Goal: Task Accomplishment & Management: Complete application form

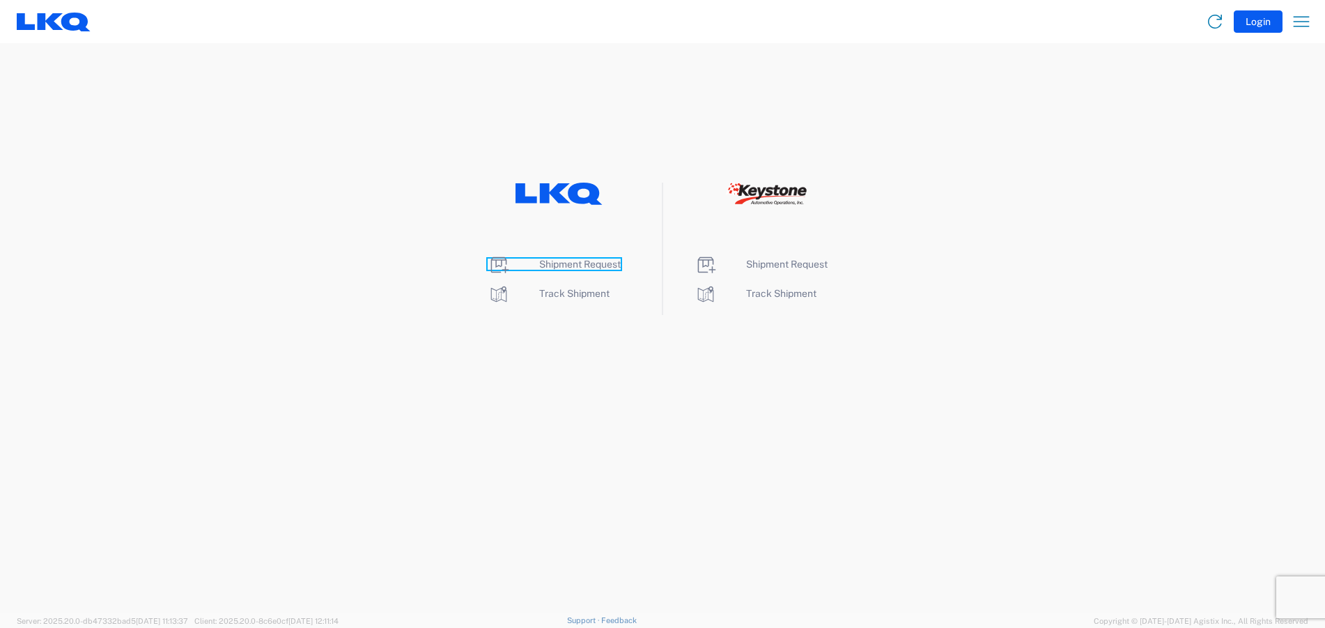
click at [563, 263] on span "Shipment Request" at bounding box center [579, 263] width 81 height 11
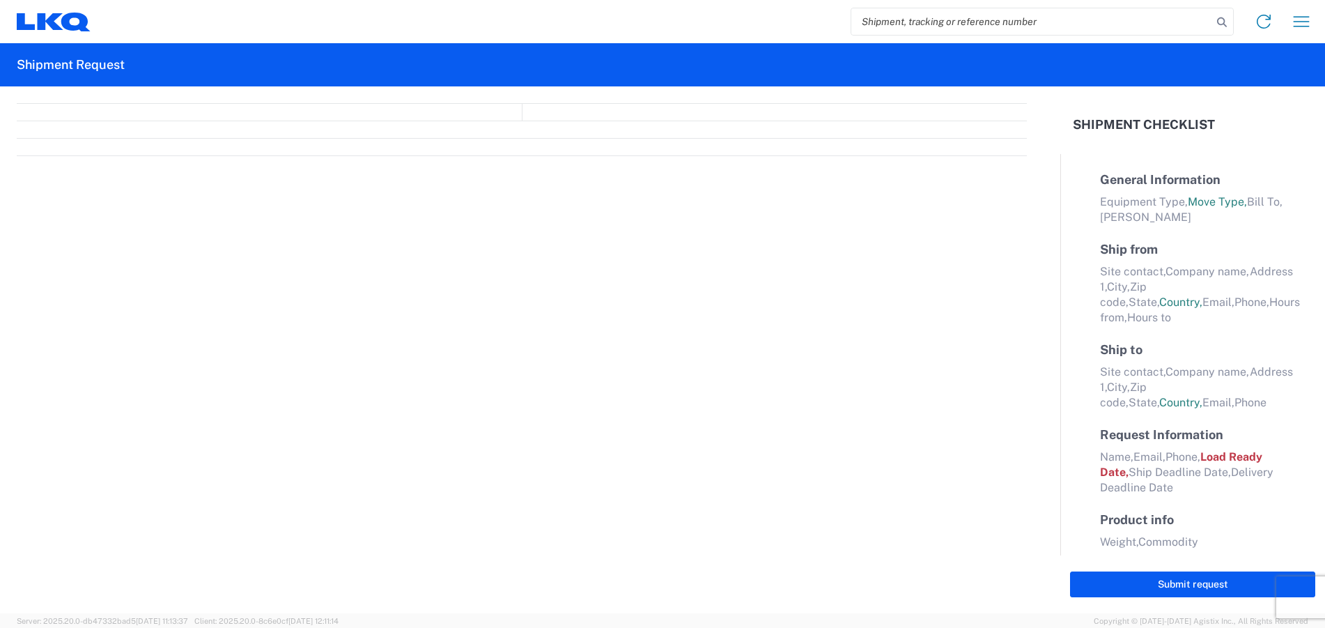
select select "FULL"
select select "LBS"
select select "IN"
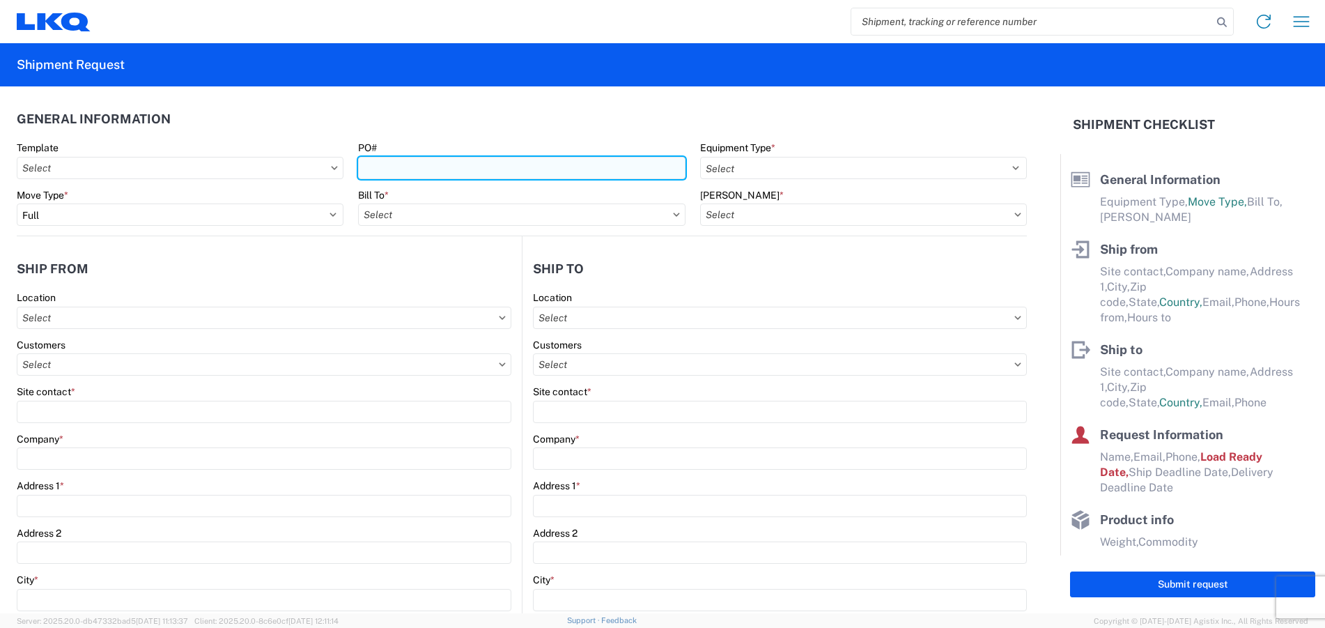
click at [384, 166] on input "PO#" at bounding box center [521, 168] width 327 height 22
click at [436, 169] on input "Miller 8/25/24" at bounding box center [521, 168] width 327 height 22
type input "Miller 9.28.2025"
click at [667, 211] on input "text" at bounding box center [521, 214] width 327 height 22
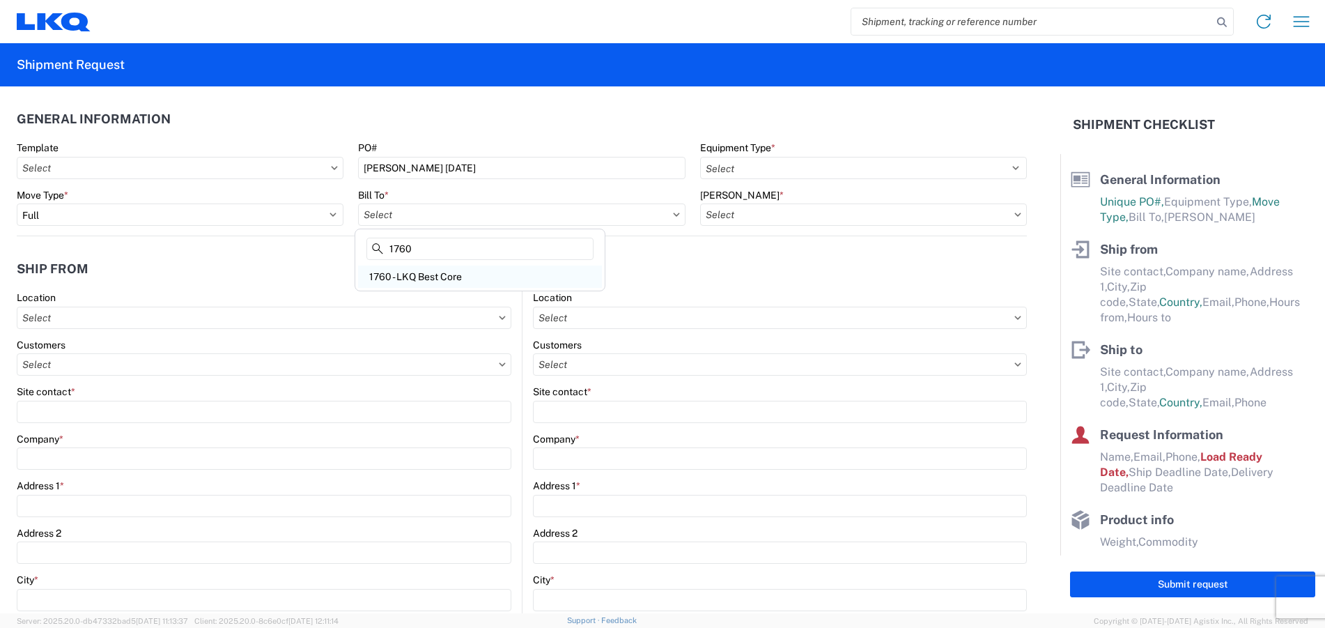
type input "1760"
click at [462, 274] on div "1760 - LKQ Best Core" at bounding box center [480, 276] width 244 height 22
type input "1760 - LKQ Best Core"
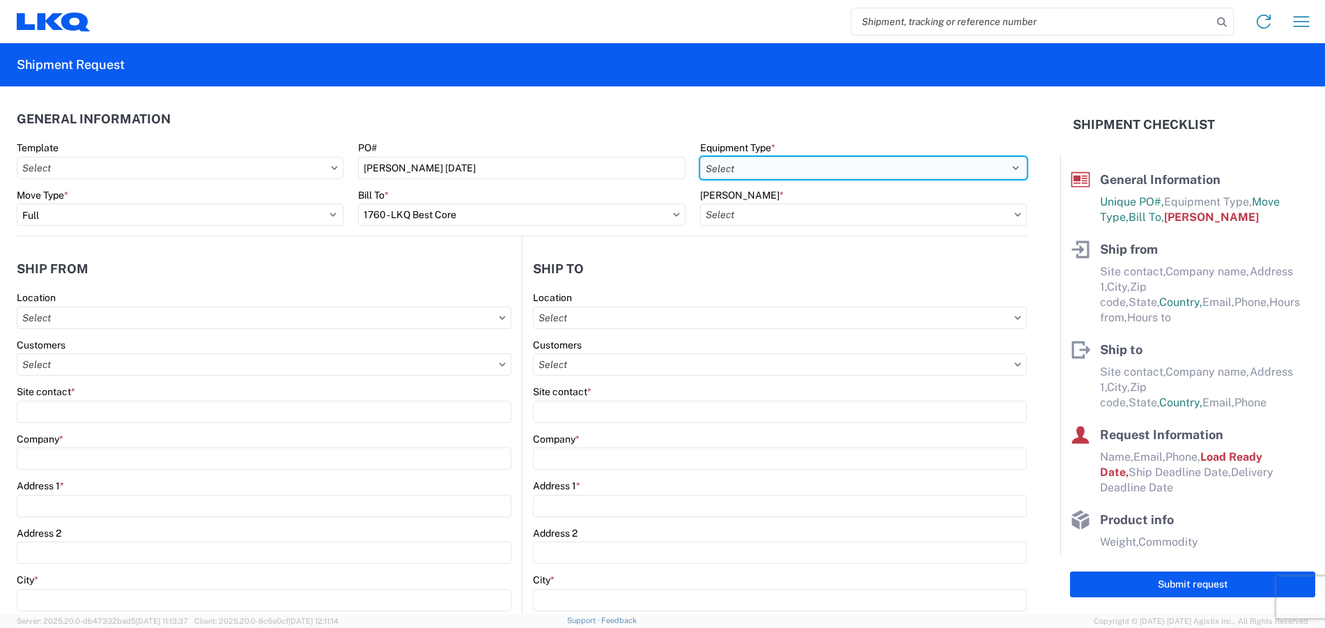
click at [778, 162] on select "Select 53’ Dry Van Flatbed Dropdeck (van) Lowboy (flatbed) Rail" at bounding box center [863, 168] width 327 height 22
select select "STDV"
click at [700, 157] on select "Select 53’ Dry Van Flatbed Dropdeck (van) Lowboy (flatbed) Rail" at bounding box center [863, 168] width 327 height 22
click at [748, 210] on input "text" at bounding box center [863, 214] width 327 height 22
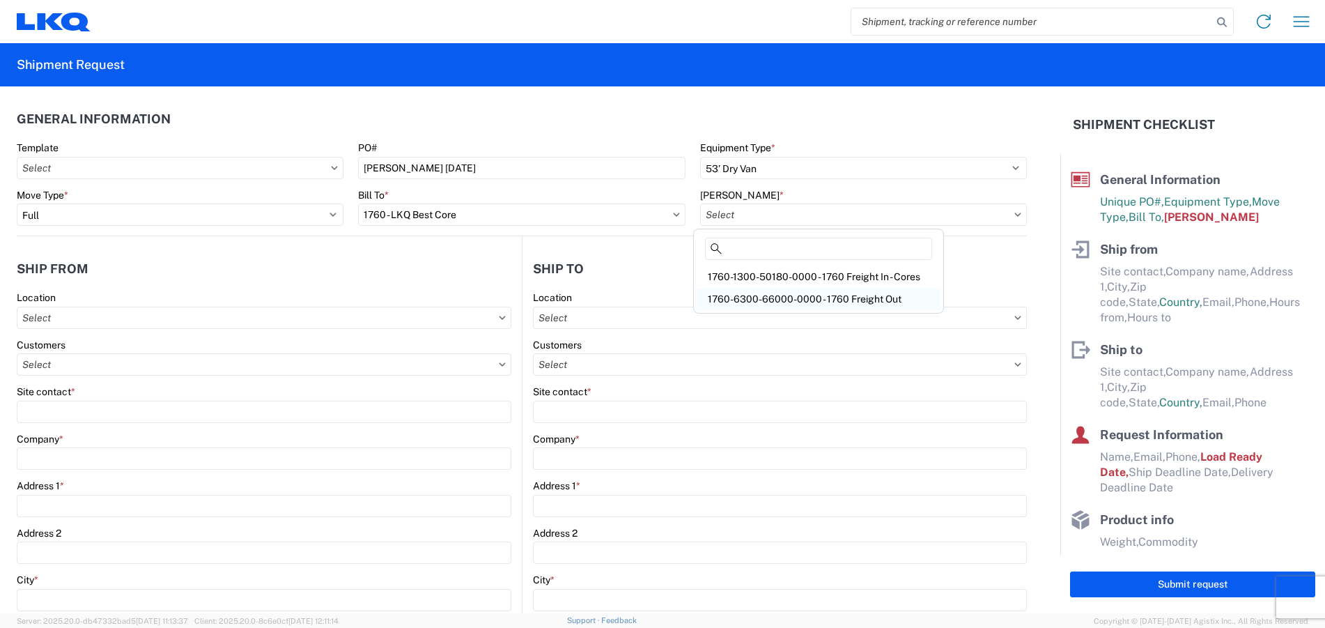
click at [761, 296] on div "1760-6300-66000-0000 - 1760 Freight Out" at bounding box center [818, 299] width 244 height 22
type input "1760-6300-66000-0000 - 1760 Freight Out"
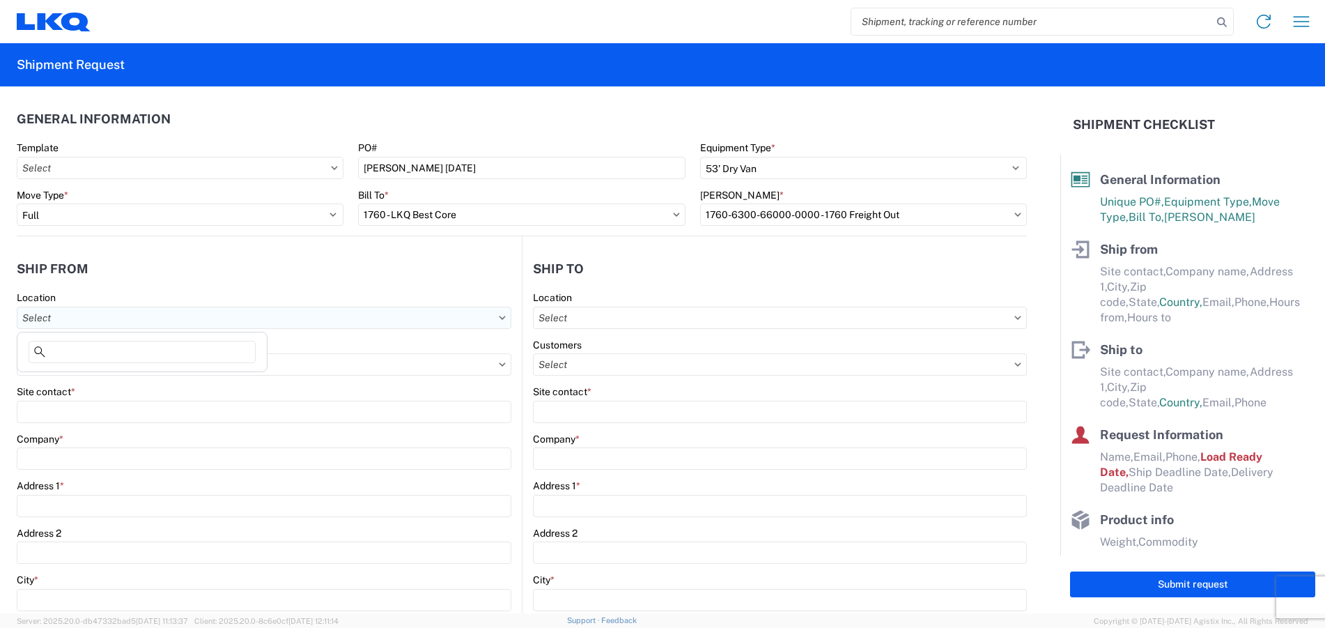
click at [120, 322] on input "text" at bounding box center [264, 317] width 495 height 22
type input "1245"
click at [96, 380] on div "1245 - LKQ Self Service - Oklahoma City OK" at bounding box center [206, 379] width 373 height 22
type input "1245 - LKQ Self Service - Oklahoma City OK"
type input "LKQ Corporation"
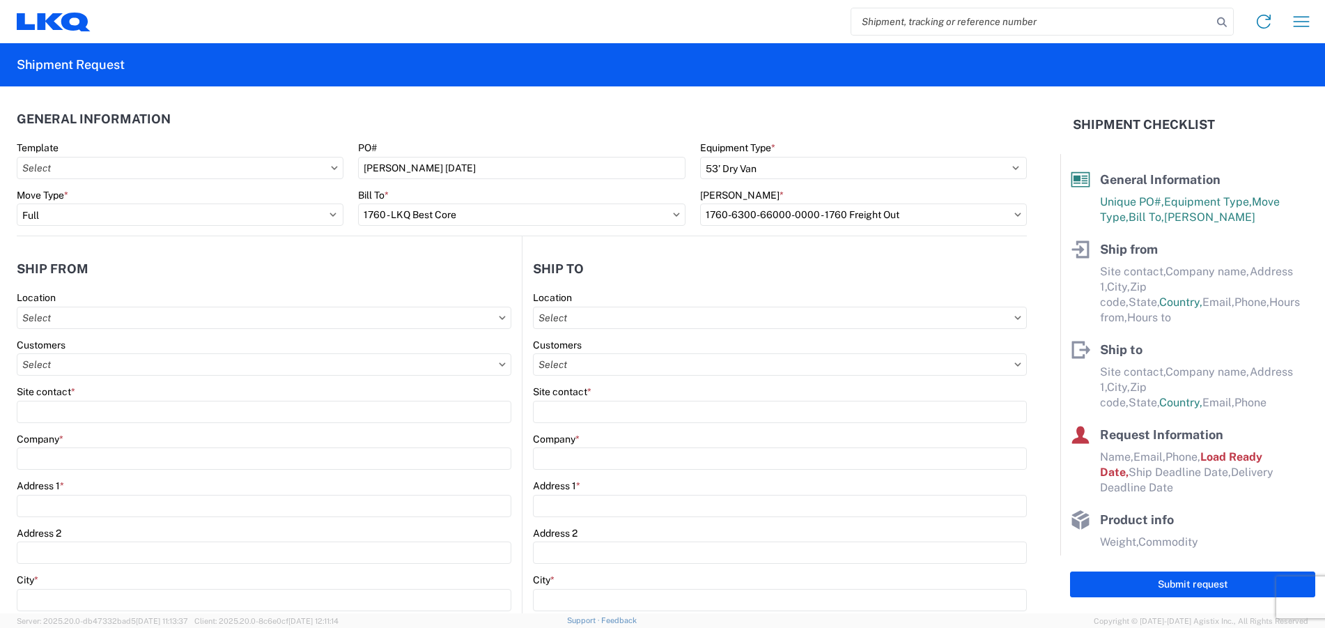
type input "900 S MacArthur"
type input "Oklahoma City"
type input "73128"
select select "OK"
select select "US"
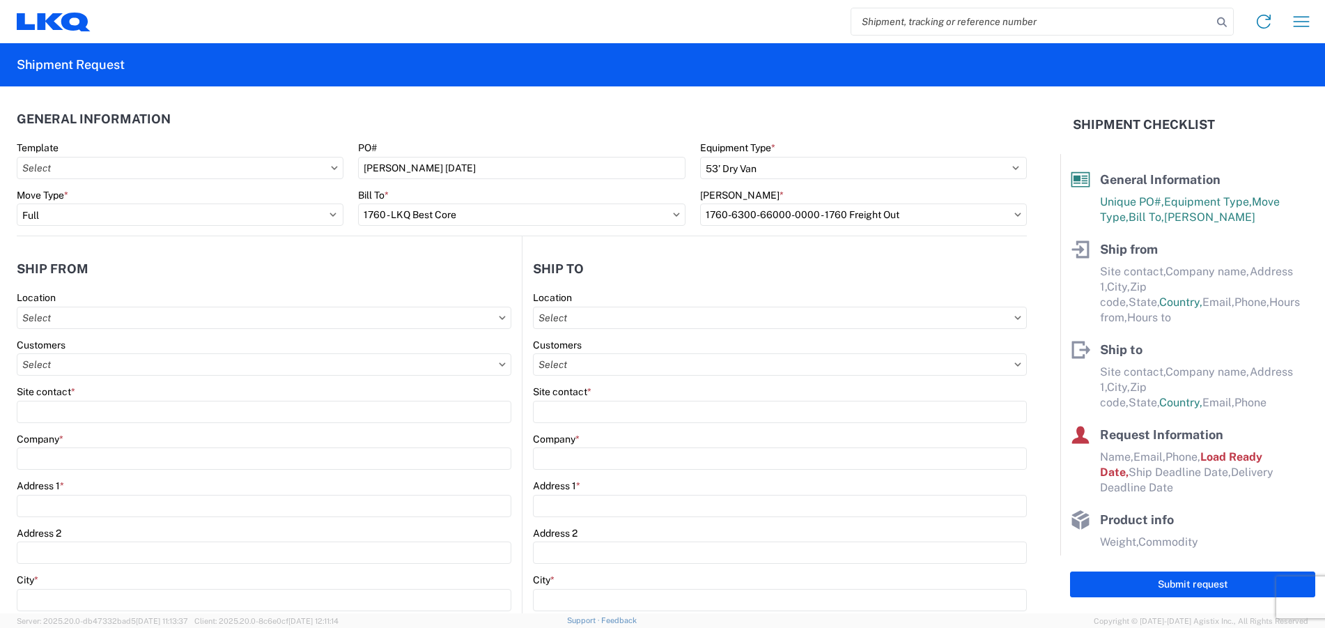
type input "09:00"
type input "15:00"
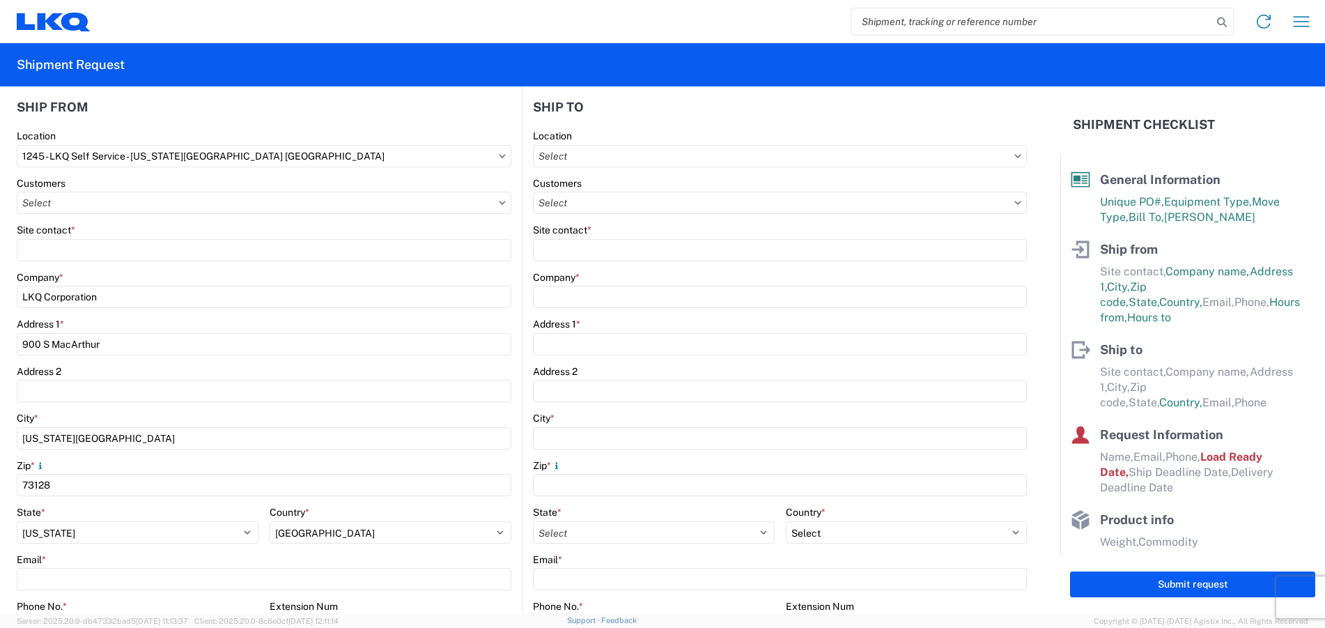
scroll to position [139, 0]
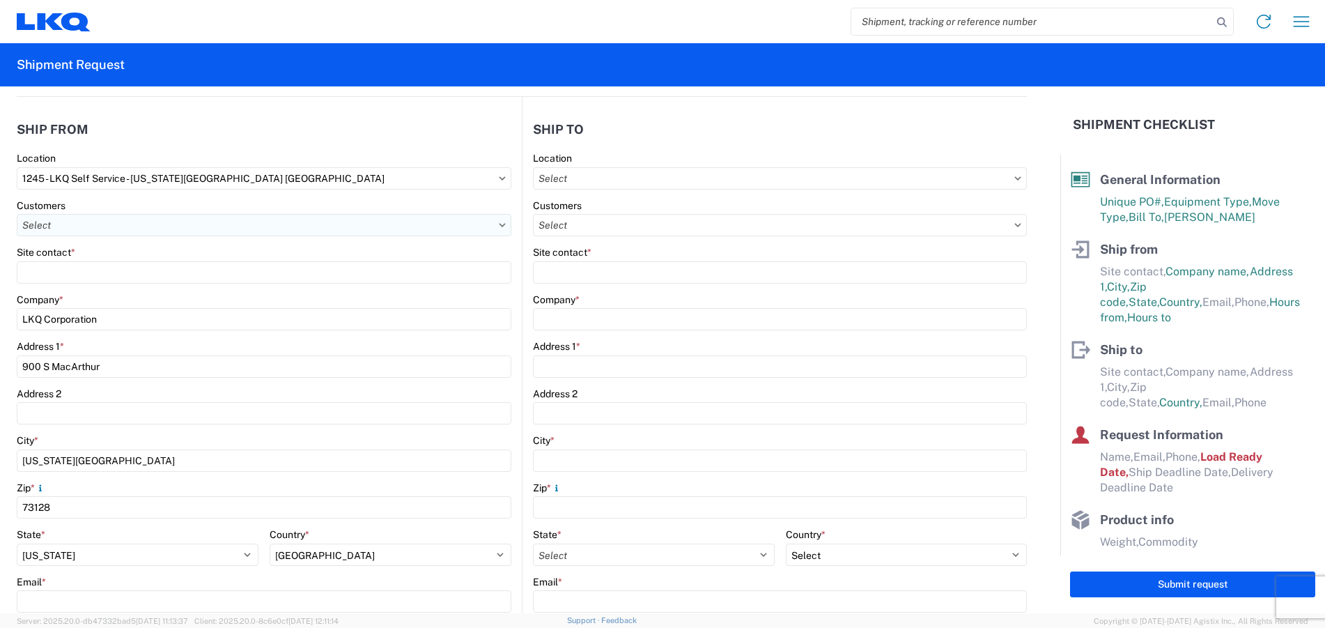
click at [495, 227] on input "text" at bounding box center [264, 225] width 495 height 22
click at [96, 250] on input at bounding box center [142, 259] width 227 height 22
click at [55, 220] on input "text" at bounding box center [264, 225] width 495 height 22
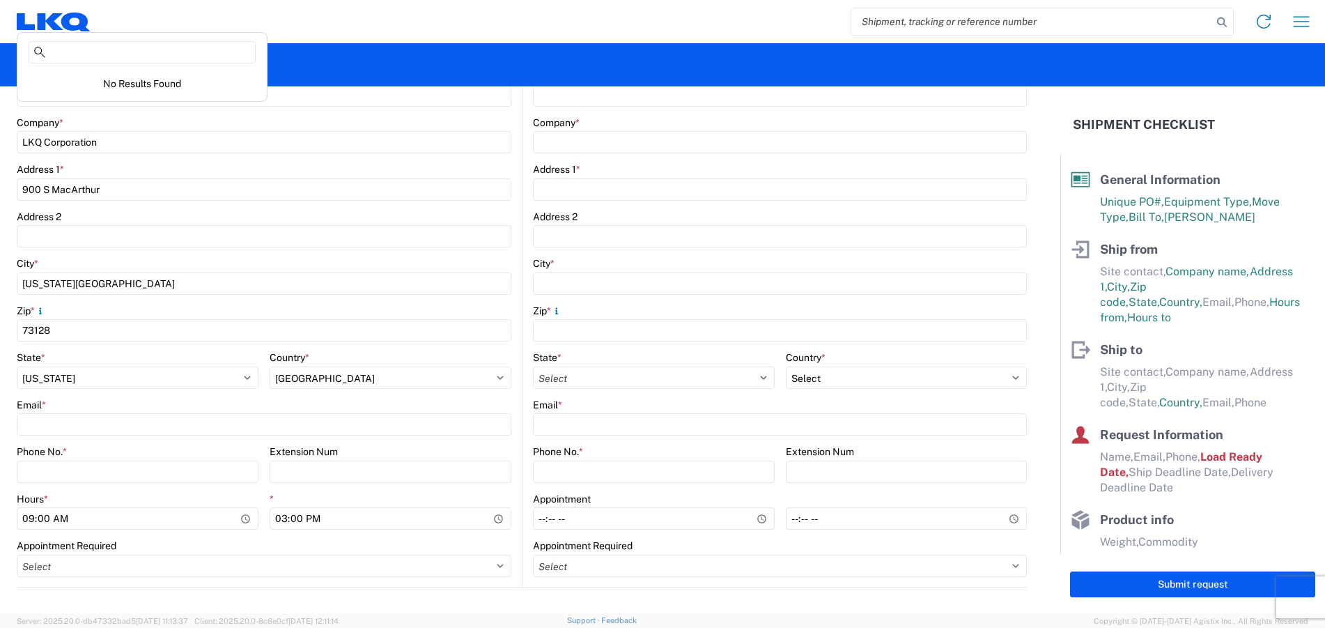
scroll to position [348, 0]
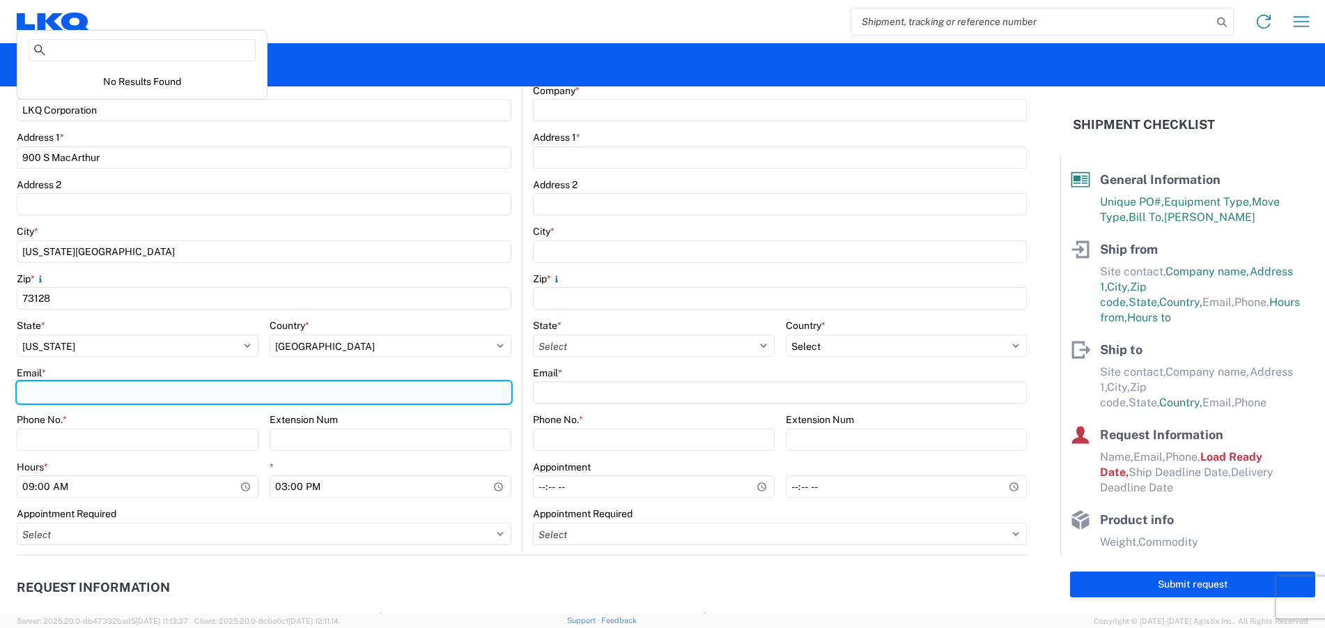
click at [71, 390] on input "Email *" at bounding box center [264, 392] width 495 height 22
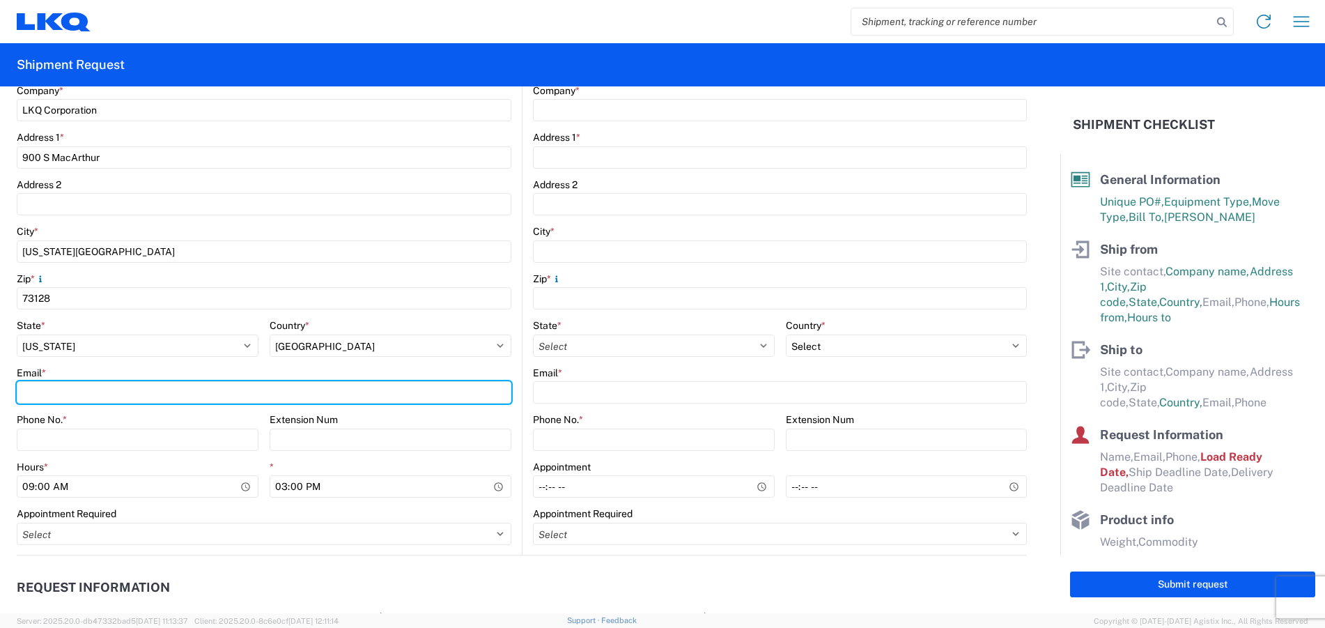
type input "raemiller@lkqcorp.com"
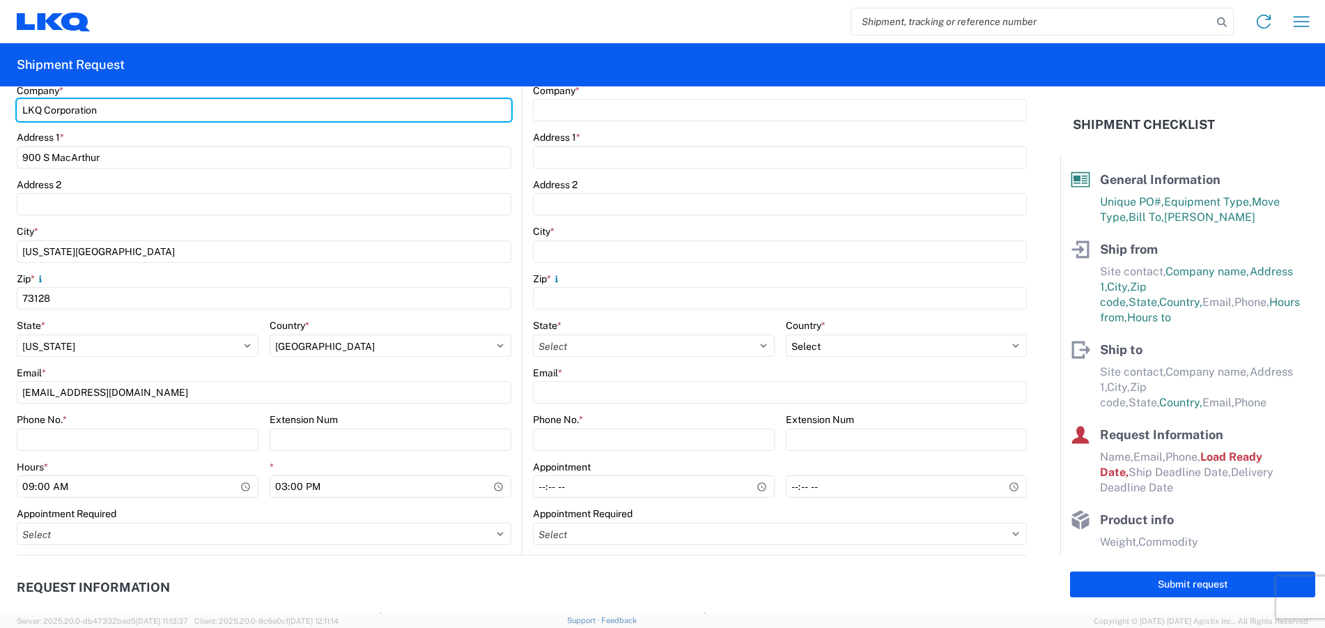
type input "Raymond Miller"
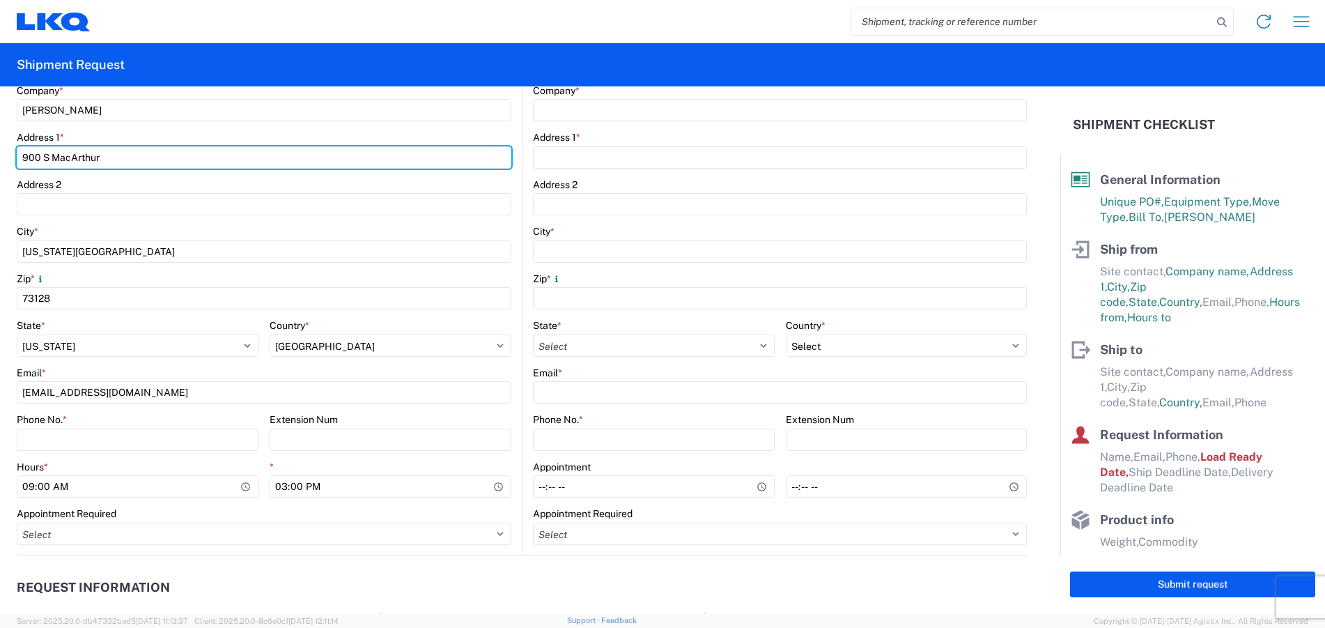
type input "900 S Macarthur Blvd"
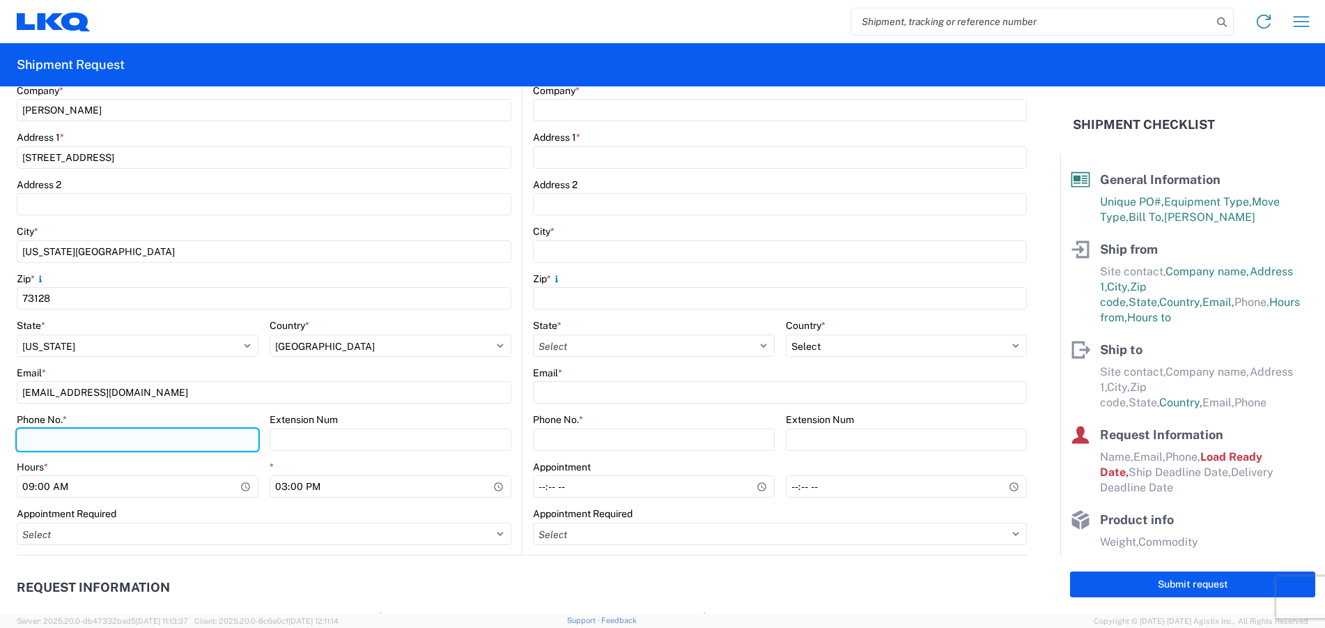
click at [103, 441] on input "Phone No. *" at bounding box center [138, 439] width 242 height 22
type input "4056251825"
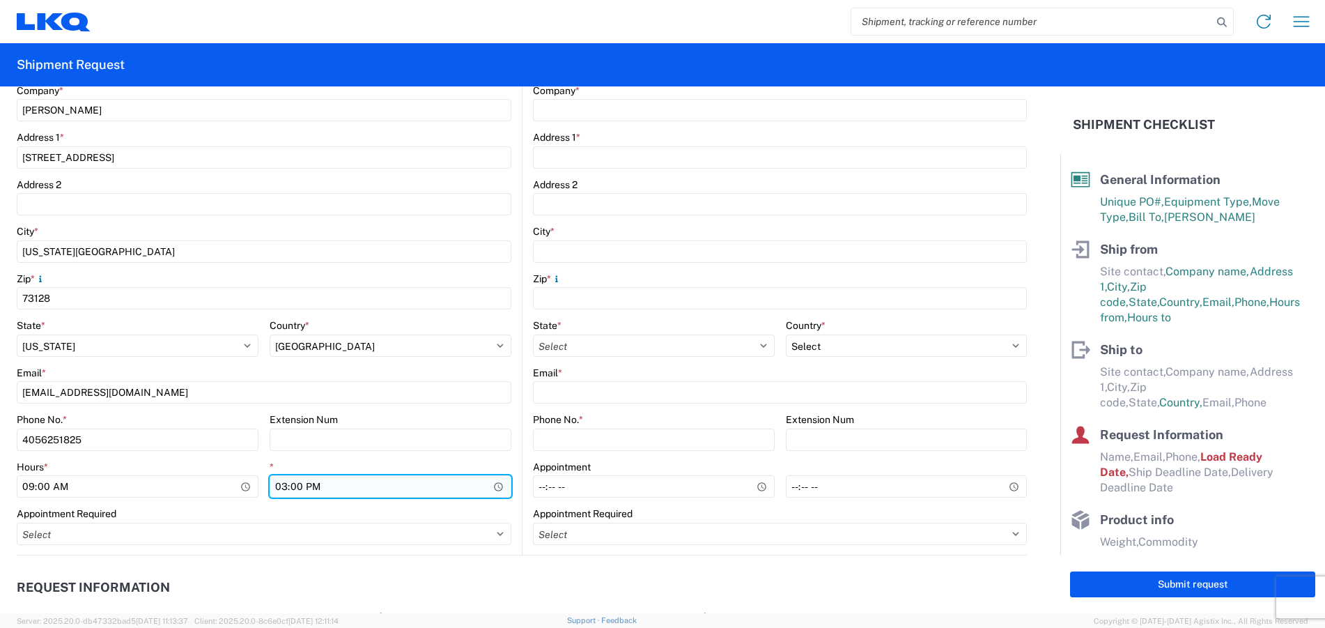
click at [275, 485] on input "15:00" at bounding box center [391, 486] width 242 height 22
type input "14:00"
click at [361, 504] on agx-form-control-wrapper-v2 "* 14:00" at bounding box center [391, 483] width 242 height 47
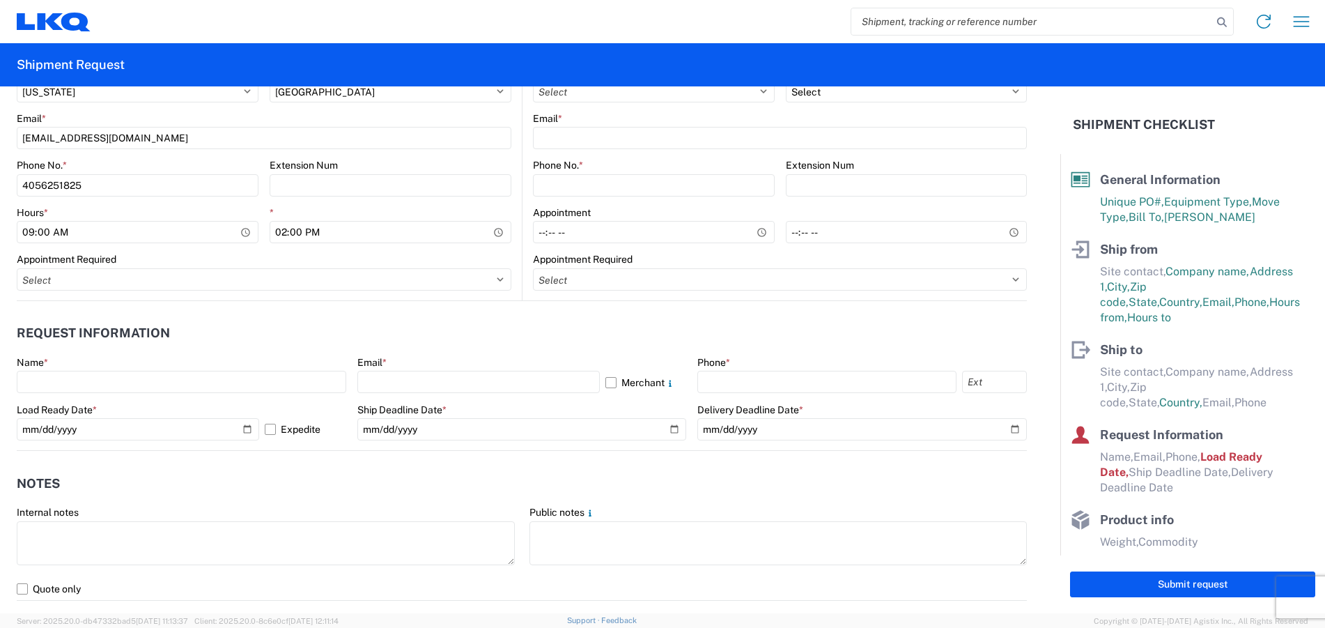
scroll to position [627, 0]
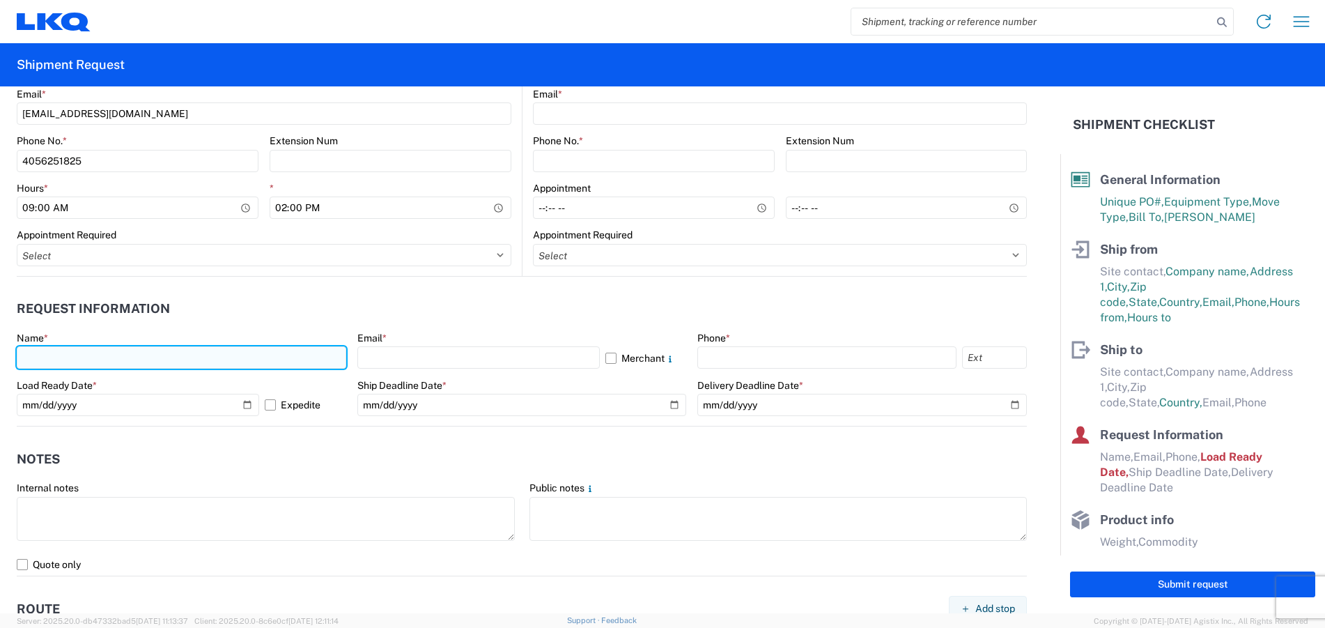
click at [70, 350] on input "text" at bounding box center [181, 357] width 329 height 22
type input "Raymond 1245"
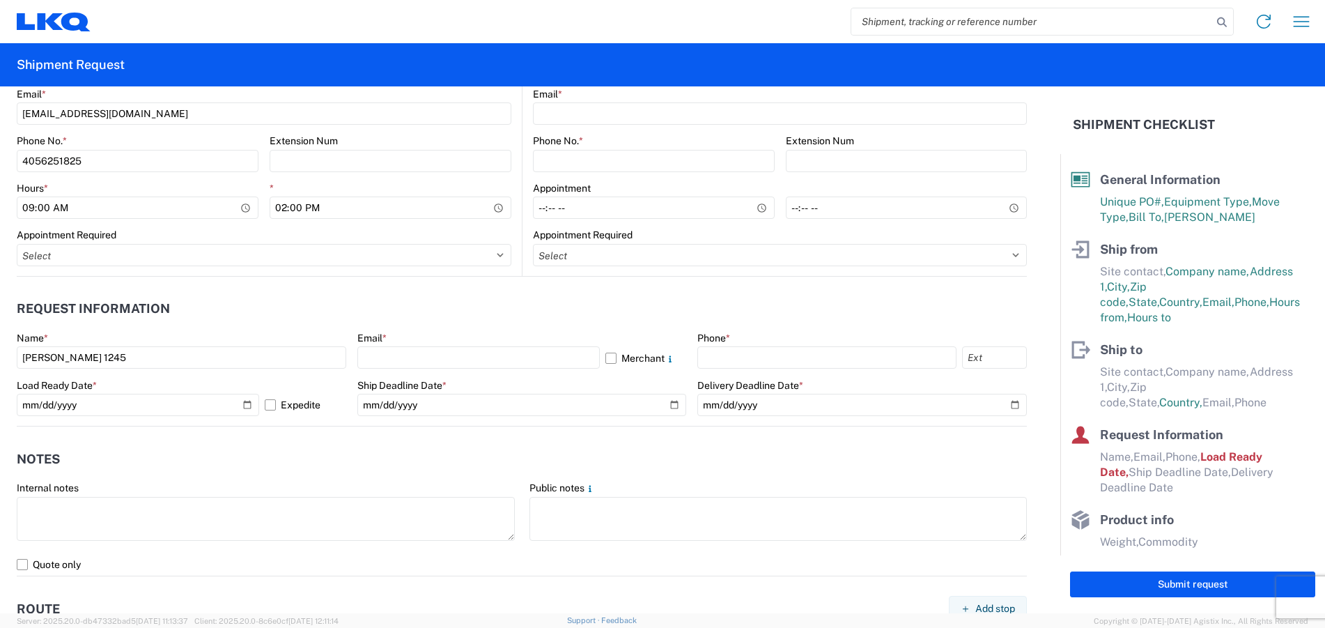
type input "Raymond Miller"
type input "900 S Macarthur Blvd"
type input "Oklahoma City"
type input "73128"
select select "OK"
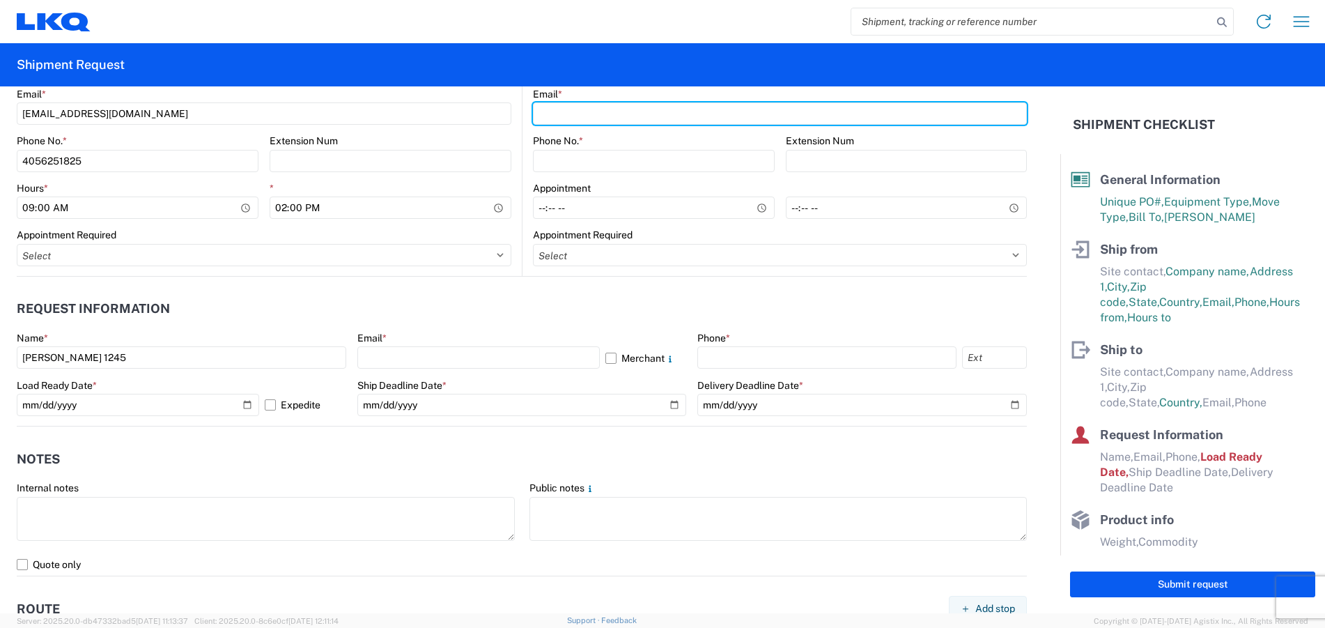
type input "raemiller@lkqcorp.com"
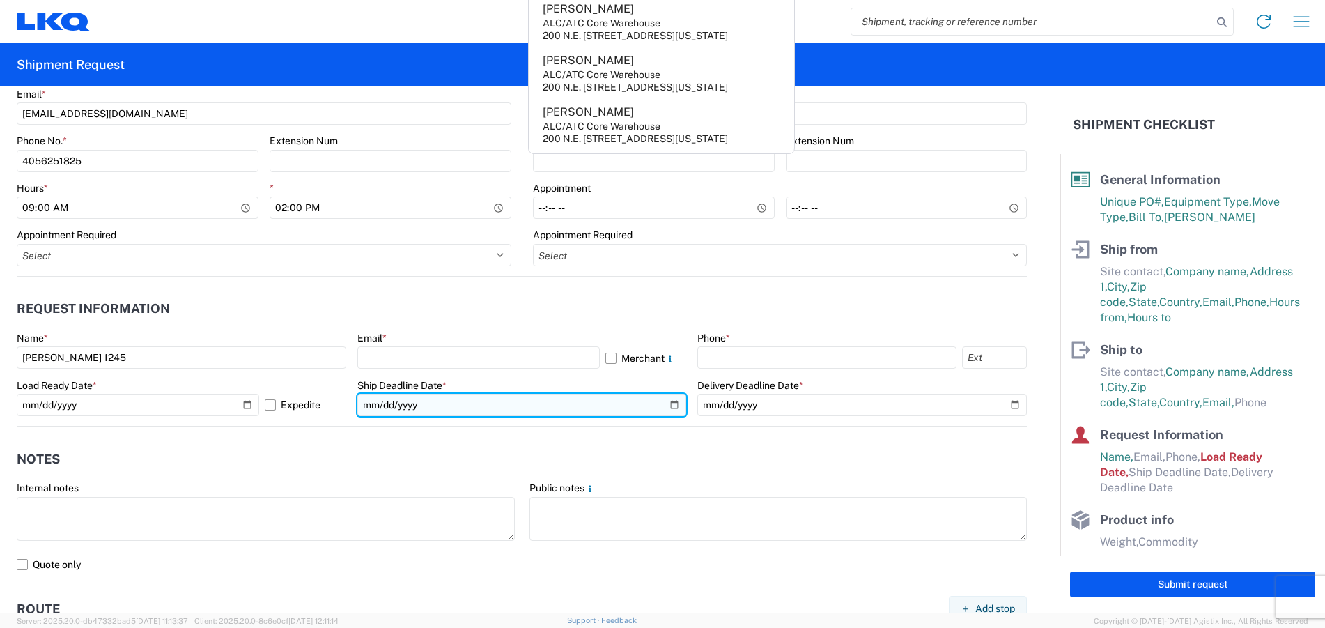
click at [665, 405] on input "date" at bounding box center [521, 405] width 329 height 22
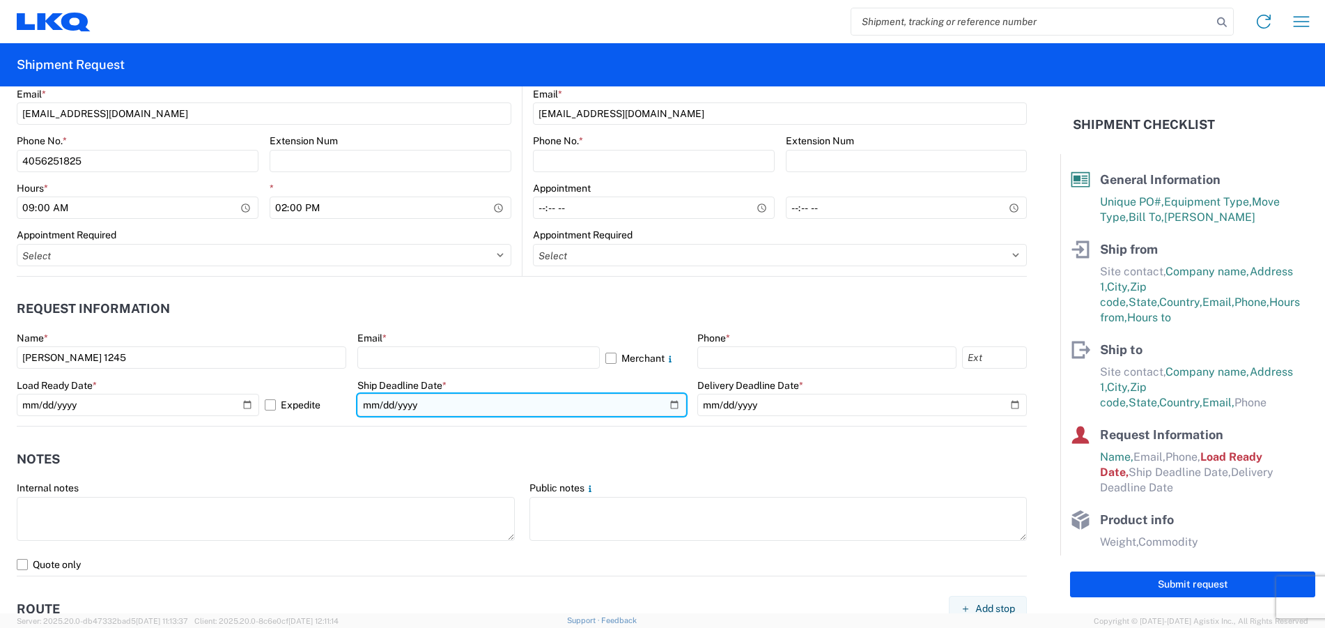
type input "2025-10-28"
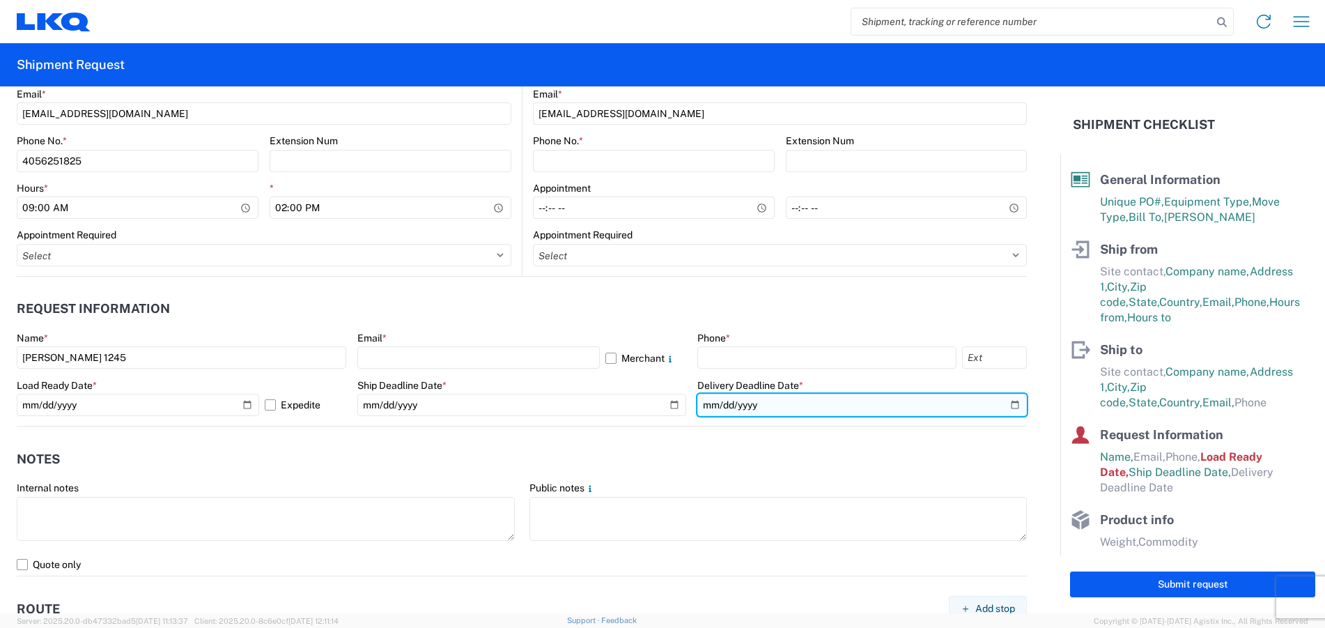
click at [1002, 403] on input "date" at bounding box center [861, 405] width 329 height 22
type input "2025-10-29"
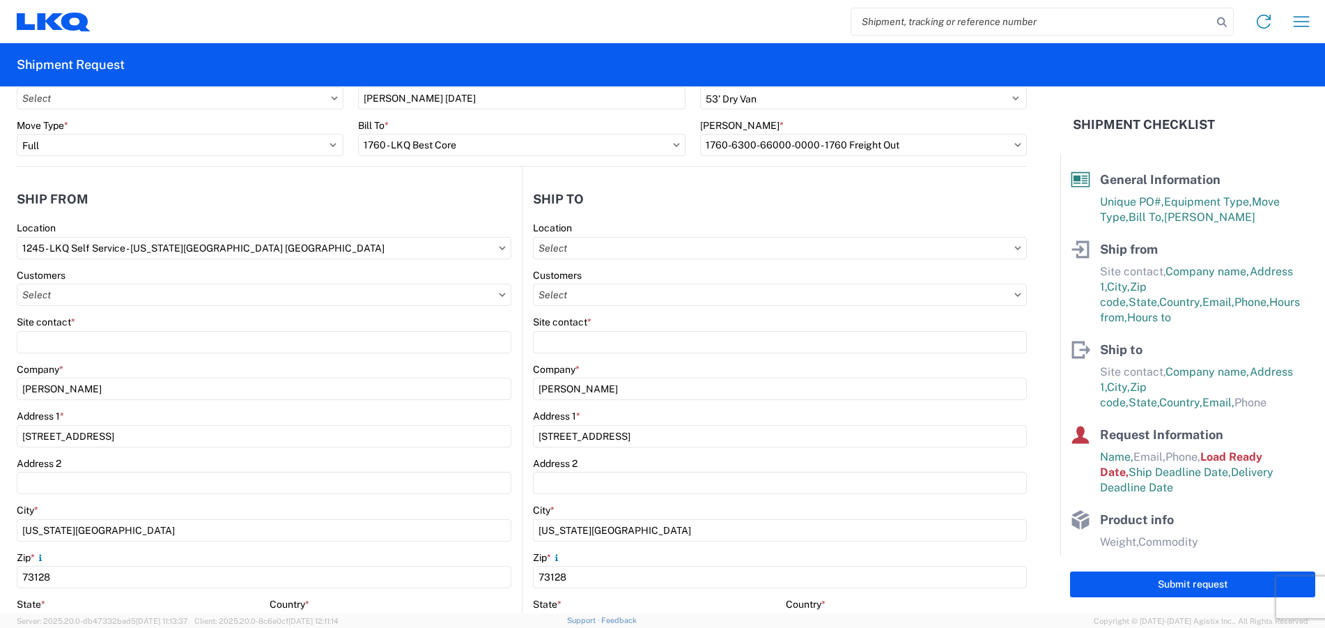
scroll to position [0, 0]
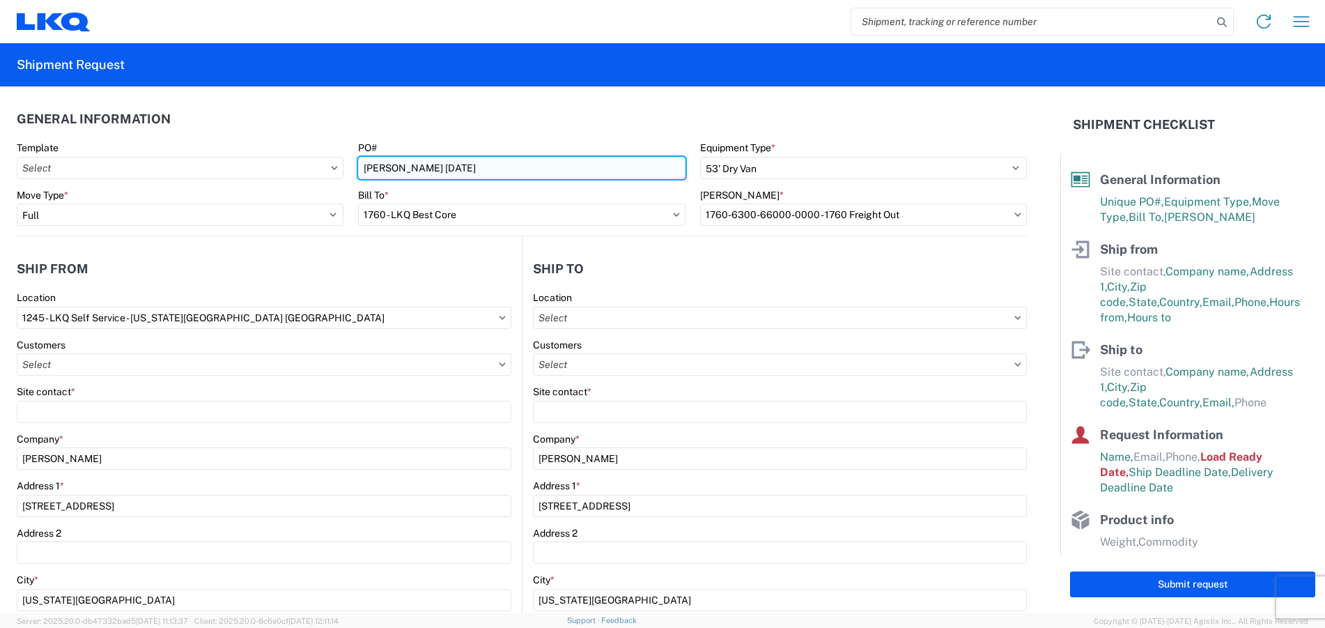
click at [394, 169] on input "Miller 9.28.2025" at bounding box center [521, 168] width 327 height 22
type input "Miller 10.28.2025"
click at [338, 107] on header "General Information" at bounding box center [522, 118] width 1010 height 31
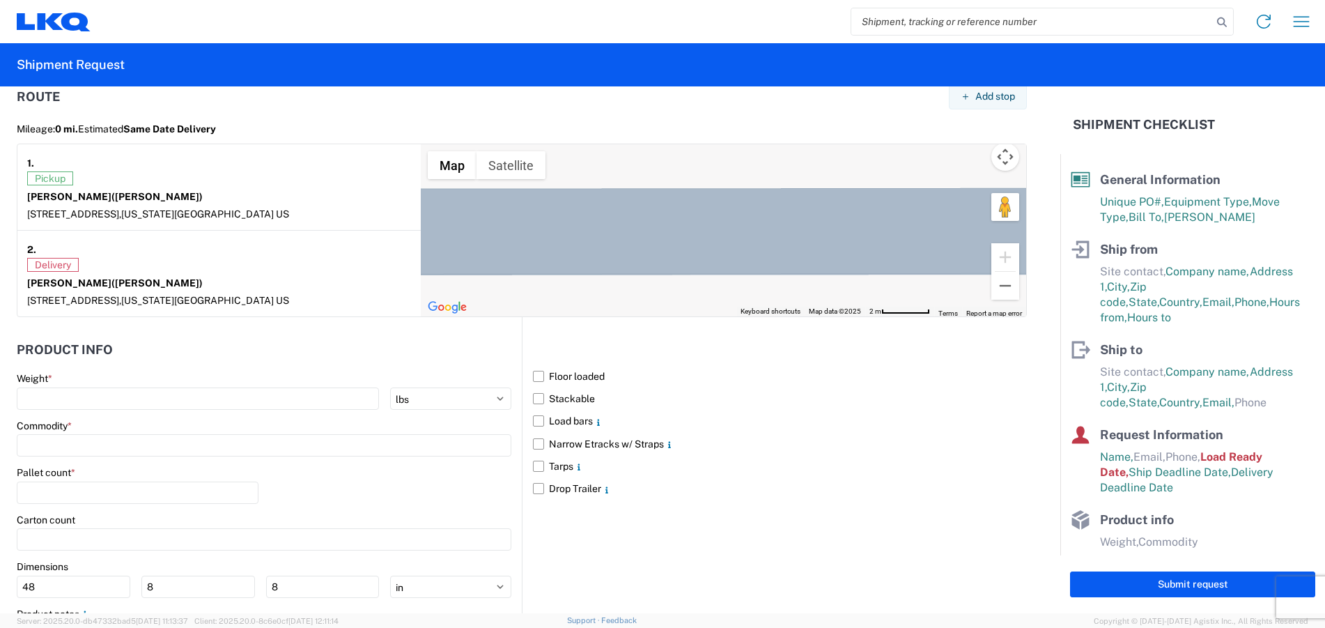
scroll to position [1227, 0]
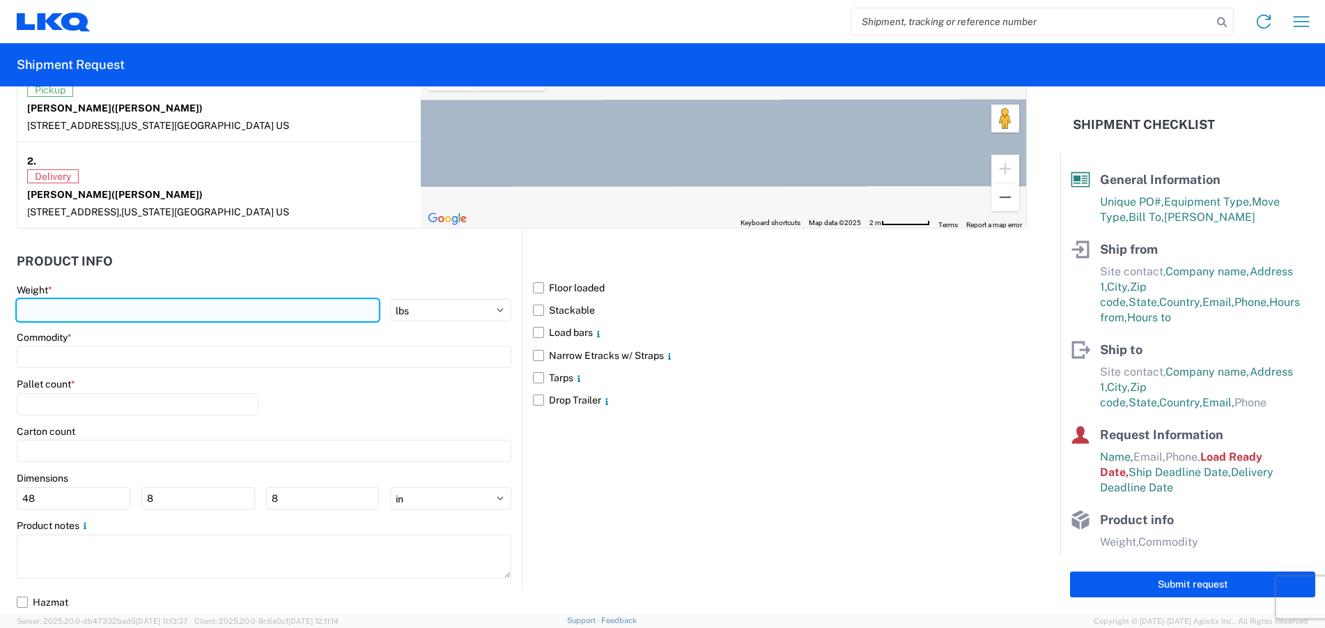
click at [131, 309] on input "number" at bounding box center [198, 310] width 362 height 22
type input "44000"
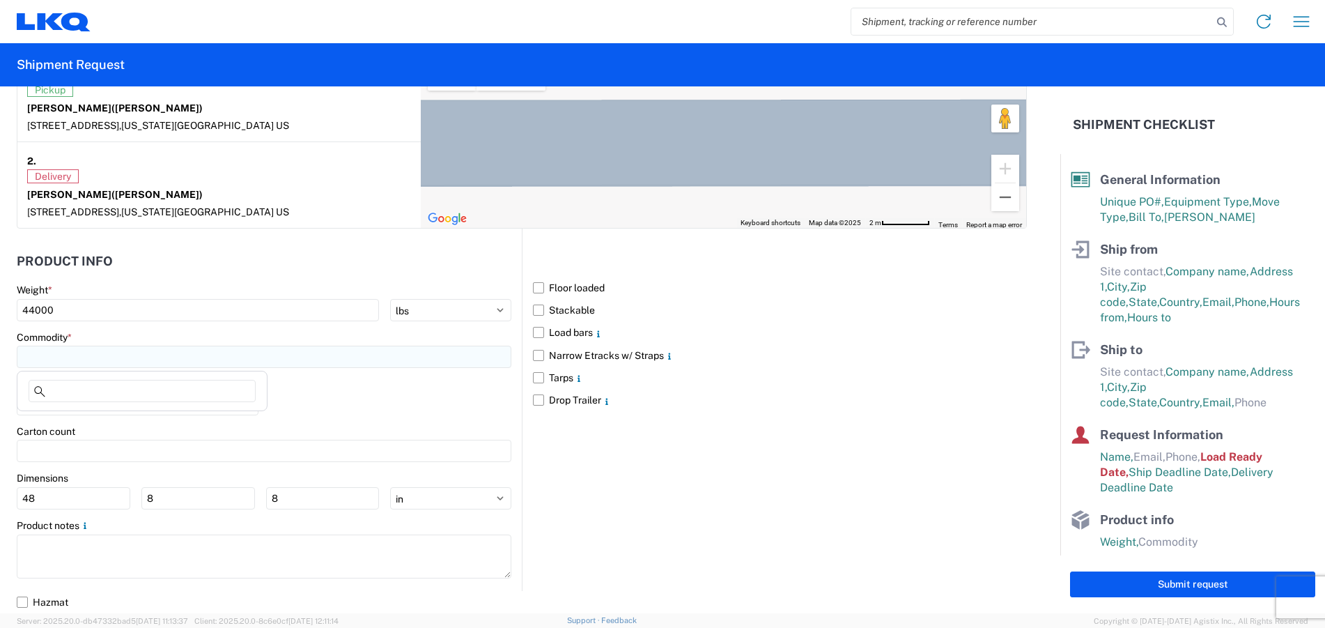
click at [70, 355] on input at bounding box center [264, 356] width 495 height 22
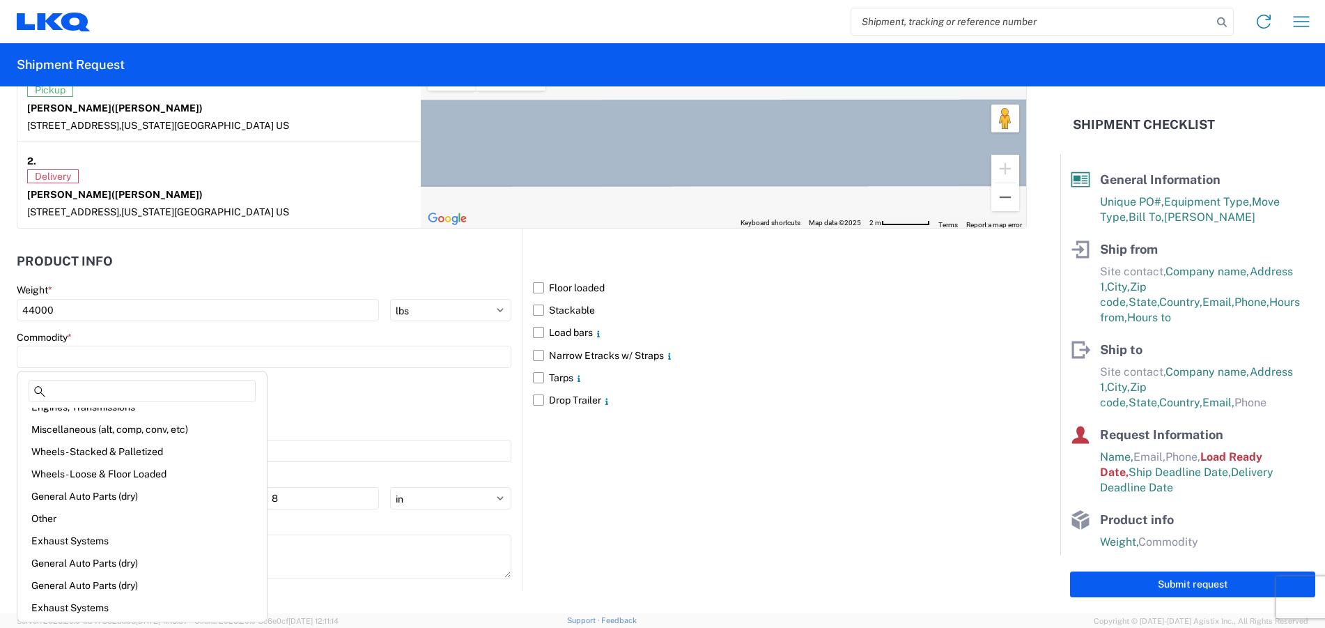
scroll to position [29, 0]
click at [90, 435] on div "Miscellaneous (alt, comp, conv, etc)" at bounding box center [142, 434] width 244 height 22
type input "Miscellaneous (alt, comp, conv, etc)"
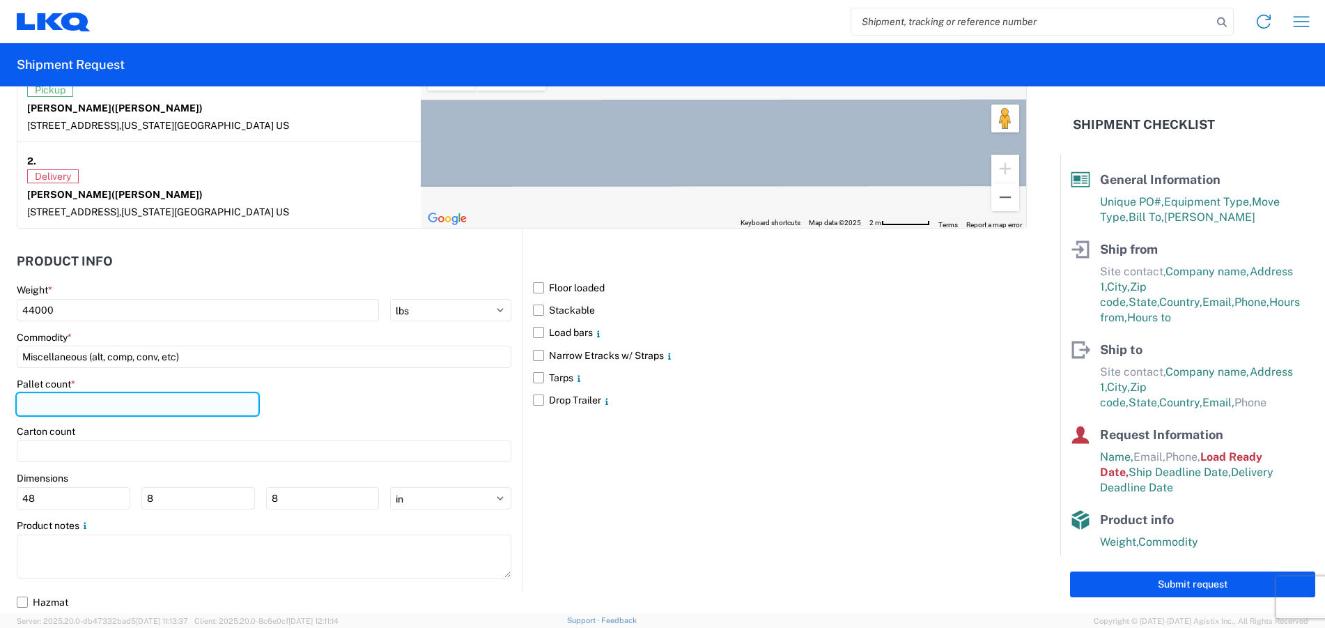
click at [69, 404] on input "number" at bounding box center [138, 404] width 242 height 22
type input "44"
click at [717, 492] on div "Floor loaded Stackable Load bars Narrow Etracks w/ Straps Tarps Drop Trailer" at bounding box center [774, 408] width 505 height 361
drag, startPoint x: 530, startPoint y: 289, endPoint x: 531, endPoint y: 302, distance: 13.3
click at [533, 289] on label "Floor loaded" at bounding box center [780, 288] width 494 height 22
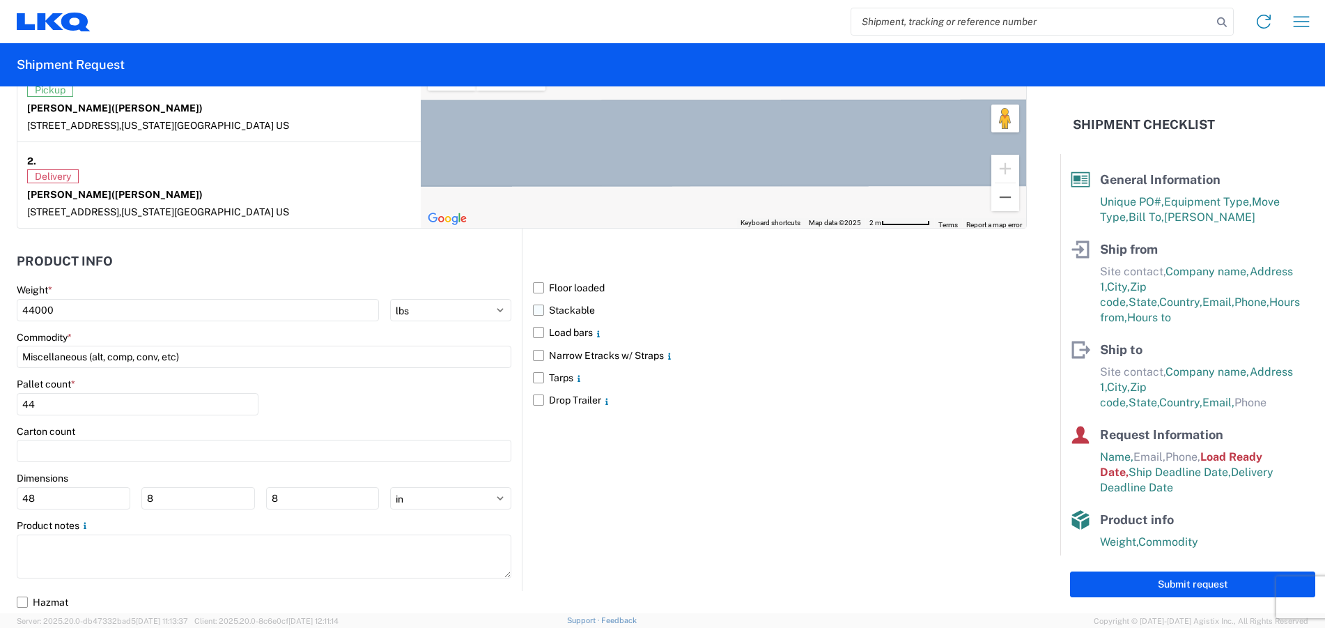
click at [0, 0] on input "Floor loaded" at bounding box center [0, 0] width 0 height 0
click at [533, 311] on label "Stackable" at bounding box center [780, 310] width 494 height 22
click at [0, 0] on input "Stackable" at bounding box center [0, 0] width 0 height 0
click at [533, 327] on label "Load bars" at bounding box center [780, 332] width 494 height 22
click at [0, 0] on input "Load bars" at bounding box center [0, 0] width 0 height 0
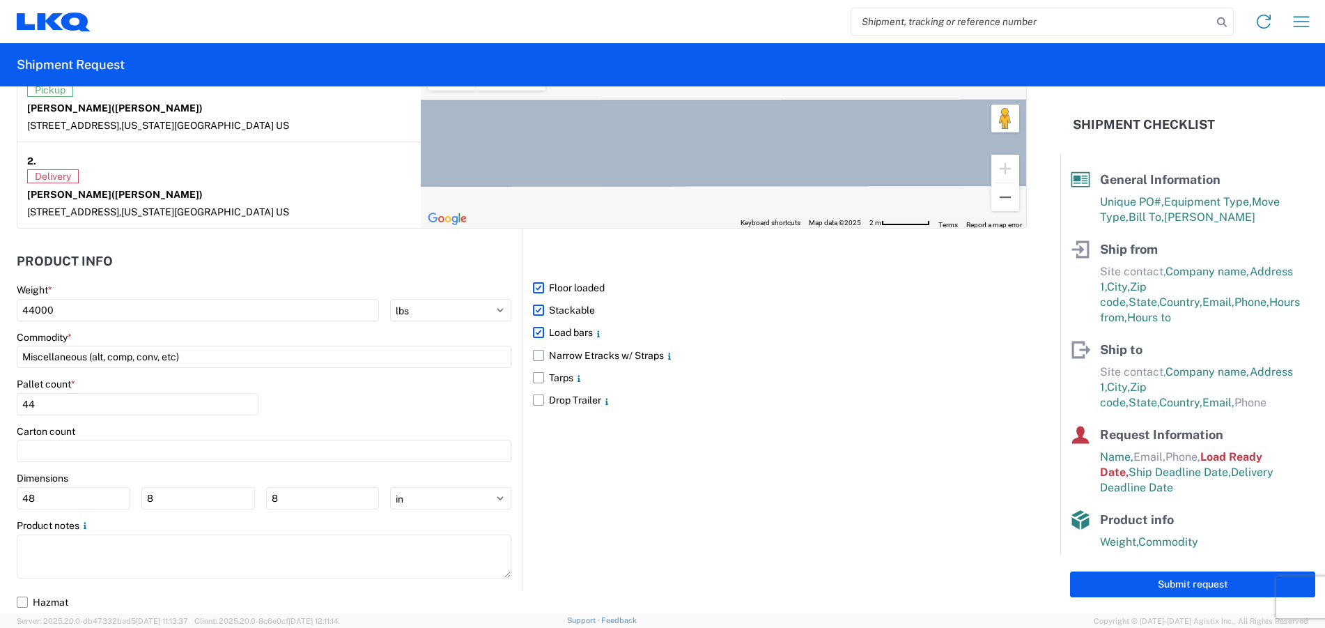
click at [533, 355] on label "Narrow Etracks w/ Straps" at bounding box center [780, 355] width 494 height 22
click at [0, 0] on input "Narrow Etracks w/ Straps" at bounding box center [0, 0] width 0 height 0
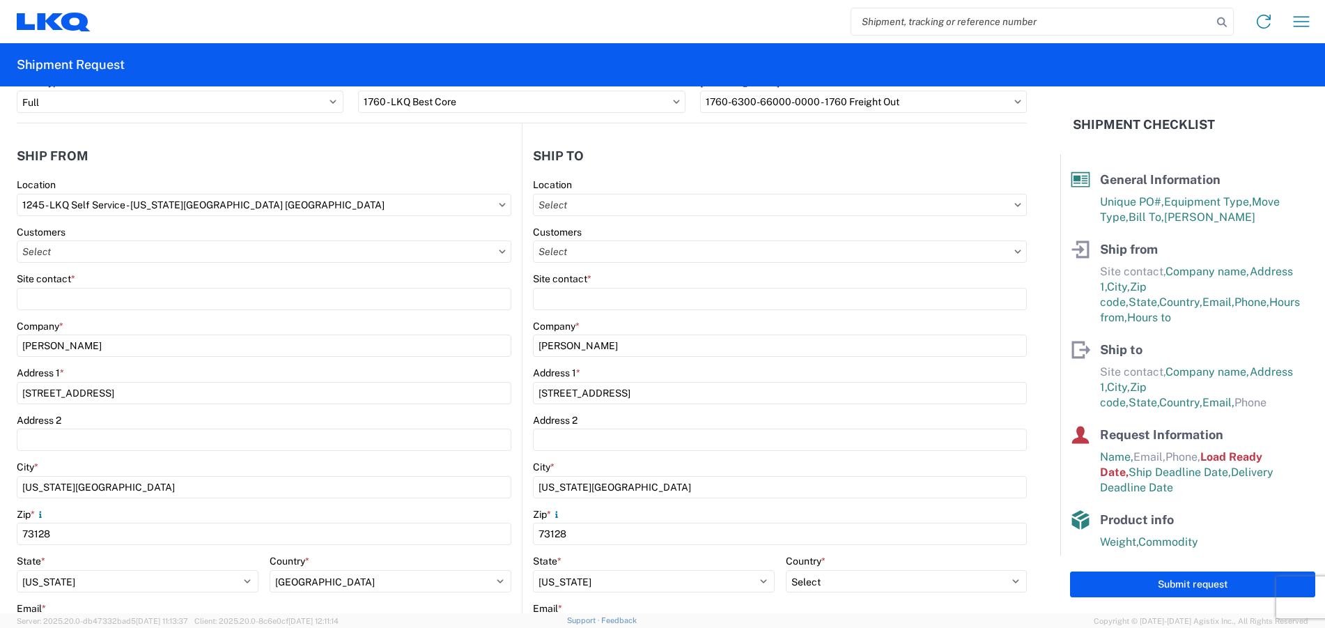
scroll to position [0, 0]
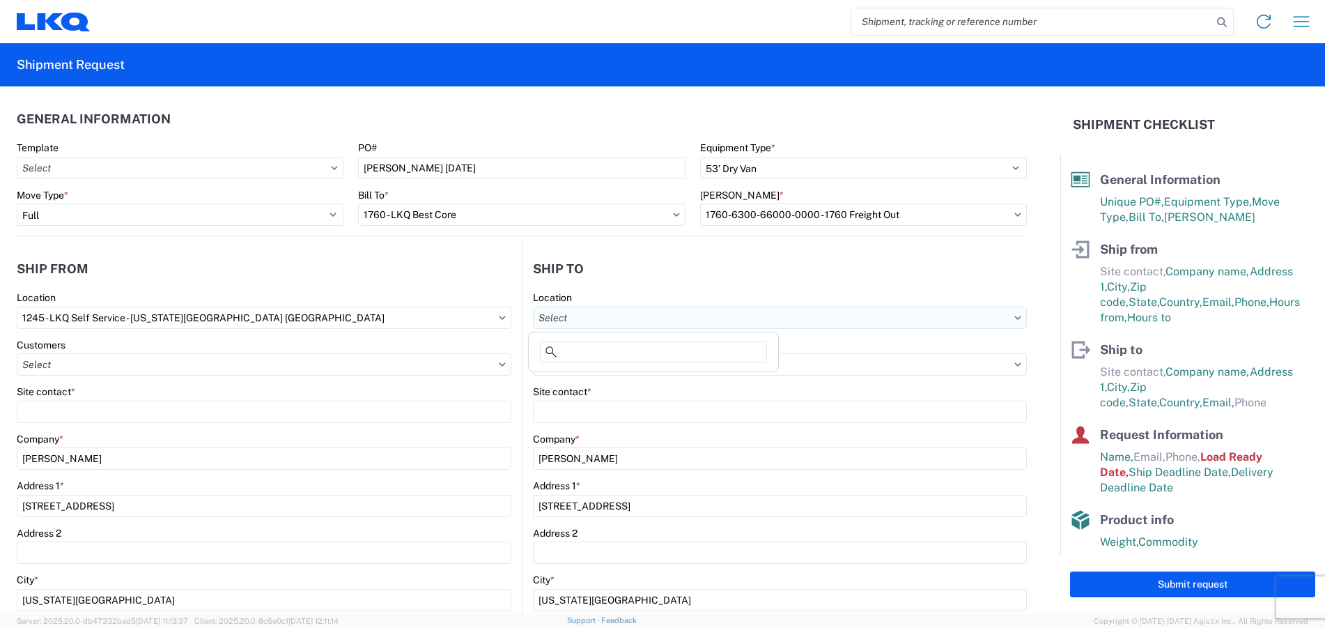
click at [1003, 316] on input "text" at bounding box center [780, 317] width 494 height 22
type input "1760"
click at [624, 376] on div "1760 - LKQ Best Core" at bounding box center [653, 379] width 244 height 22
type input "1760 - LKQ Best Core"
type input "LKQ Corporation"
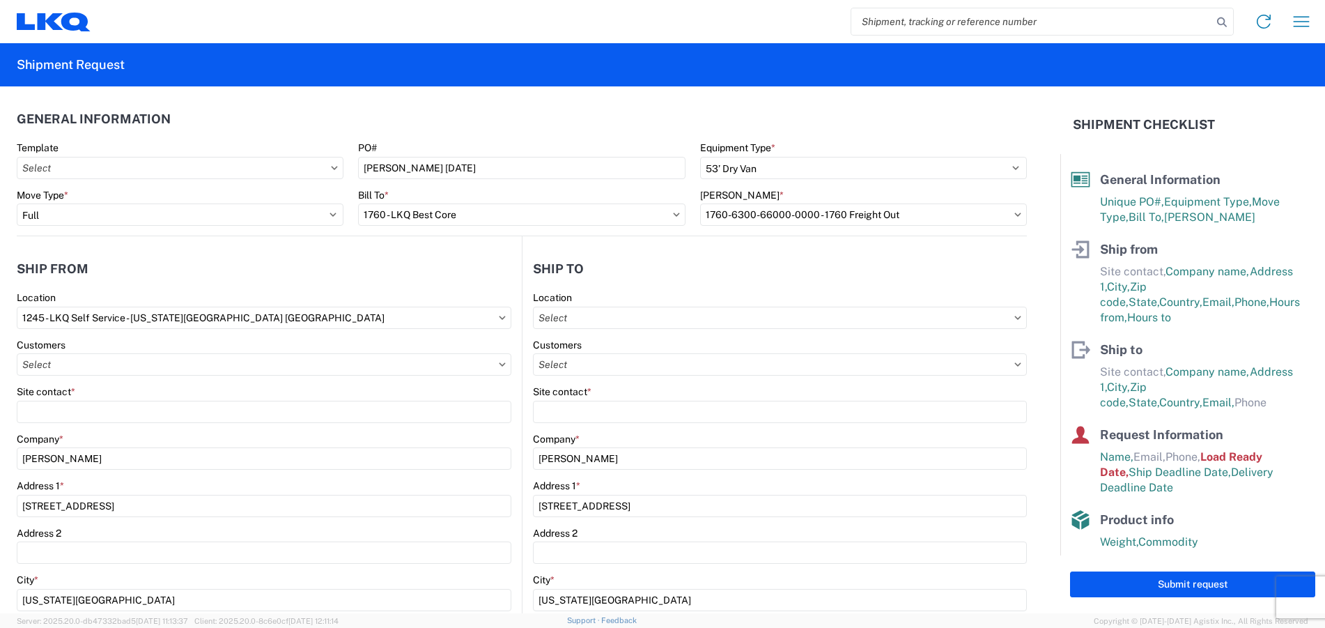
type input "1710 W Mount Houston Rd"
type input "Houston"
type input "77038"
select select "US"
type input "281-886-1028"
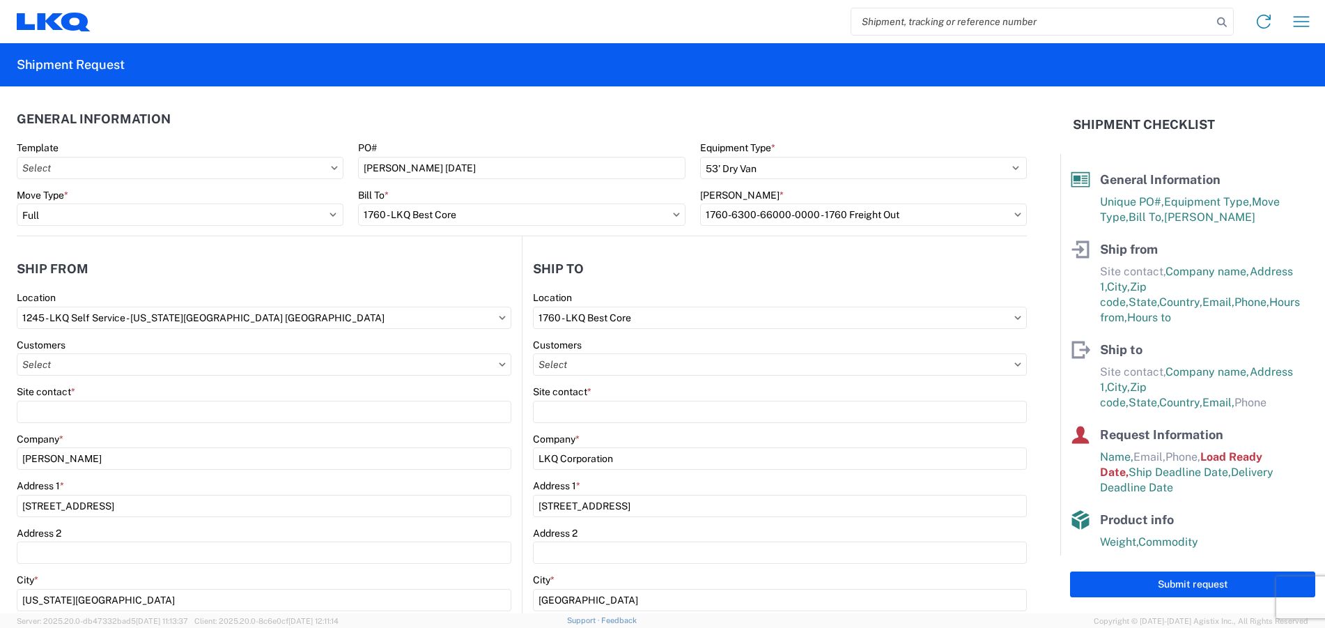
select select
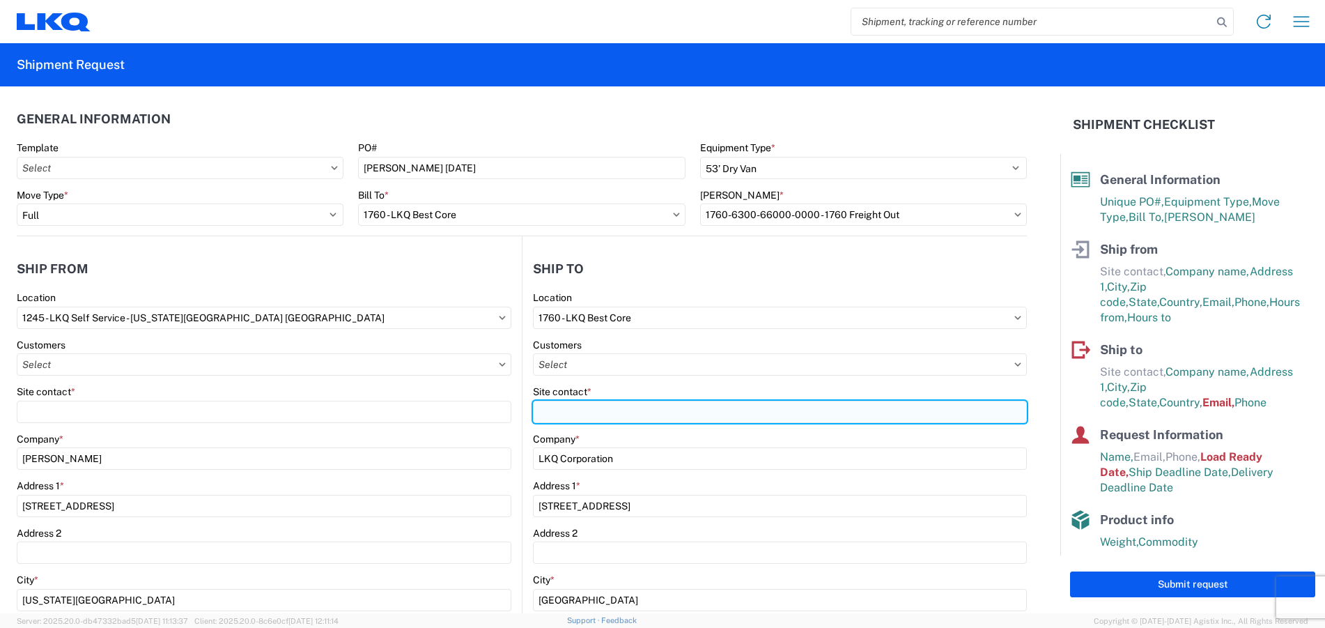
click at [620, 407] on input "Site contact *" at bounding box center [780, 411] width 494 height 22
click at [605, 410] on input "Mathew" at bounding box center [780, 411] width 494 height 22
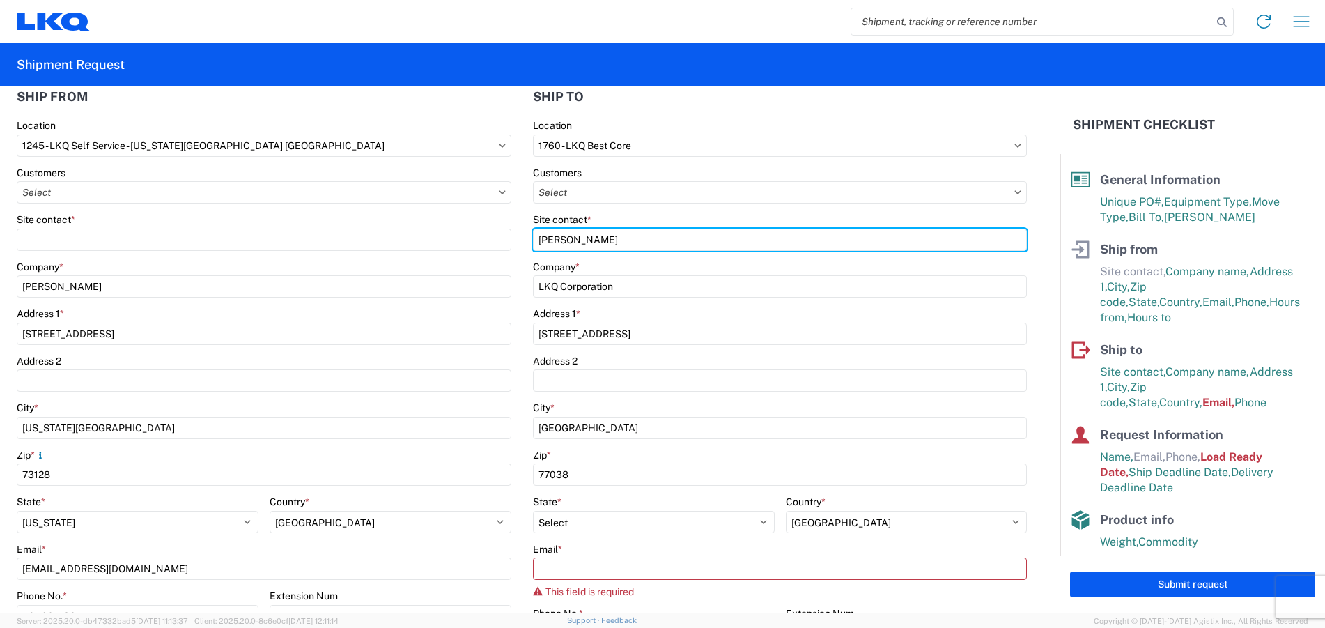
scroll to position [139, 0]
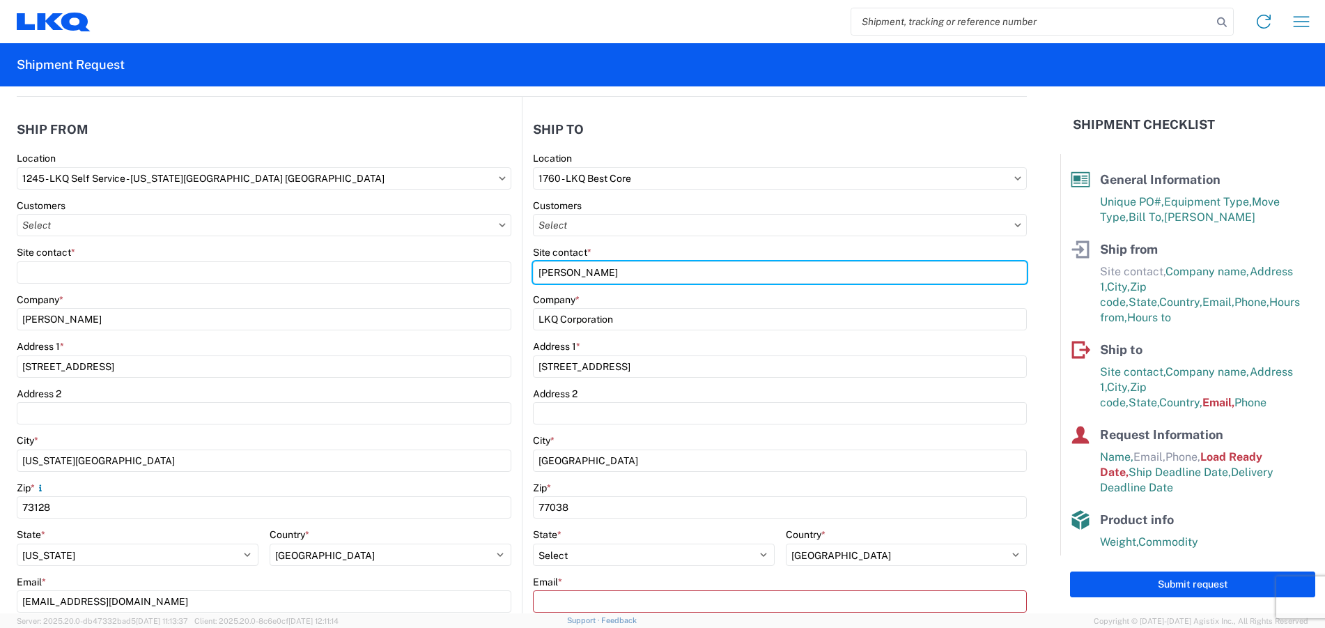
type input "Mathew"
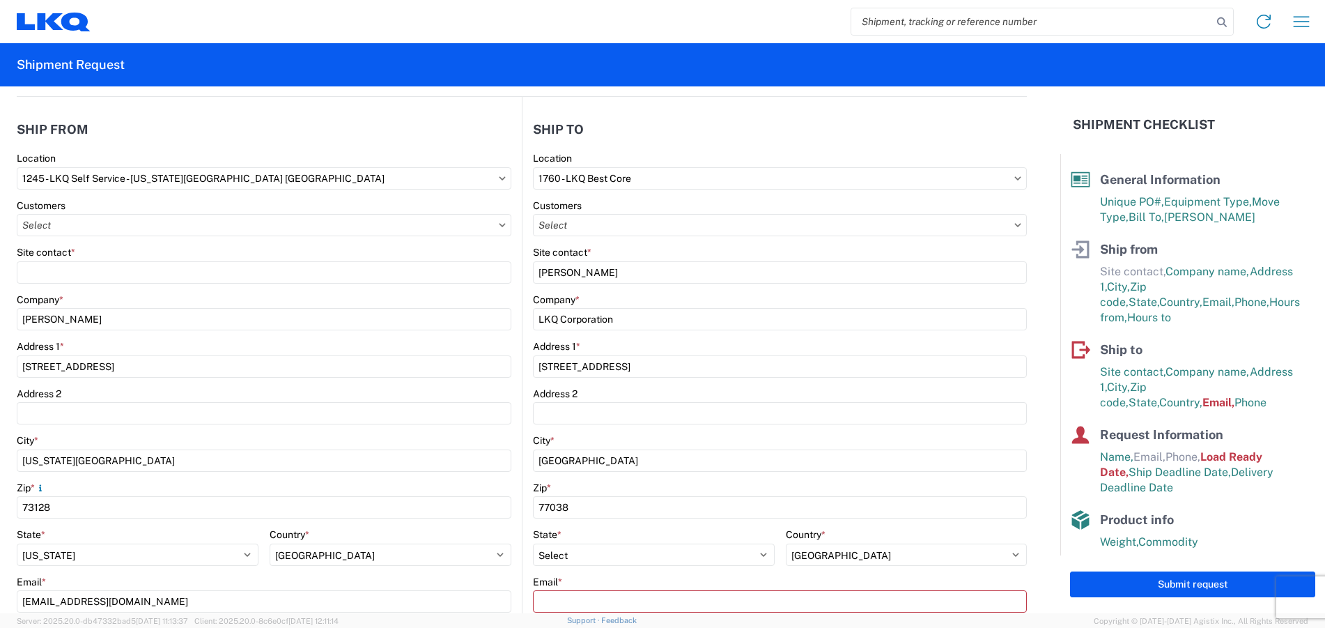
click at [660, 115] on header "Ship to" at bounding box center [774, 129] width 504 height 31
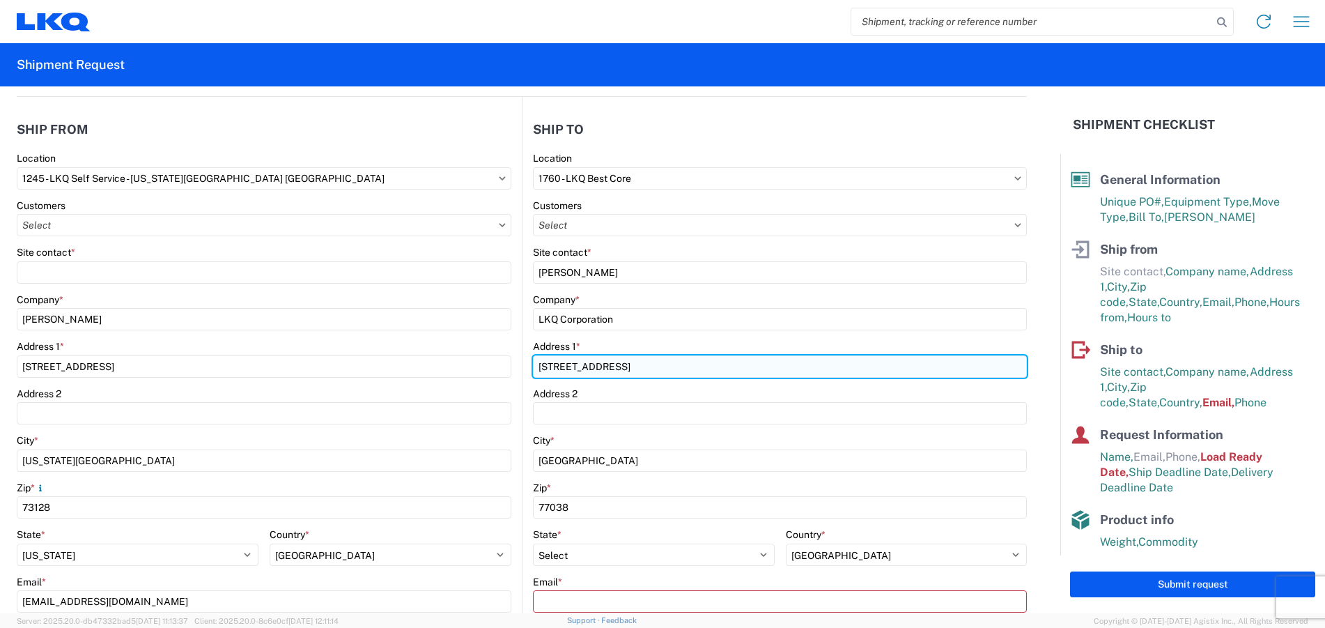
click at [554, 362] on input "1710 W Mount Houston Rd" at bounding box center [780, 366] width 494 height 22
type input "1760 W Mount Houston Rd"
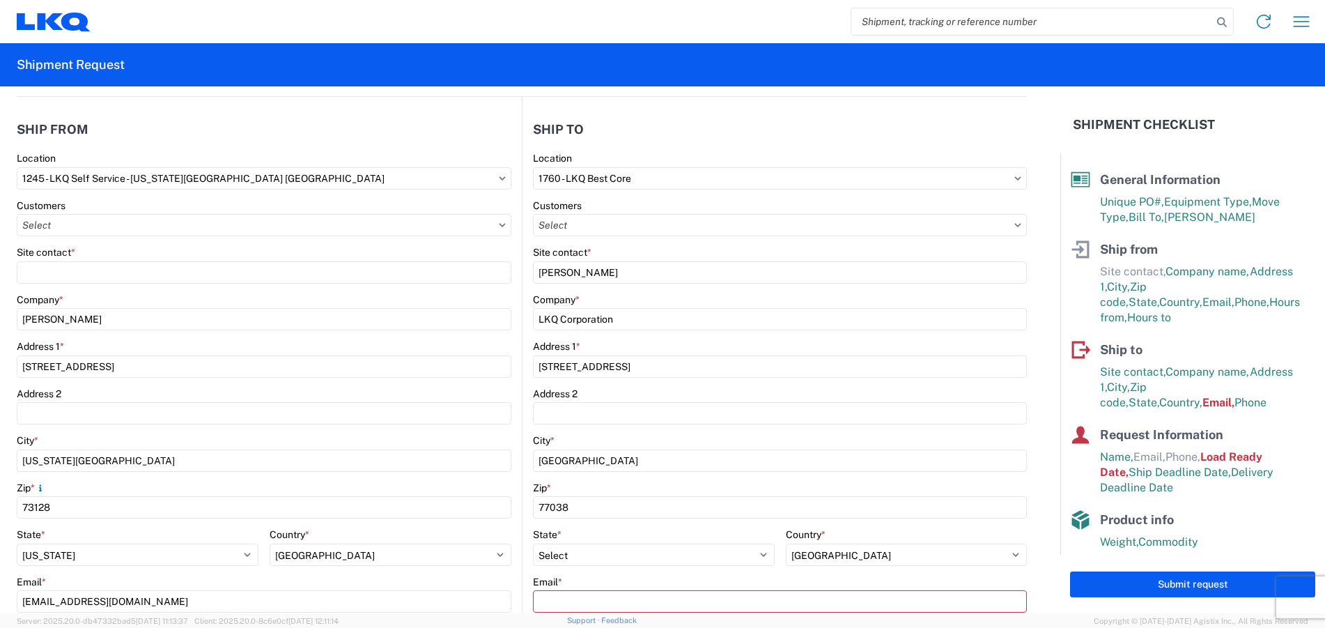
click at [445, 125] on header "Ship from" at bounding box center [269, 129] width 505 height 31
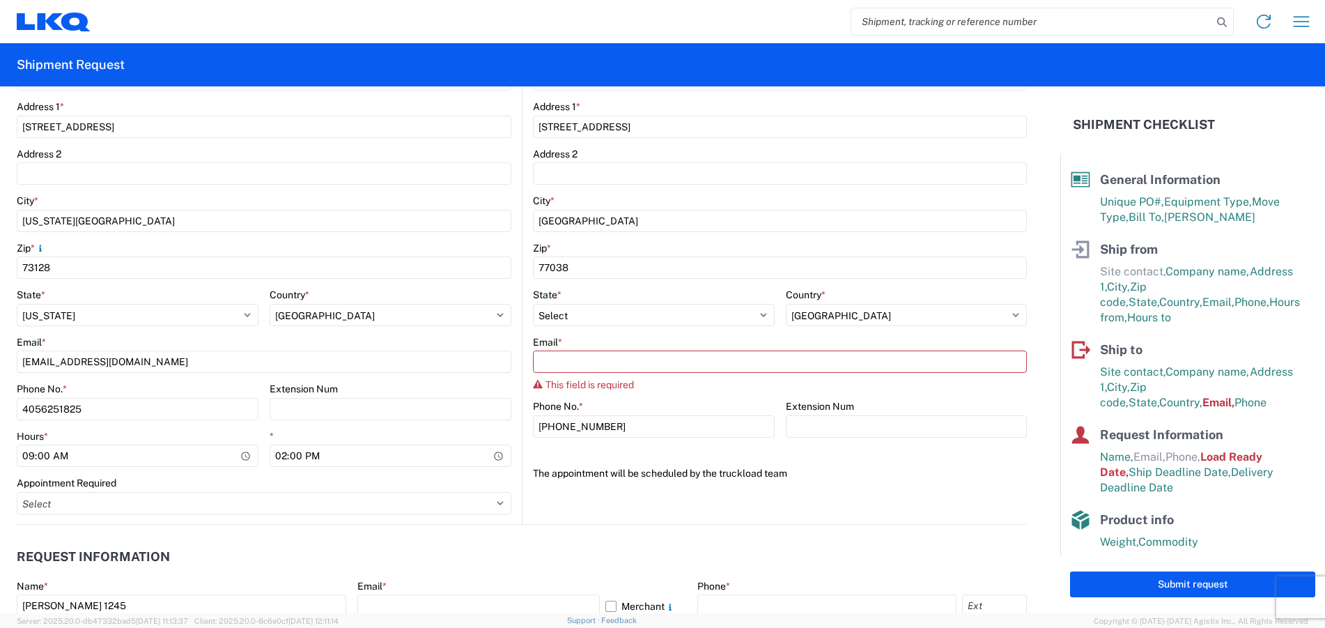
scroll to position [418, 0]
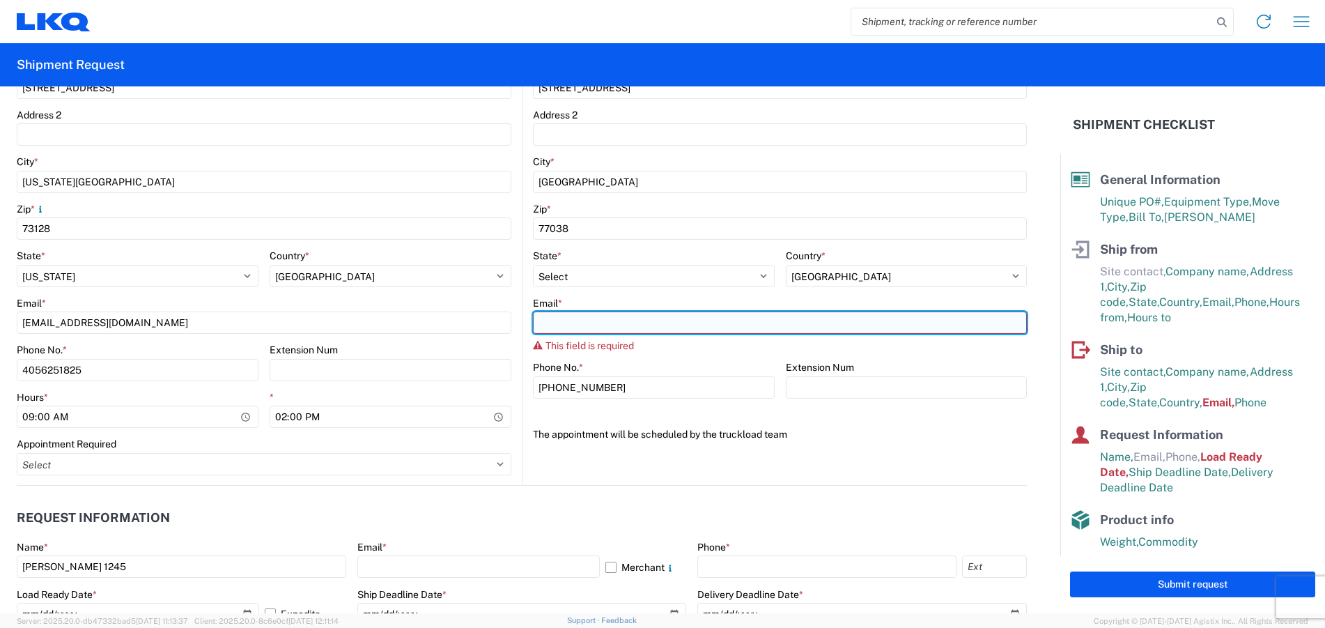
click at [565, 327] on input "Email *" at bounding box center [780, 322] width 494 height 22
type input "raemiller@lkqcorp.com"
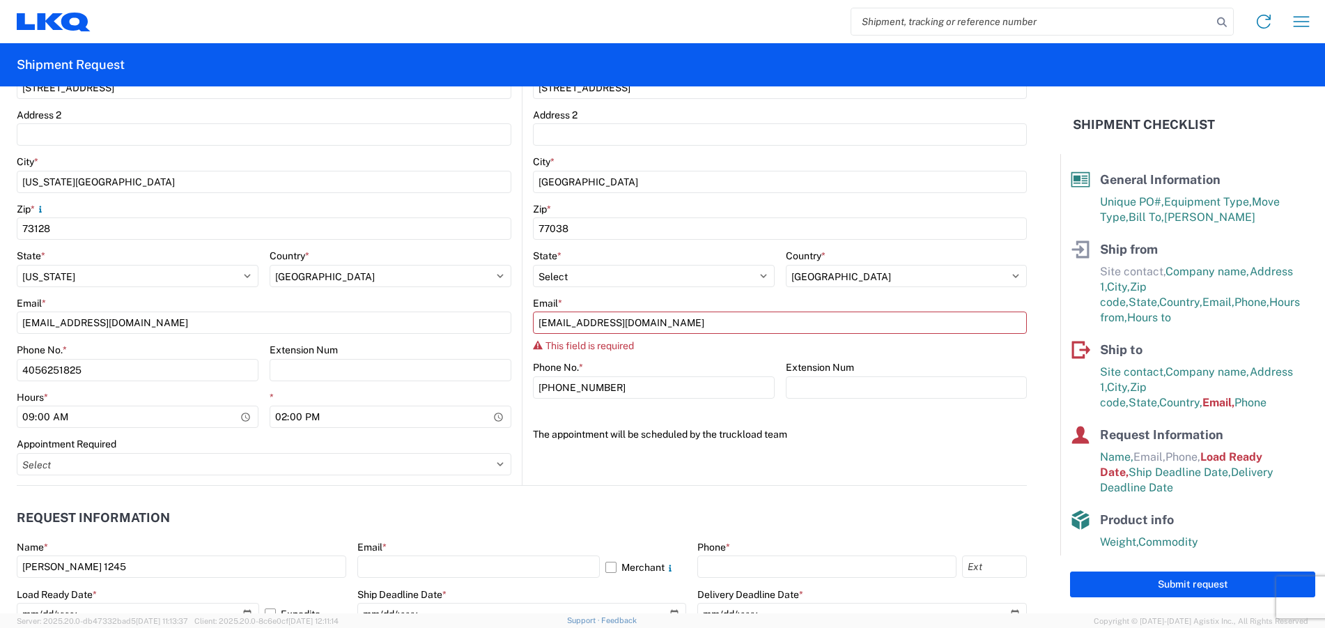
type input "Raymond Miller"
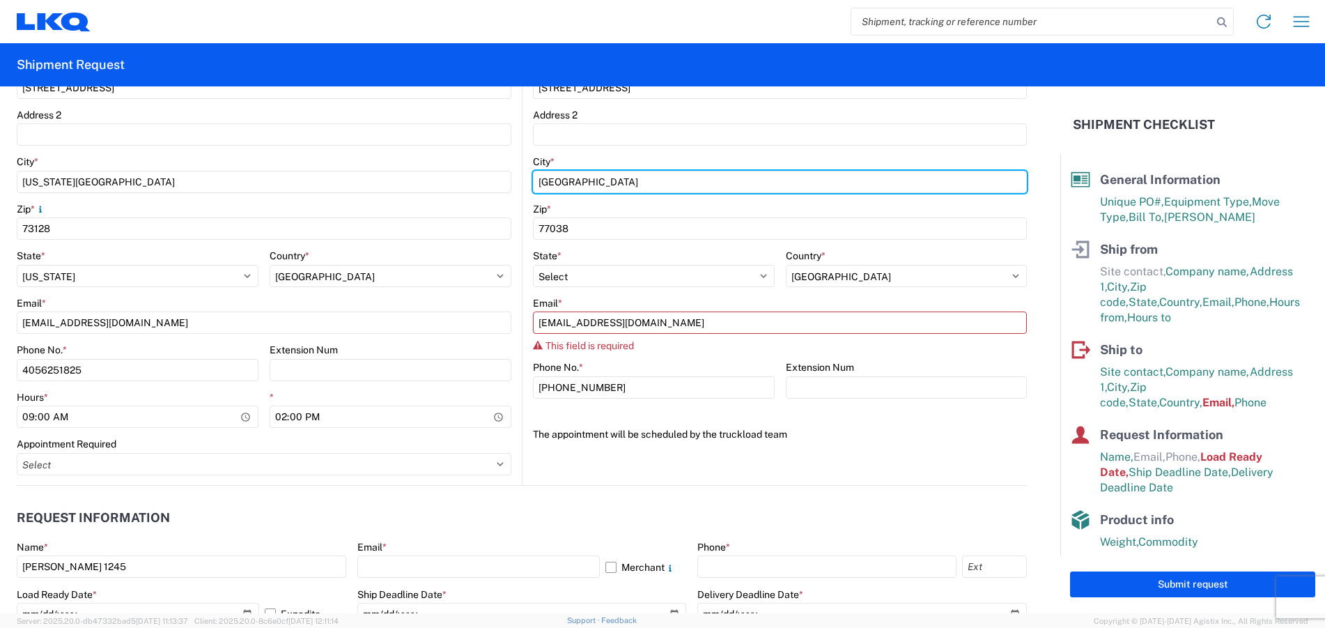
type input "Oklahoma City"
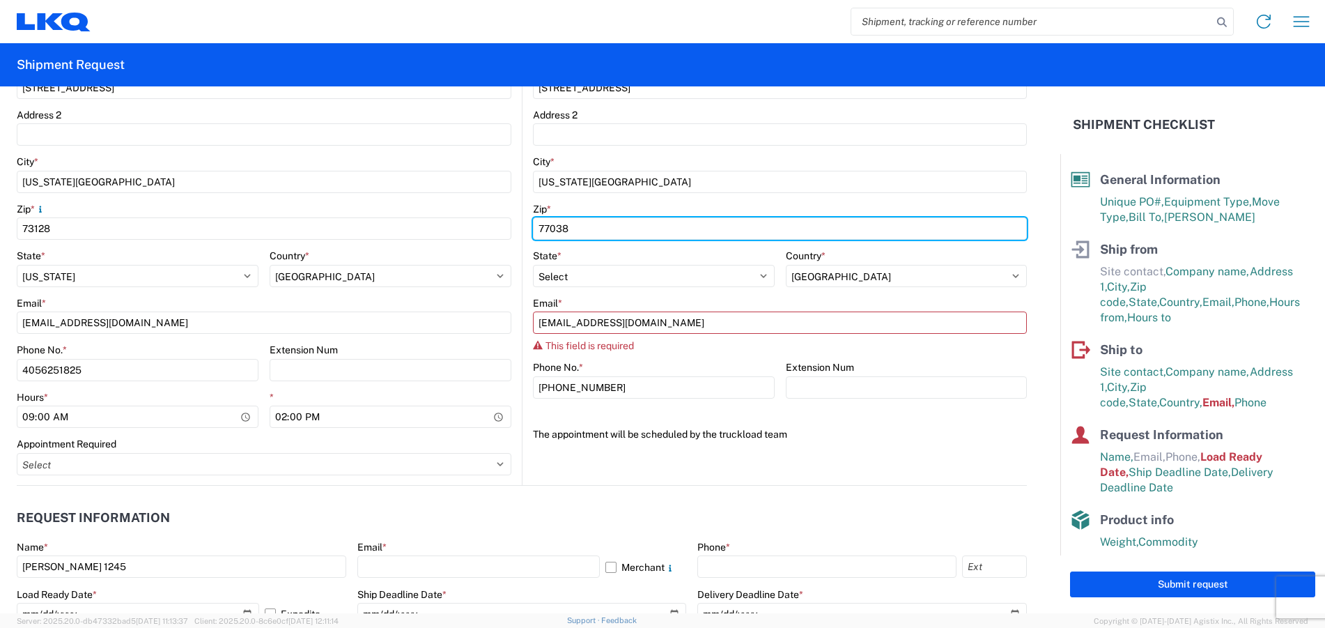
type input "73128"
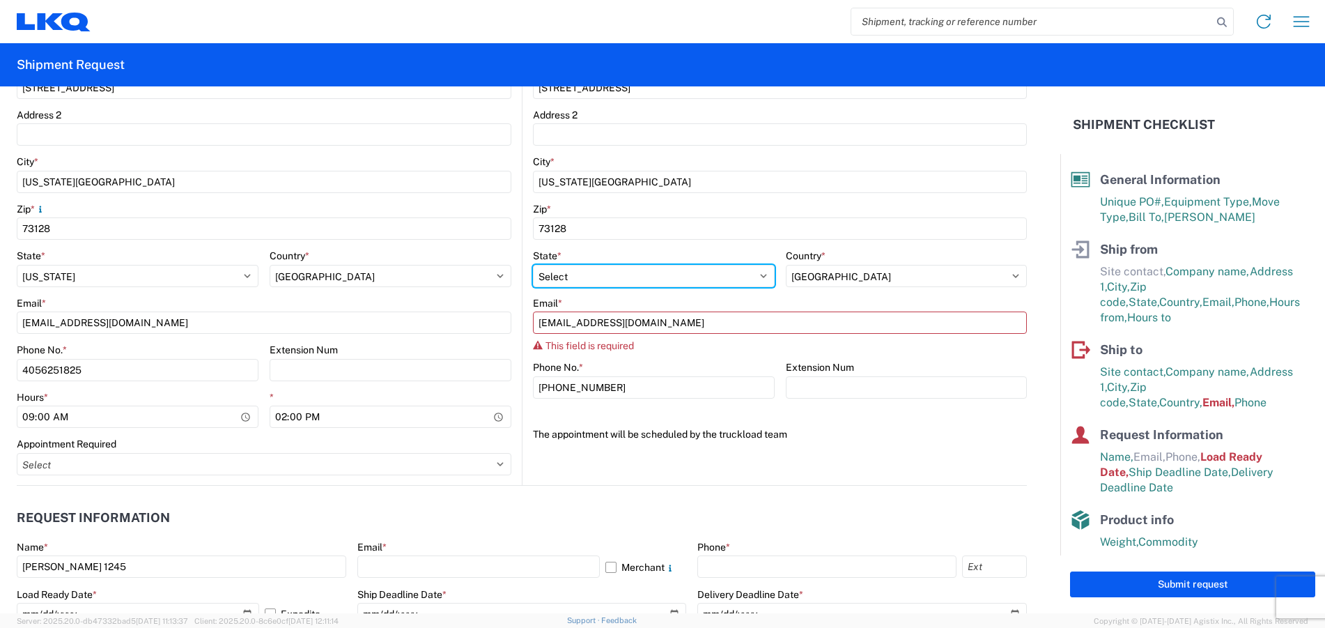
select select "OK"
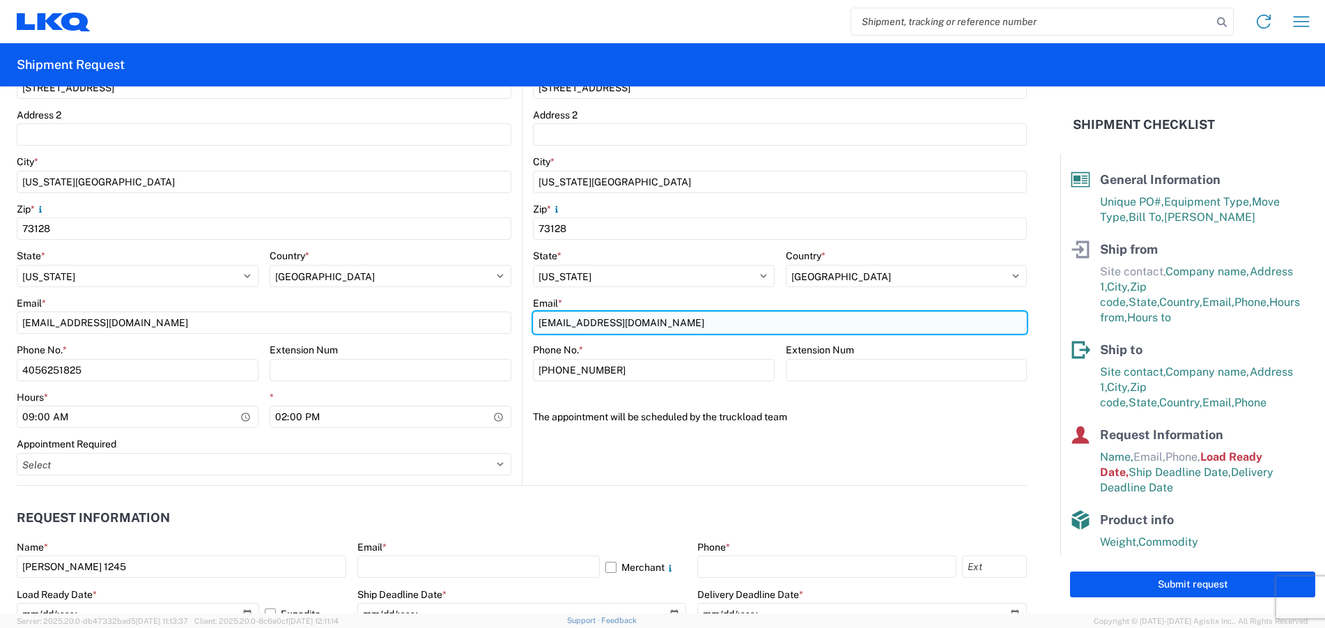
click at [646, 323] on input "raemiller@lkqcorp.com" at bounding box center [780, 322] width 494 height 22
click at [646, 325] on input "raemiller@lkqcorp.com" at bounding box center [780, 322] width 494 height 22
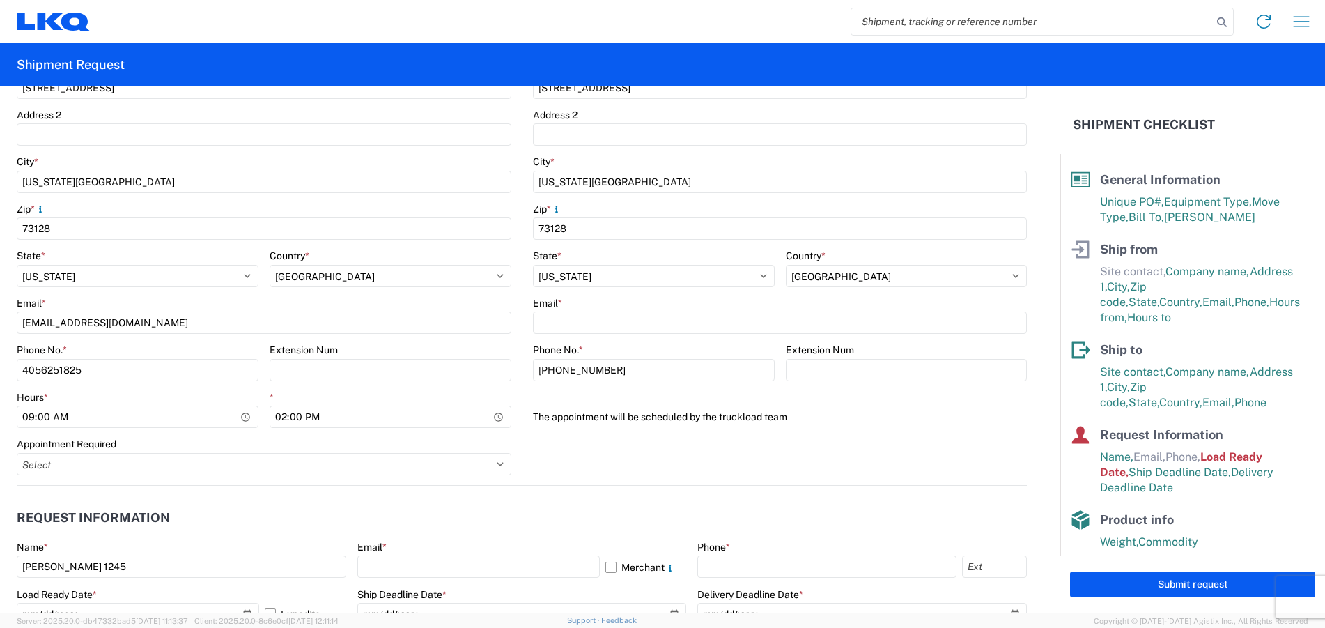
type input "LKQ Corporation"
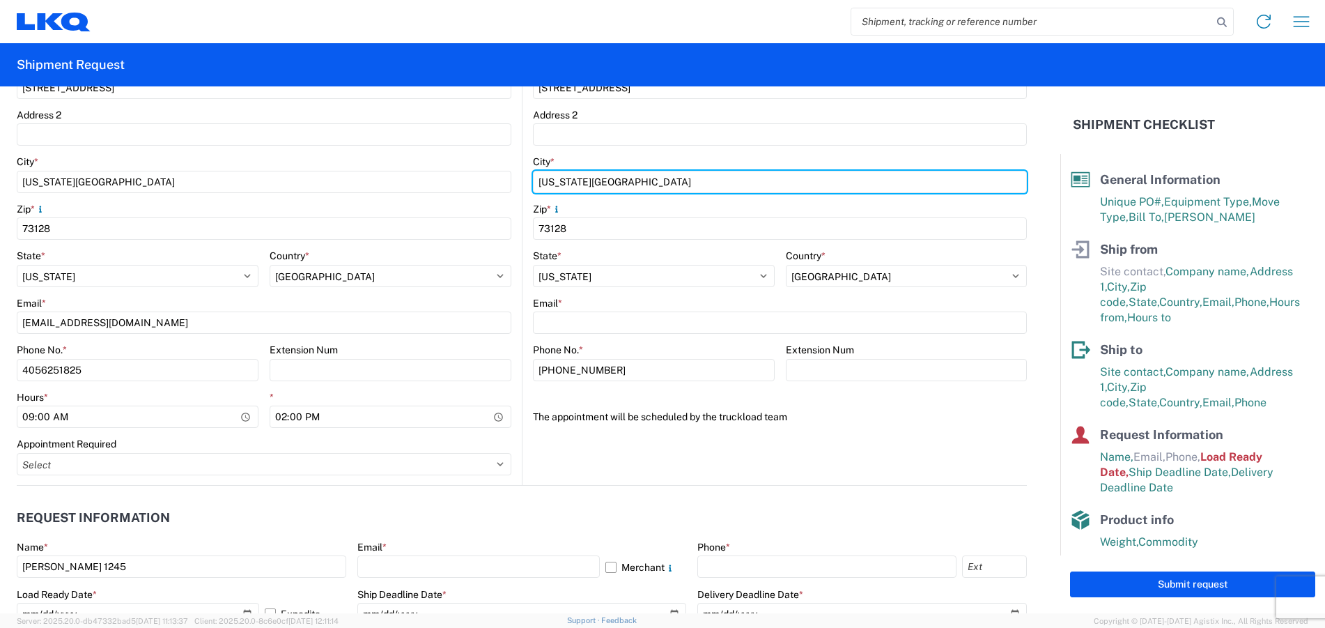
type input "Houston"
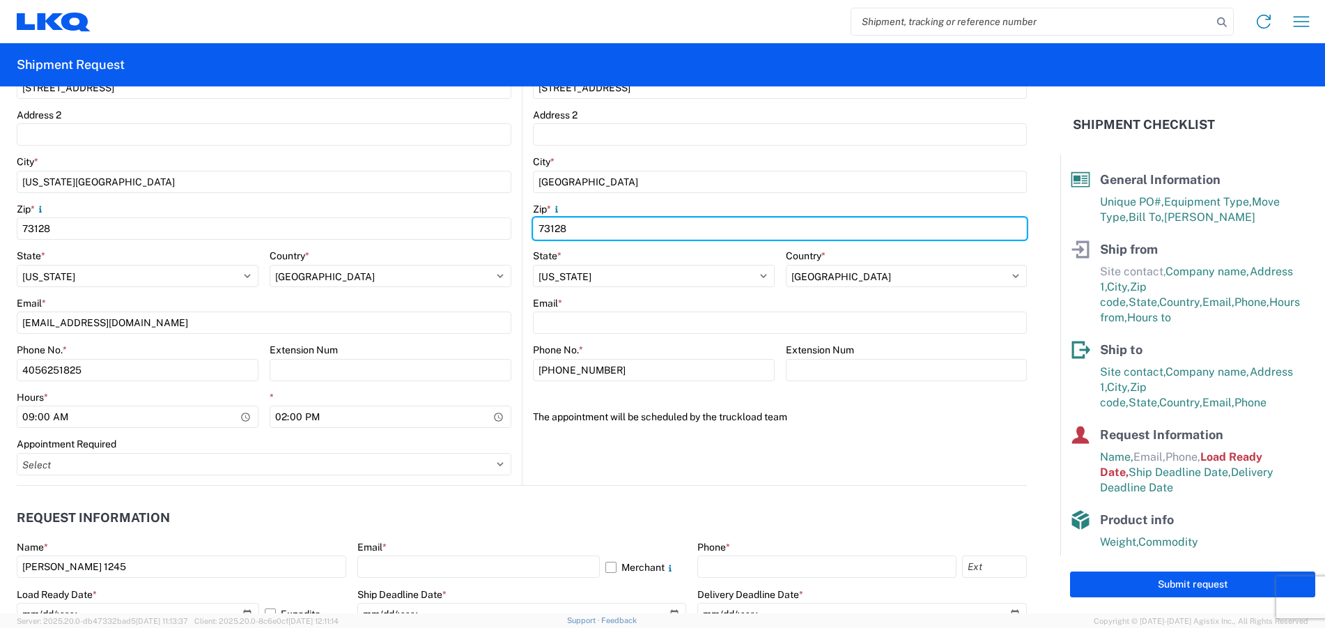
type input "77038"
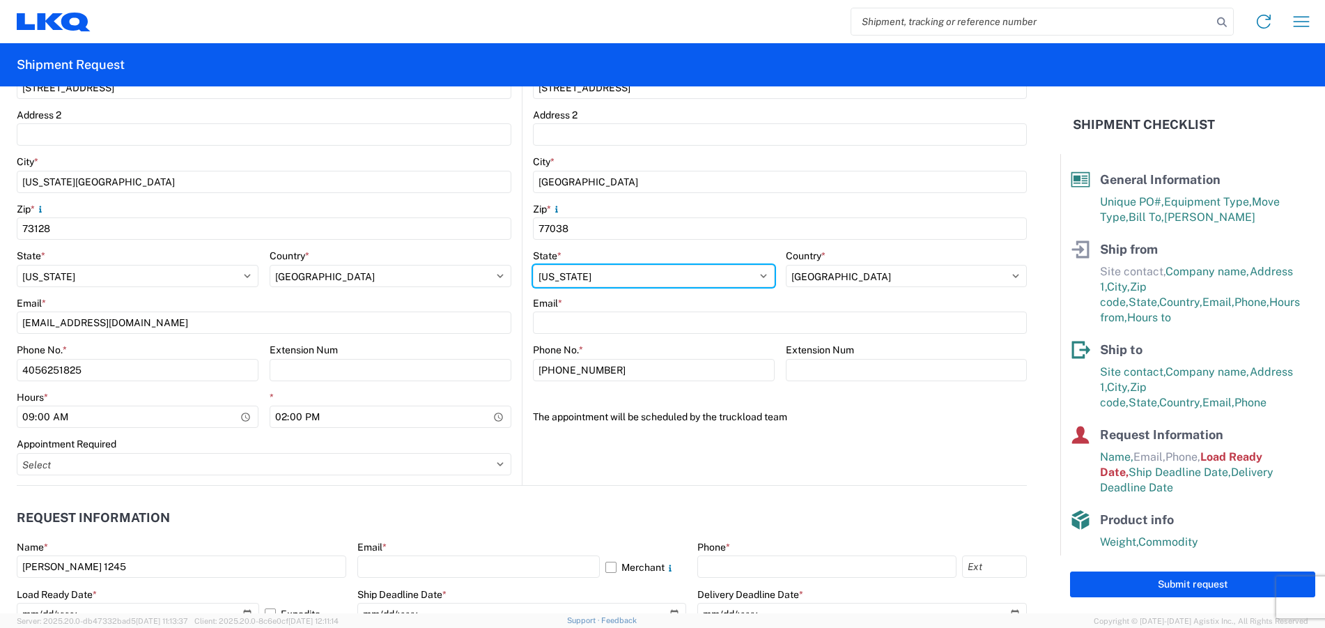
select select "TX"
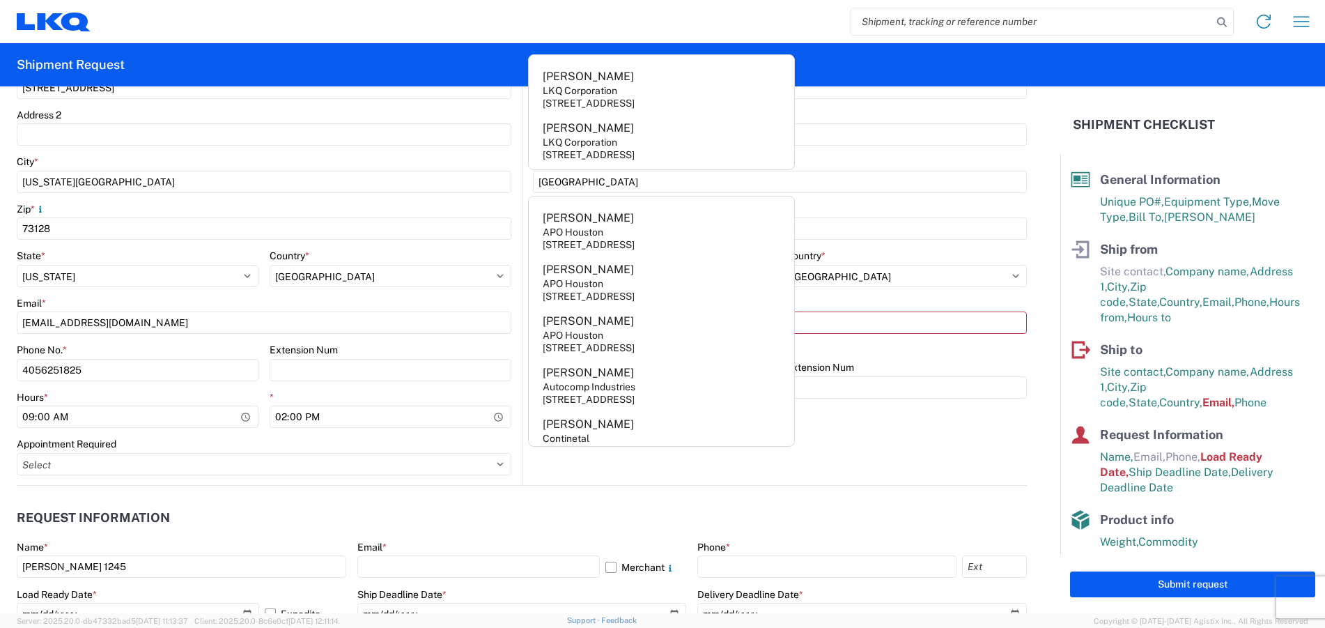
click at [595, 497] on agx-request-info "Request Information Name * Raymond 1245 Email * Merchant Phone * Load Ready Dat…" at bounding box center [522, 560] width 1010 height 150
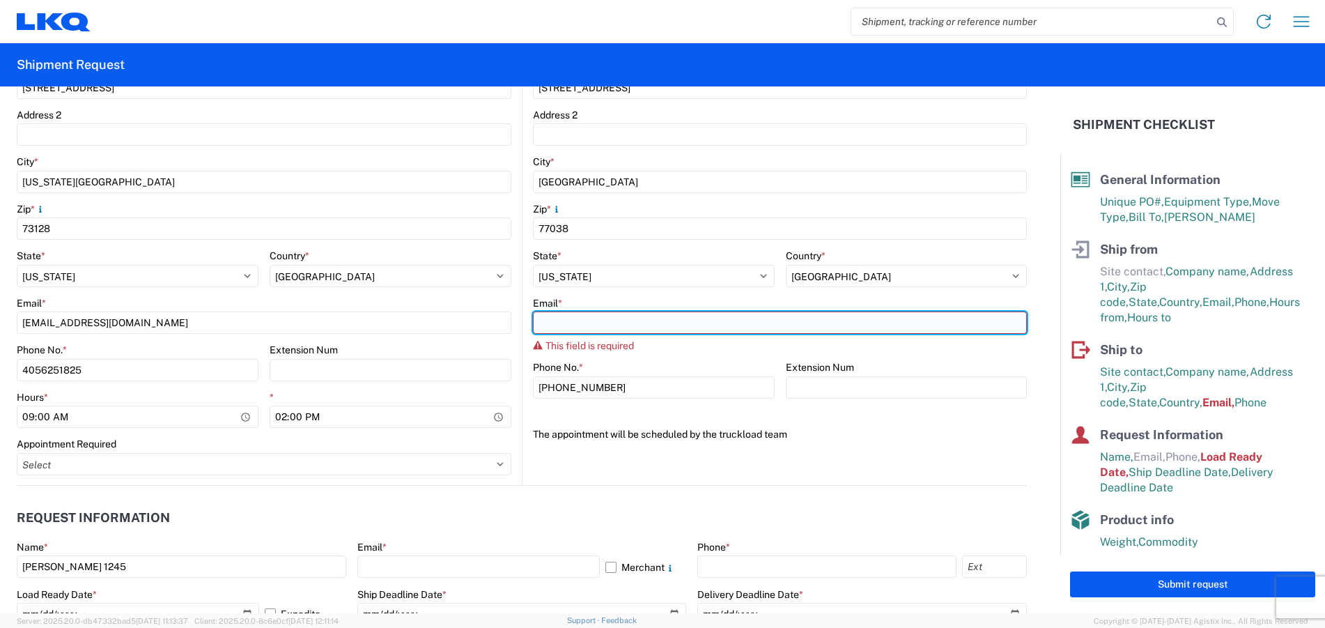
click at [585, 322] on input "Email *" at bounding box center [780, 322] width 494 height 22
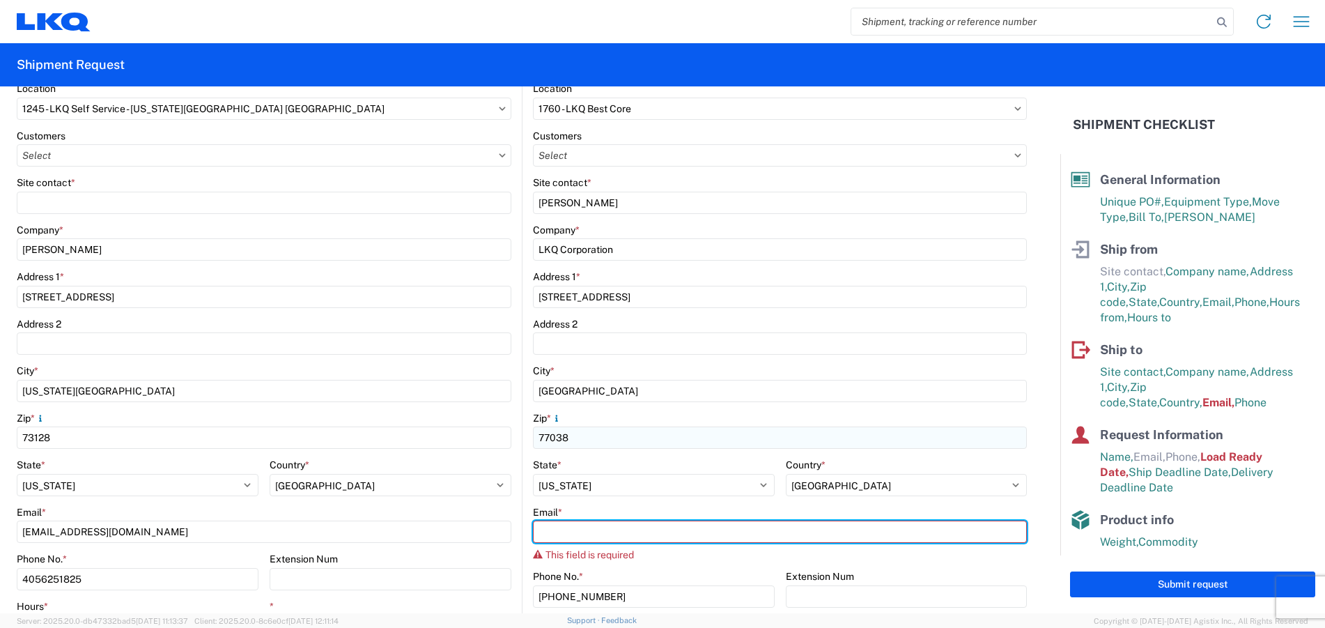
scroll to position [139, 0]
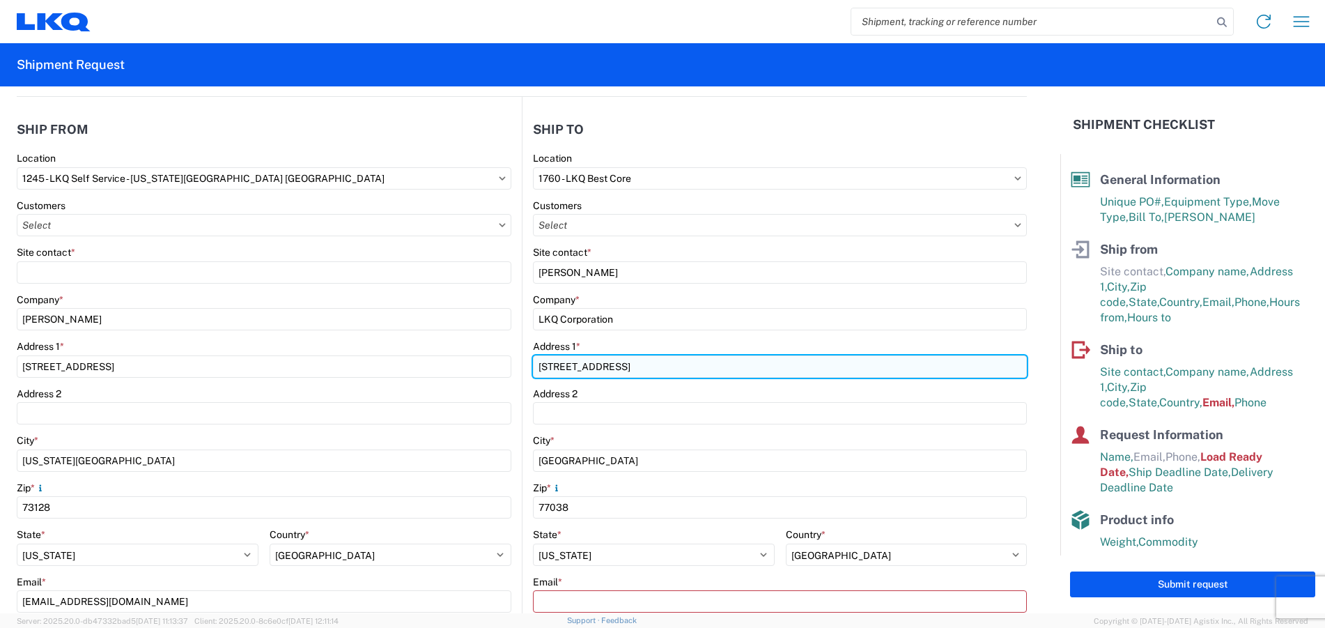
click at [556, 361] on input "1760 W Mount Houston Rd" at bounding box center [780, 366] width 494 height 22
type input "1710W Mount Houston Rd"
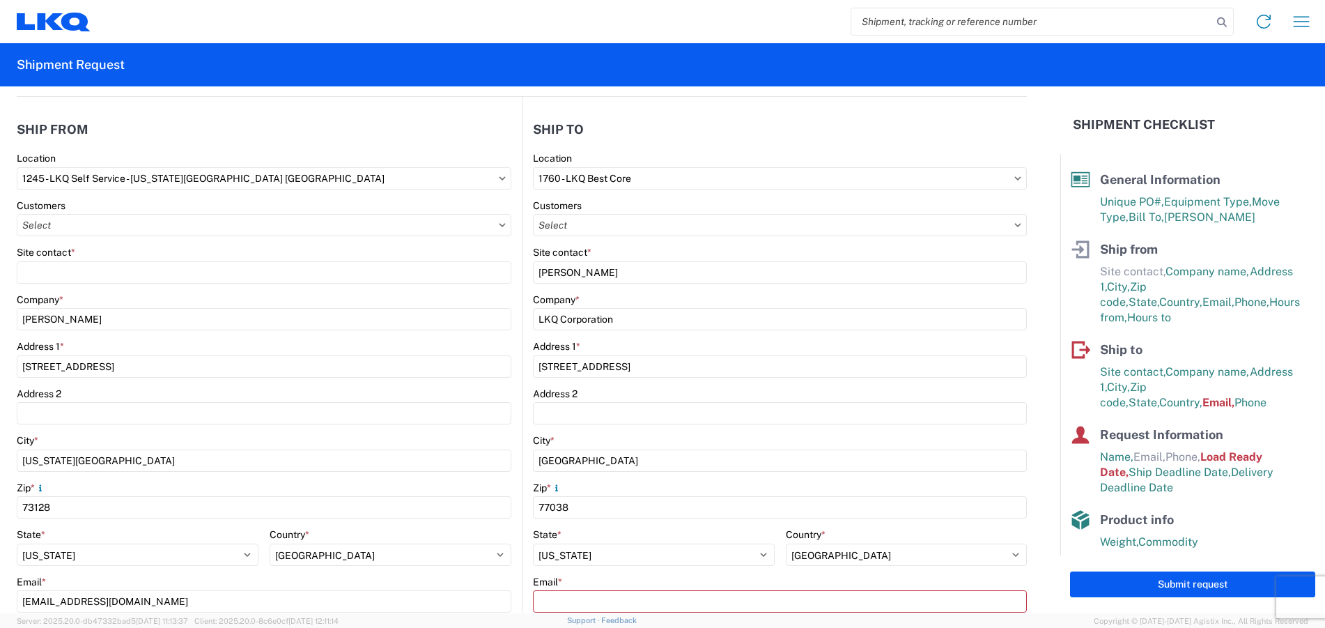
click at [646, 114] on header "Ship to" at bounding box center [774, 129] width 504 height 31
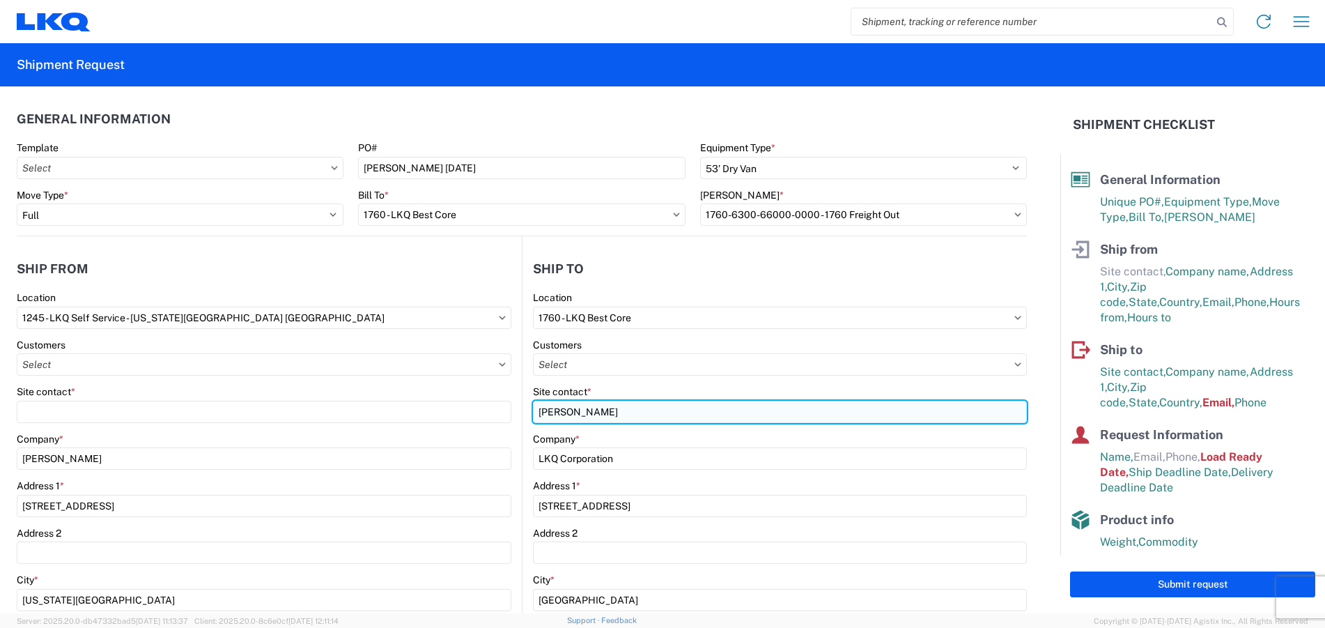
click at [607, 416] on input "Mathew" at bounding box center [780, 411] width 494 height 22
type input "M"
type input "c"
type input "Mathew Harvey"
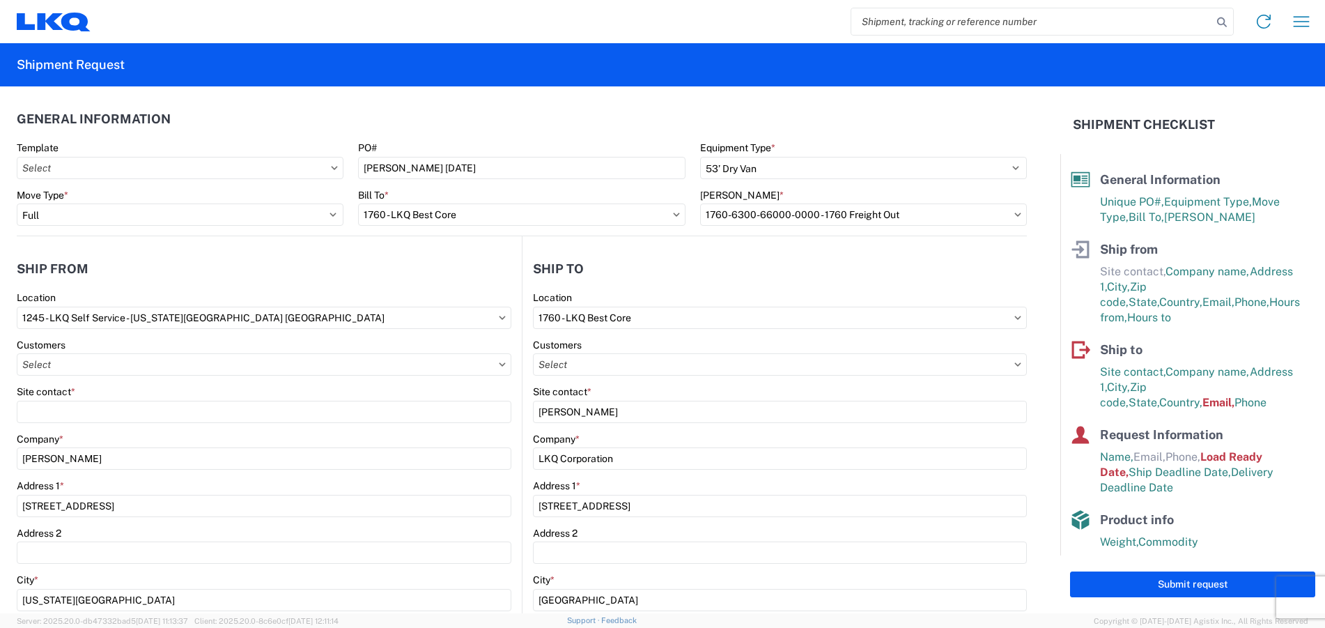
click at [555, 120] on header "General Information" at bounding box center [522, 118] width 1010 height 31
click at [1014, 316] on icon at bounding box center [1017, 318] width 7 height 4
click at [1014, 317] on icon at bounding box center [1017, 318] width 7 height 4
click at [856, 269] on header "Ship to" at bounding box center [774, 268] width 504 height 31
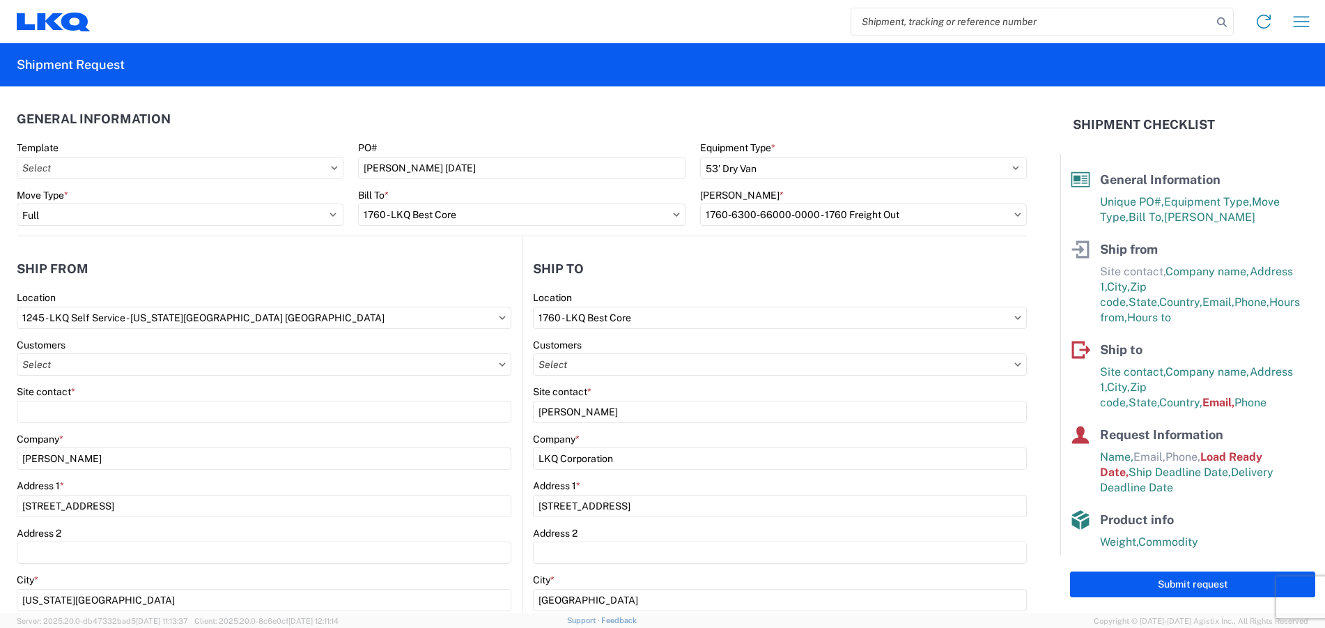
click at [1014, 316] on icon at bounding box center [1017, 318] width 7 height 4
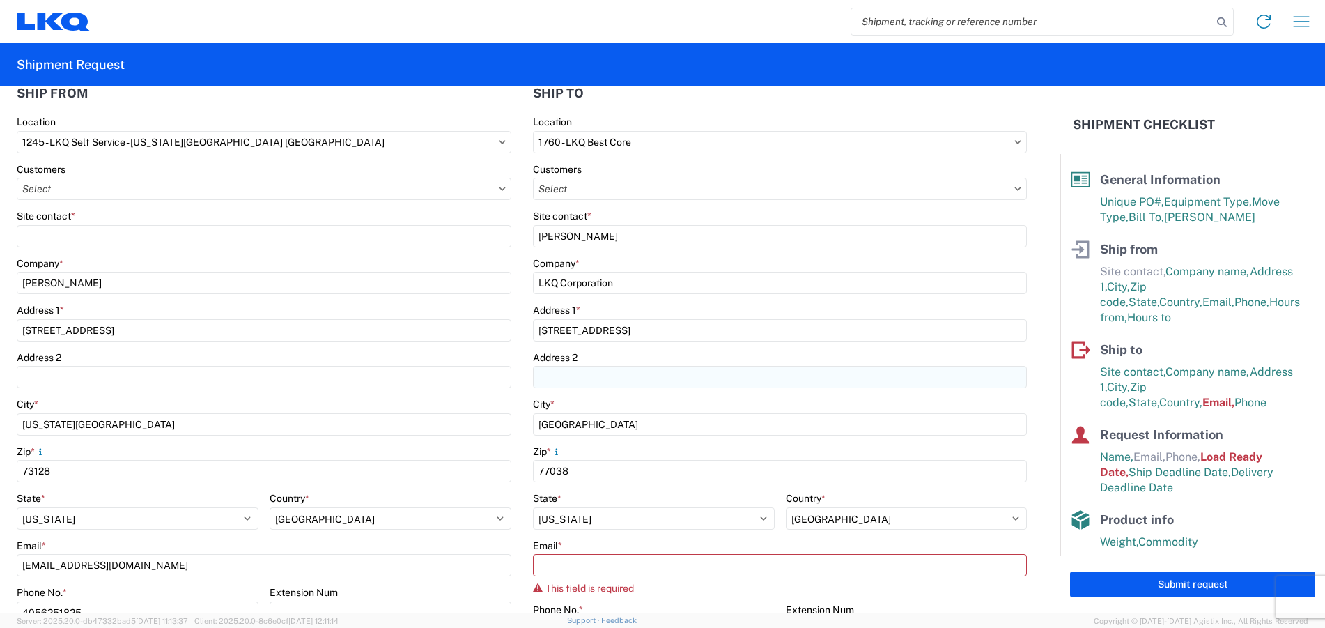
scroll to position [279, 0]
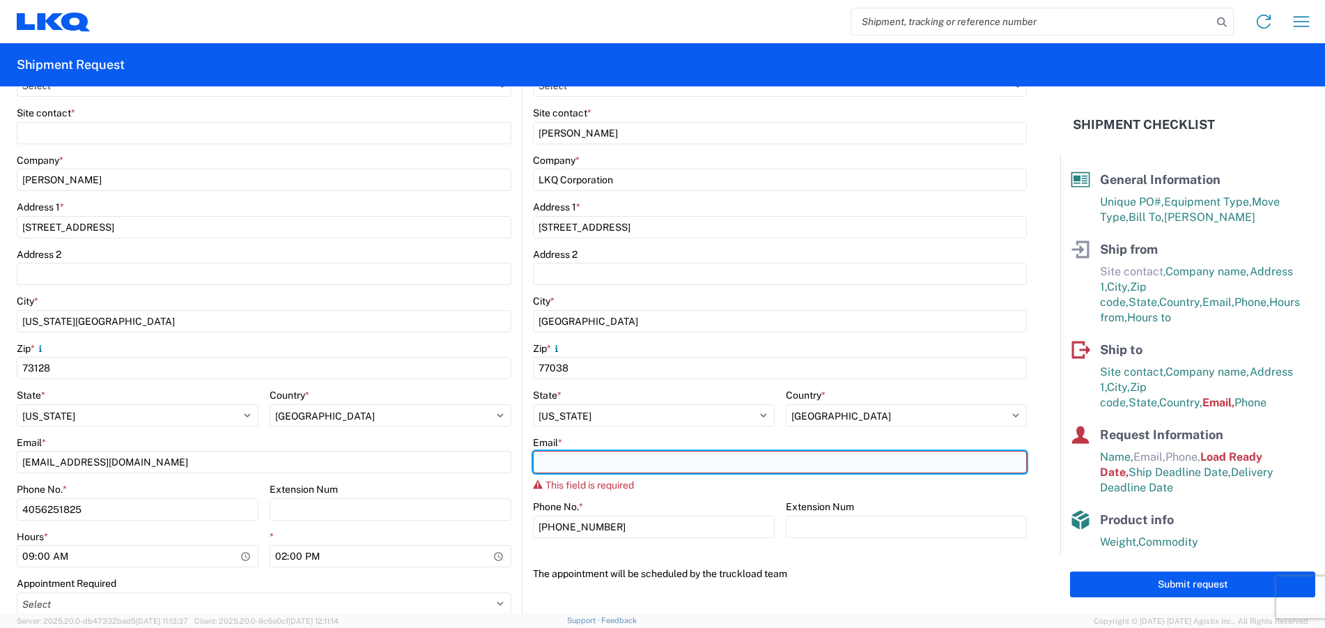
click at [567, 464] on input "Email *" at bounding box center [780, 462] width 494 height 22
click at [556, 465] on input "Email *" at bounding box center [780, 462] width 494 height 22
type input "Mathew Harvey"
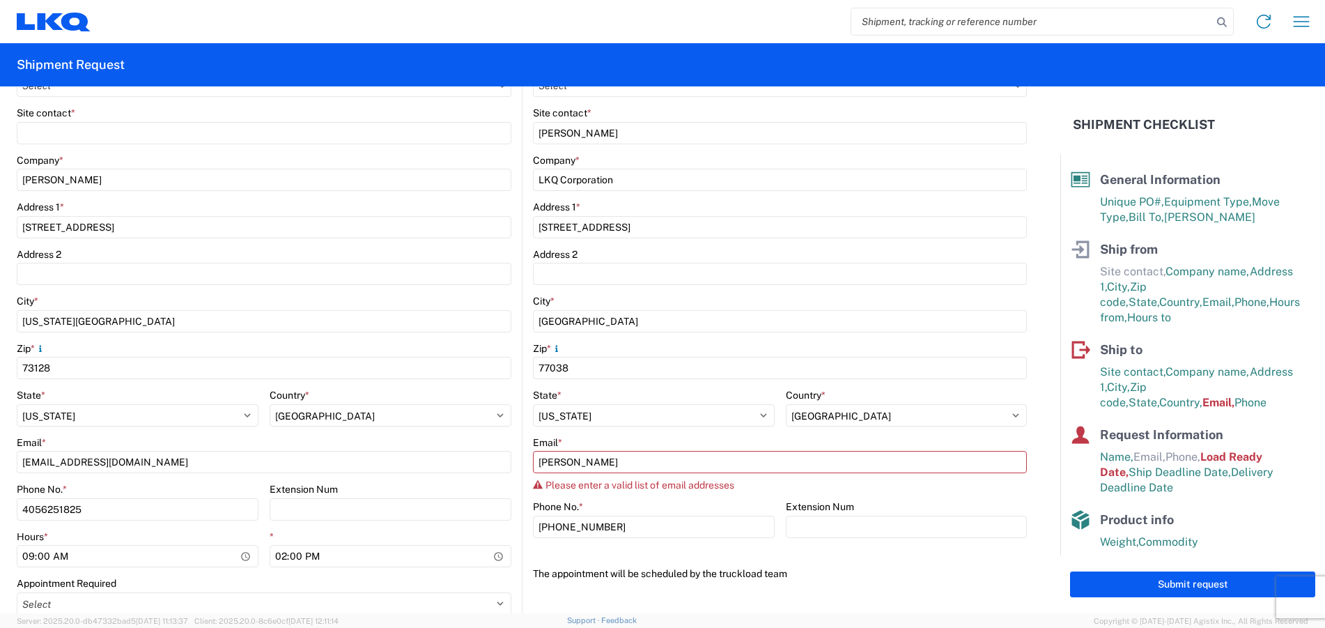
click at [922, 486] on div "Please enter a valid list of email addresses" at bounding box center [780, 484] width 494 height 11
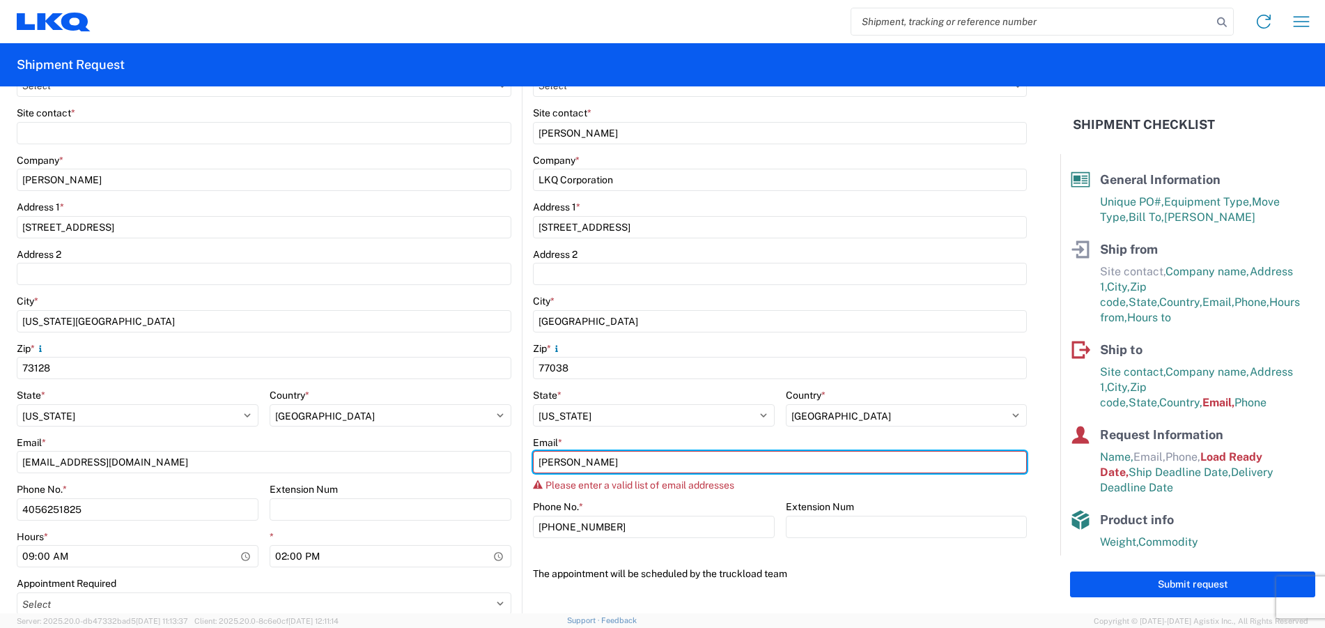
drag, startPoint x: 611, startPoint y: 462, endPoint x: 524, endPoint y: 460, distance: 87.1
click at [524, 459] on main "1760 Location 1760 - LKQ Best Core Customers Site contact * Mathew Harvey Compa…" at bounding box center [774, 304] width 504 height 582
click at [562, 469] on input "Email *" at bounding box center [780, 462] width 494 height 22
type input "raemiller@lkqcorp.com"
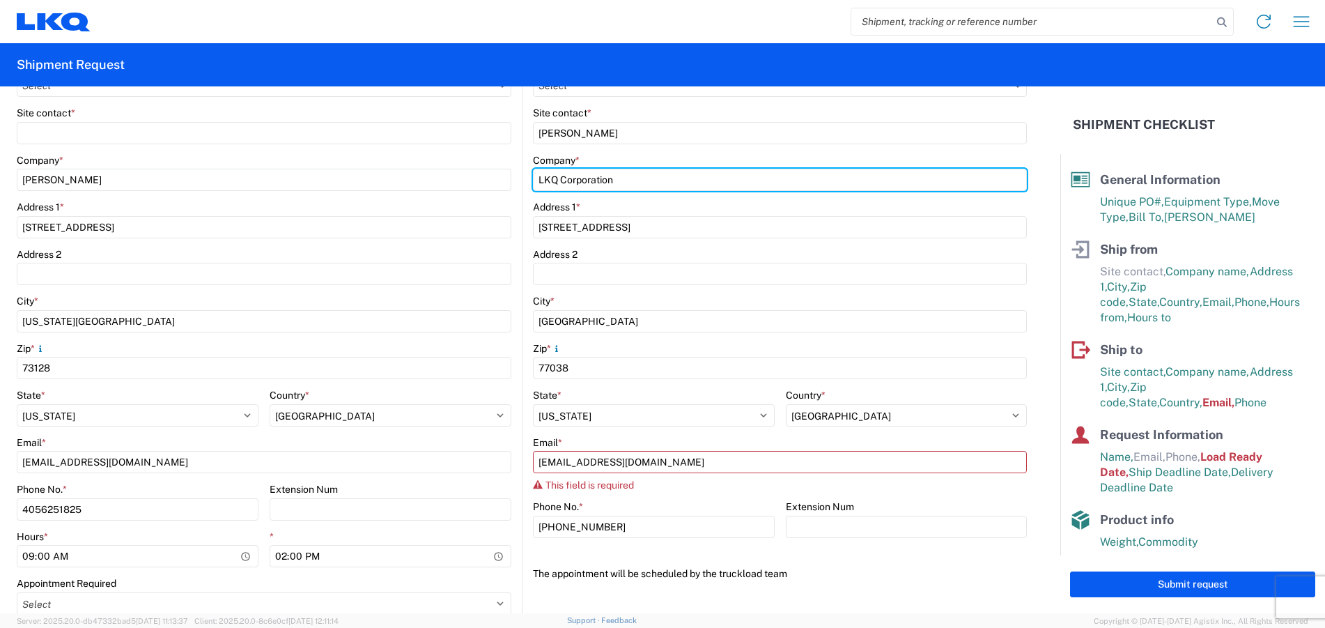
type input "Raymond Miller"
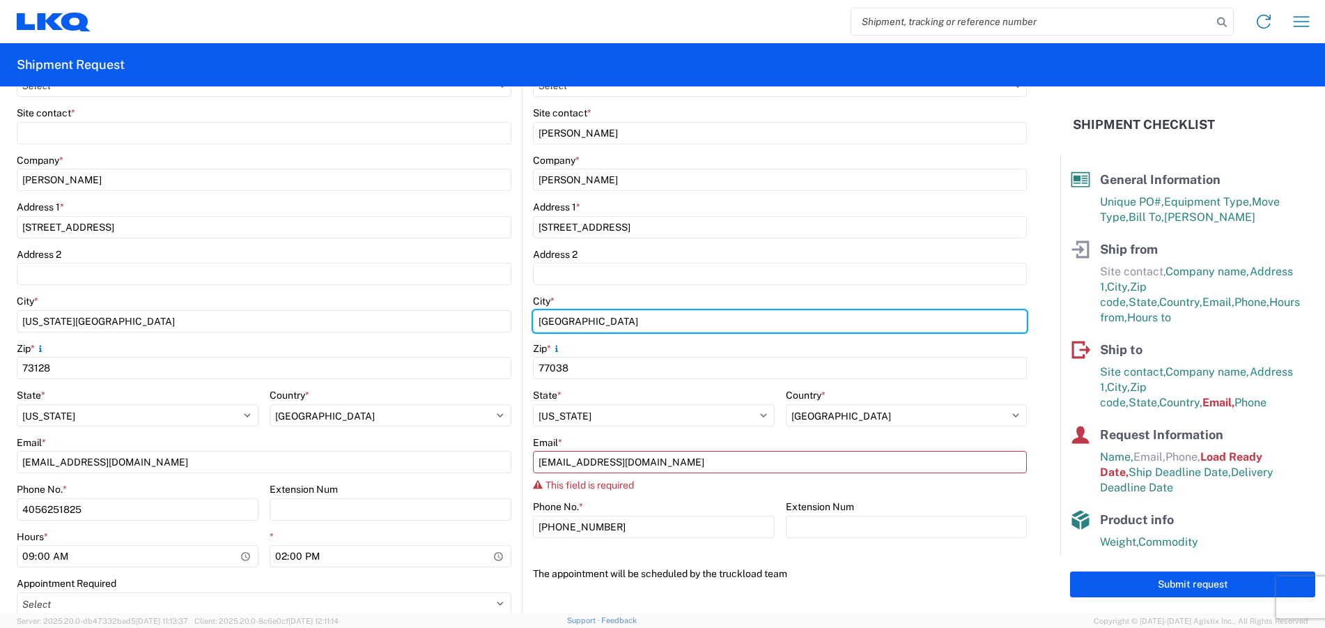
type input "Oklahoma City"
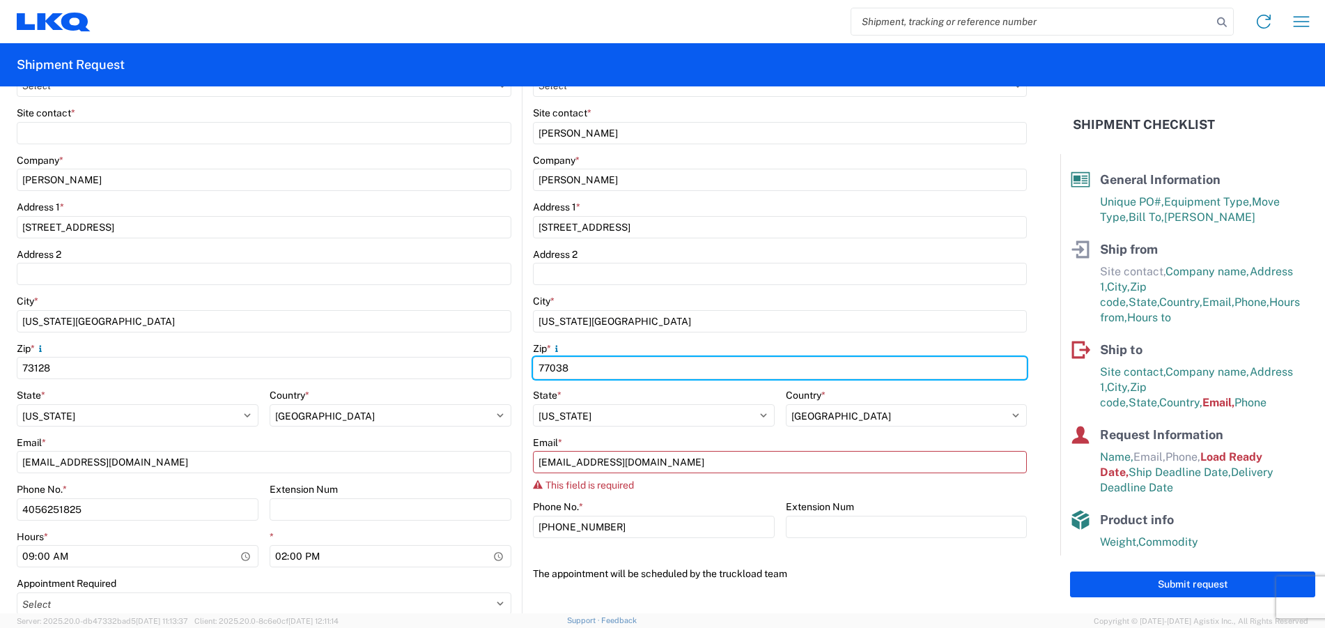
type input "73128"
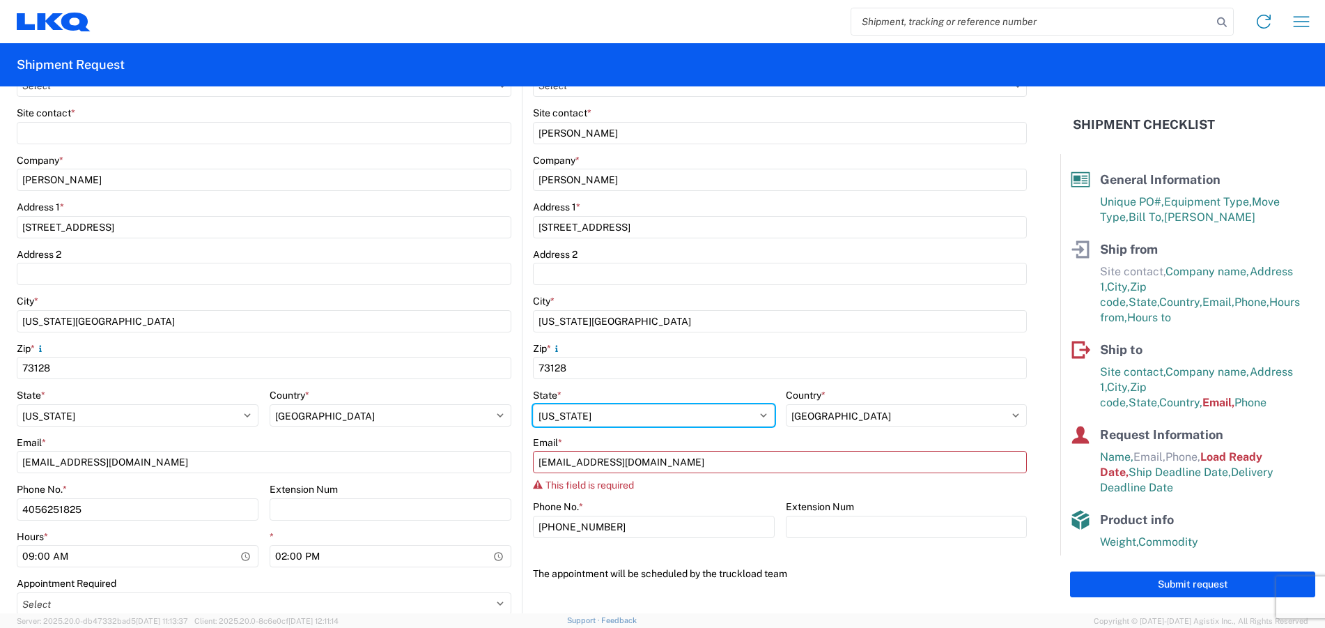
select select "OK"
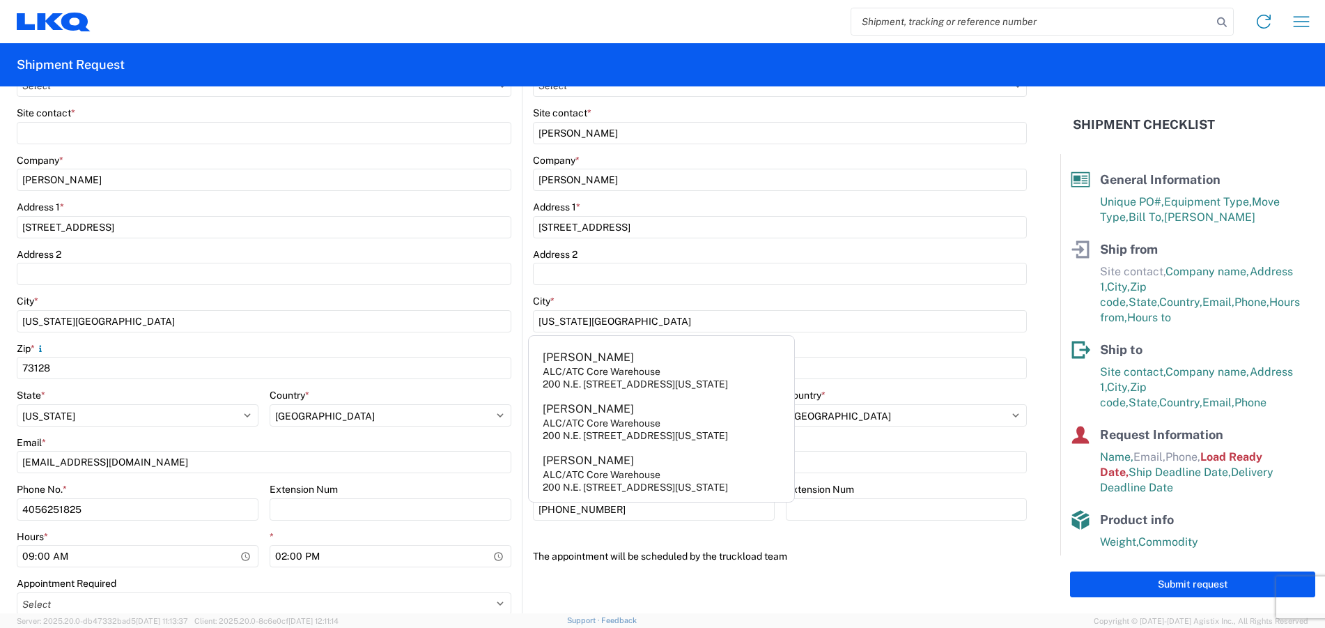
click at [884, 549] on div "The appointment will be scheduled by the truckload team" at bounding box center [780, 556] width 494 height 22
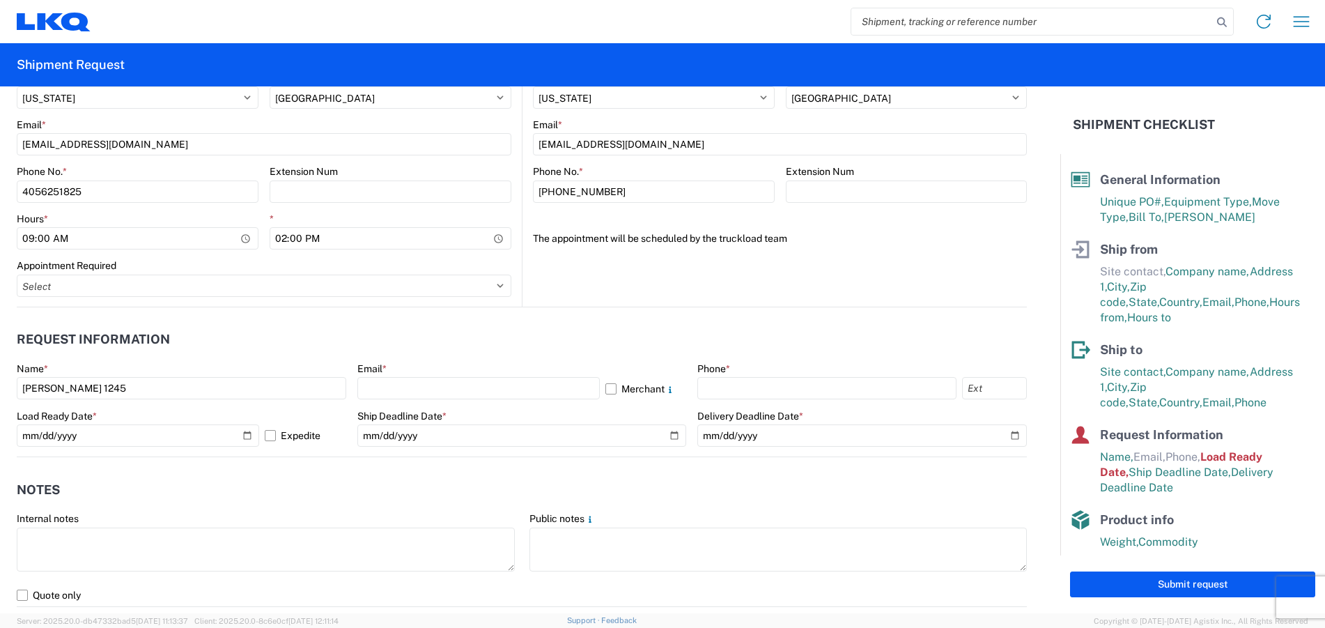
scroll to position [627, 0]
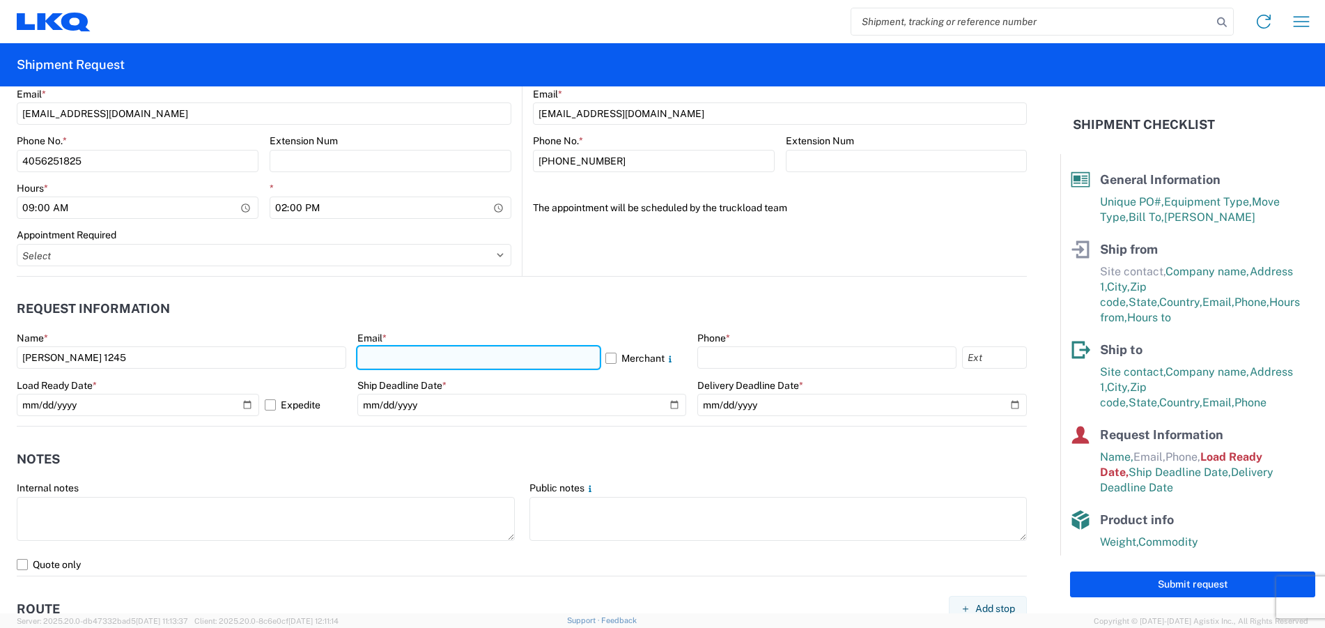
click at [429, 361] on input "text" at bounding box center [478, 357] width 243 height 22
type input "raemiller@lkqcorp.com"
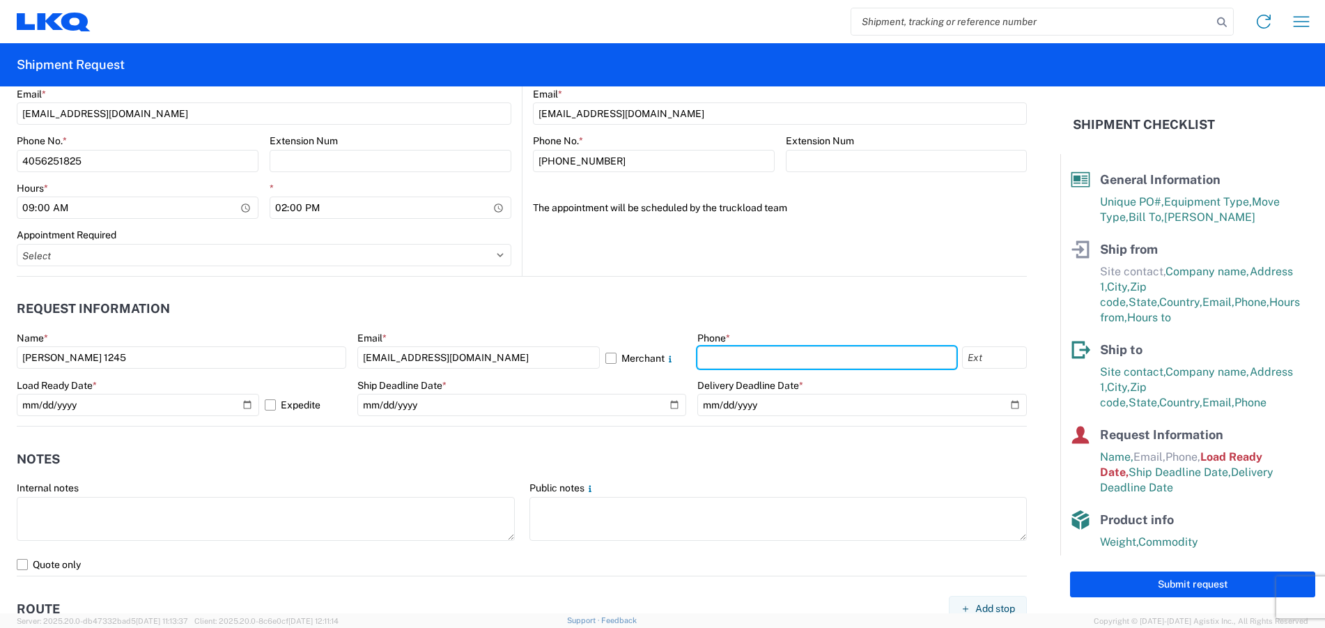
type input "4056251825"
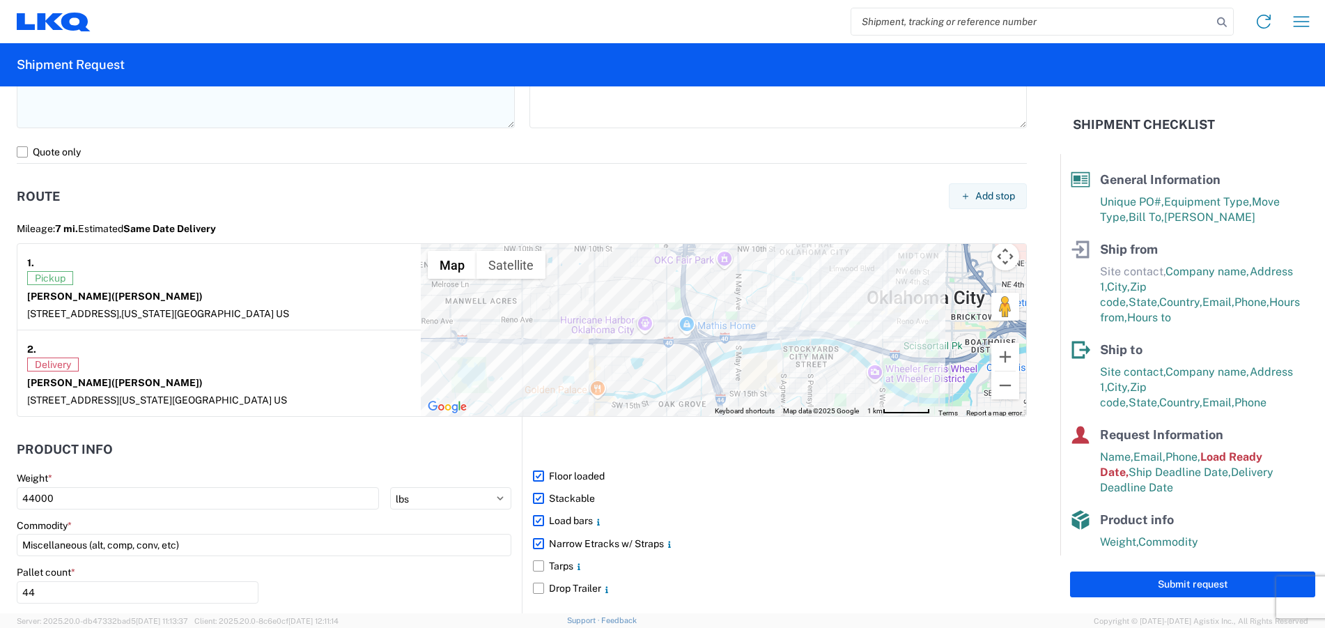
scroll to position [1045, 0]
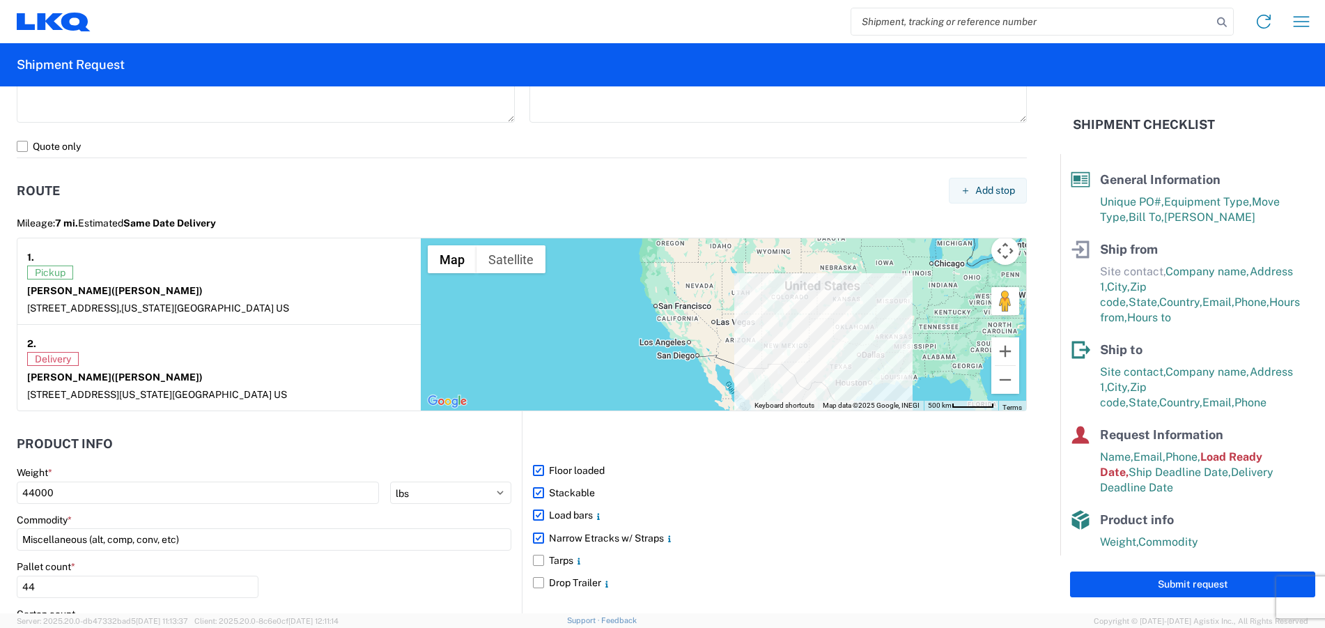
click at [863, 387] on div at bounding box center [723, 324] width 605 height 172
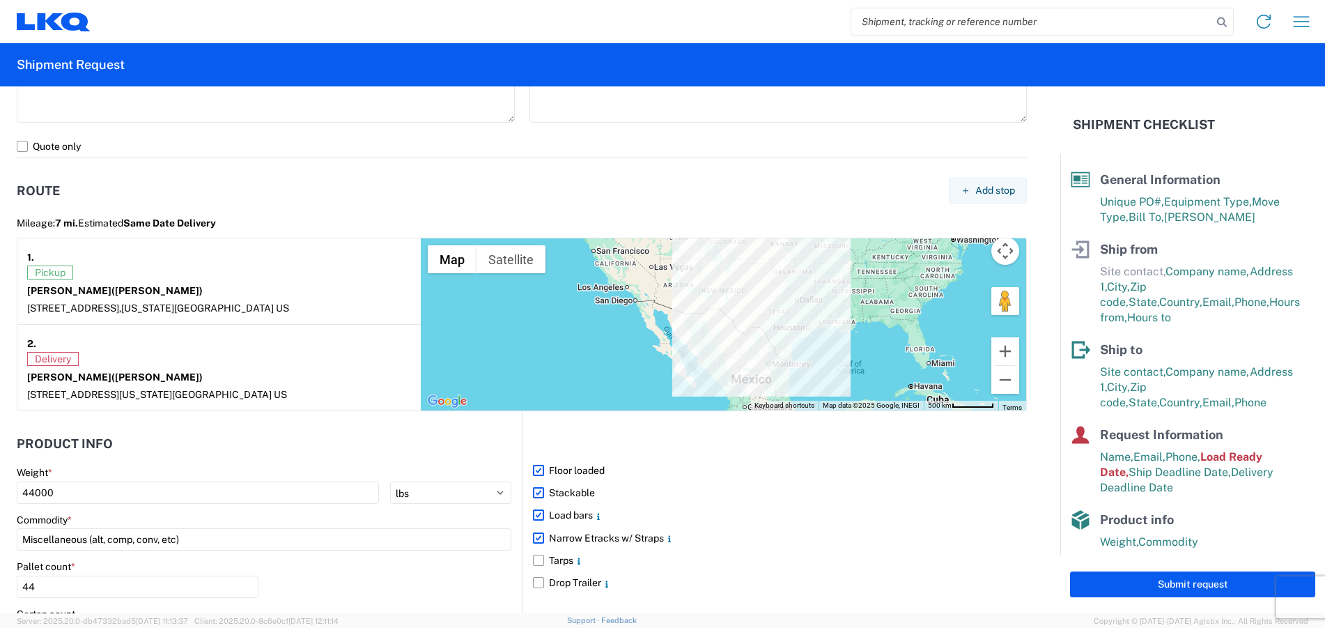
drag, startPoint x: 863, startPoint y: 387, endPoint x: 798, endPoint y: 329, distance: 86.8
click at [798, 329] on div at bounding box center [723, 324] width 605 height 172
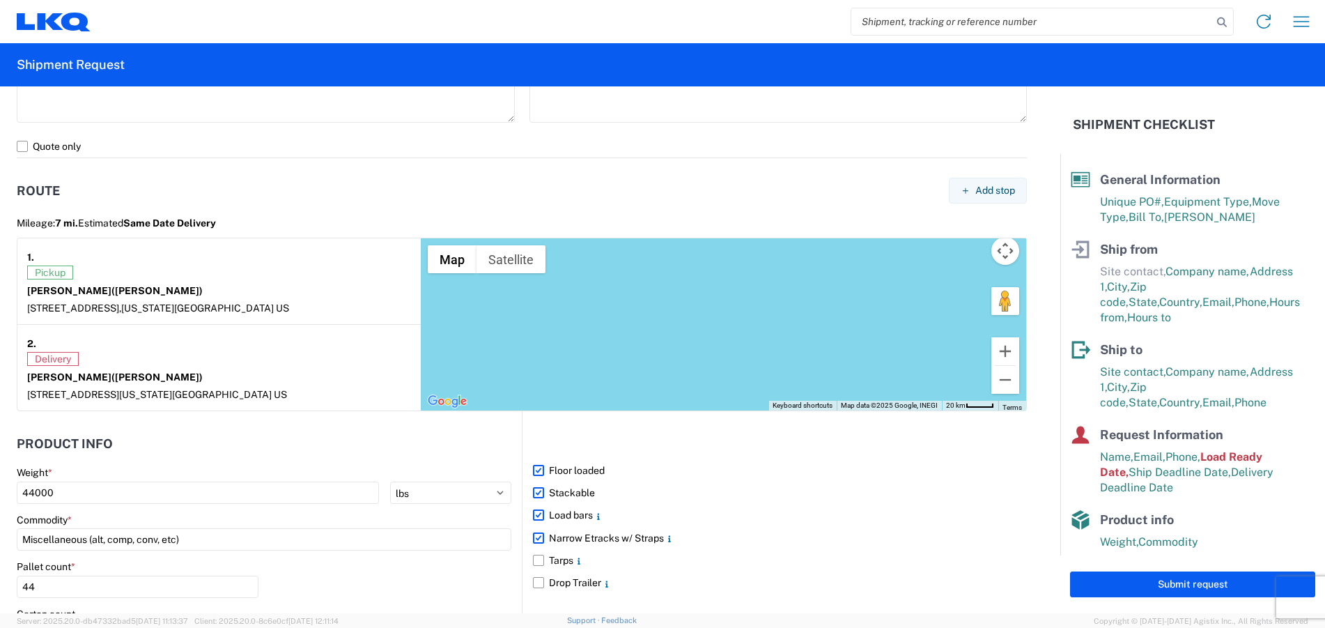
drag, startPoint x: 665, startPoint y: 320, endPoint x: 884, endPoint y: 392, distance: 230.2
click at [886, 392] on div at bounding box center [723, 324] width 605 height 172
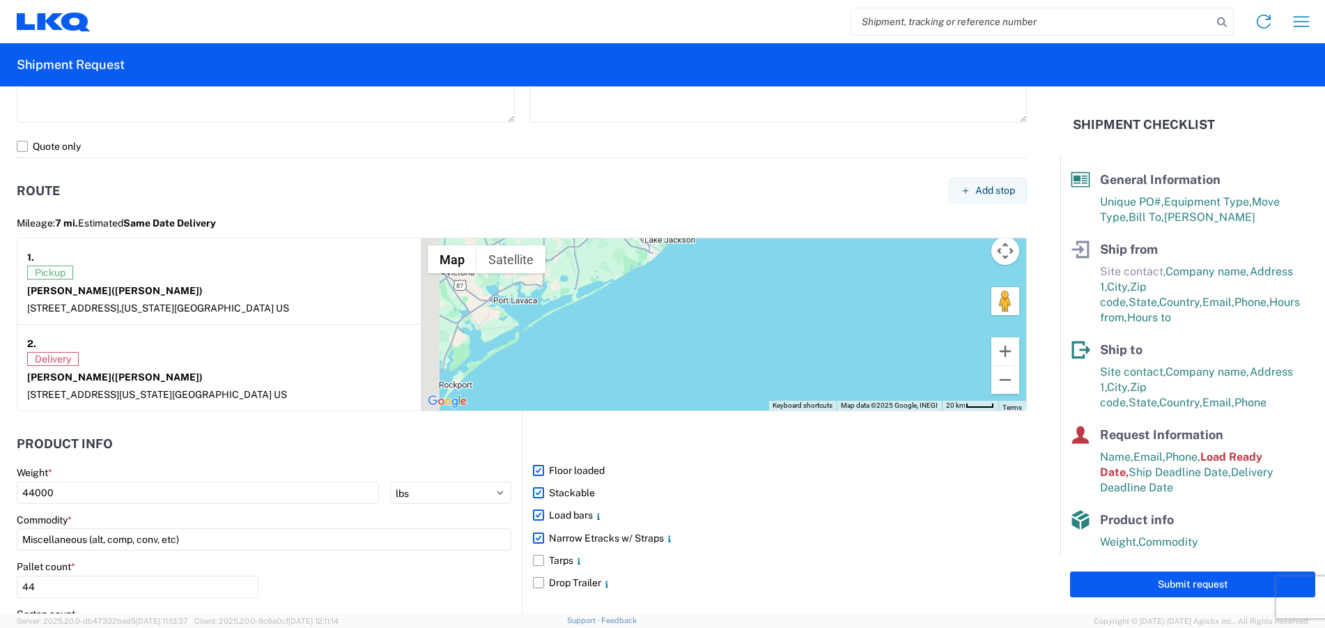
drag, startPoint x: 630, startPoint y: 311, endPoint x: 824, endPoint y: 361, distance: 199.8
click at [830, 360] on div at bounding box center [723, 324] width 605 height 172
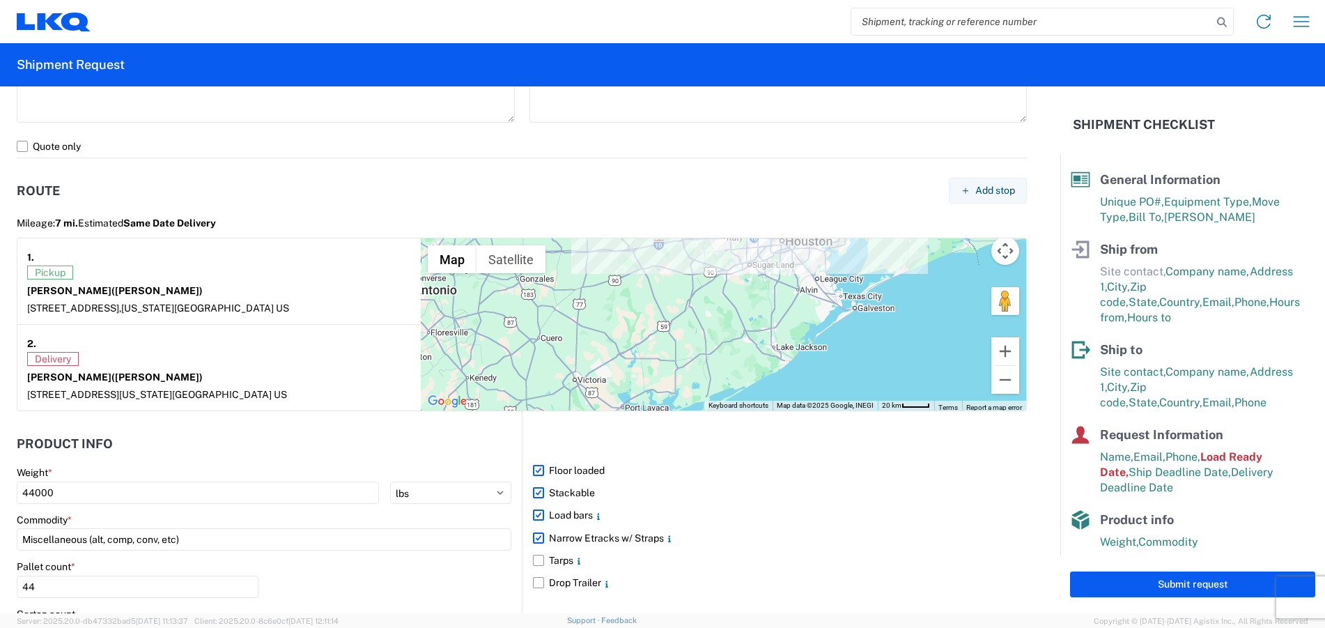
drag, startPoint x: 701, startPoint y: 286, endPoint x: 600, endPoint y: 401, distance: 153.5
click at [601, 401] on div at bounding box center [723, 324] width 605 height 172
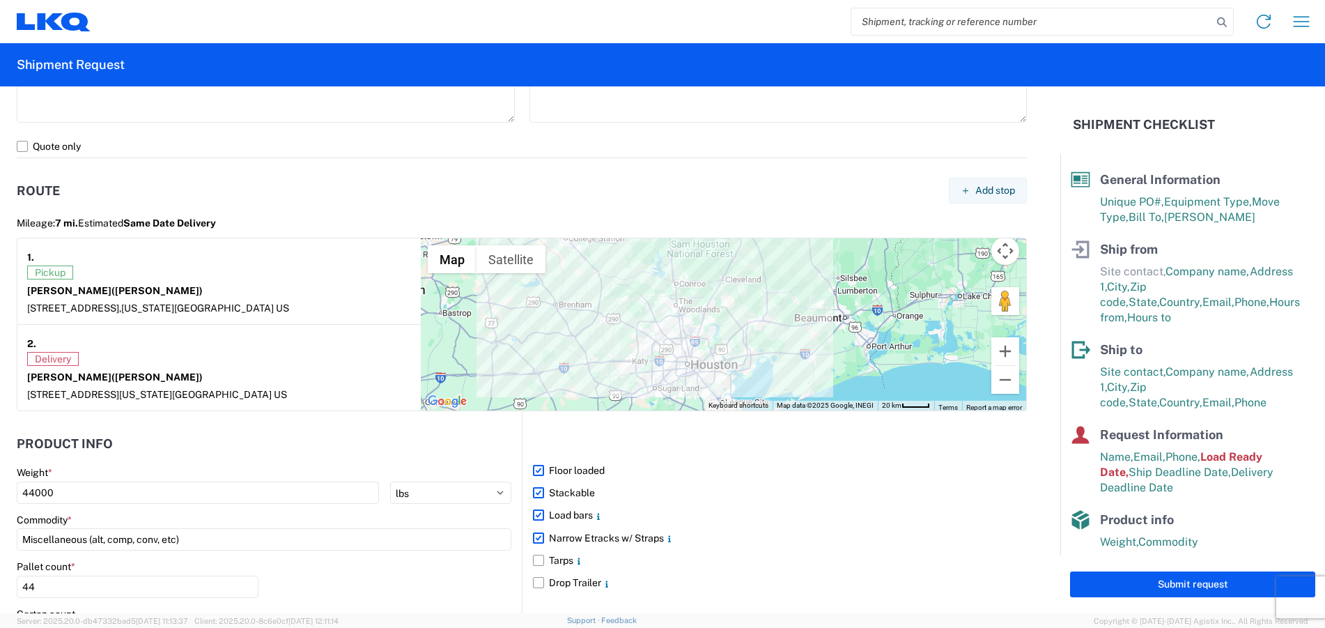
drag, startPoint x: 852, startPoint y: 259, endPoint x: 816, endPoint y: 334, distance: 82.9
click at [816, 334] on div at bounding box center [723, 324] width 605 height 172
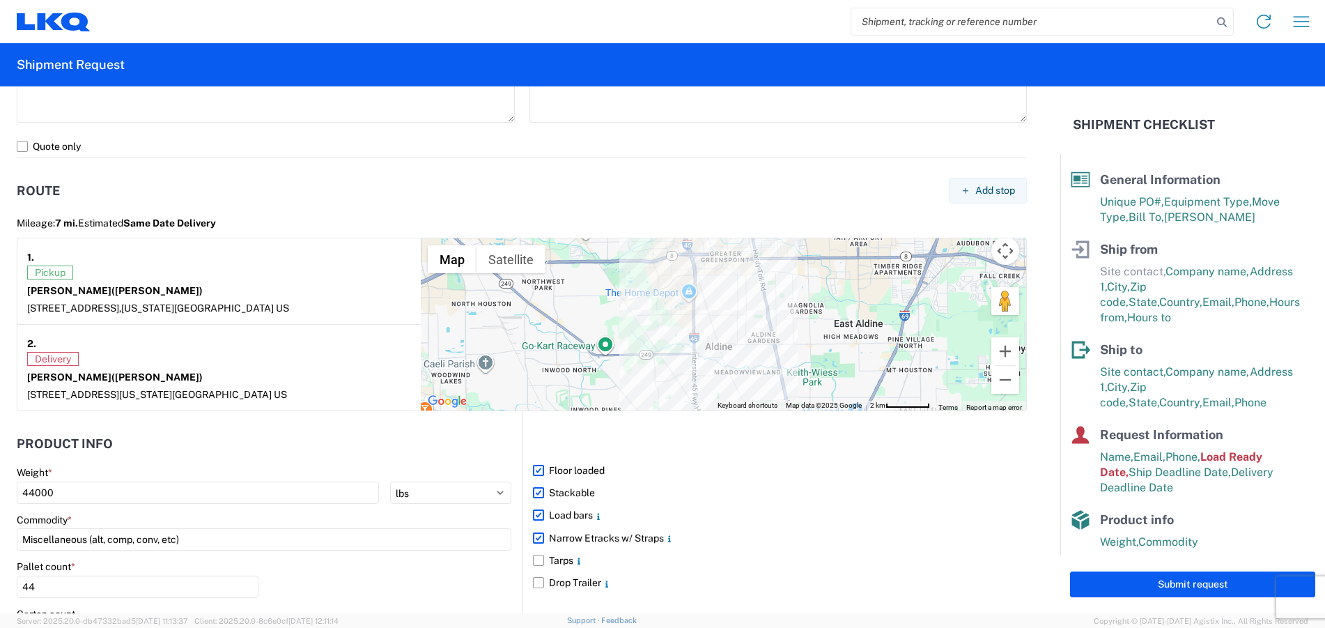
drag, startPoint x: 566, startPoint y: 357, endPoint x: 818, endPoint y: 330, distance: 254.3
click at [818, 330] on div at bounding box center [723, 324] width 605 height 172
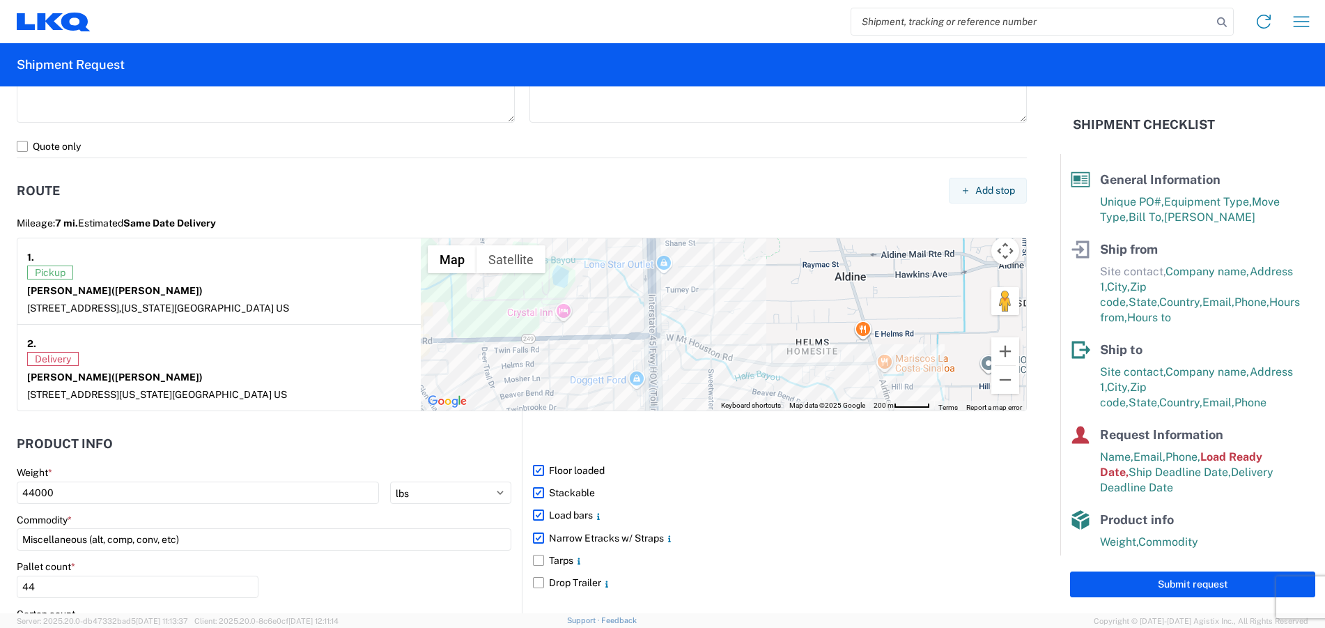
drag, startPoint x: 705, startPoint y: 344, endPoint x: 716, endPoint y: 231, distance: 113.4
click at [716, 231] on agx-shipment-route-viewer-widget "Mileage: 7 mi. Estimated Same Date Delivery 1. Pickup Raymond Miller (Raymond M…" at bounding box center [522, 312] width 1010 height 198
click at [708, 352] on div at bounding box center [723, 324] width 605 height 172
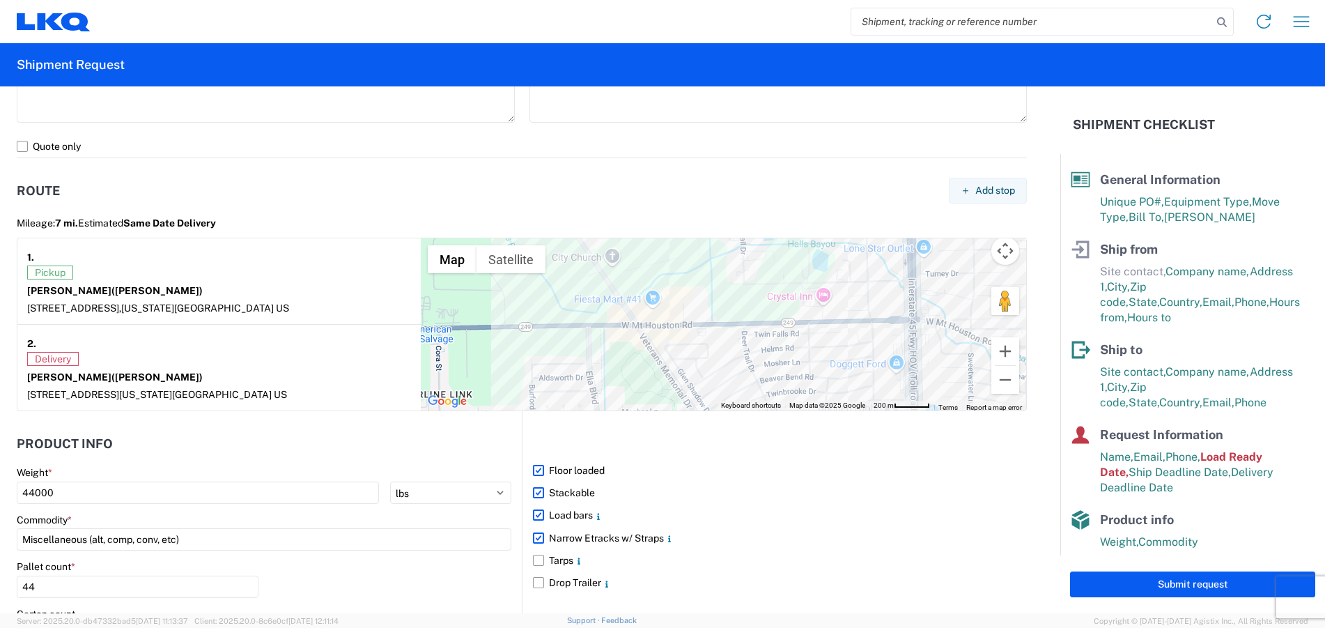
drag, startPoint x: 633, startPoint y: 352, endPoint x: 871, endPoint y: 345, distance: 237.6
click at [869, 345] on div at bounding box center [723, 324] width 605 height 172
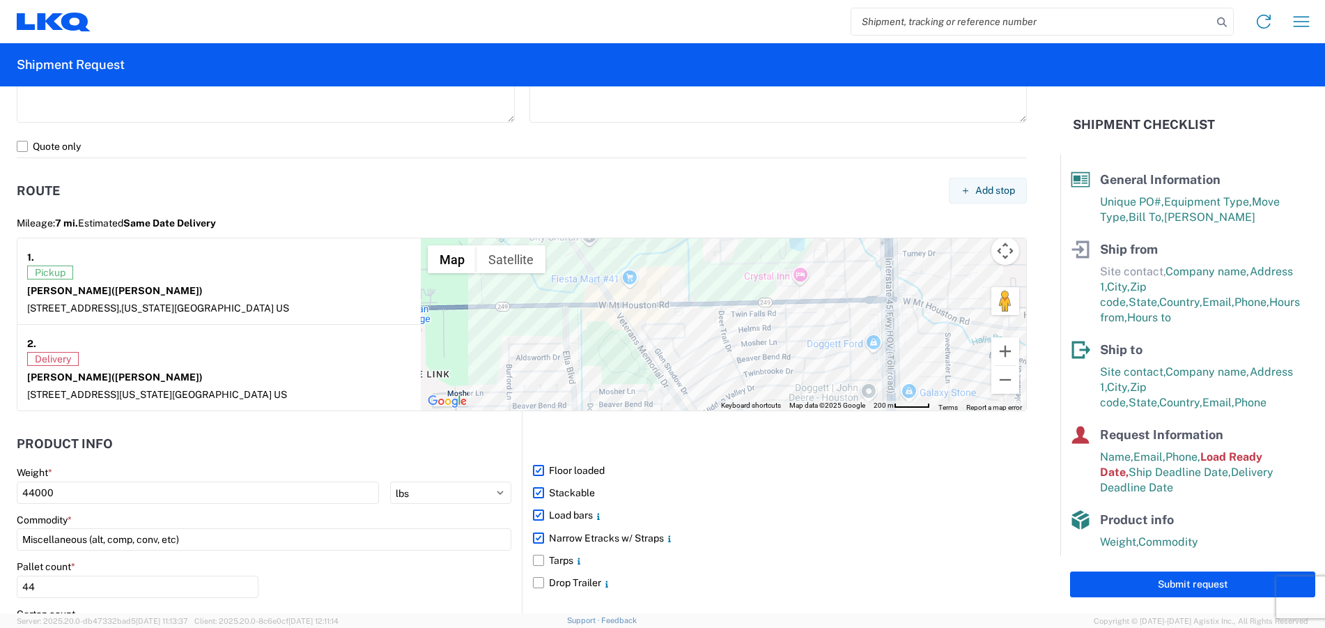
drag, startPoint x: 515, startPoint y: 353, endPoint x: 314, endPoint y: 319, distance: 203.5
click at [311, 329] on section "1. Pickup Raymond Miller (Raymond Miller) 900 S Macarthur Blvd, Oklahoma City, …" at bounding box center [522, 323] width 1010 height 173
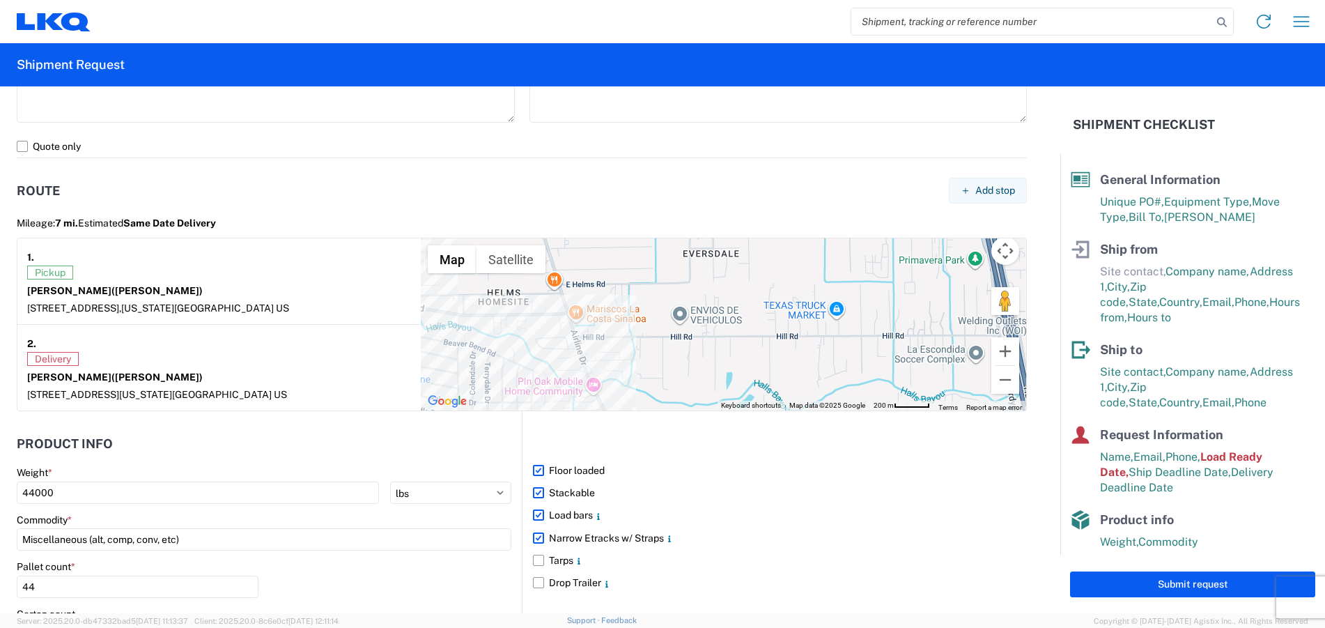
drag, startPoint x: 719, startPoint y: 337, endPoint x: 885, endPoint y: 334, distance: 165.1
click at [885, 334] on div at bounding box center [723, 324] width 605 height 172
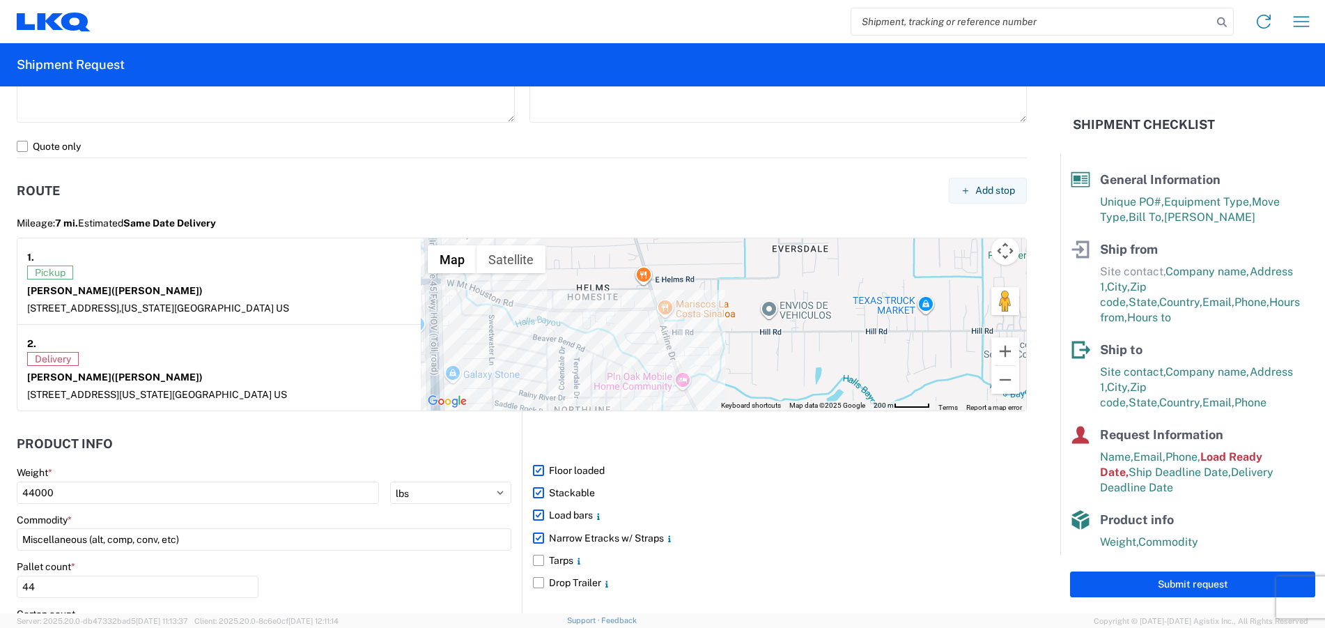
drag, startPoint x: 476, startPoint y: 355, endPoint x: 566, endPoint y: 350, distance: 89.3
click at [566, 350] on div at bounding box center [723, 324] width 605 height 172
click at [612, 311] on div at bounding box center [723, 324] width 605 height 172
click at [615, 316] on div at bounding box center [723, 324] width 605 height 172
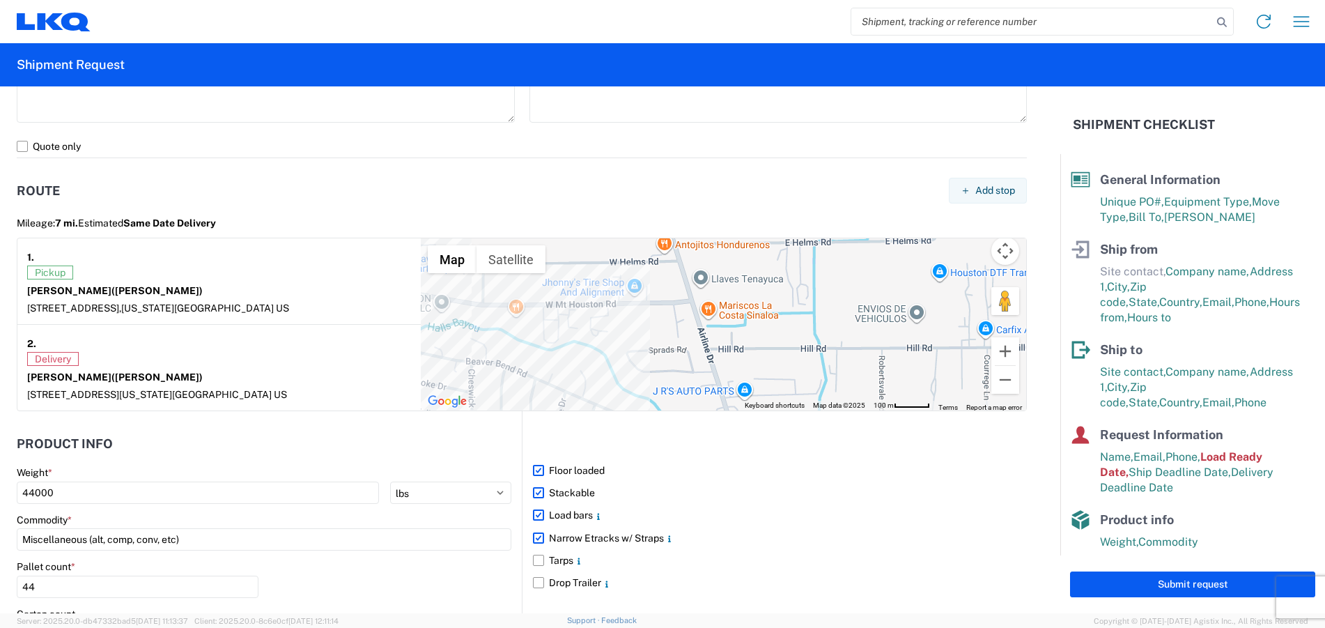
click at [621, 330] on div at bounding box center [723, 324] width 605 height 172
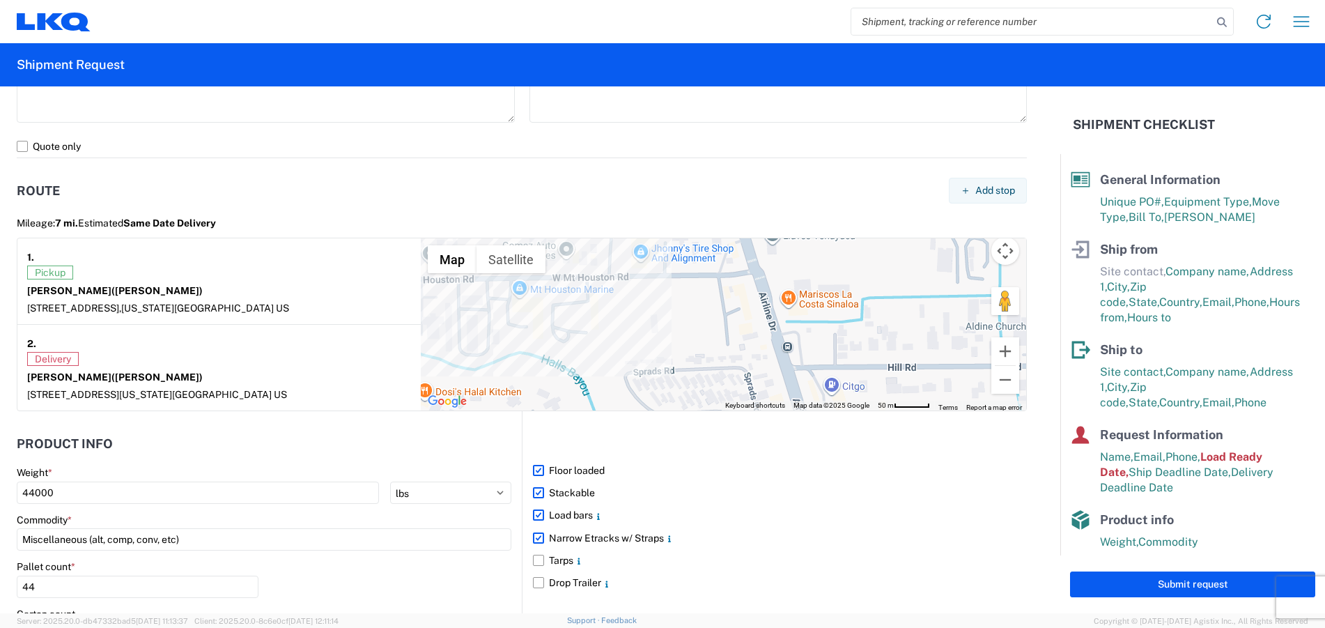
click at [621, 331] on div at bounding box center [723, 324] width 605 height 172
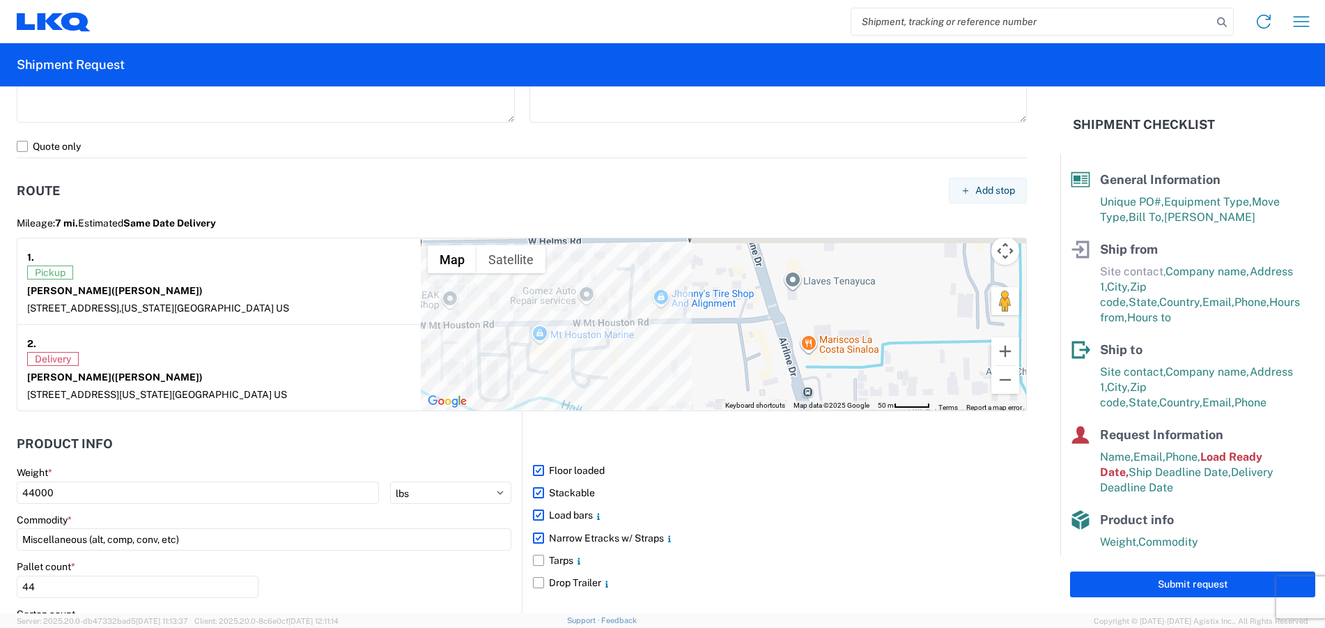
drag, startPoint x: 614, startPoint y: 331, endPoint x: 594, endPoint y: 334, distance: 19.8
click at [639, 379] on div at bounding box center [723, 324] width 605 height 172
click at [593, 325] on div at bounding box center [723, 324] width 605 height 172
click at [594, 325] on div at bounding box center [723, 324] width 605 height 172
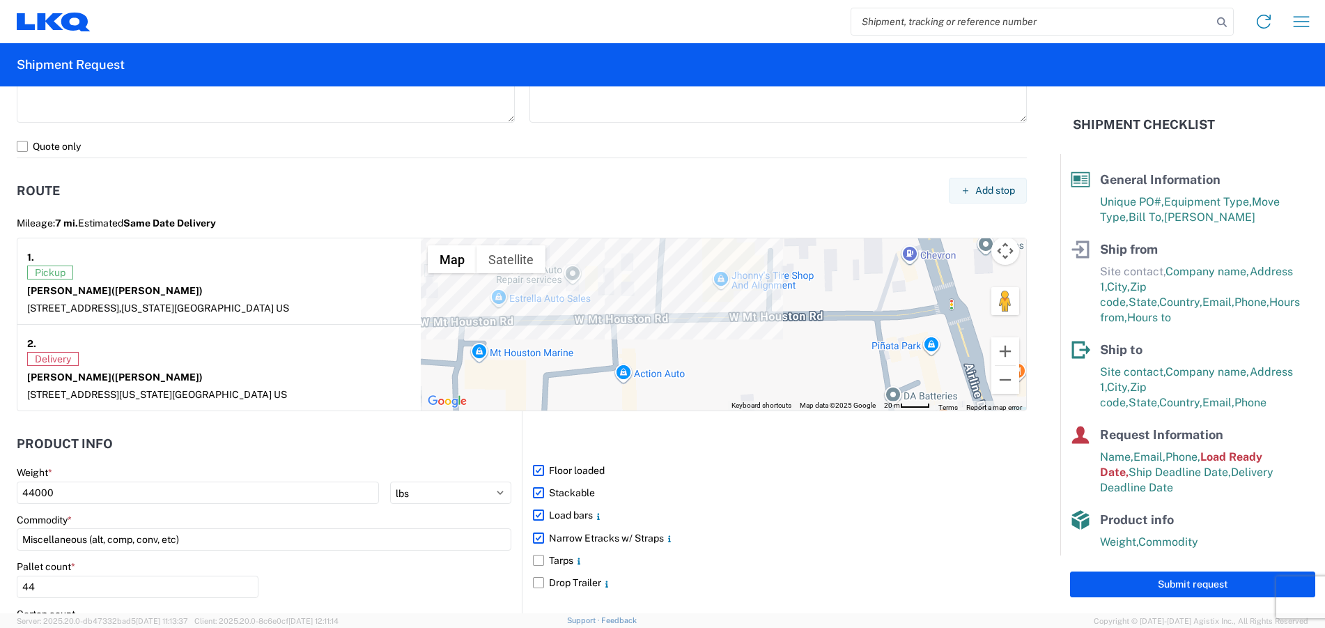
click at [670, 326] on div at bounding box center [723, 324] width 605 height 172
click at [670, 325] on div at bounding box center [723, 324] width 605 height 172
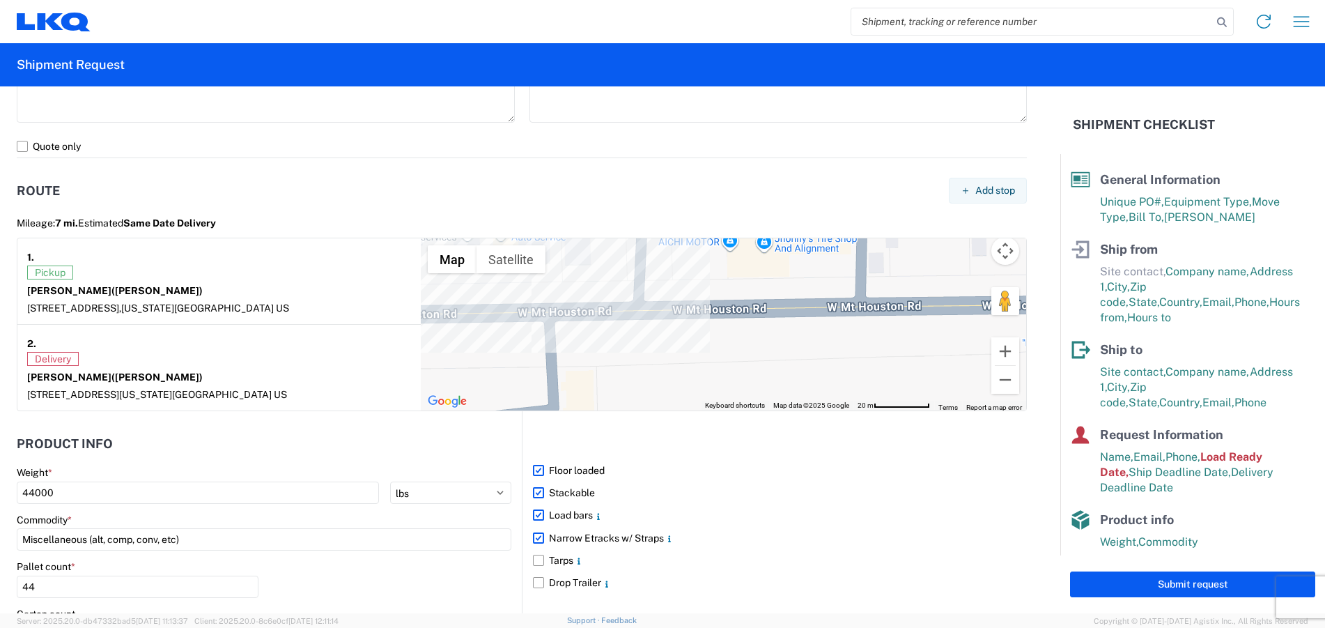
click at [669, 326] on div at bounding box center [723, 324] width 605 height 172
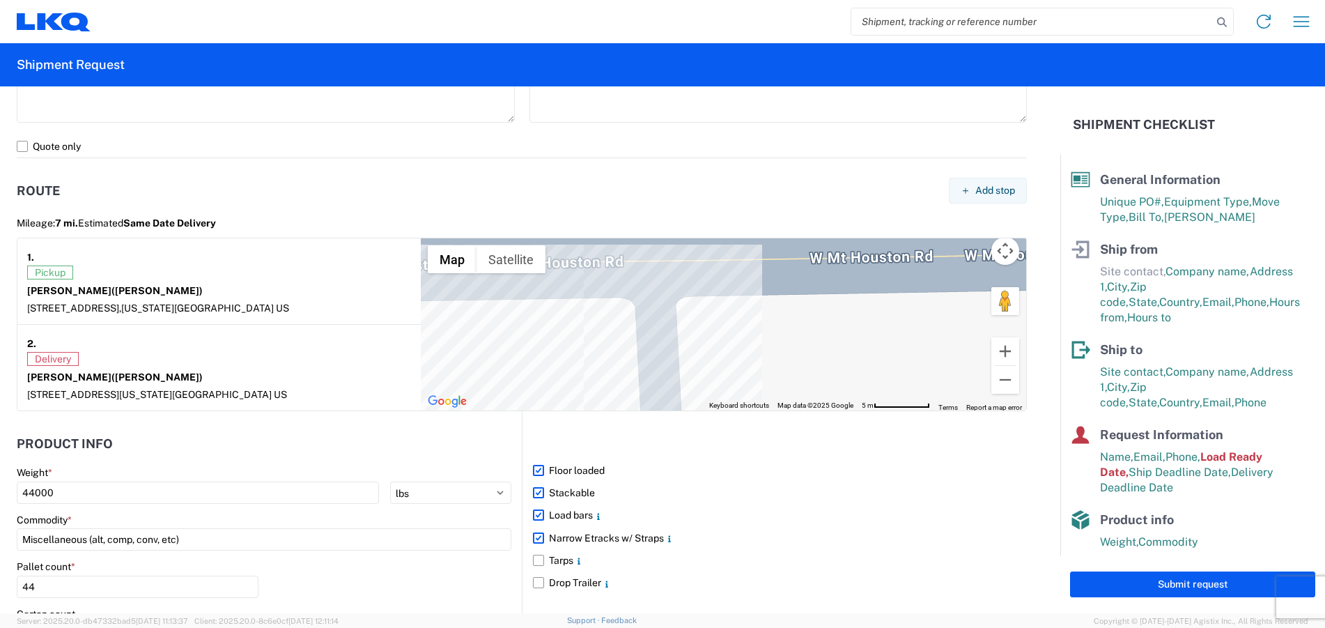
drag, startPoint x: 555, startPoint y: 327, endPoint x: 883, endPoint y: 263, distance: 334.1
click at [883, 264] on div at bounding box center [723, 324] width 605 height 172
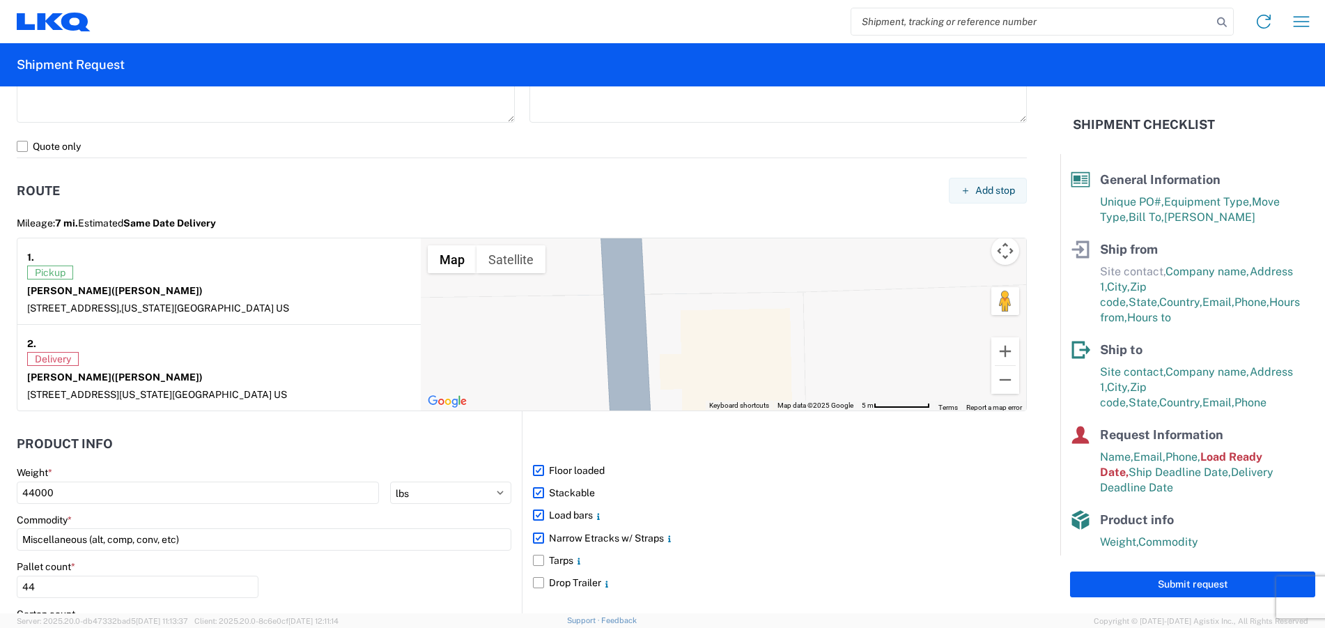
drag, startPoint x: 793, startPoint y: 308, endPoint x: 785, endPoint y: 218, distance: 90.2
click at [785, 218] on agx-shipment-route-viewer-widget "Mileage: 7 mi. Estimated Same Date Delivery 1. Pickup Raymond Miller (Raymond M…" at bounding box center [522, 312] width 1010 height 198
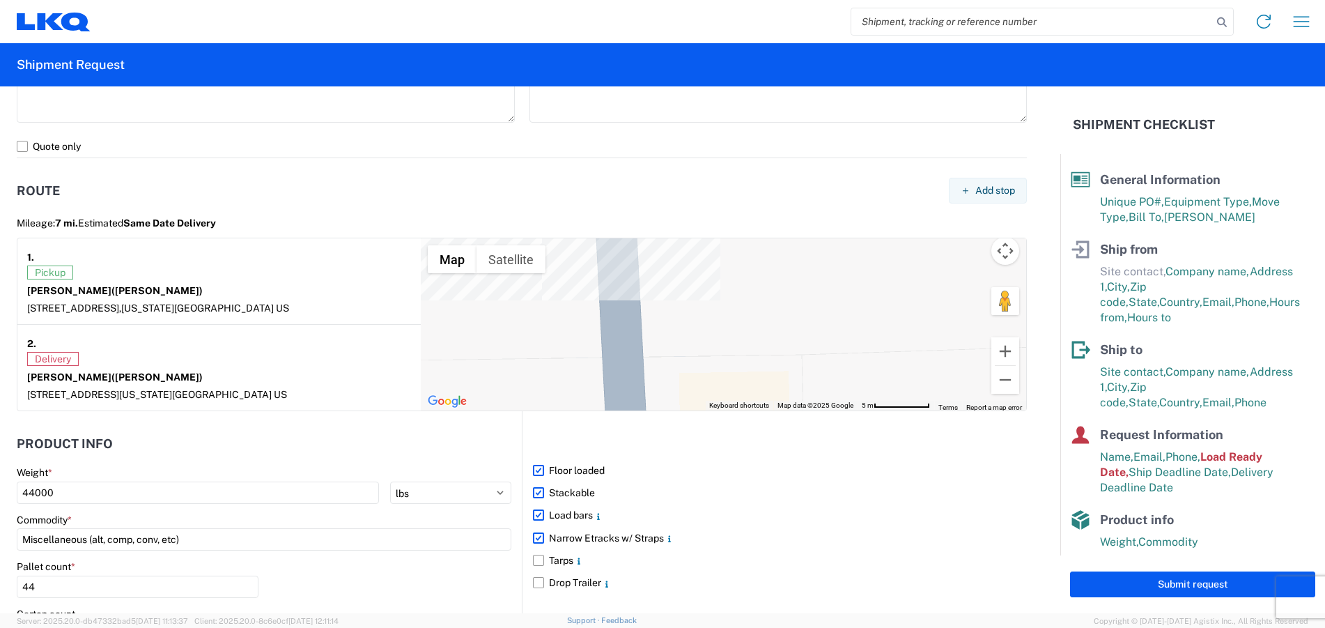
drag, startPoint x: 752, startPoint y: 375, endPoint x: 751, endPoint y: 435, distance: 59.2
click at [751, 435] on form "General Information Template PO# Miller 10.28.2025 Equipment Type * Select 53’ …" at bounding box center [530, 349] width 1060 height 527
click at [779, 321] on div at bounding box center [723, 324] width 605 height 172
click at [680, 202] on header "Route Add stop" at bounding box center [522, 190] width 1010 height 31
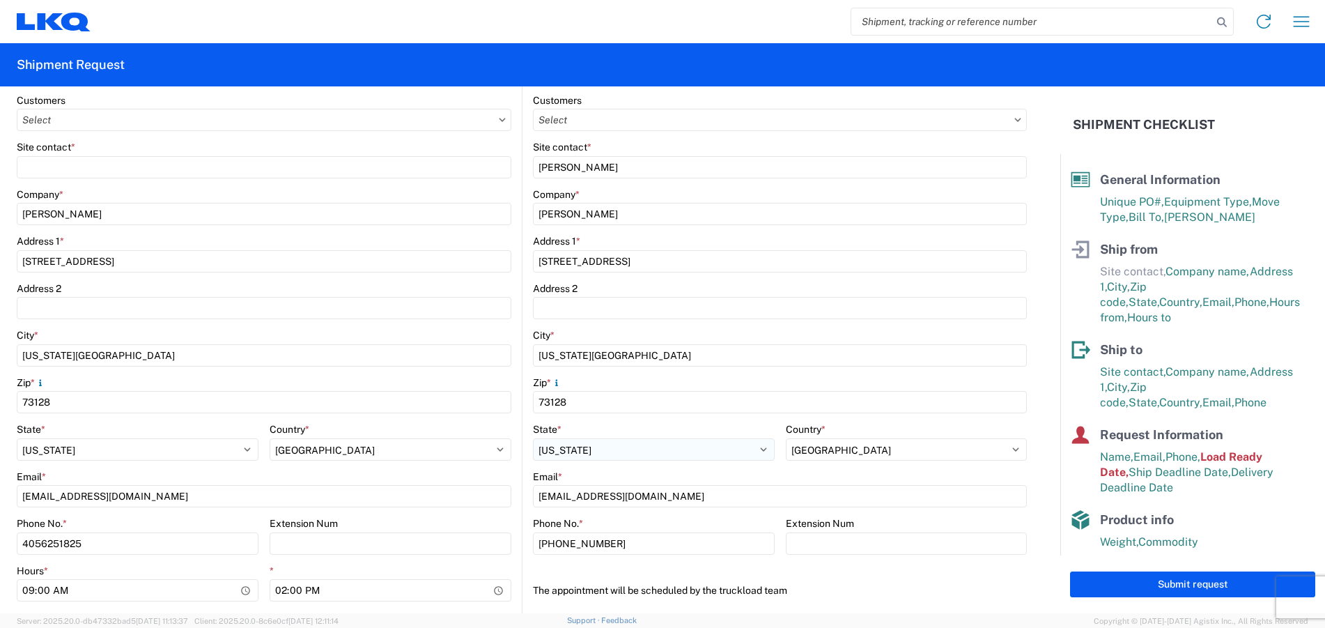
scroll to position [279, 0]
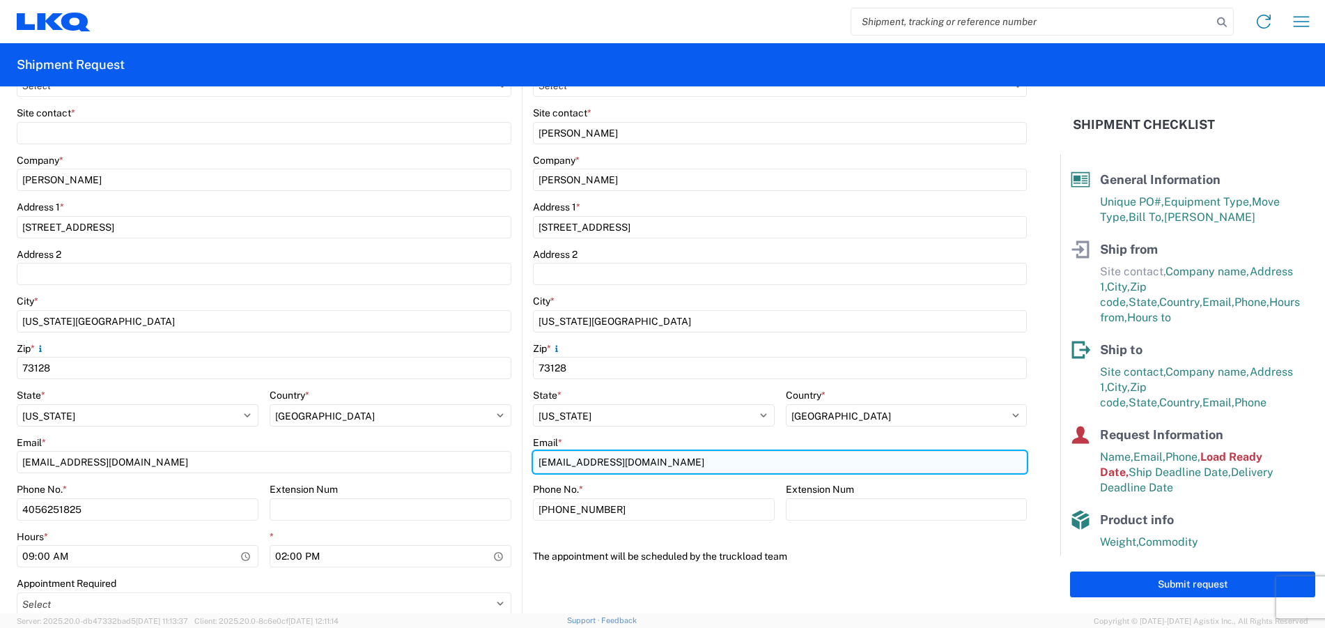
click at [643, 461] on input "raemiller@lkqcorp.com" at bounding box center [780, 462] width 494 height 22
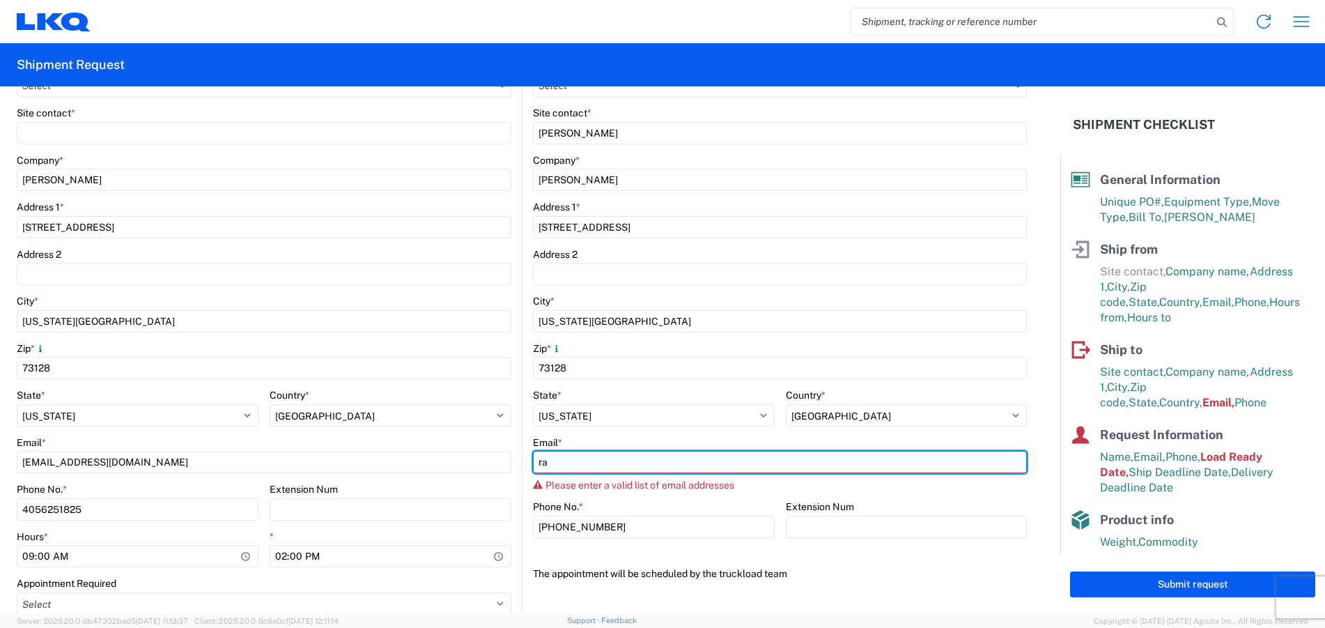
type input "r"
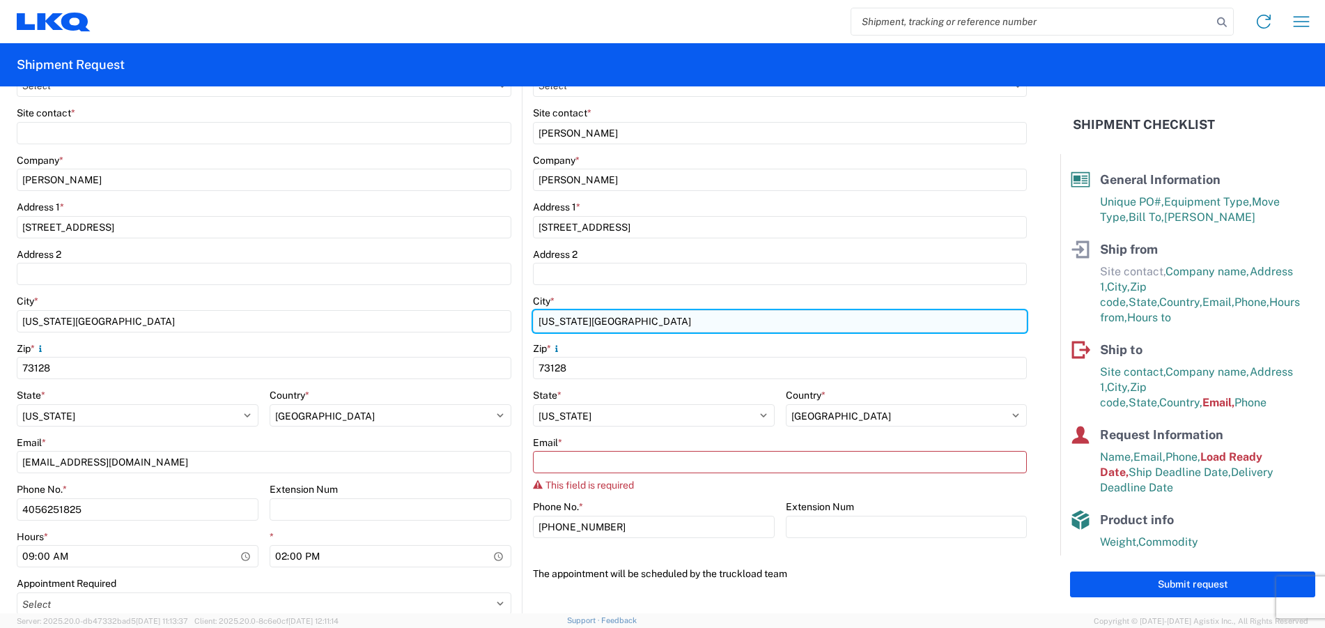
click at [626, 323] on input "Oklahoma City" at bounding box center [780, 321] width 494 height 22
type input "Houston"
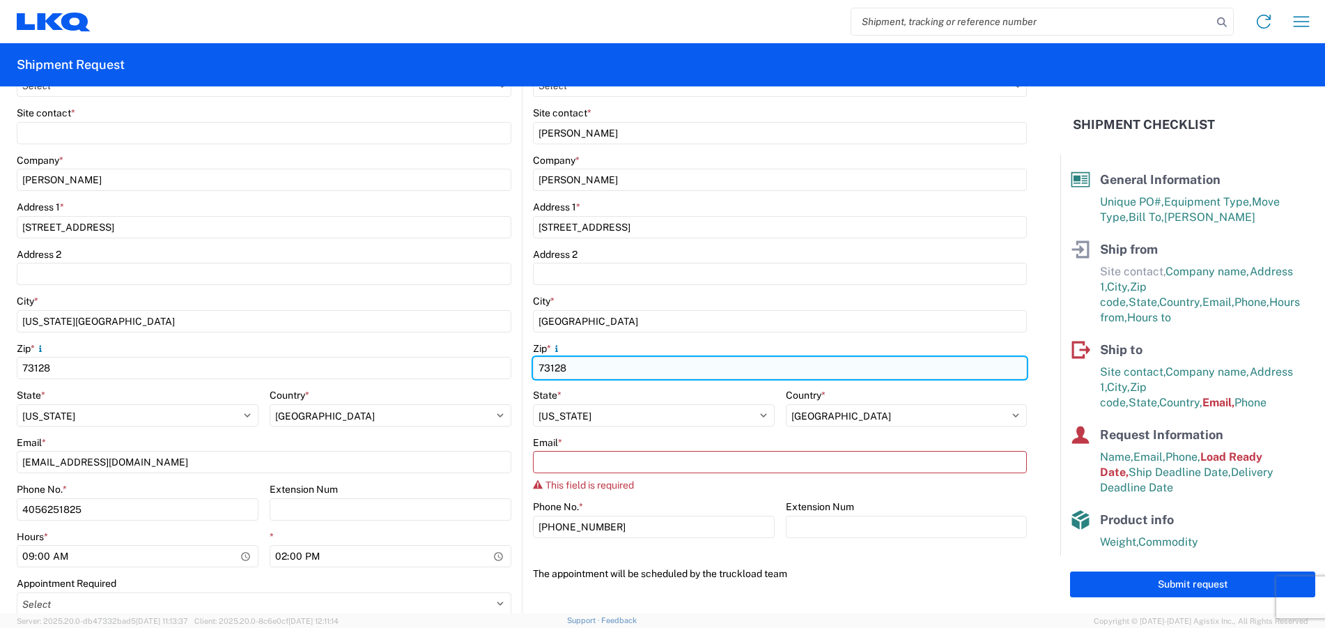
click at [623, 373] on input "73128" at bounding box center [780, 368] width 494 height 22
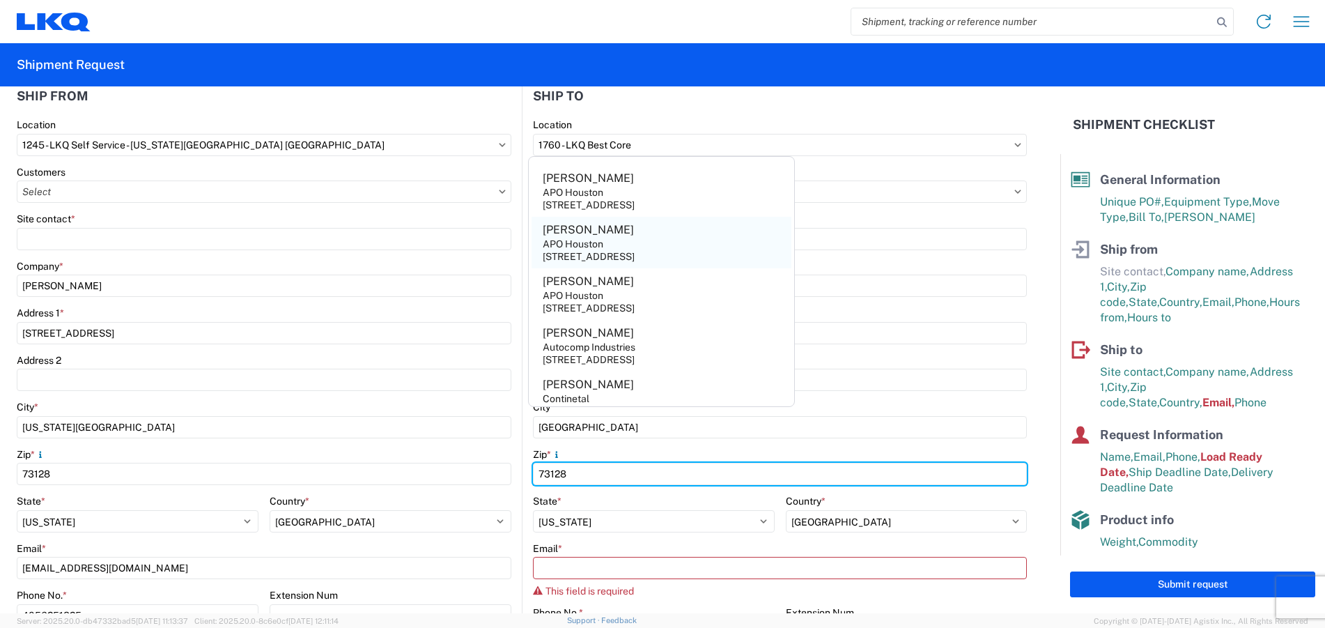
scroll to position [139, 0]
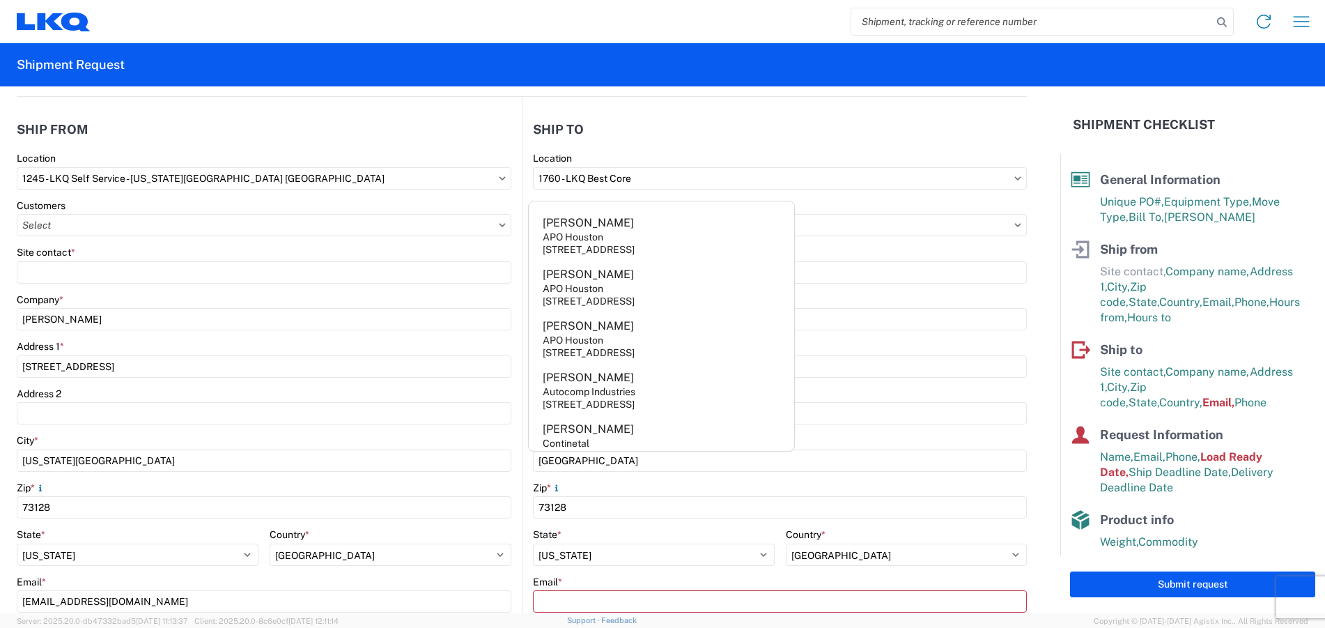
click at [864, 107] on agx-shipment-stop-widget-v2 "Ship to 1760 Location 1760 - LKQ Best Core Customers Site contact * Mathew Harv…" at bounding box center [774, 430] width 505 height 667
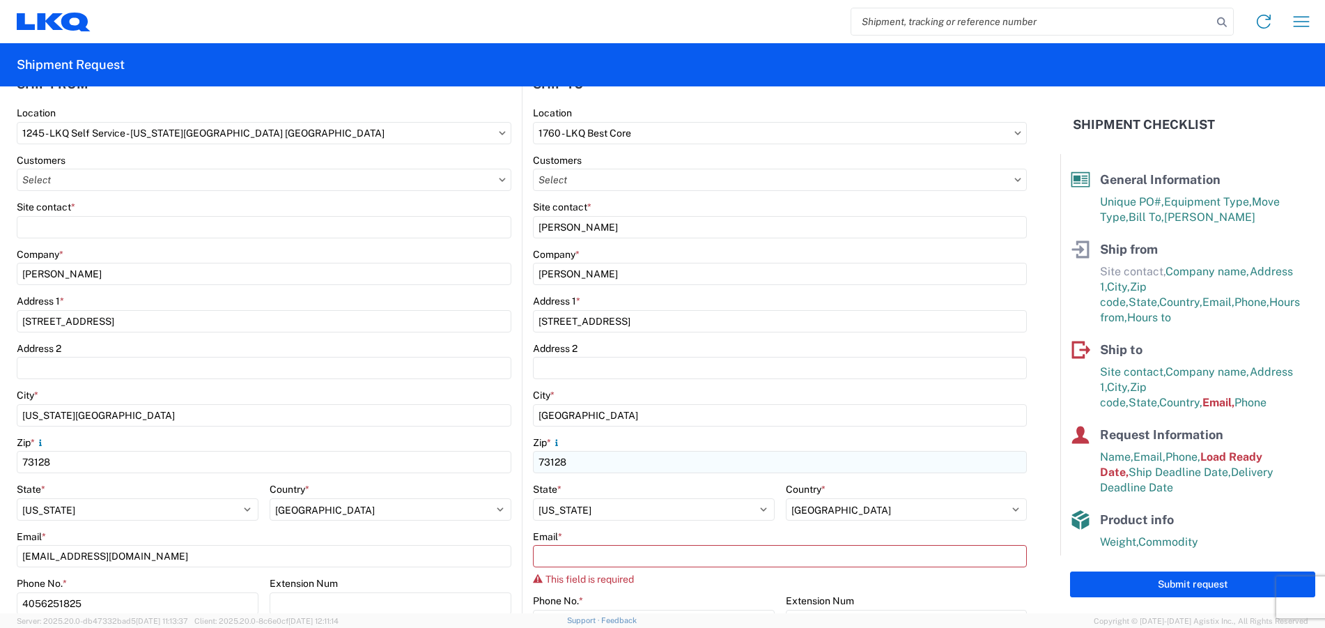
scroll to position [209, 0]
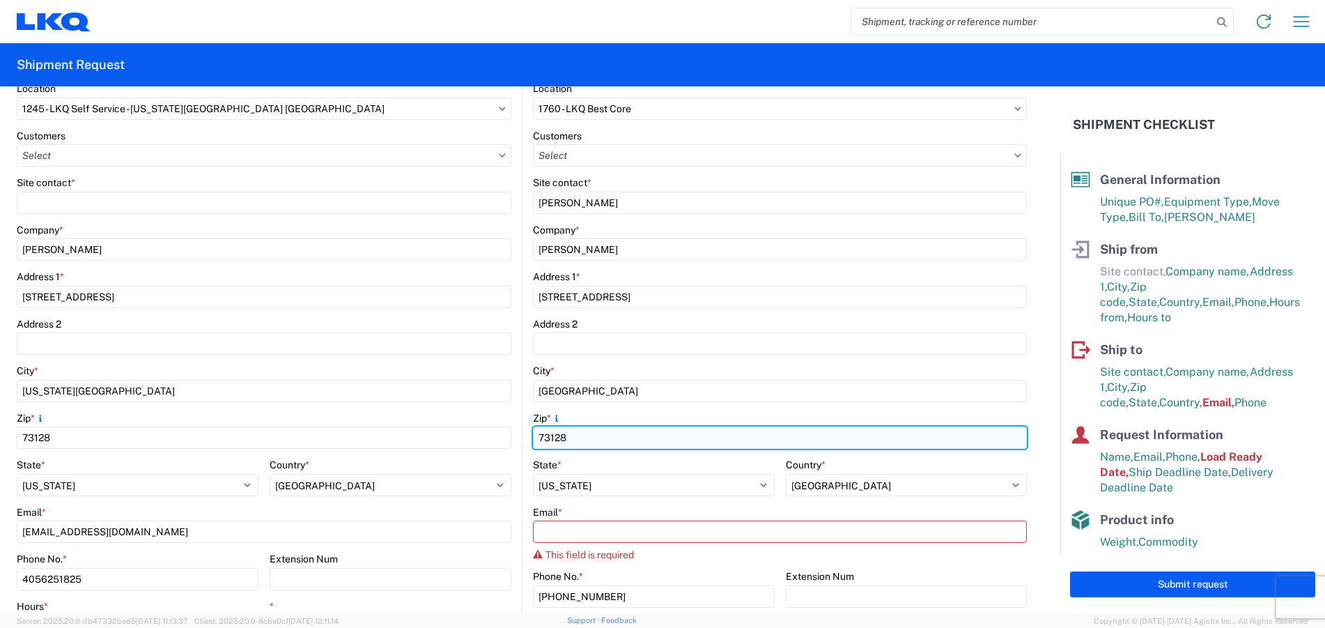
click at [568, 438] on input "73128" at bounding box center [780, 437] width 494 height 22
drag, startPoint x: 564, startPoint y: 439, endPoint x: 508, endPoint y: 435, distance: 55.9
click at [512, 434] on div "Ship from 1245 Location 1245 - LKQ Self Service - Oklahoma City OK Customers Si…" at bounding box center [522, 360] width 1010 height 667
type input "77033"
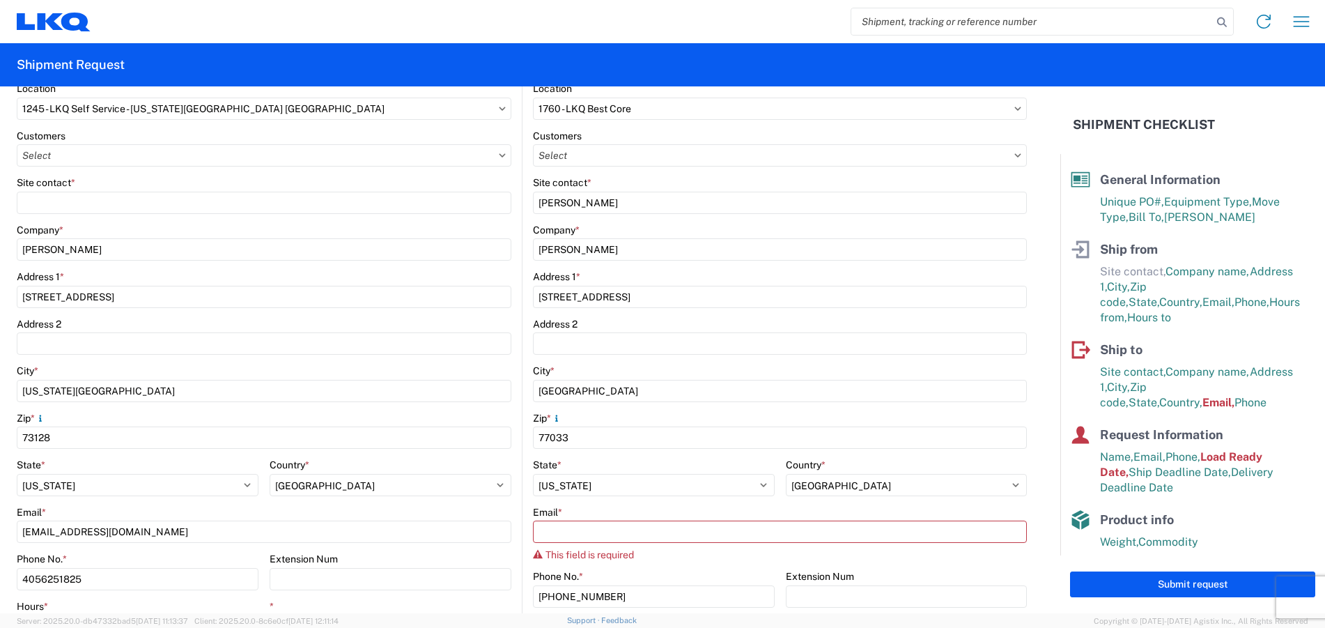
click at [649, 365] on div "City *" at bounding box center [780, 370] width 494 height 13
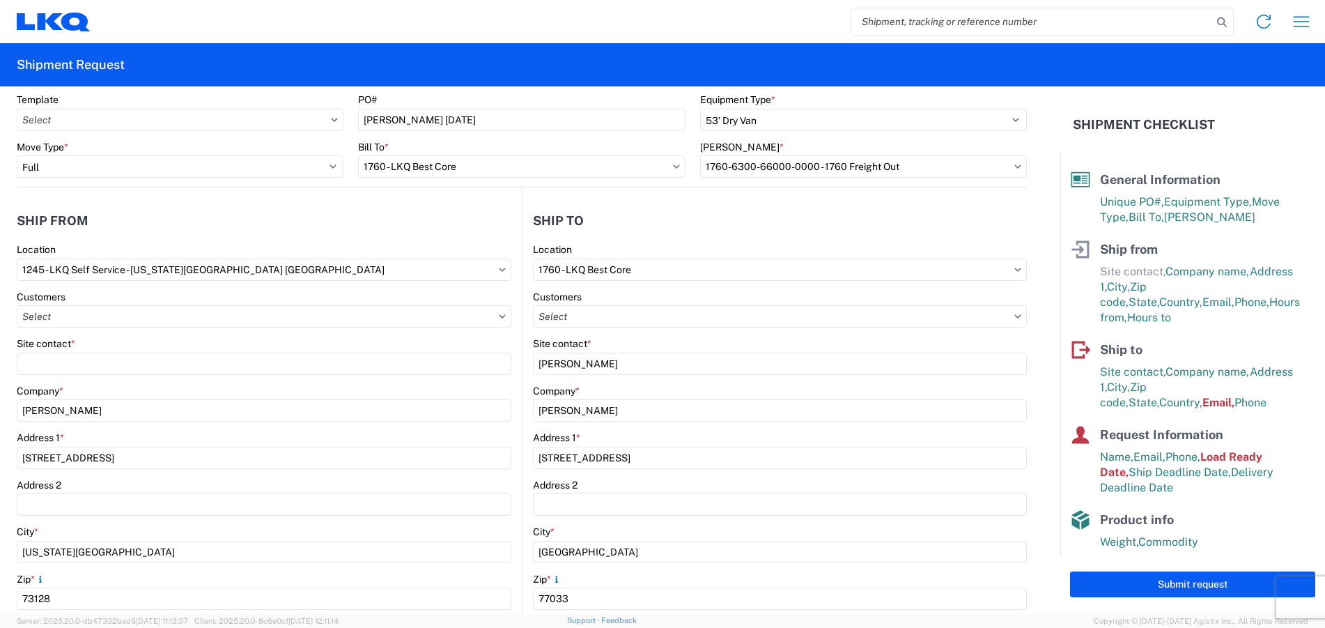
scroll to position [0, 0]
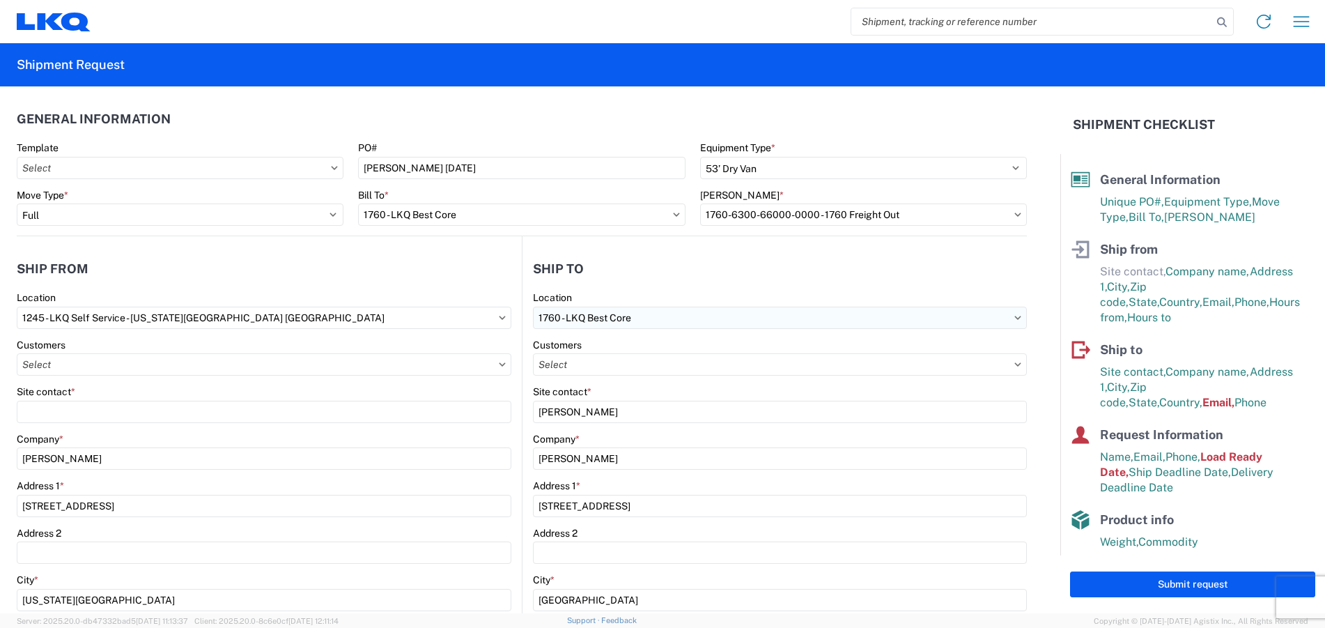
click at [640, 314] on input "1760 - LKQ Best Core" at bounding box center [780, 317] width 494 height 22
type input "1760"
click at [609, 376] on div "1760 - LKQ Best Core" at bounding box center [653, 379] width 244 height 22
type input "LKQ Corporation"
type input "1710 W Mount Houston Rd"
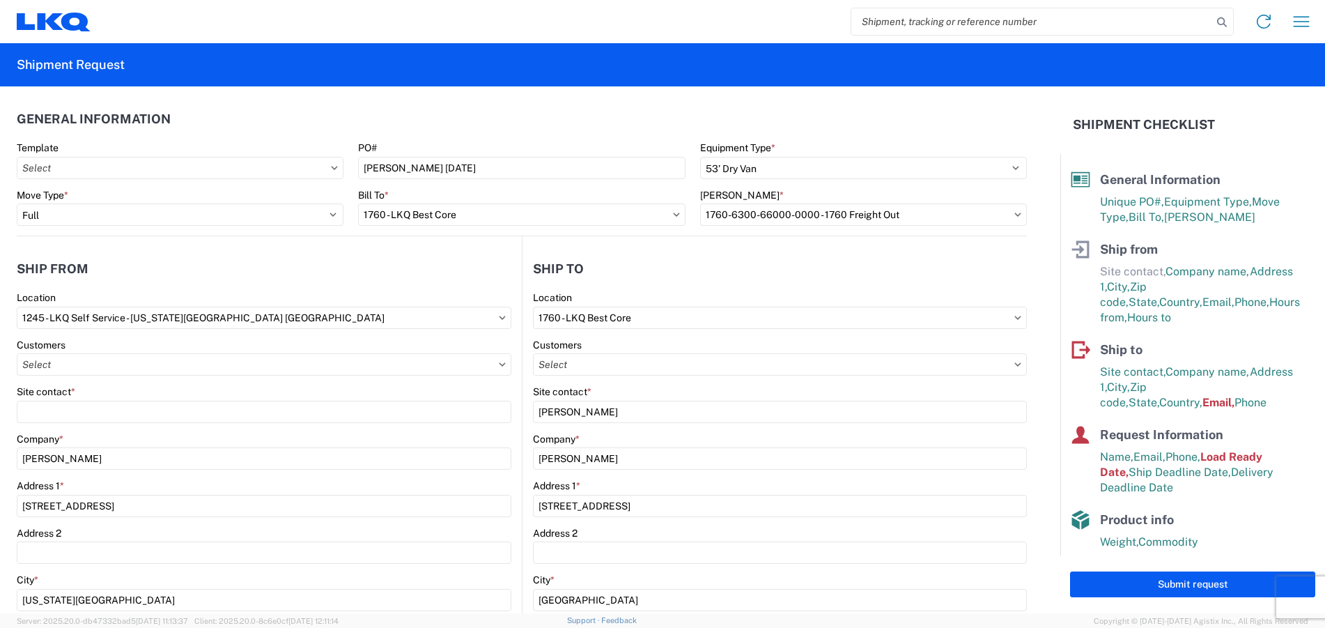
type input "77038"
select select "TX"
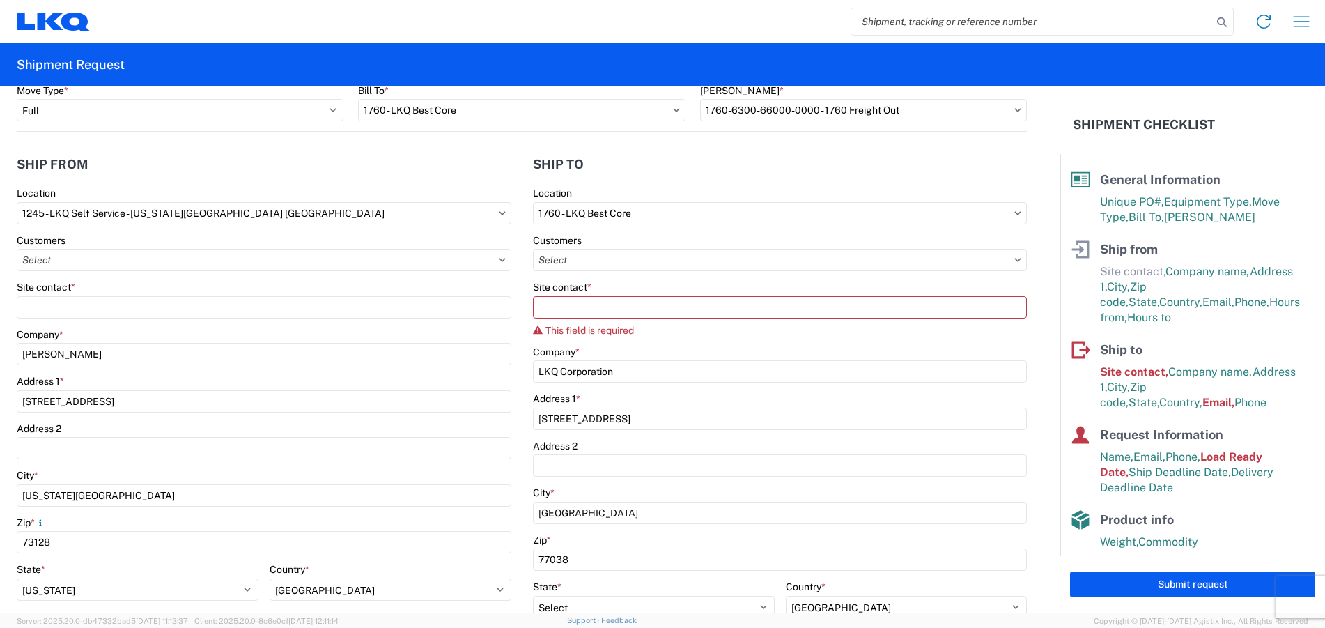
scroll to position [70, 0]
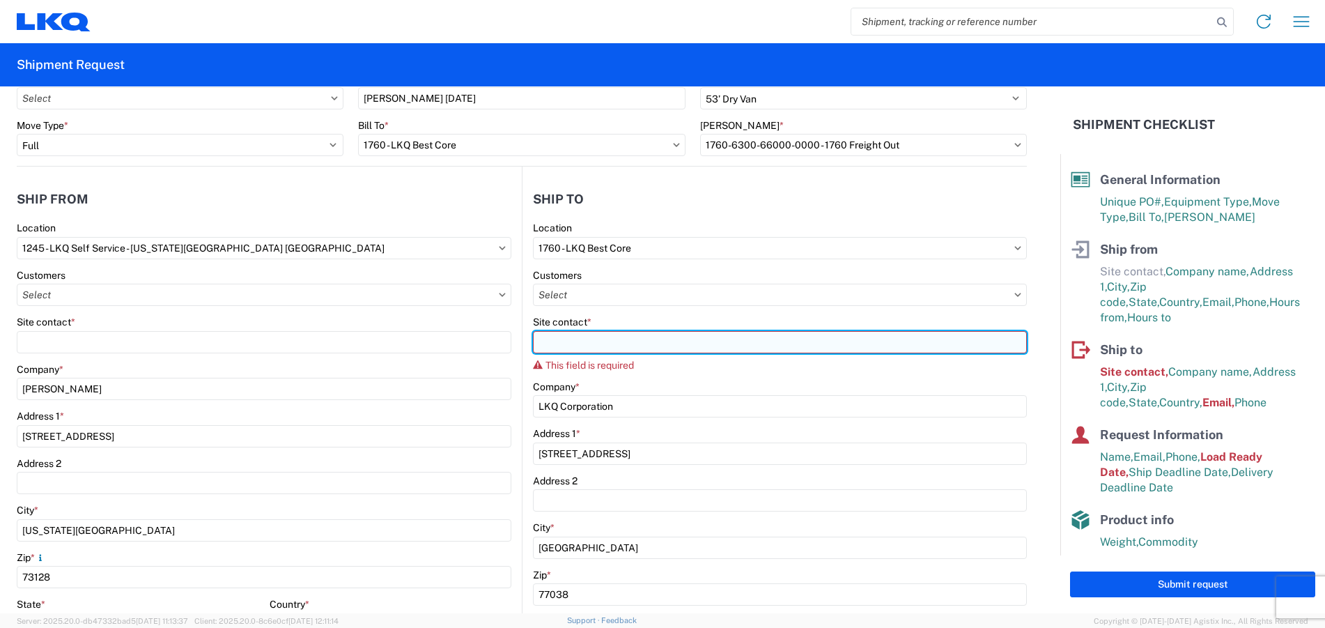
click at [559, 342] on input "Site contact *" at bounding box center [780, 342] width 494 height 22
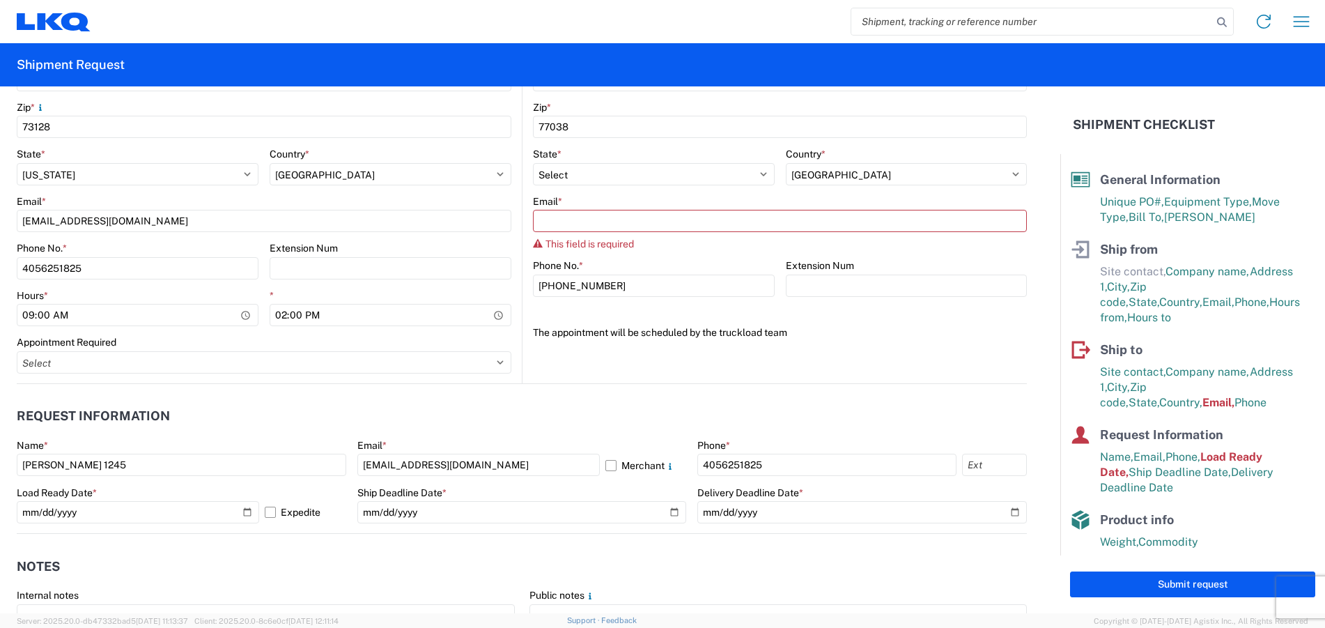
scroll to position [488, 0]
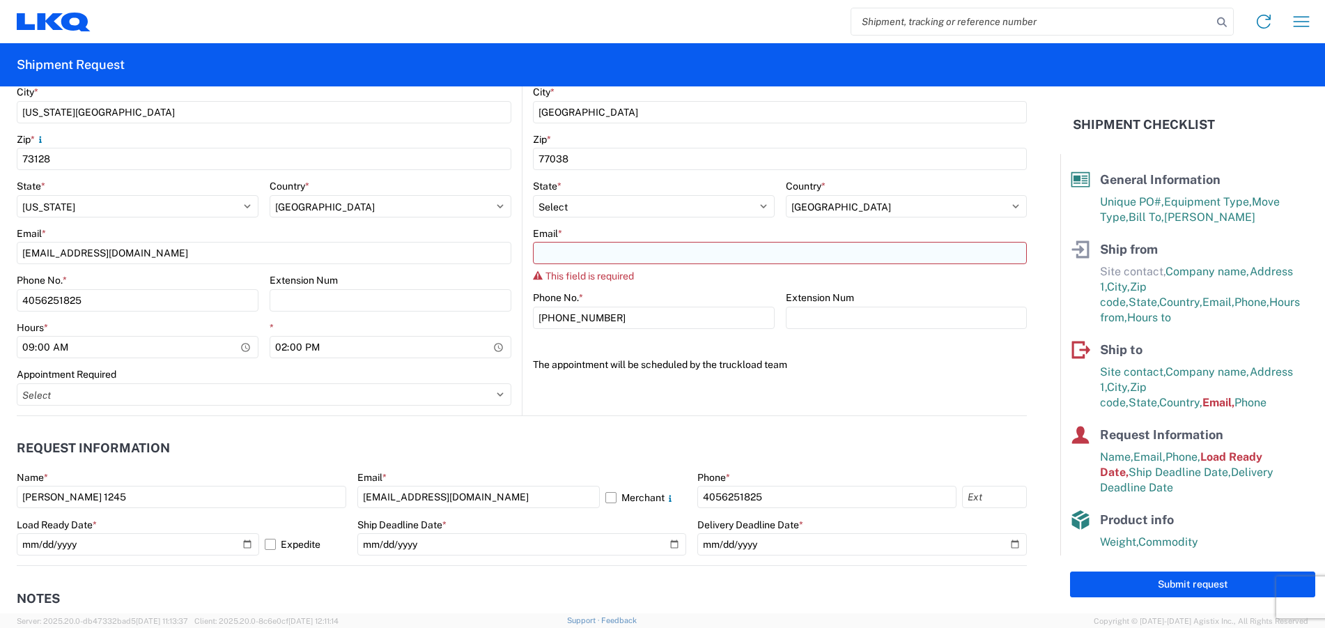
type input "Mathew Harvey"
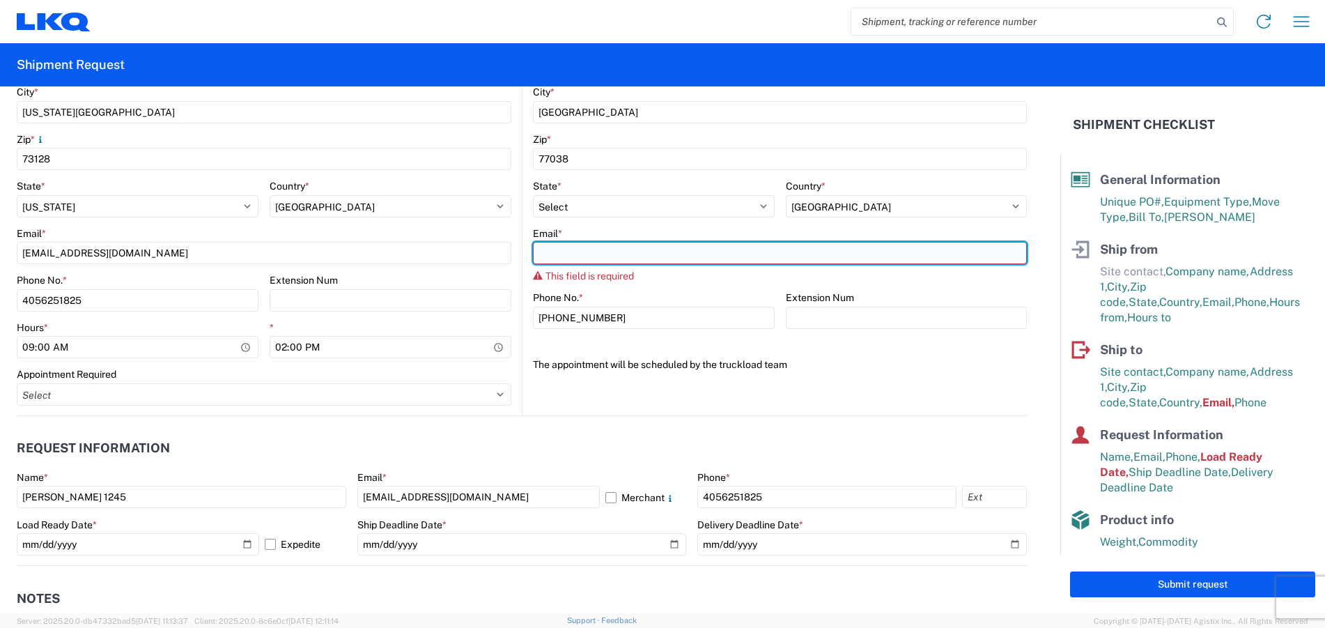
click at [566, 250] on input "Email *" at bounding box center [780, 253] width 494 height 22
click at [554, 254] on input "Email *" at bounding box center [780, 253] width 494 height 22
type input "7"
type input "1760"
click at [562, 254] on input "1760" at bounding box center [780, 253] width 494 height 22
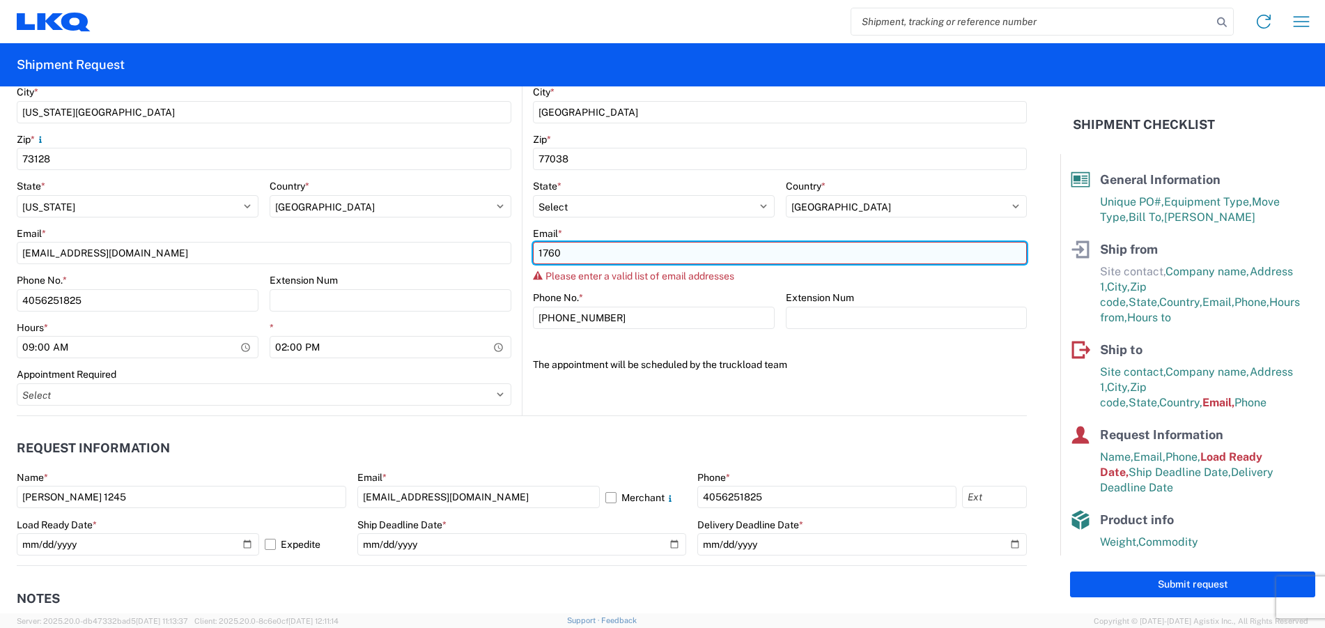
drag, startPoint x: 566, startPoint y: 253, endPoint x: 527, endPoint y: 253, distance: 38.3
click at [533, 253] on input "1760" at bounding box center [780, 253] width 494 height 22
click at [547, 251] on input "Email *" at bounding box center [780, 253] width 494 height 22
type input "Mathew Harvey"
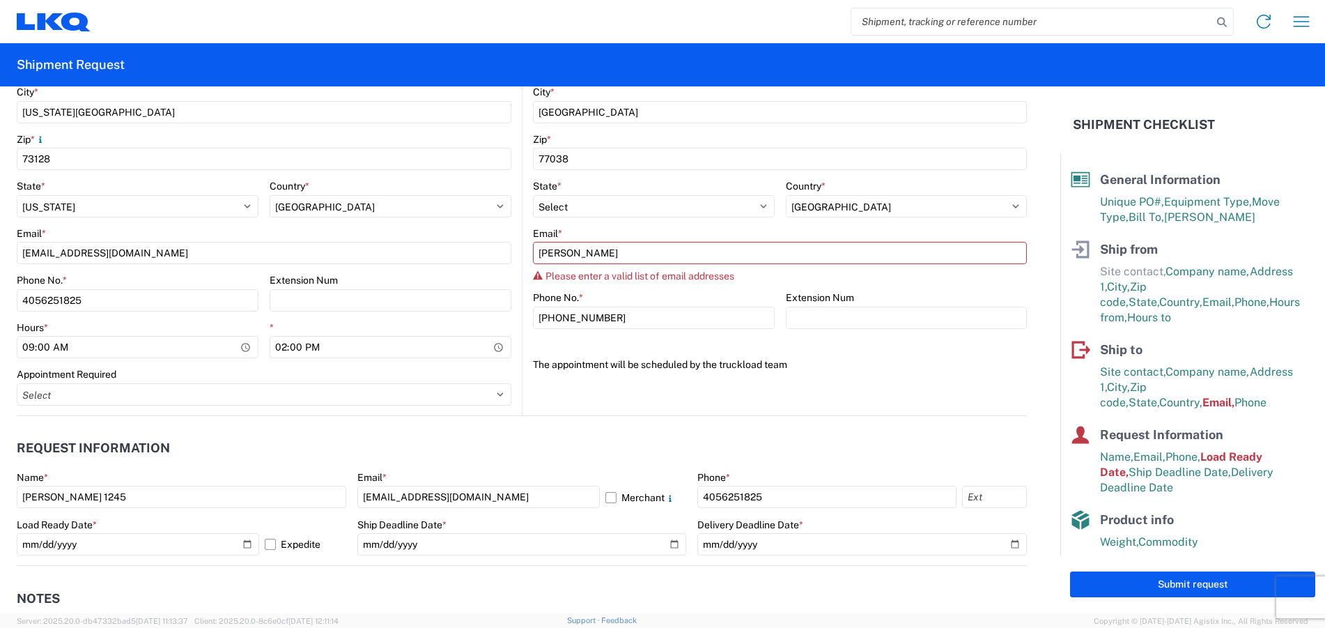
click at [621, 440] on header "Request Information" at bounding box center [522, 448] width 1010 height 31
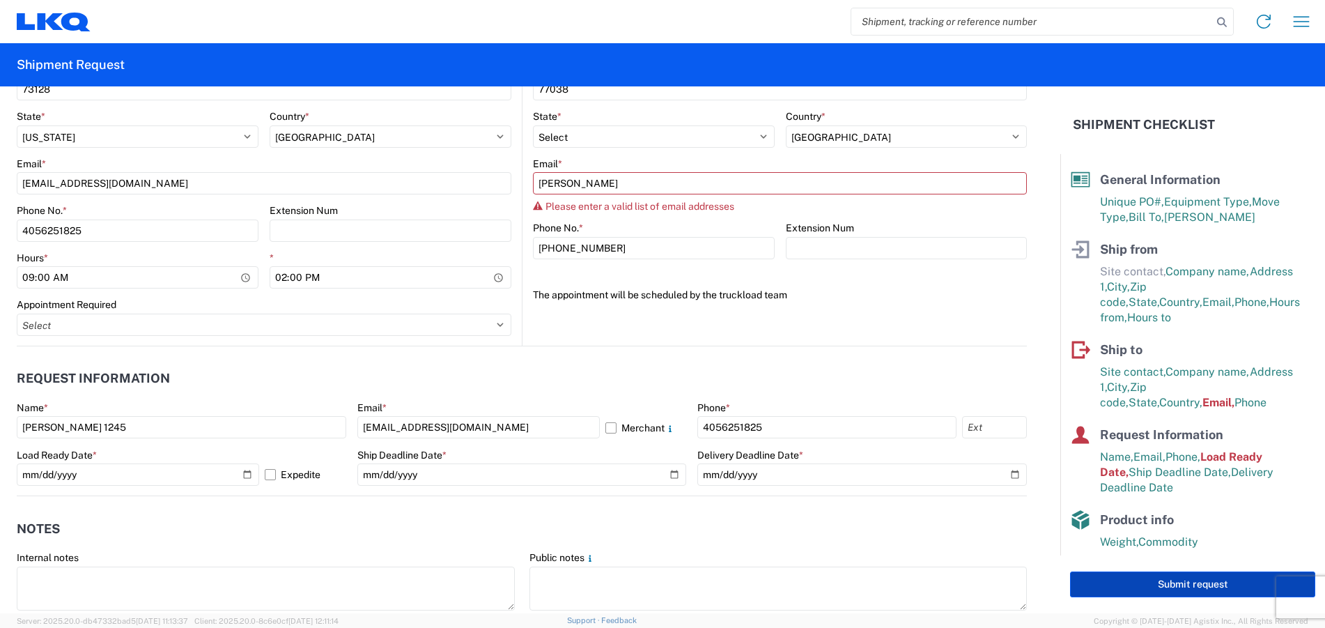
click at [1209, 588] on button "Submit request" at bounding box center [1192, 584] width 245 height 26
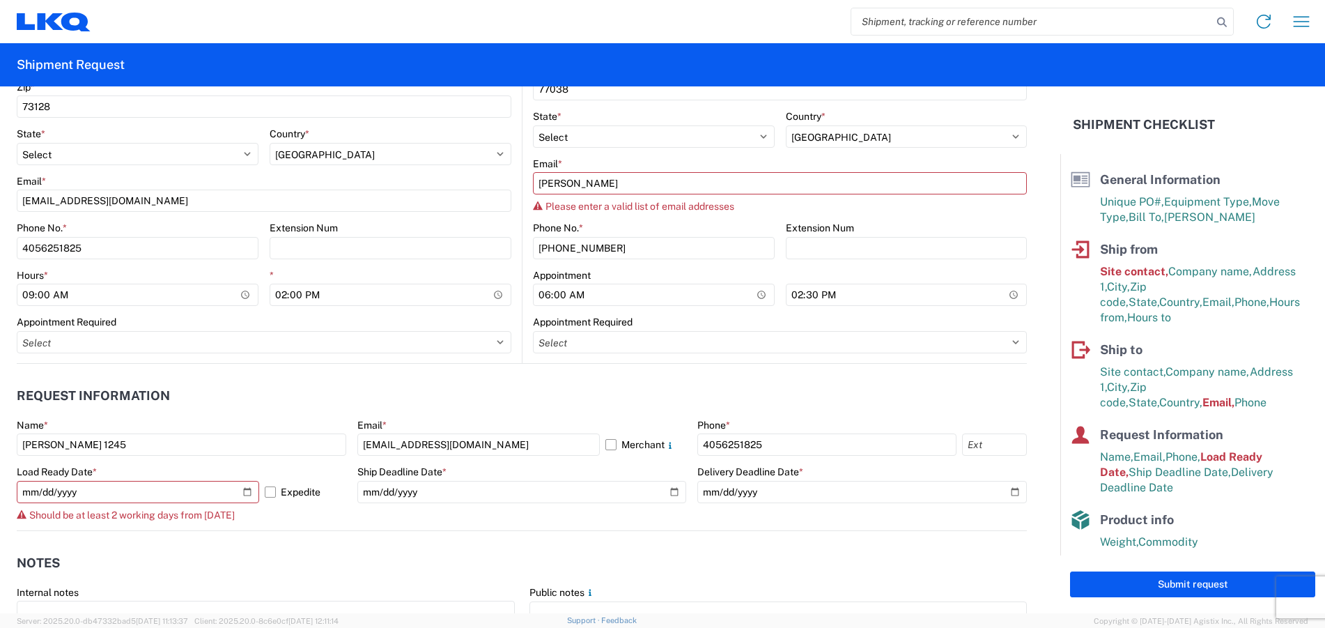
scroll to position [575, 0]
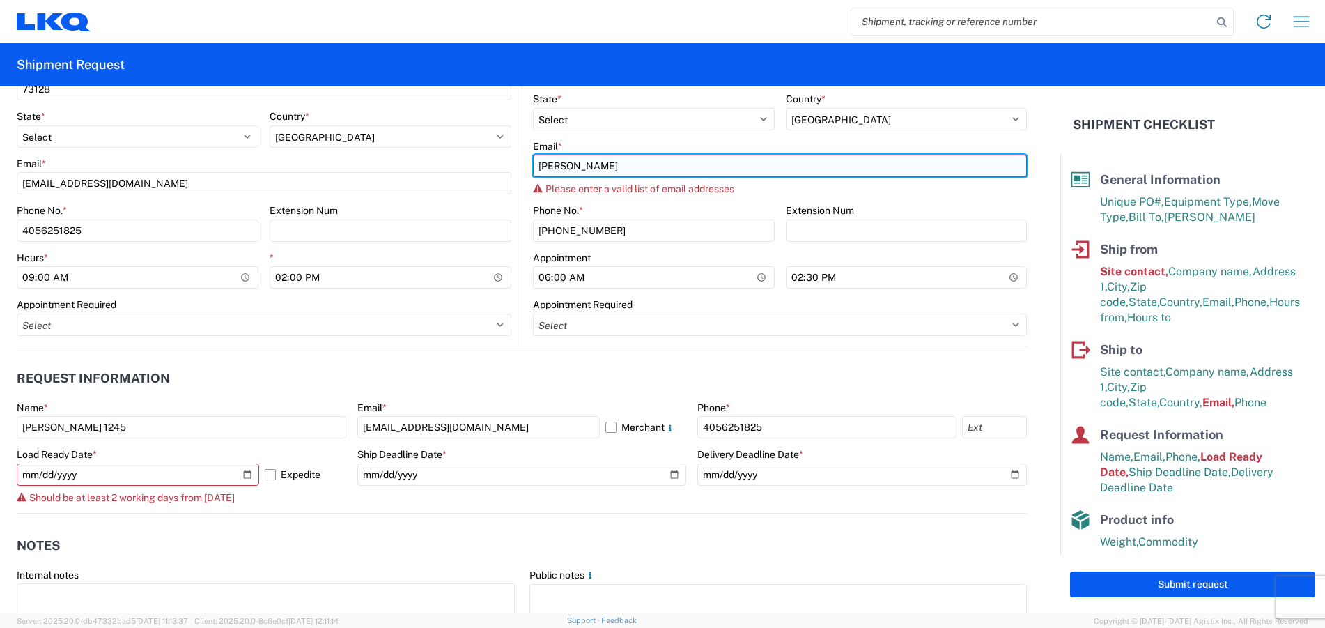
click at [609, 167] on input "Mathew Harvey" at bounding box center [780, 166] width 494 height 22
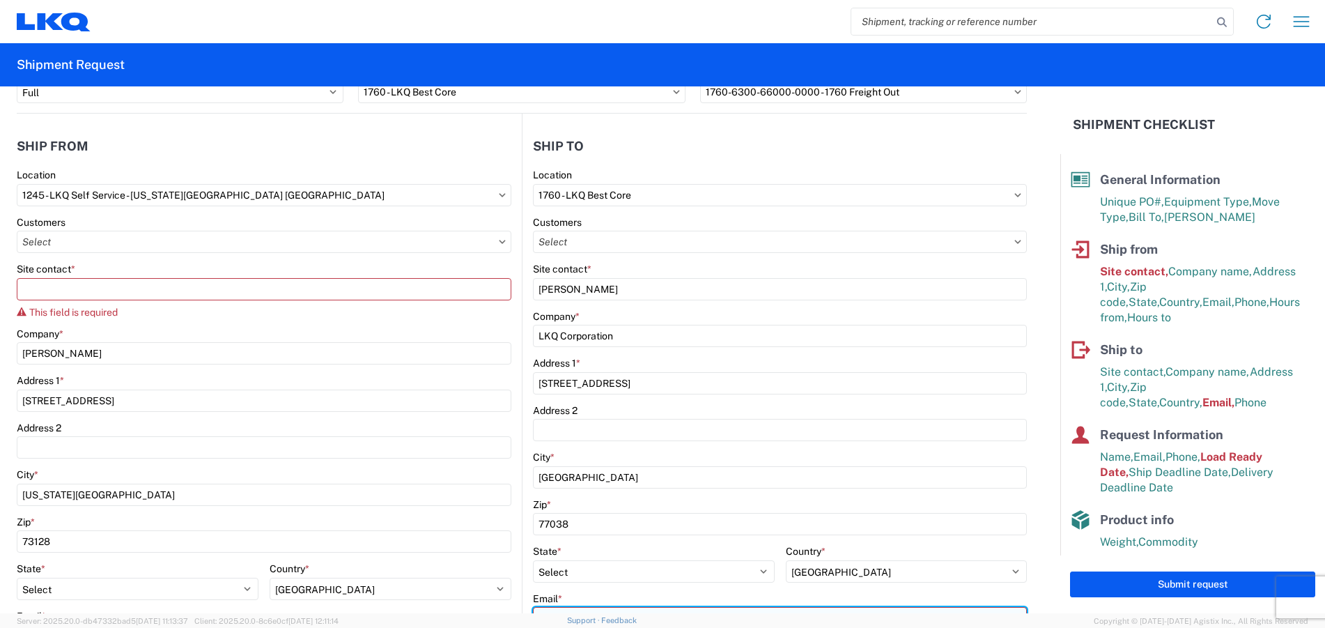
scroll to position [157, 0]
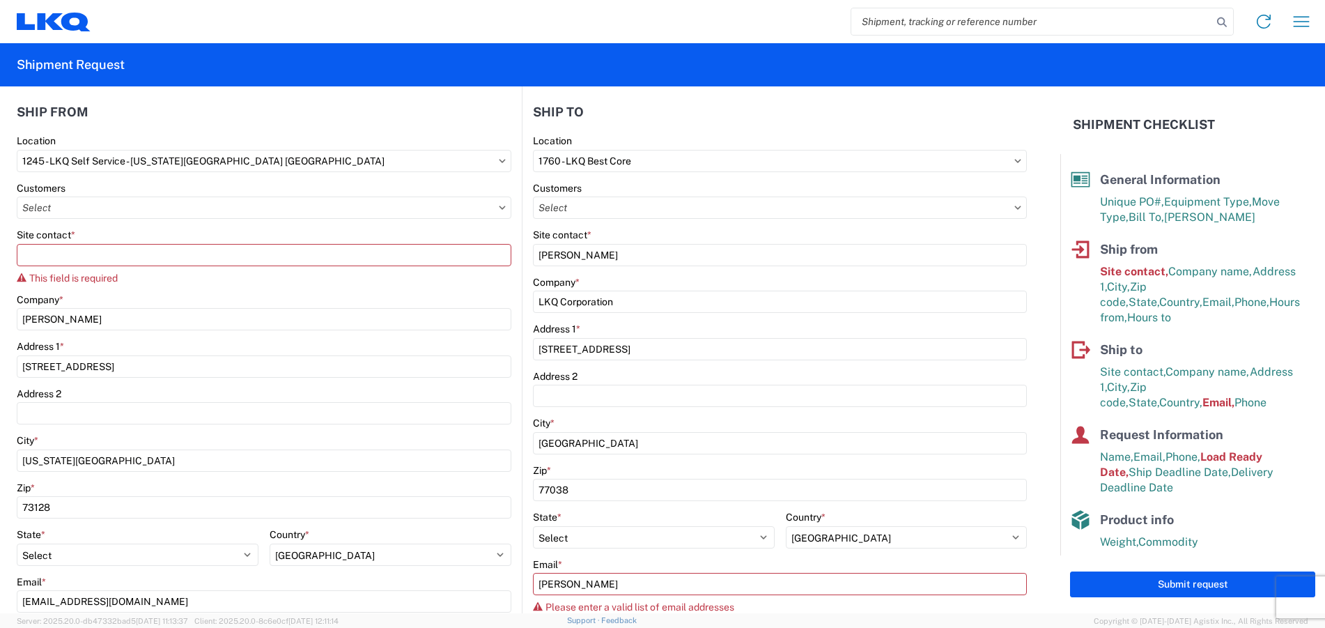
click at [1014, 207] on icon at bounding box center [1017, 207] width 7 height 4
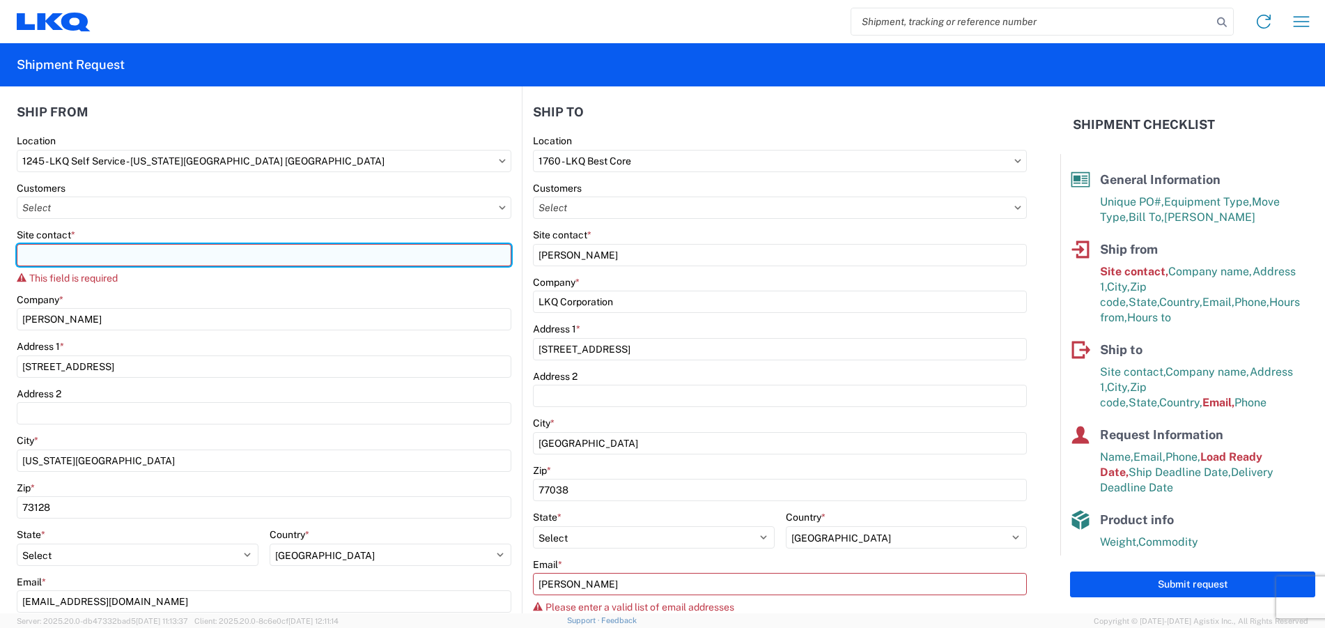
click at [38, 253] on input "Site contact *" at bounding box center [264, 255] width 495 height 22
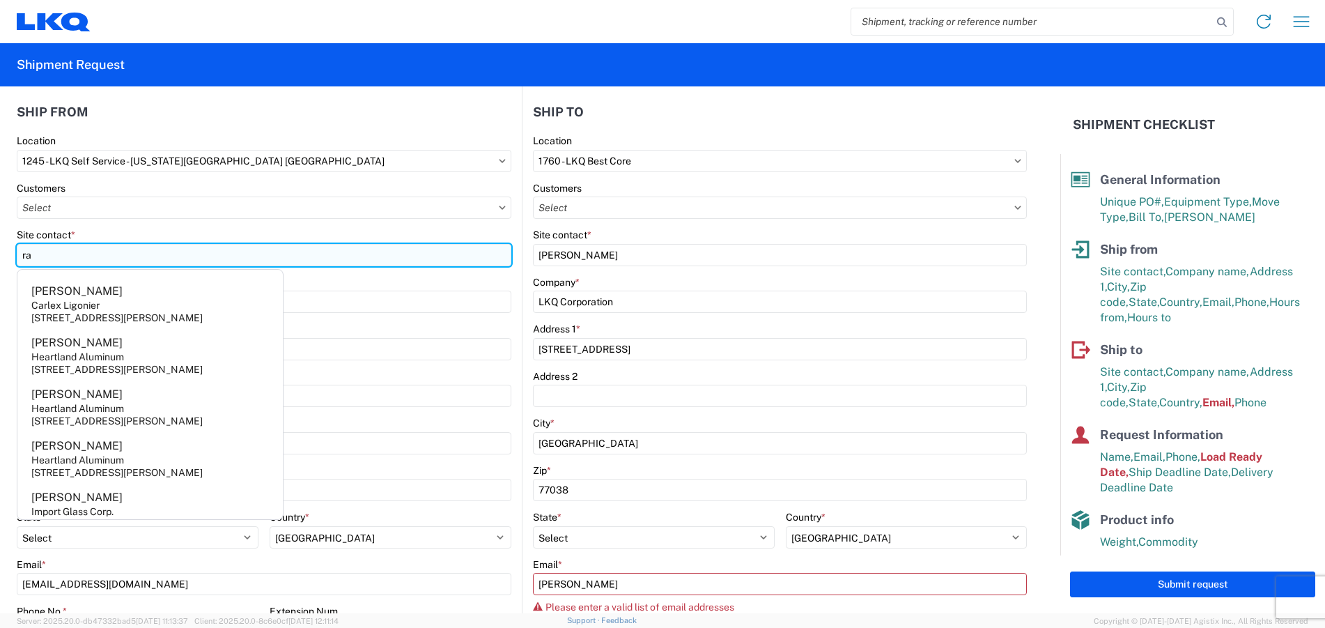
type input "r"
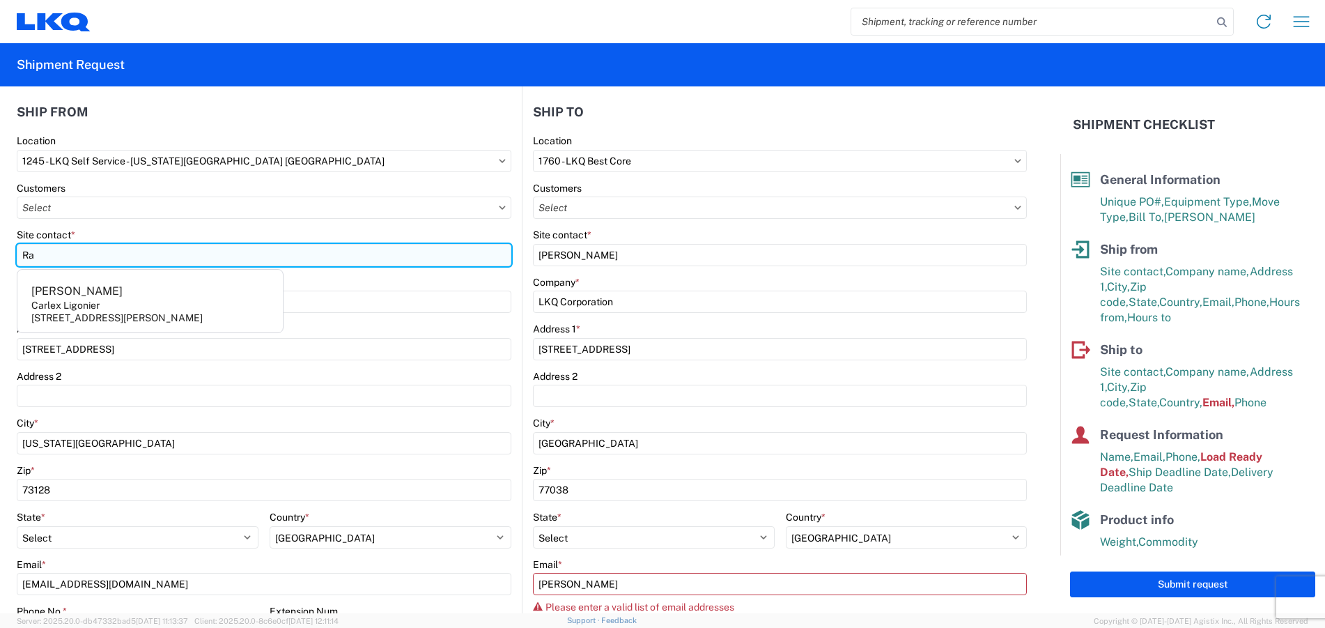
type input "R"
type input "r"
type input "Raymond Miller"
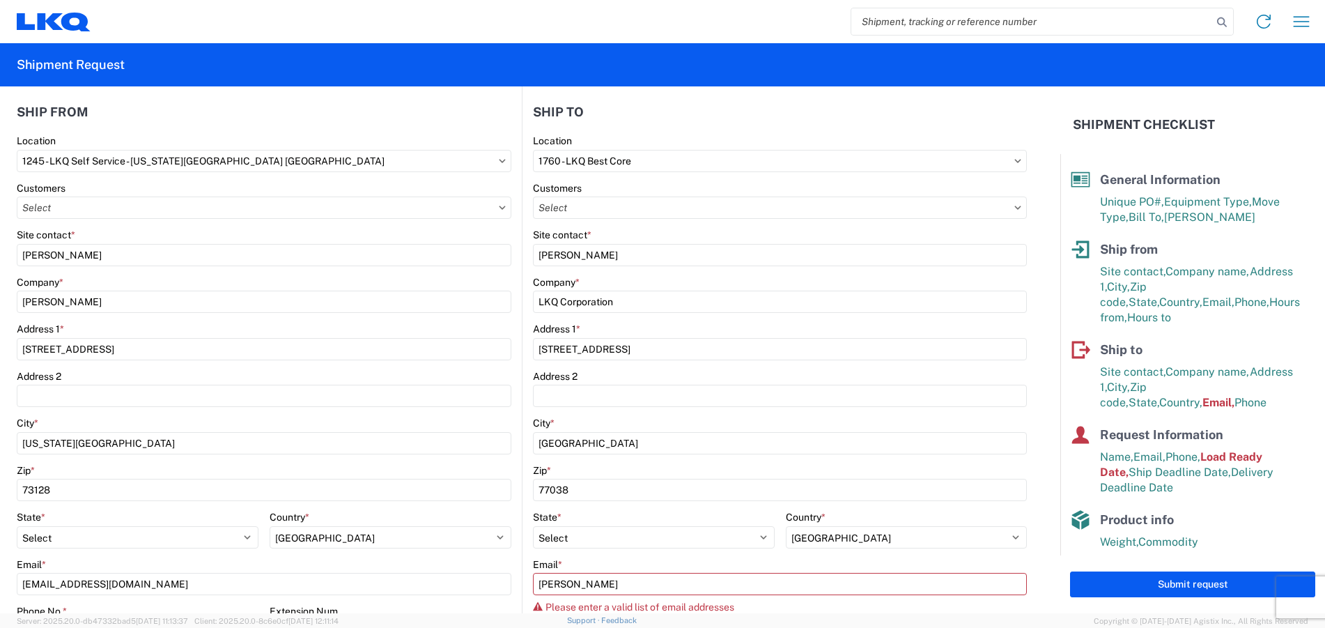
click at [8, 223] on form "General Information Template PO# Miller 10.28.2025 Equipment Type * Select 53’ …" at bounding box center [530, 349] width 1060 height 527
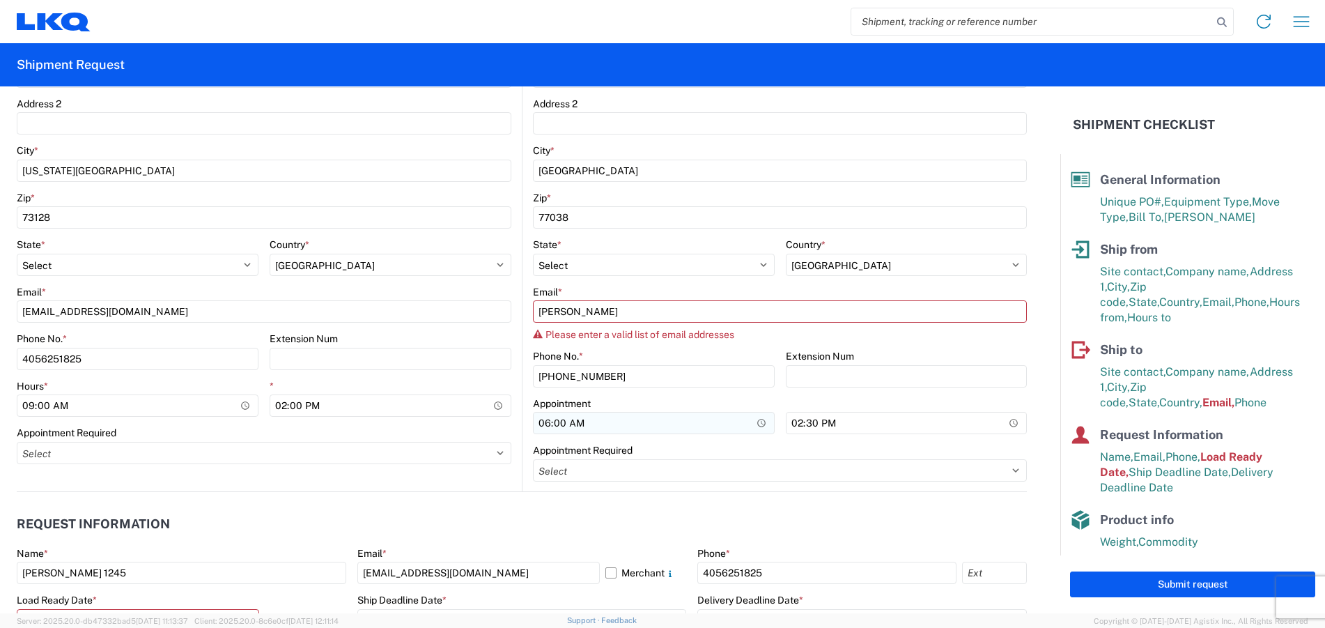
scroll to position [435, 0]
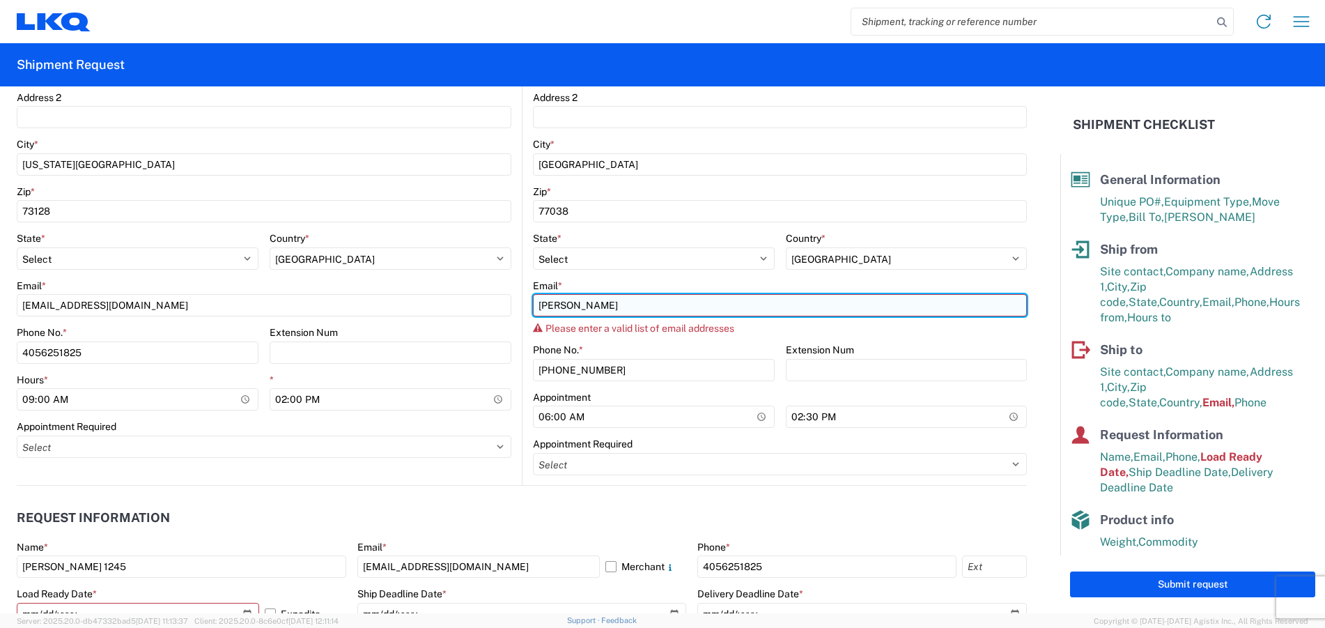
click at [612, 306] on input "Mathew Harvey" at bounding box center [780, 305] width 494 height 22
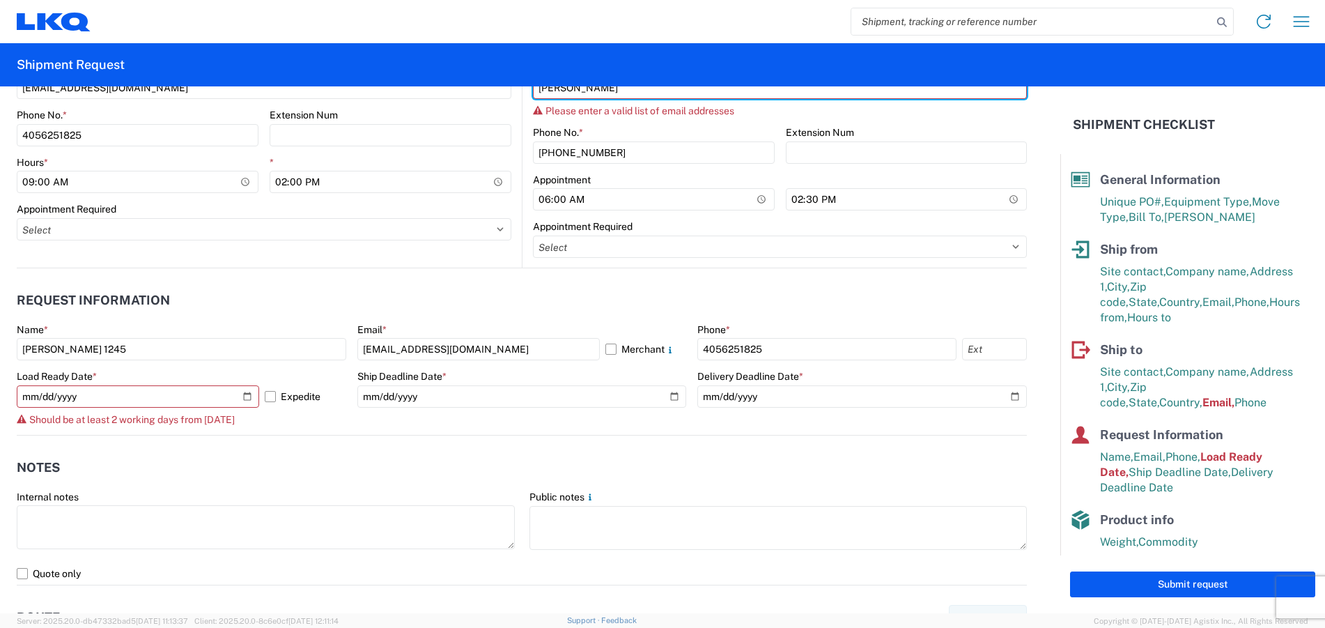
scroll to position [575, 0]
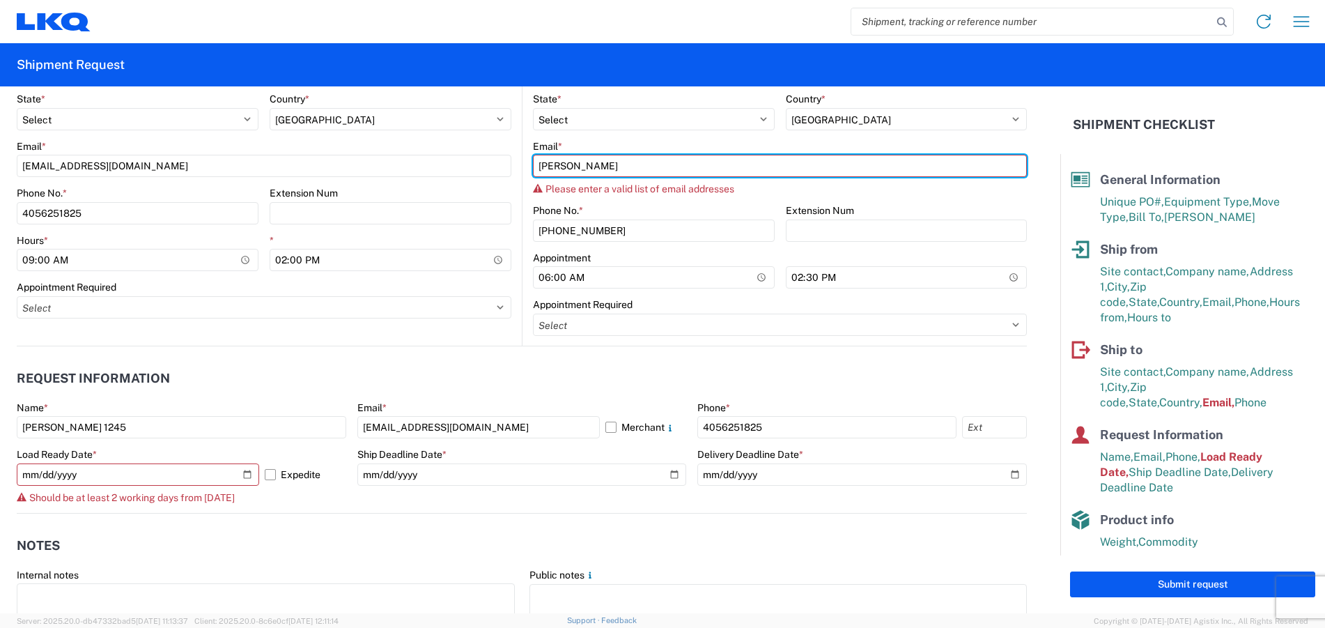
drag, startPoint x: 608, startPoint y: 164, endPoint x: 526, endPoint y: 162, distance: 82.2
click at [526, 162] on main "1760 Location 1760 - LKQ Best Core Customers Site contact * Mathew Harvey Compa…" at bounding box center [774, 31] width 504 height 629
paste input "Logistics Manager – Truckload | LKQ Corporation"
type input "Logistics Manager – Truckload | LKQ Corporation"
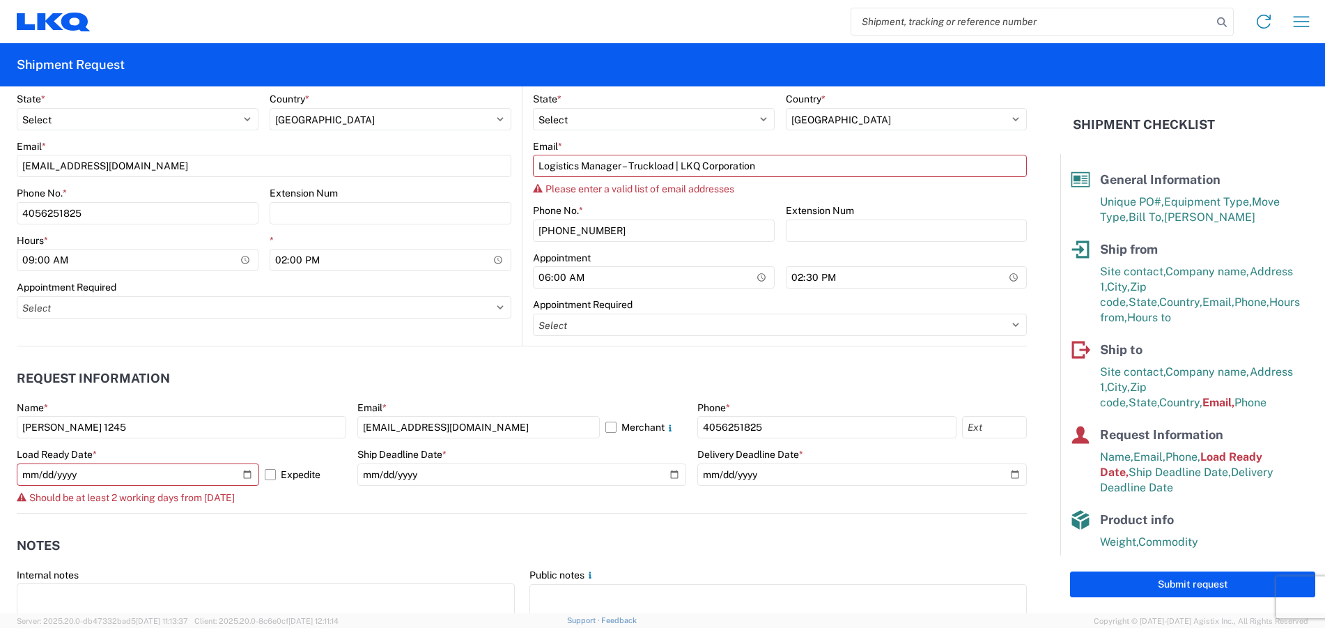
click at [746, 545] on header "Notes" at bounding box center [522, 545] width 1010 height 31
click at [947, 187] on div "Please enter a valid list of email addresses" at bounding box center [780, 188] width 494 height 11
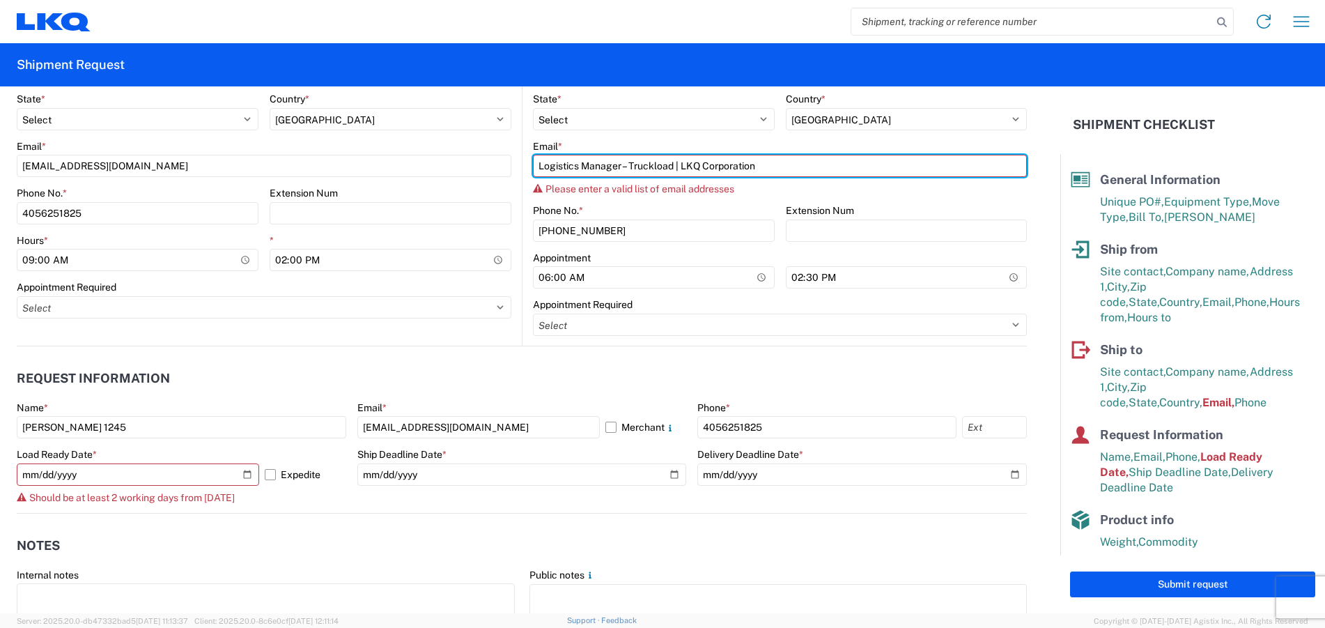
drag, startPoint x: 730, startPoint y: 165, endPoint x: 511, endPoint y: 171, distance: 219.5
click at [511, 171] on div "Ship from 1245 Location 1245 - LKQ Self Service - Oklahoma City OK Customers Si…" at bounding box center [522, 4] width 1010 height 685
paste input "Matt Harvey Logistics Manager – Truckload | LKQ Corporation"
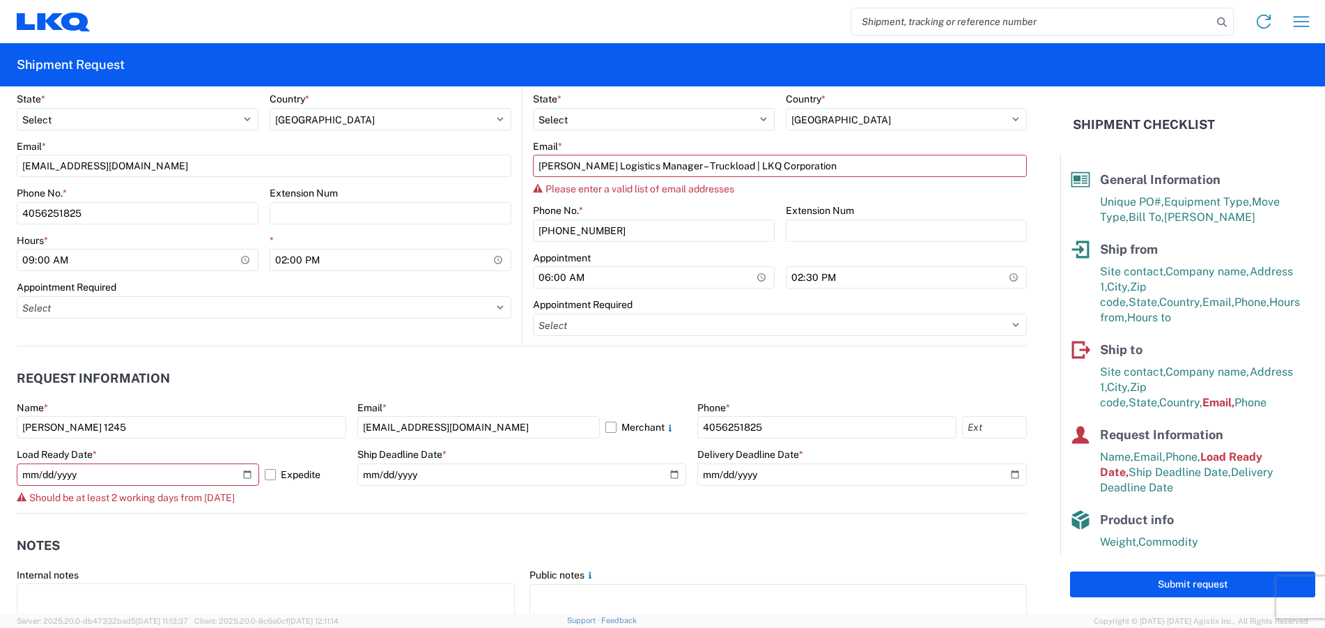
click at [511, 366] on header "Request Information" at bounding box center [522, 378] width 1010 height 31
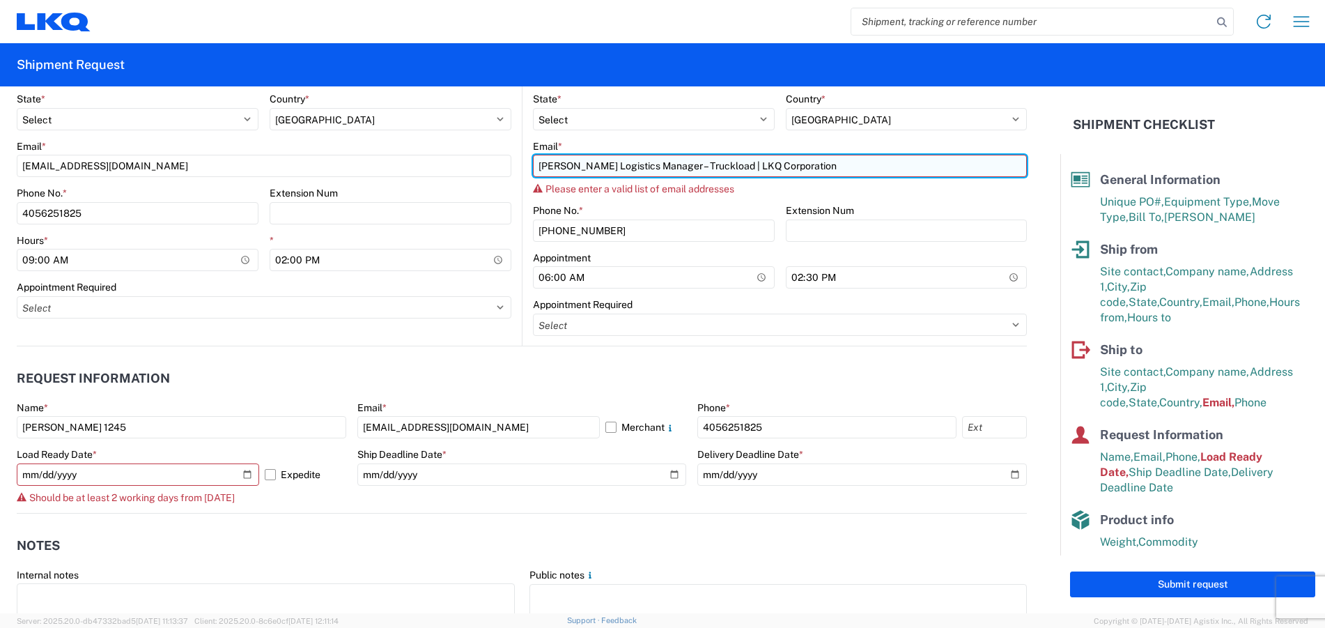
click at [675, 165] on input "Matt Harvey Logistics Manager – Truckload | LKQ Corporation" at bounding box center [780, 166] width 494 height 22
drag, startPoint x: 675, startPoint y: 165, endPoint x: 653, endPoint y: 177, distance: 25.2
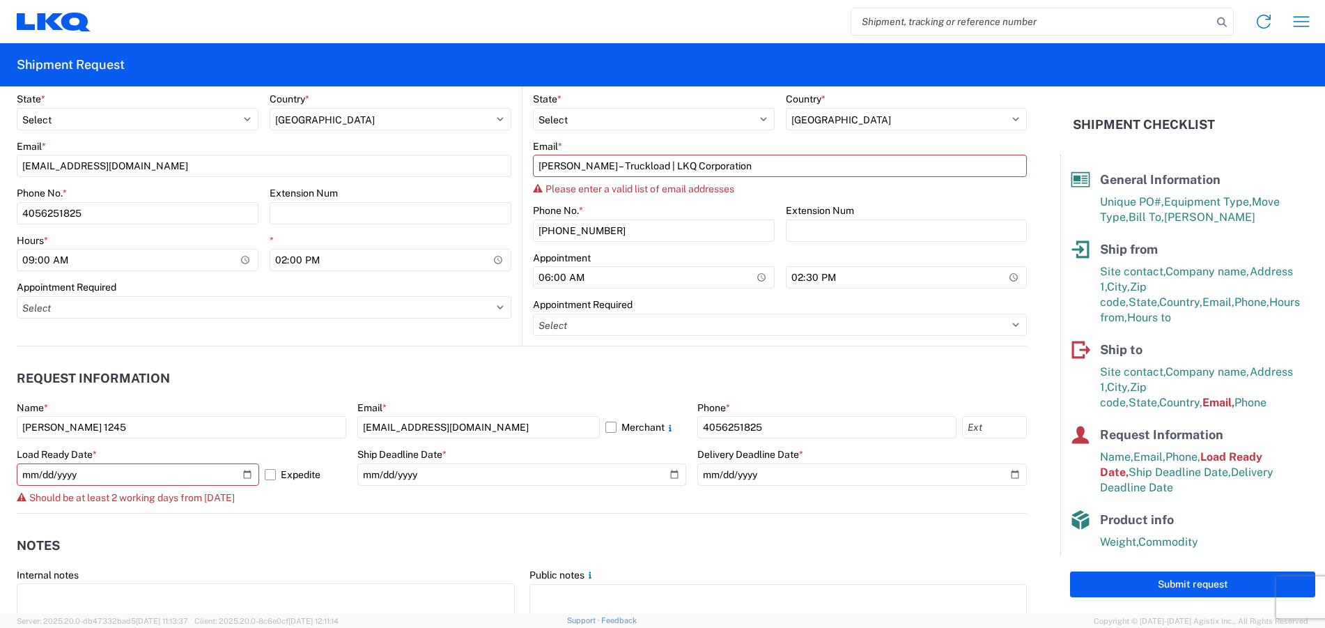
drag, startPoint x: 653, startPoint y: 177, endPoint x: 568, endPoint y: 342, distance: 185.3
click at [575, 374] on header "Request Information" at bounding box center [522, 378] width 1010 height 31
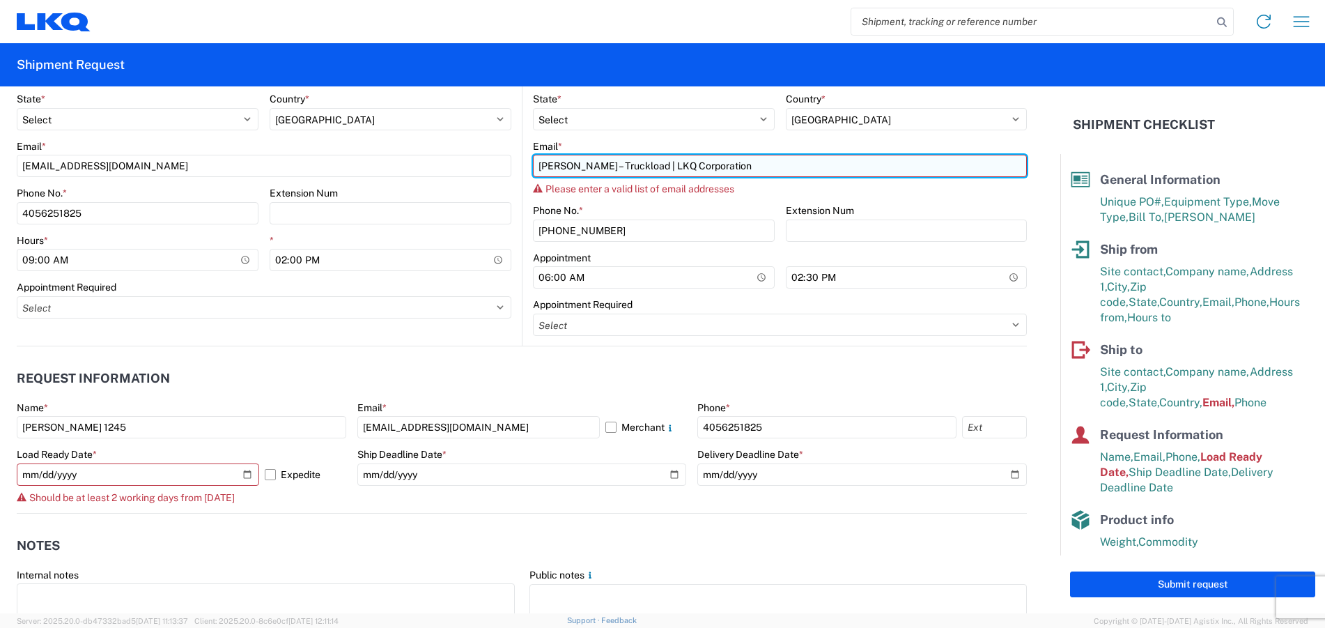
click at [595, 167] on input "Matt Harvey – Truckload | LKQ Corporation" at bounding box center [780, 166] width 494 height 22
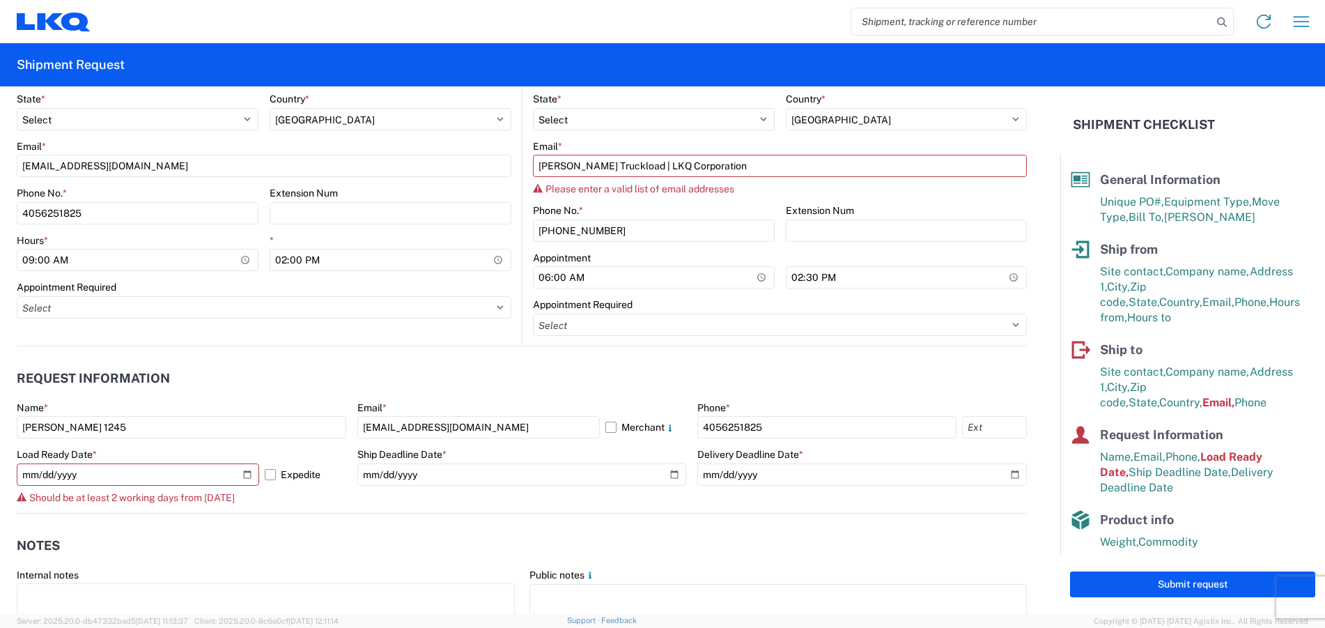
click at [639, 363] on header "Request Information" at bounding box center [522, 378] width 1010 height 31
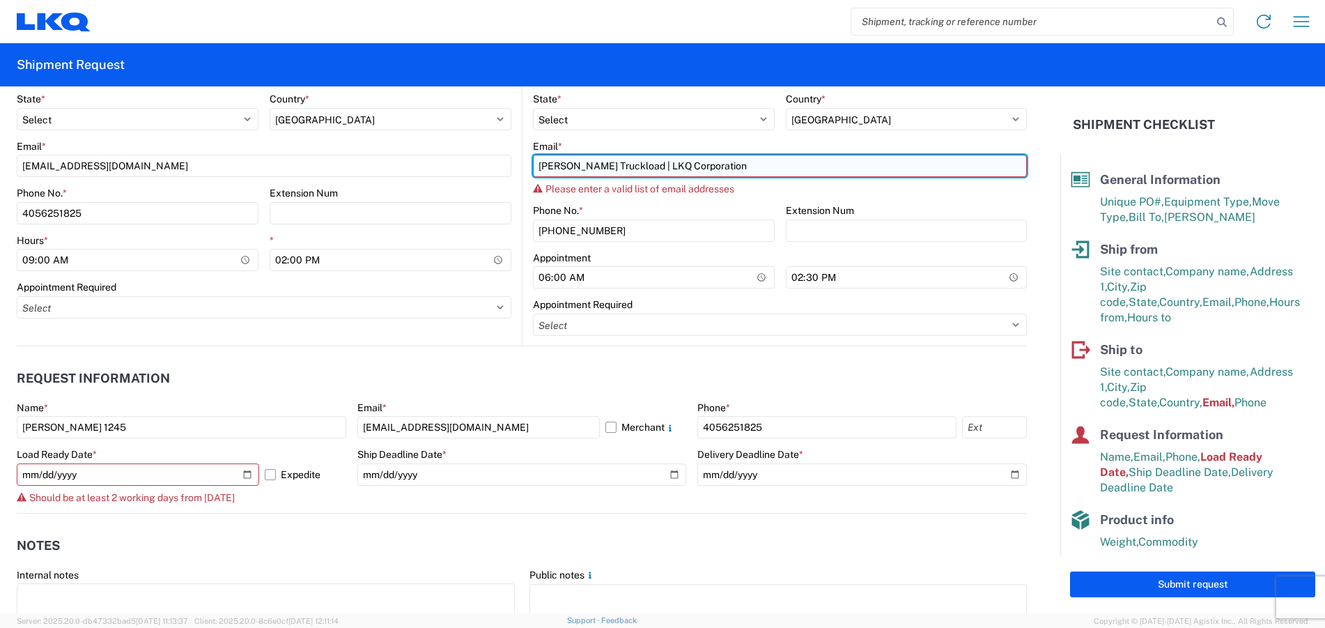
click at [642, 164] on input "Matt Harvey Truckload | LKQ Corporation" at bounding box center [780, 166] width 494 height 22
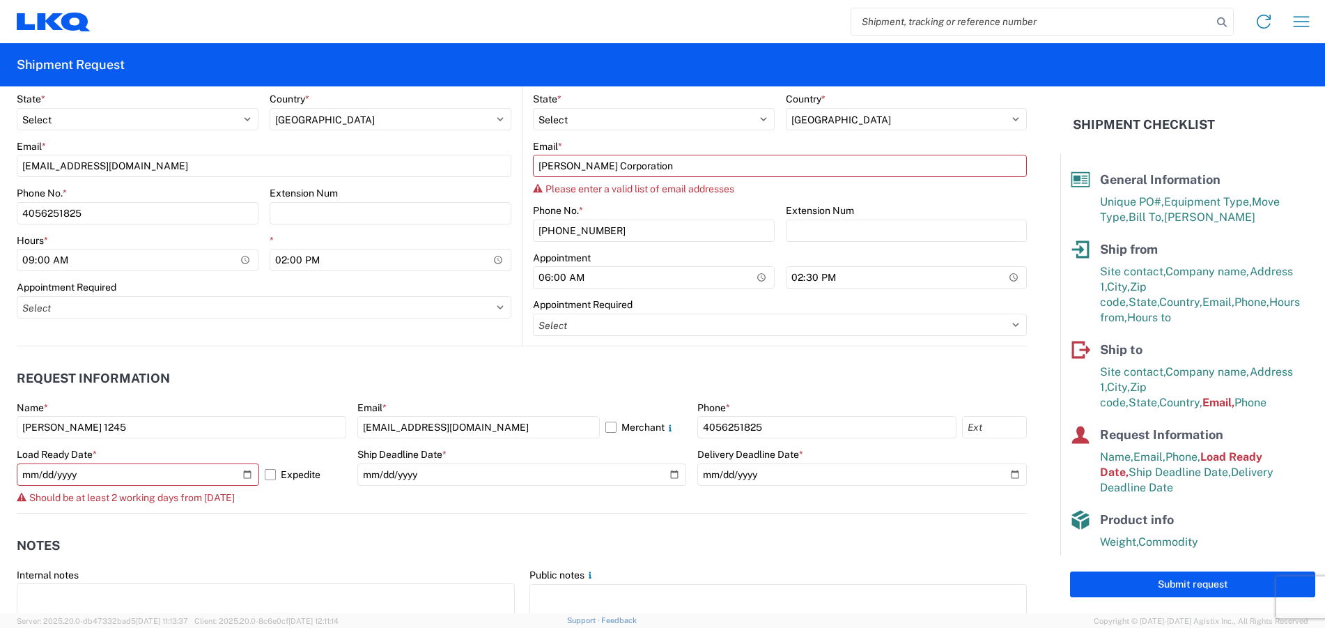
click at [678, 373] on header "Request Information" at bounding box center [522, 378] width 1010 height 31
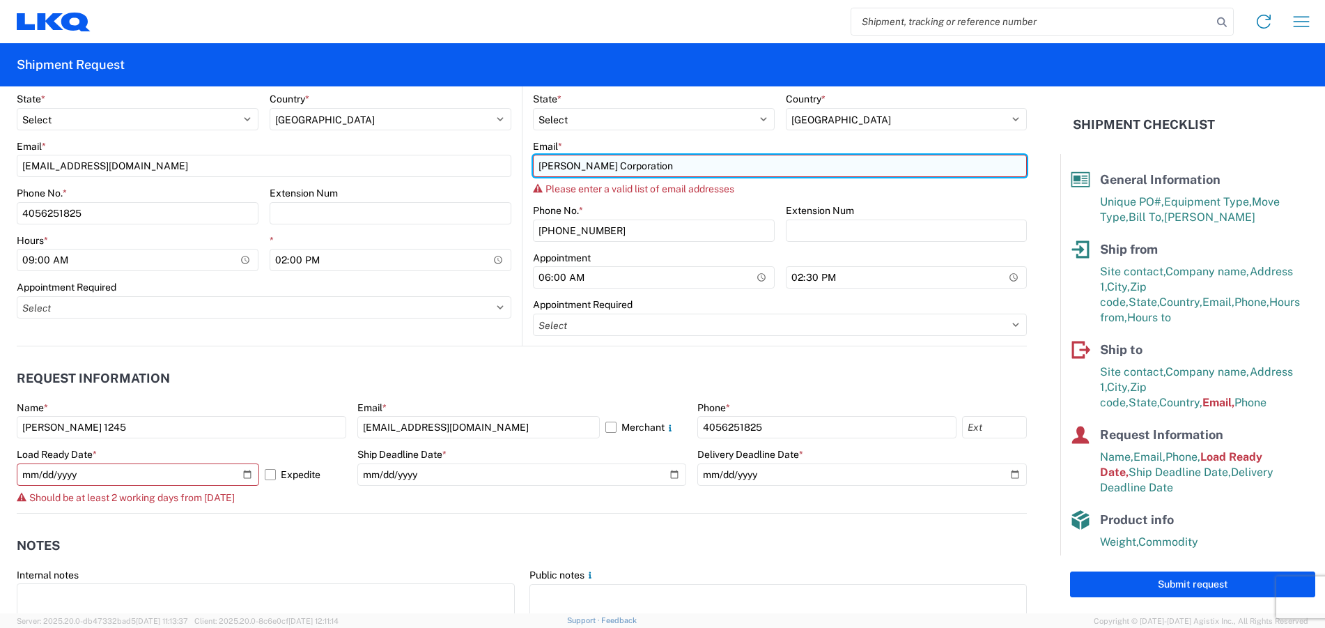
click at [678, 164] on input "Matt Harvey@LKQ Corporation" at bounding box center [780, 166] width 494 height 22
type input "M"
paste input "kbtatum@LKQCORP.com"
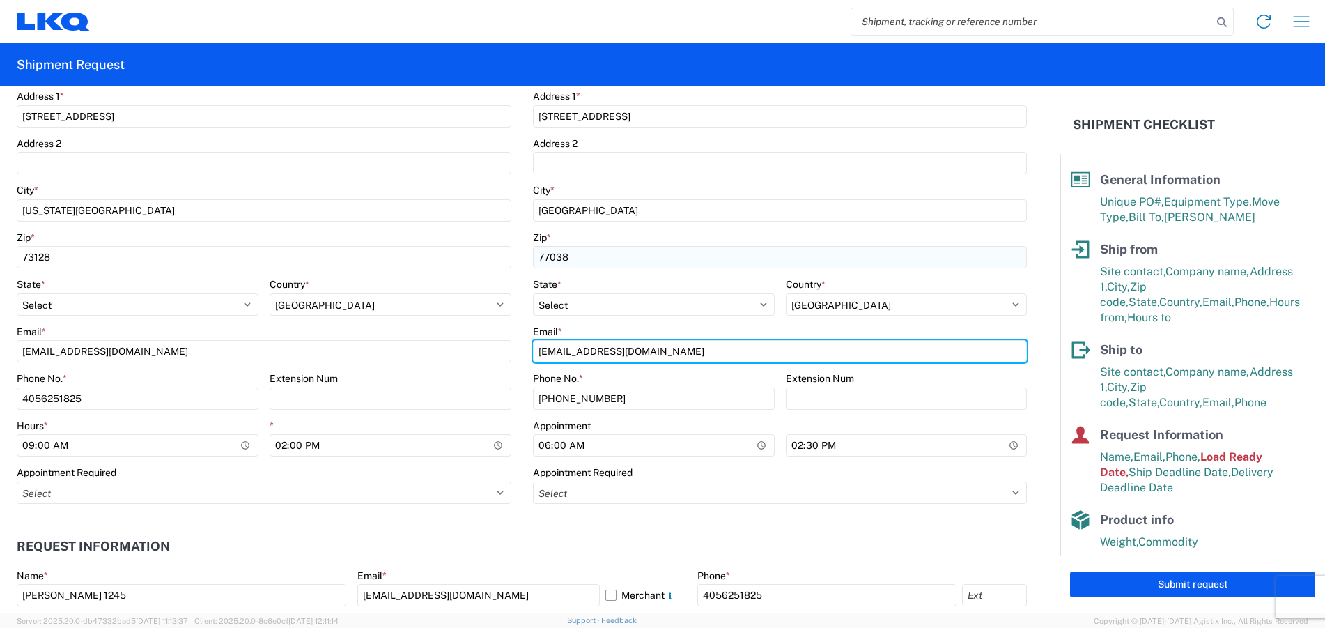
scroll to position [435, 0]
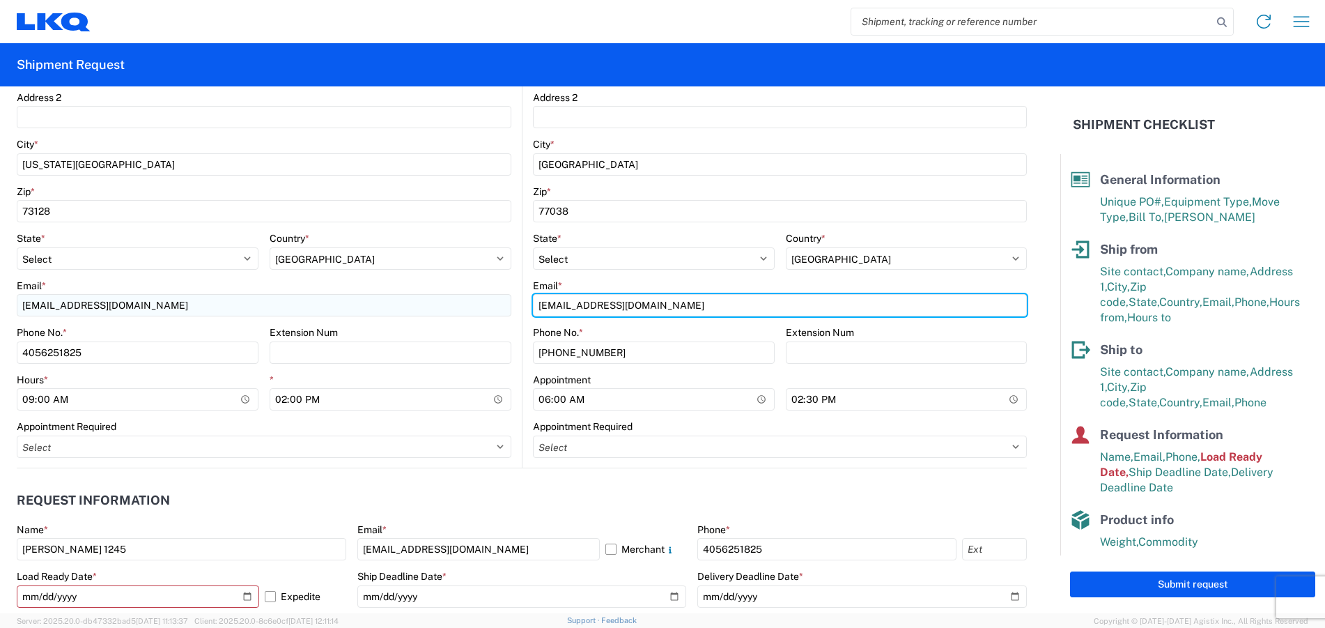
drag, startPoint x: 652, startPoint y: 306, endPoint x: 488, endPoint y: 306, distance: 164.4
click at [488, 306] on div "Ship from 1245 Location 1245 - LKQ Self Service - Oklahoma City OK Customers Si…" at bounding box center [522, 134] width 1010 height 667
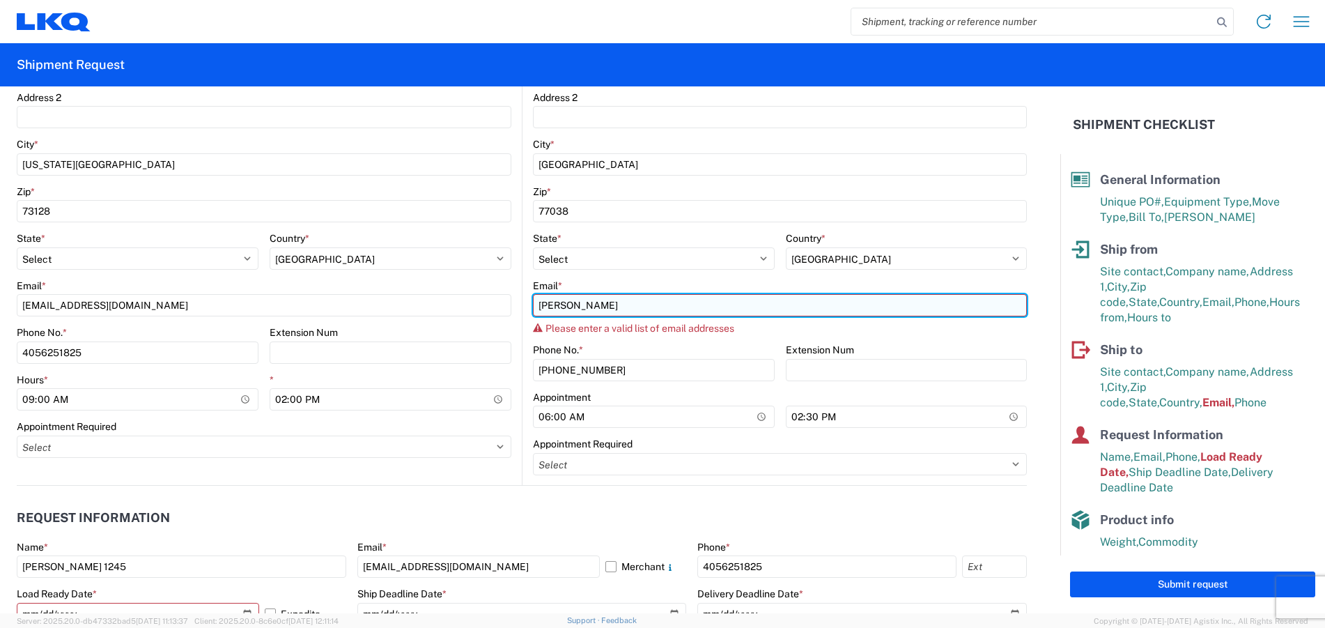
click at [572, 306] on input "Mathew Harvey" at bounding box center [780, 305] width 494 height 22
click at [607, 306] on input "MathewHarvey" at bounding box center [780, 305] width 494 height 22
type input "MathewHarvey@lkq corp.com"
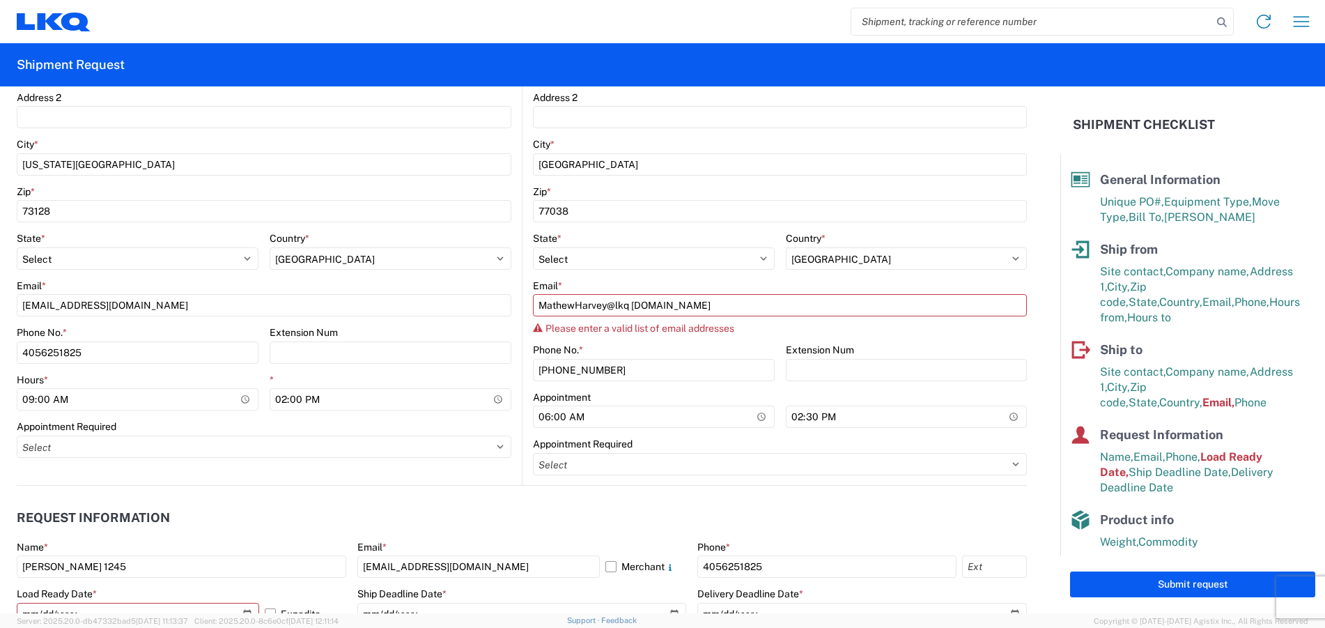
click at [682, 514] on header "Request Information" at bounding box center [522, 517] width 1010 height 31
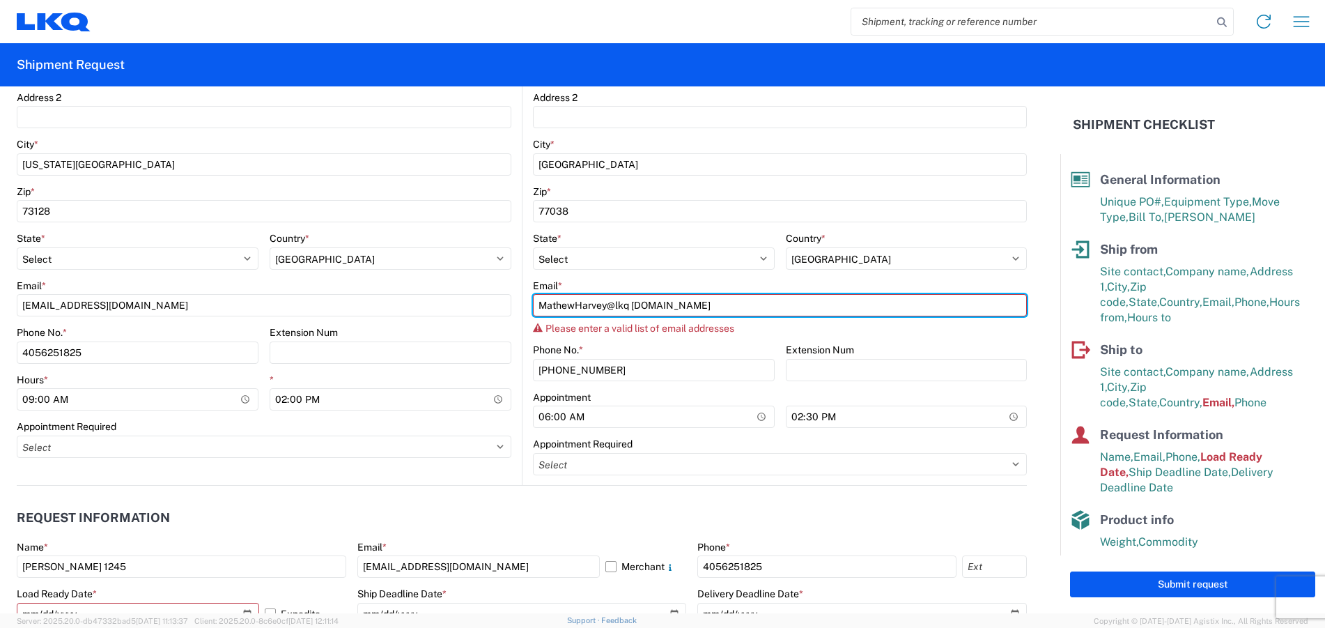
drag, startPoint x: 676, startPoint y: 301, endPoint x: 525, endPoint y: 308, distance: 150.6
click at [524, 307] on main "1760 Location 1760 - LKQ Best Core Customers Site contact * Mathew Harvey Compa…" at bounding box center [774, 170] width 504 height 629
paste input "kbtatum@LKQCORP.com"
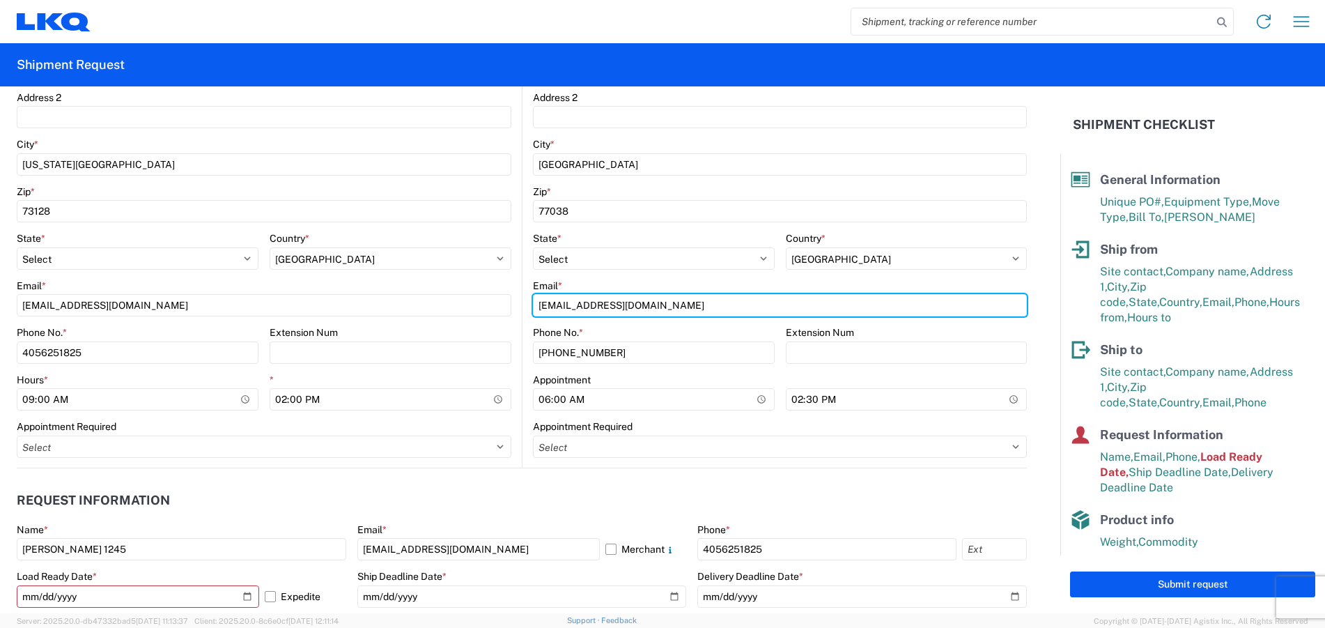
type input "kbtatum@LKQCORP.com"
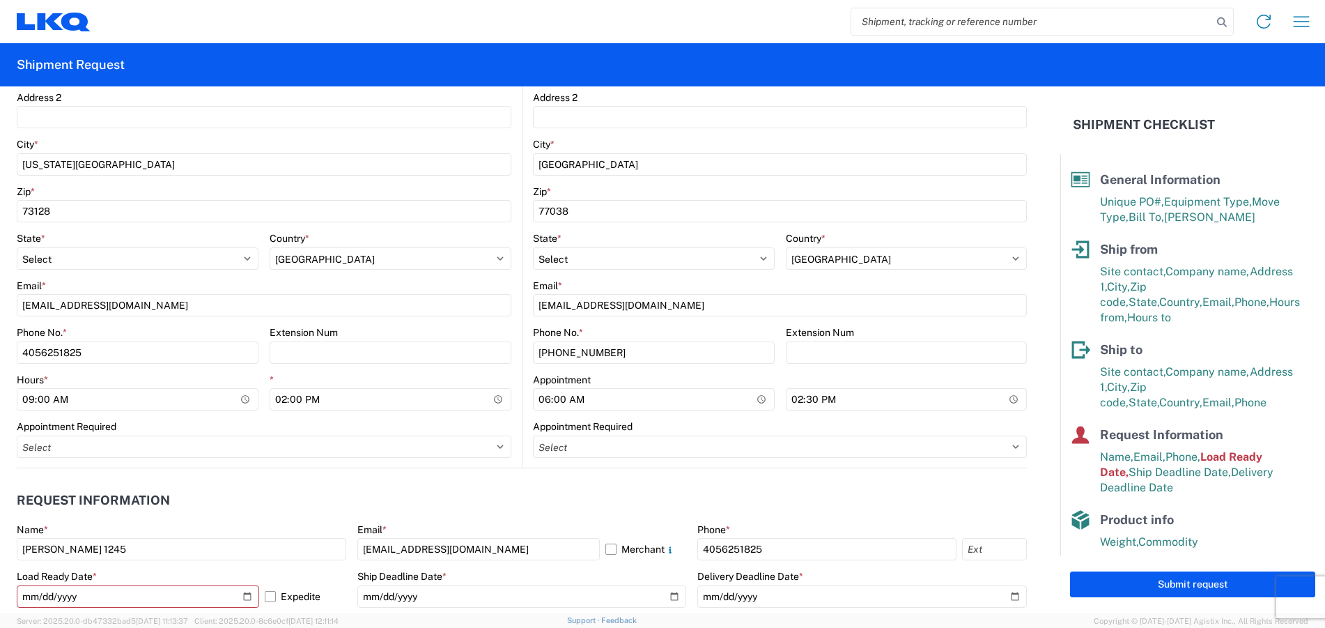
click at [498, 503] on header "Request Information" at bounding box center [522, 500] width 1010 height 31
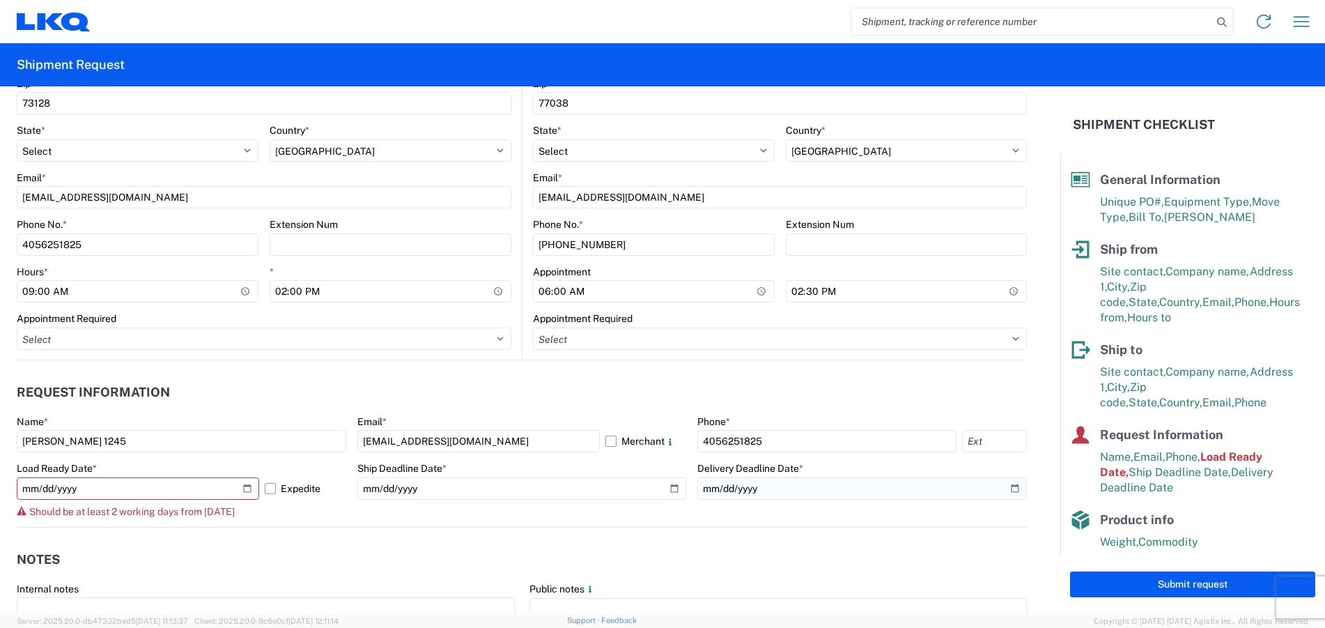
scroll to position [575, 0]
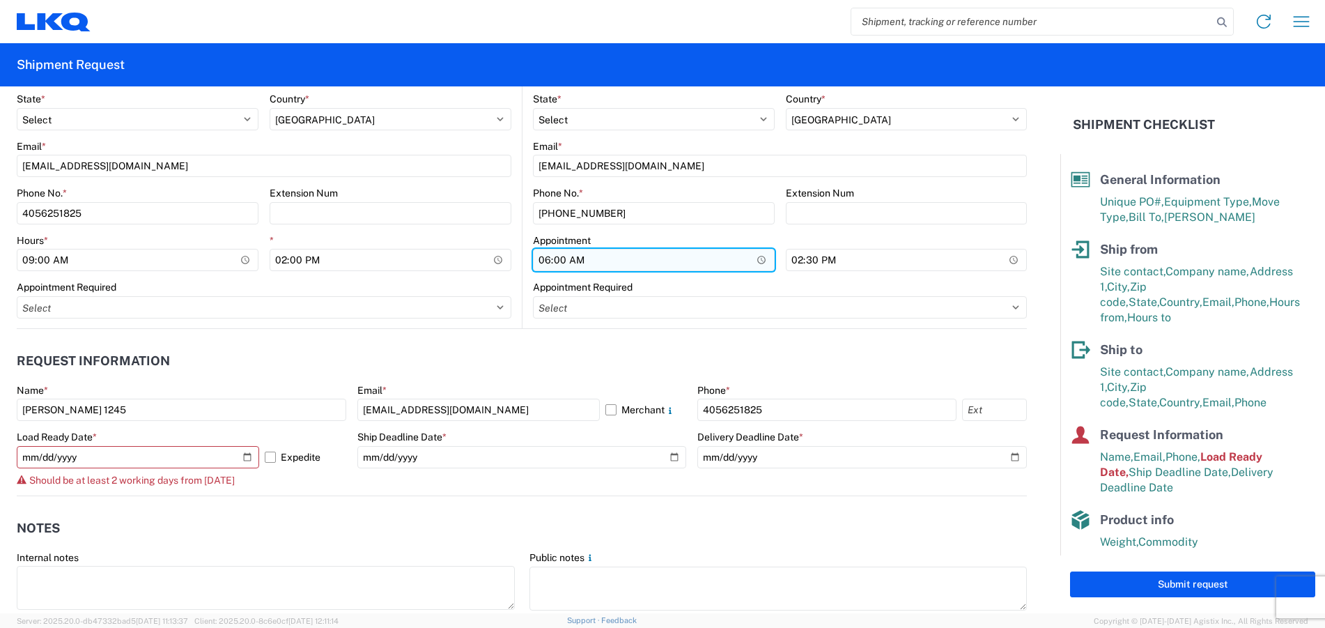
click at [754, 257] on input "06:00" at bounding box center [654, 260] width 242 height 22
click at [771, 351] on header "Request Information" at bounding box center [522, 360] width 1010 height 31
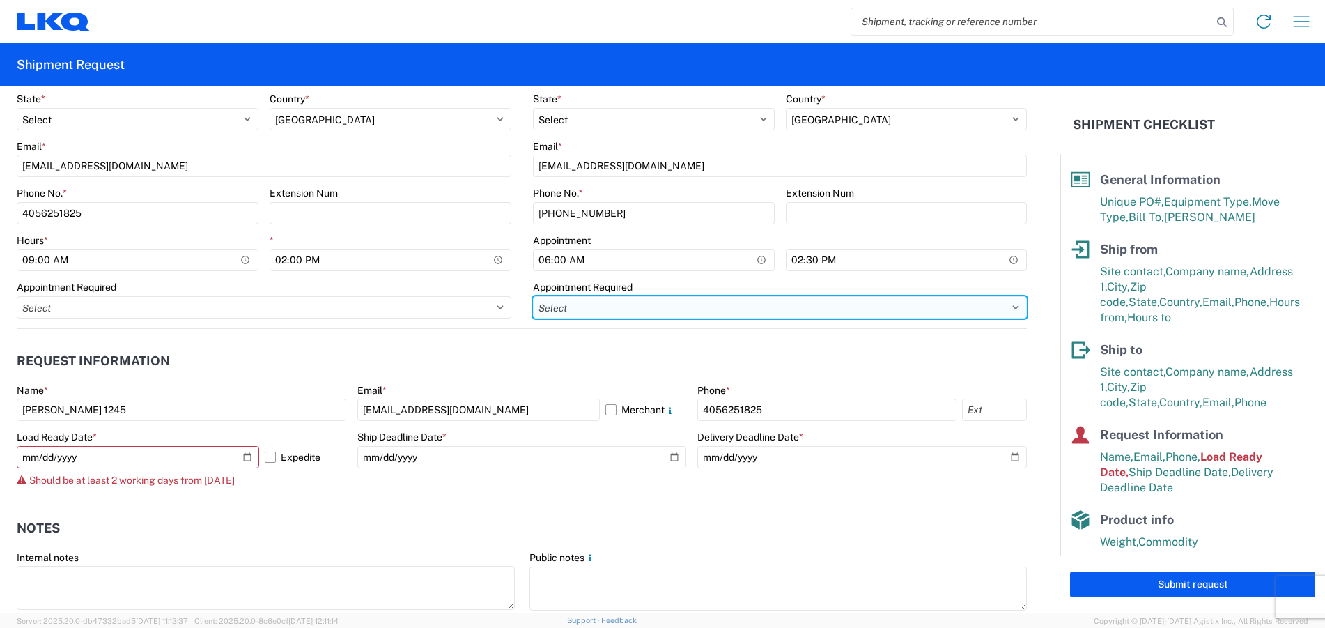
click at [1005, 309] on select "Select Appt Required Appt Not Required Appt - First available" at bounding box center [780, 307] width 494 height 22
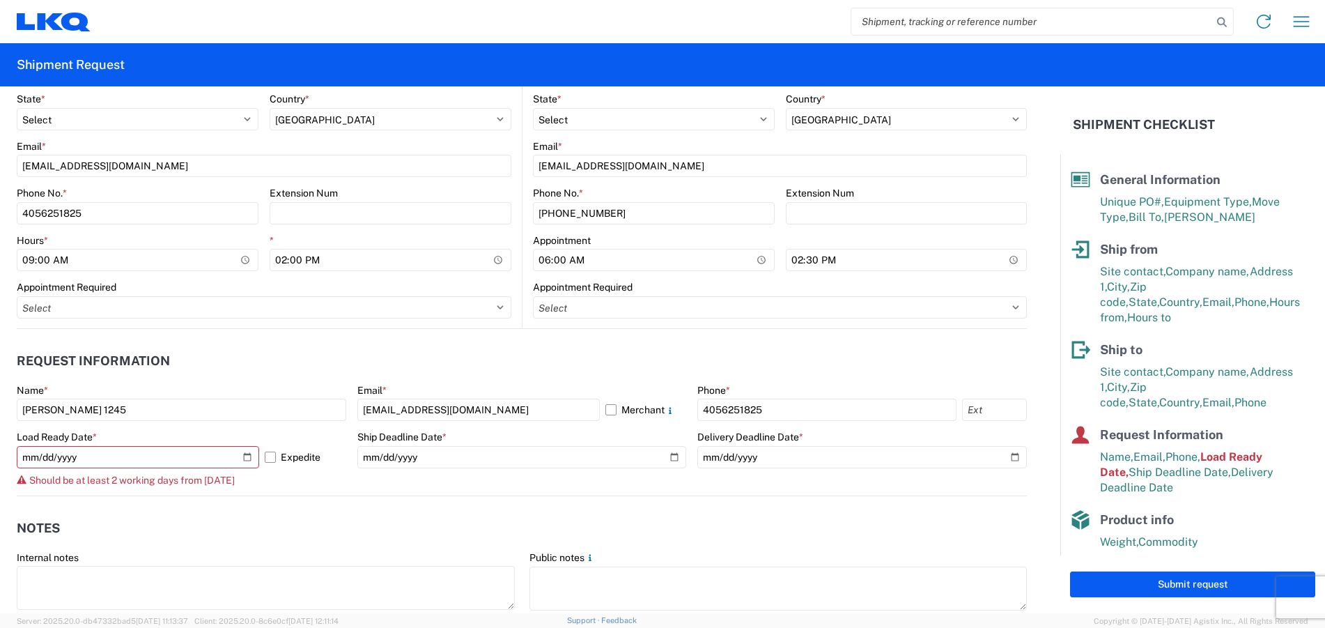
click at [424, 342] on agx-request-info "Request Information Name * Raymond 1245 Email * raemiller@lkqcorp.com Merchant …" at bounding box center [522, 412] width 1010 height 167
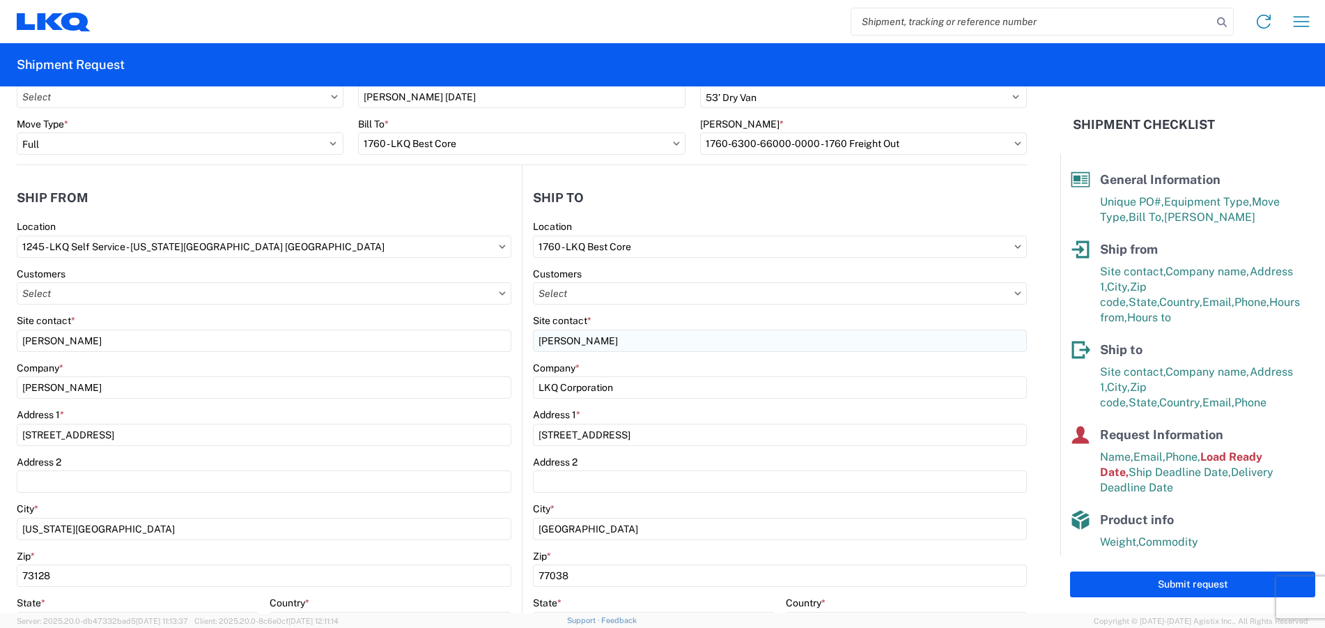
scroll to position [17, 0]
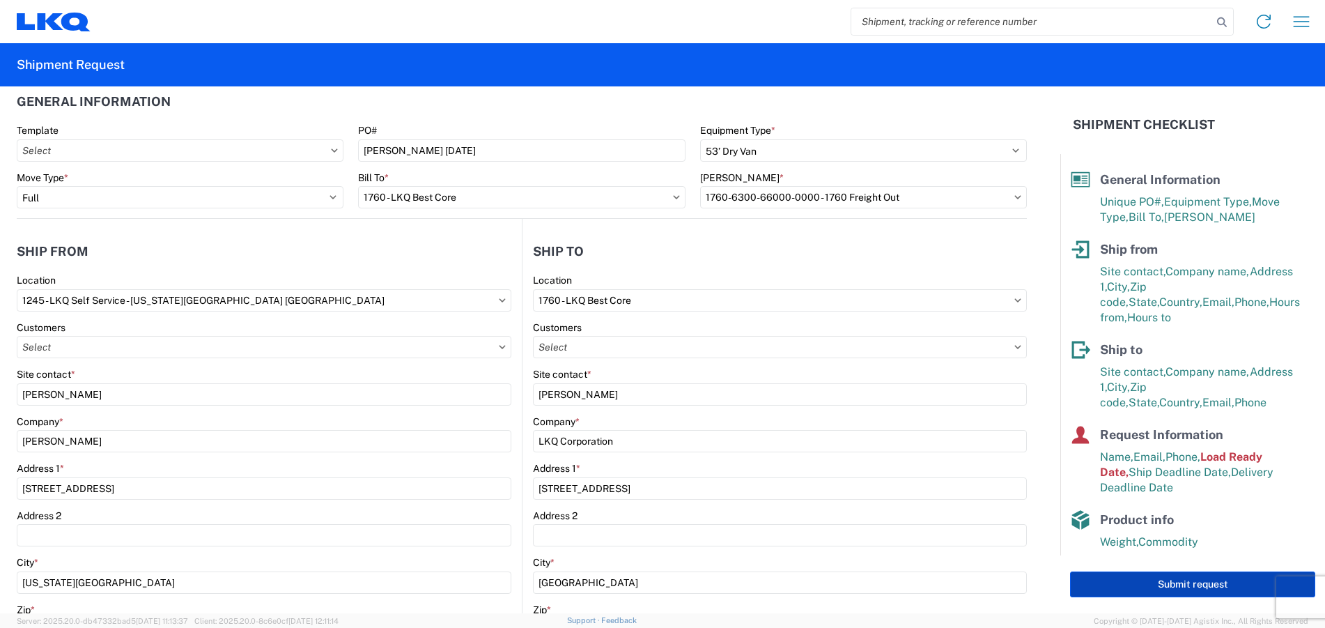
click at [1173, 582] on button "Submit request" at bounding box center [1192, 584] width 245 height 26
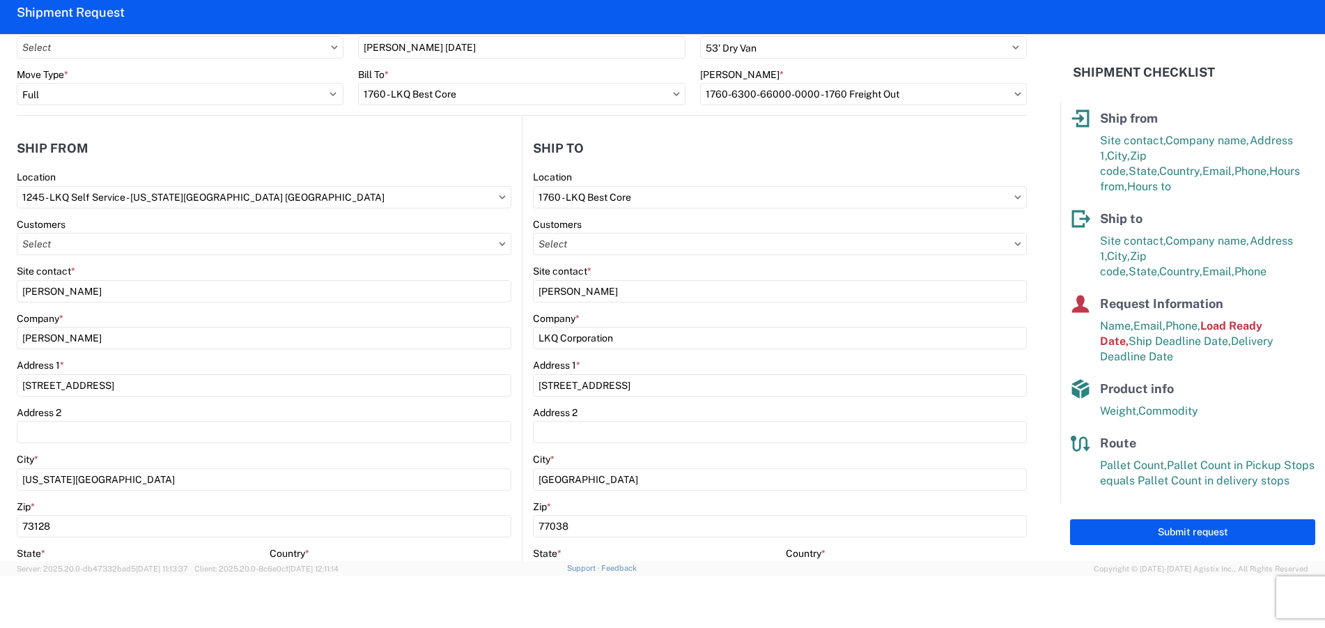
scroll to position [0, 0]
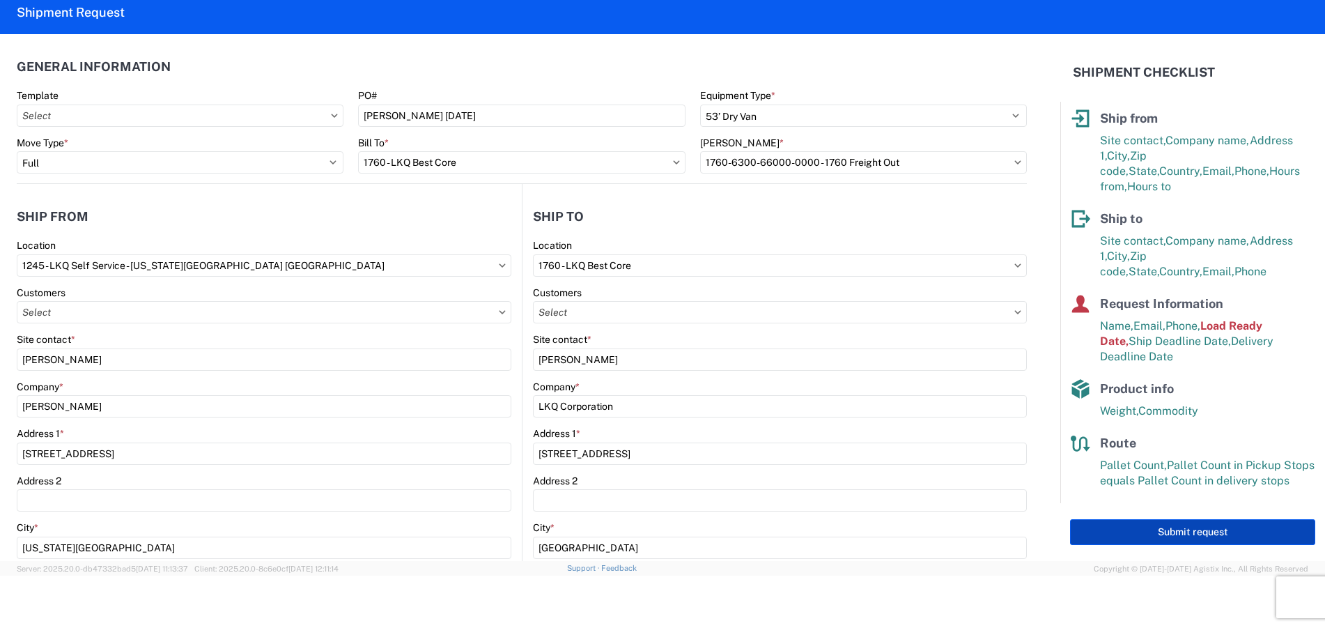
click at [1199, 532] on button "Submit request" at bounding box center [1192, 532] width 245 height 26
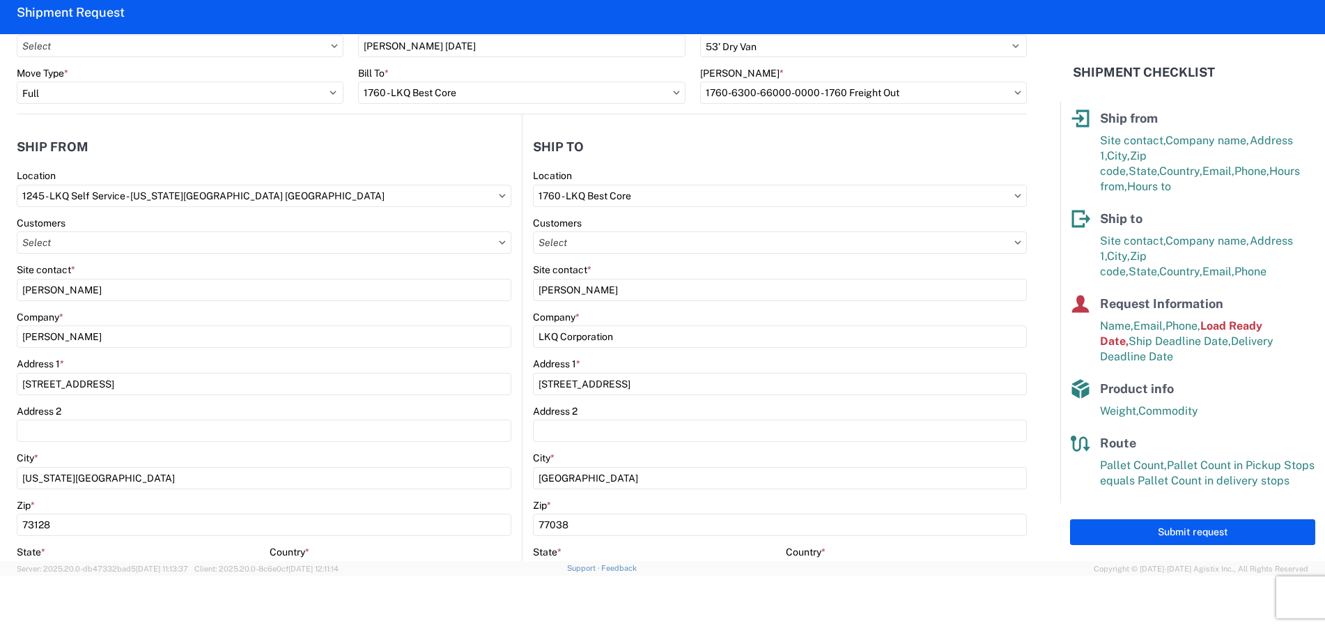
click at [254, 616] on div at bounding box center [662, 602] width 1325 height 54
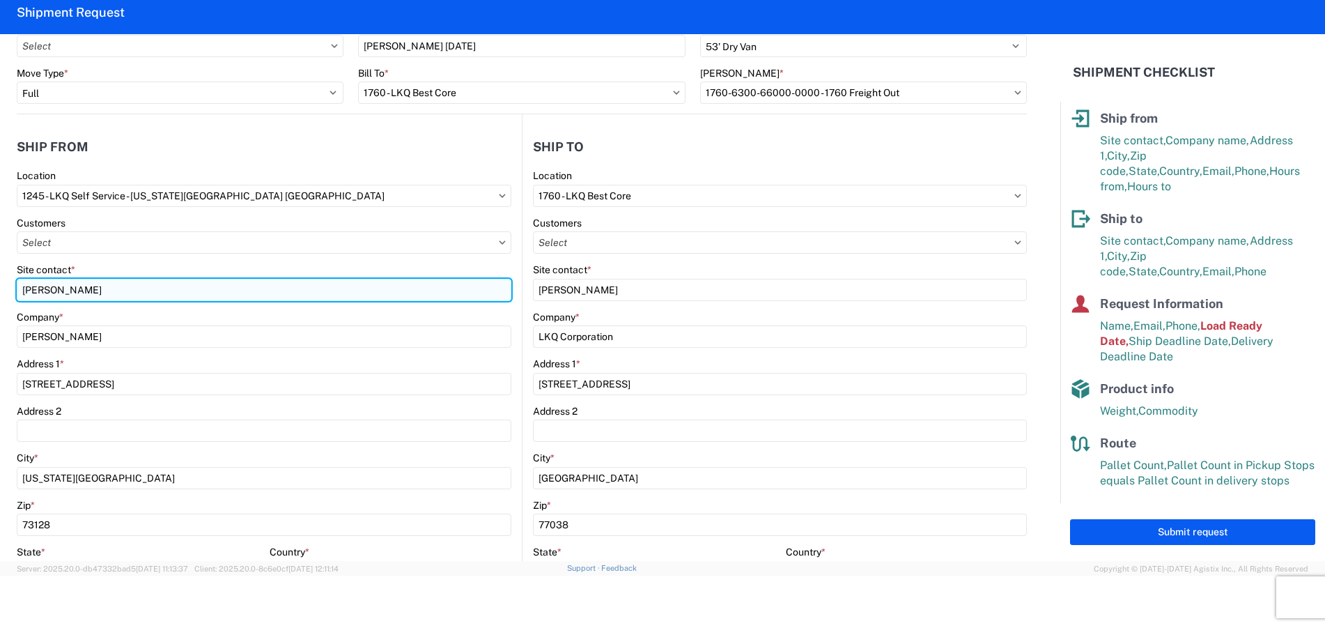
click at [98, 288] on input "Raymond Miller" at bounding box center [264, 290] width 495 height 22
type input "R"
type input "Jason Russell"
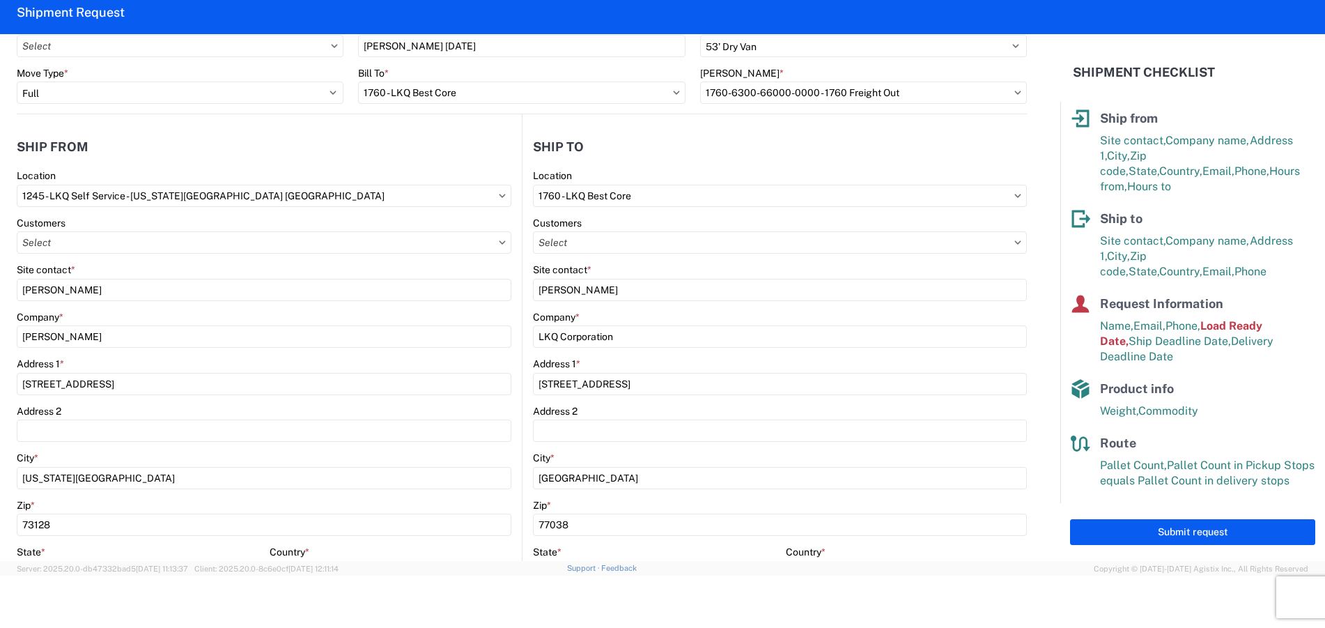
click at [383, 594] on div at bounding box center [662, 602] width 1325 height 54
click at [1210, 527] on button "Submit request" at bounding box center [1192, 532] width 245 height 26
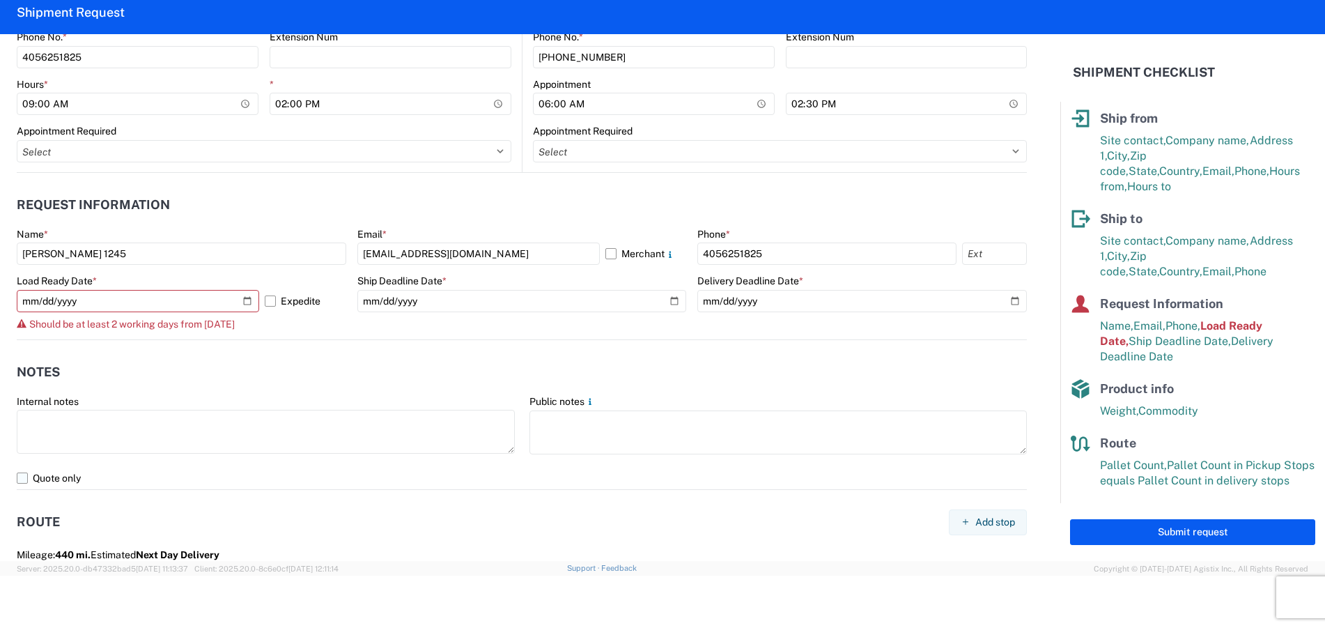
scroll to position [696, 0]
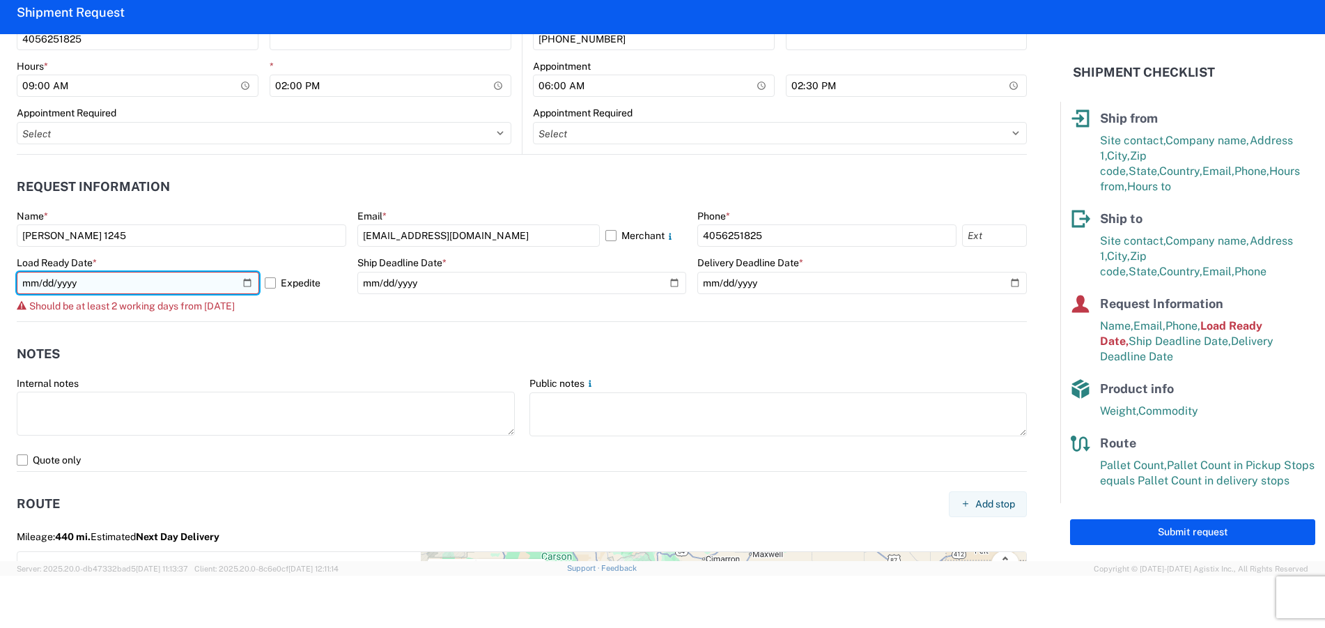
click at [244, 282] on input "2025-10-09" at bounding box center [138, 283] width 242 height 22
type input "2025-10-28"
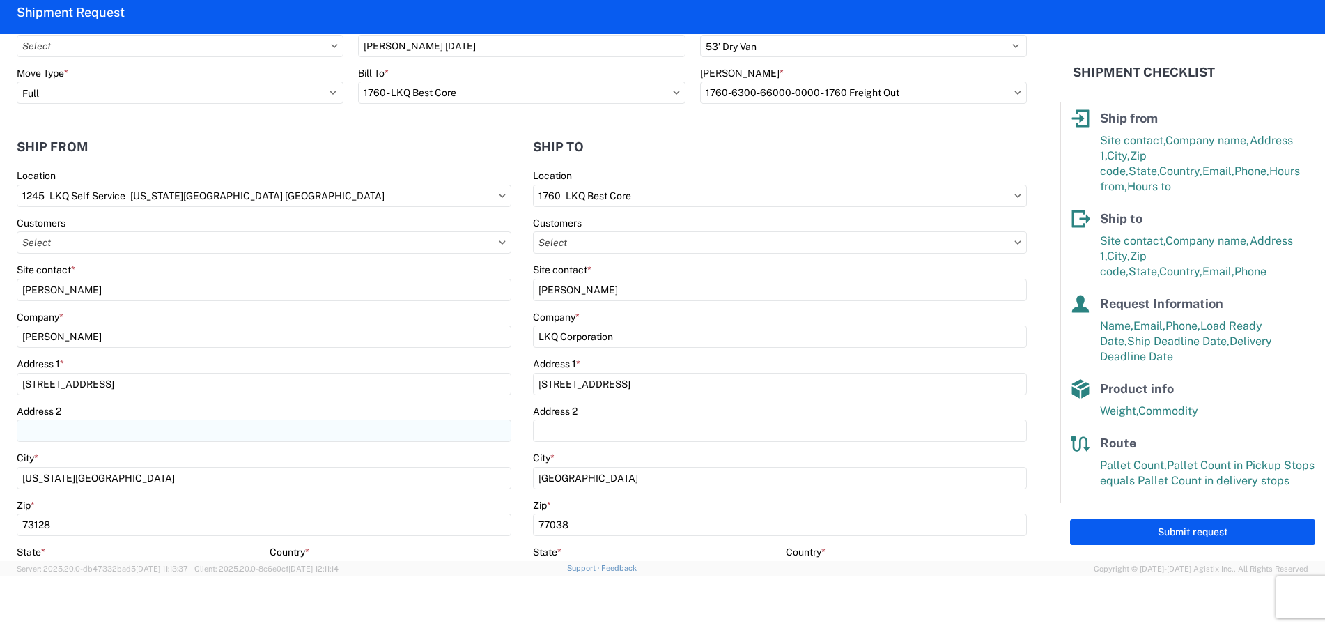
scroll to position [0, 0]
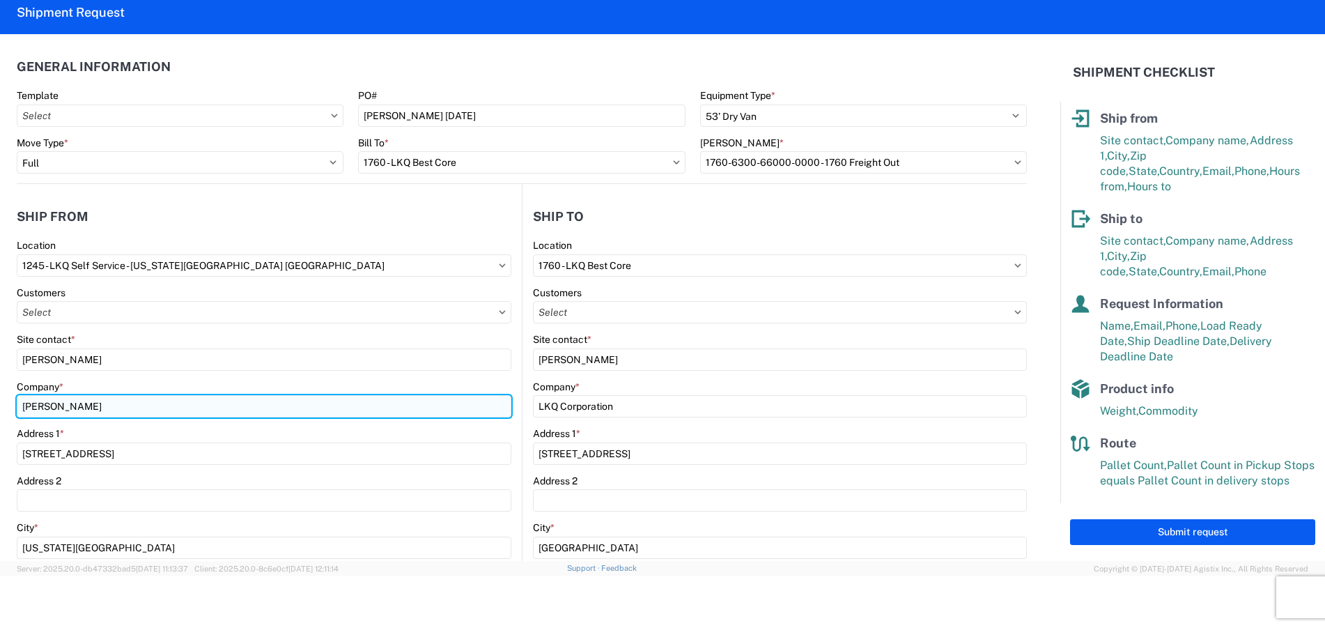
drag, startPoint x: 100, startPoint y: 405, endPoint x: 20, endPoint y: 407, distance: 80.8
click at [20, 407] on input "Raymond Miller" at bounding box center [264, 406] width 495 height 22
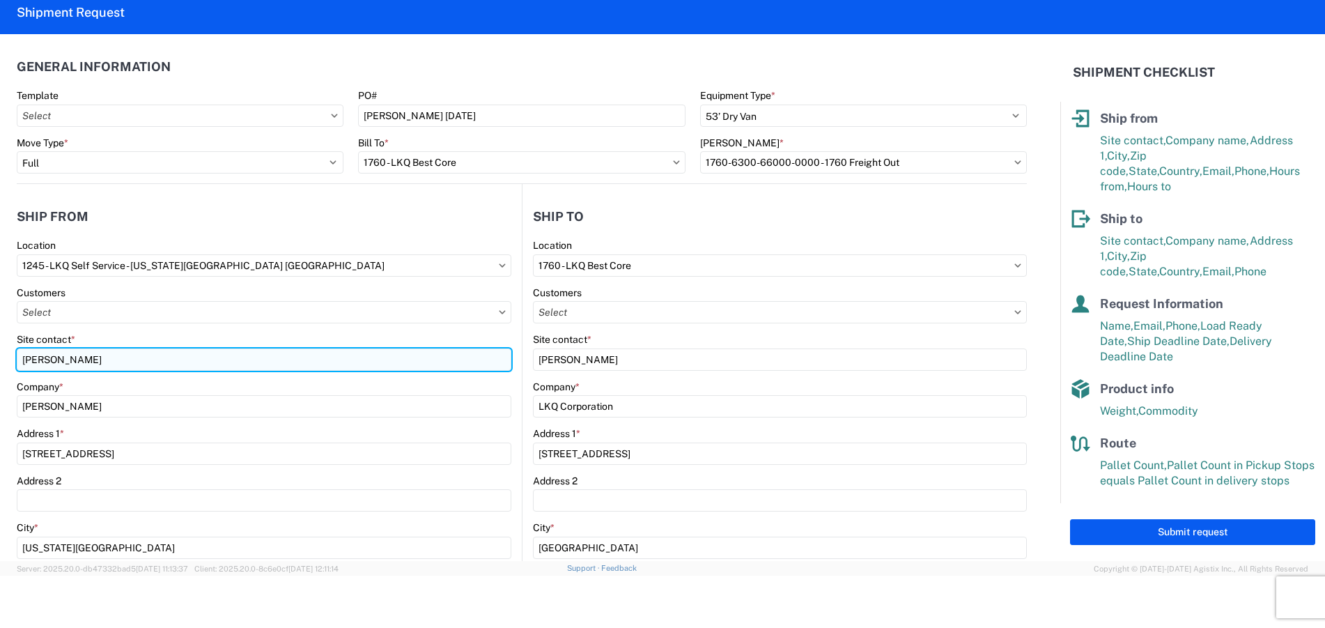
drag, startPoint x: 86, startPoint y: 359, endPoint x: 50, endPoint y: 355, distance: 36.5
click at [14, 357] on form "General Information Template PO# Miller 10.28.2025 Equipment Type * Select 53’ …" at bounding box center [530, 297] width 1060 height 527
paste input "Raymond Miller"
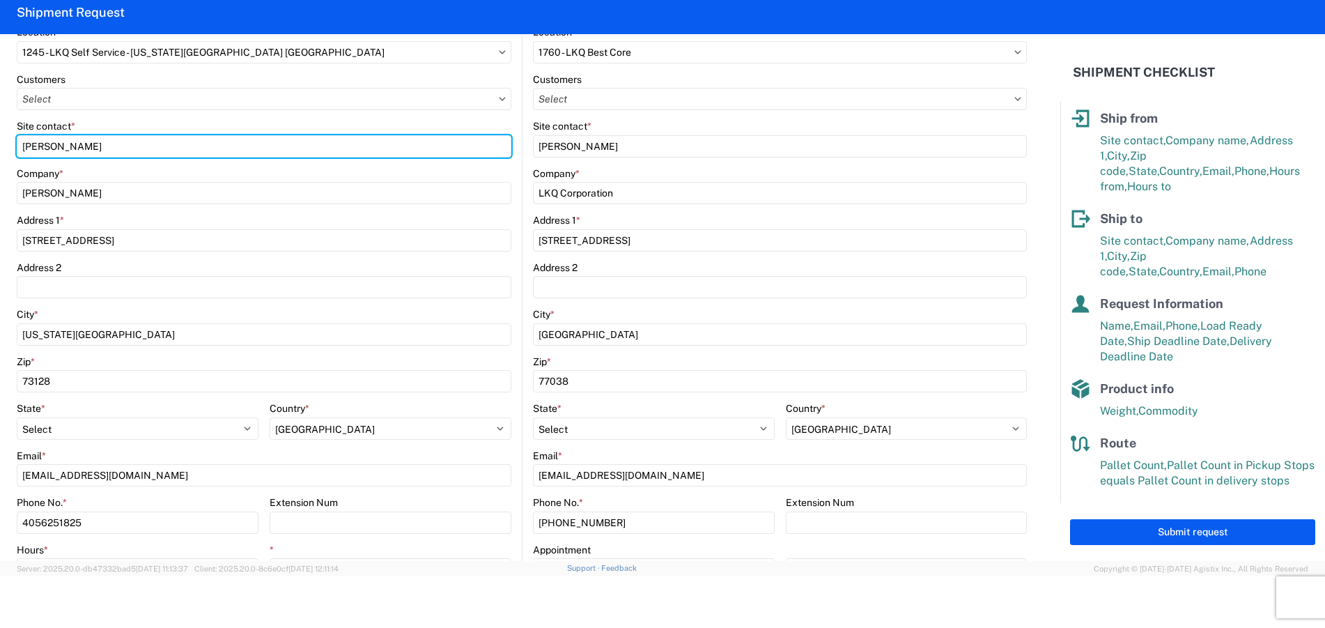
scroll to position [139, 0]
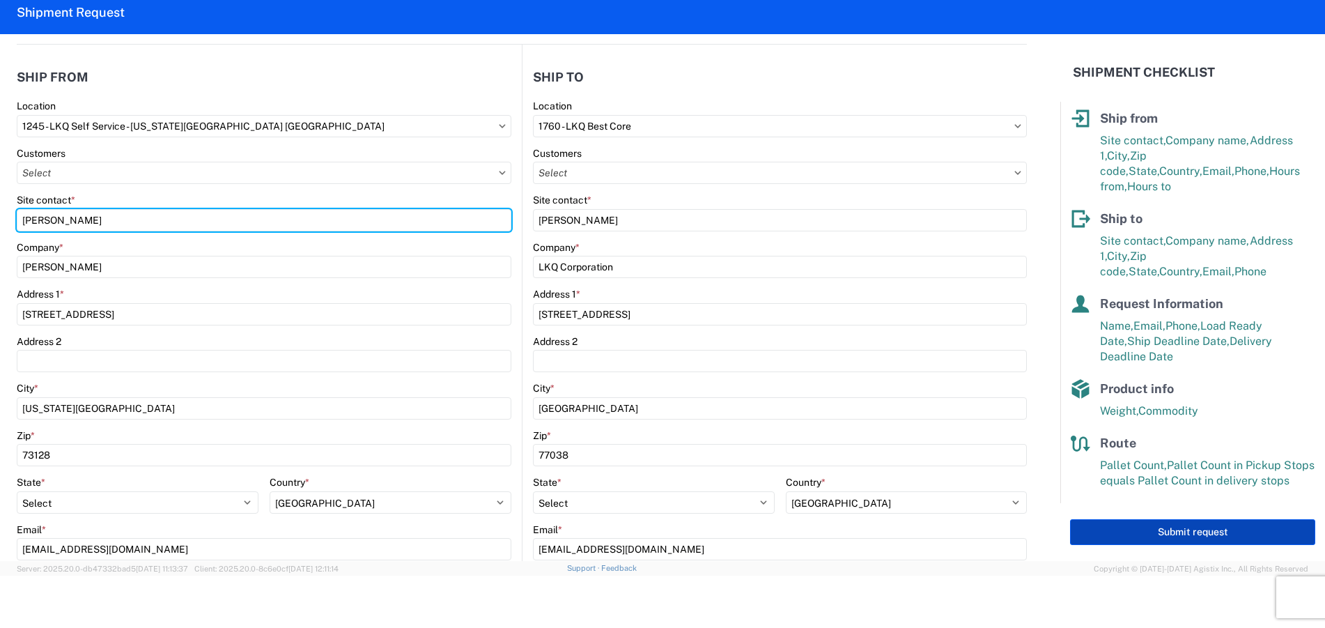
type input "Raymond Miller"
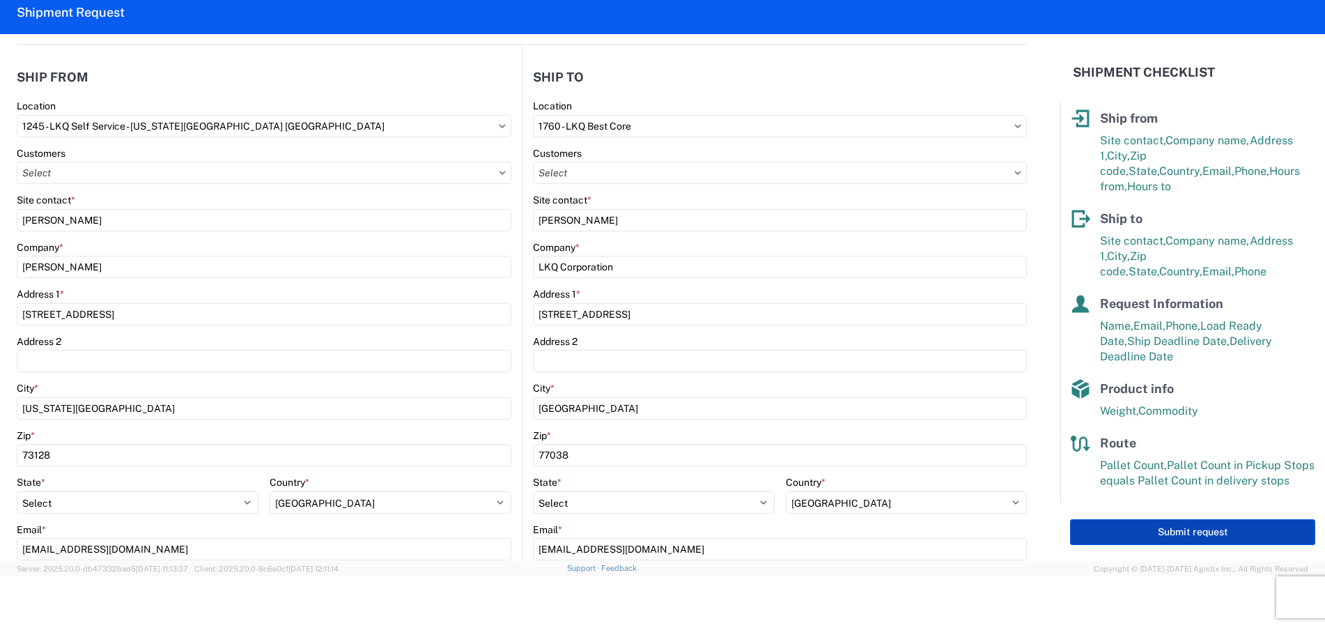
click at [1165, 531] on button "Submit request" at bounding box center [1192, 532] width 245 height 26
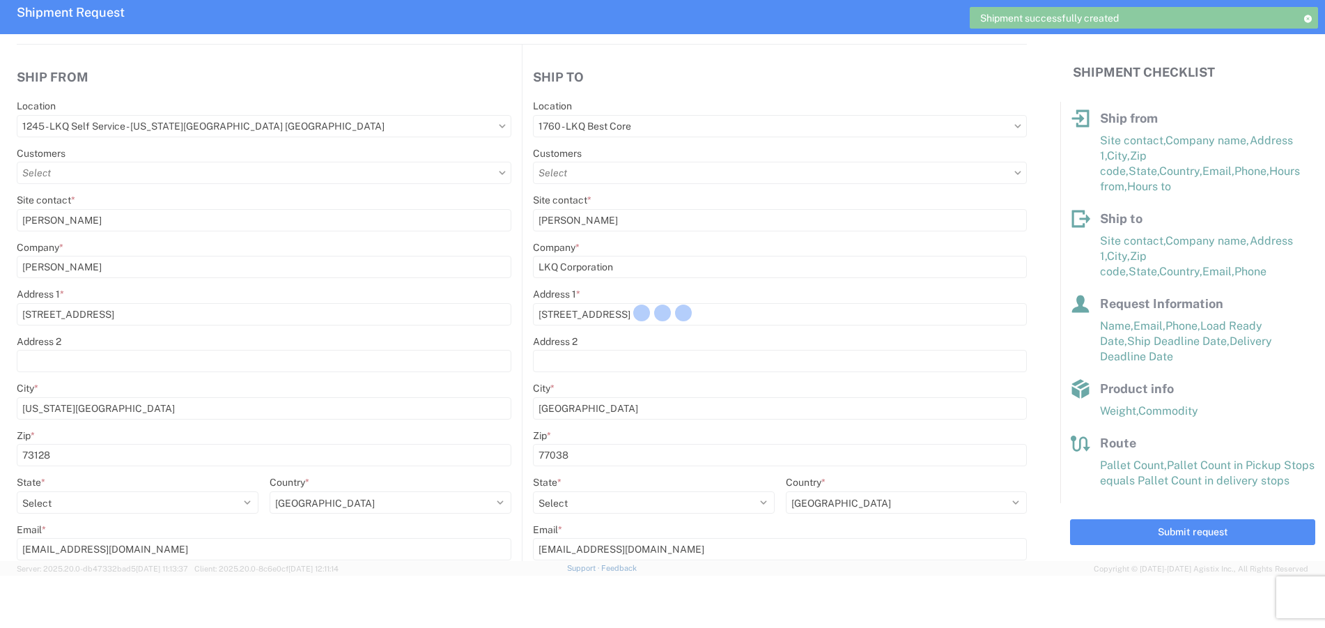
scroll to position [66, 0]
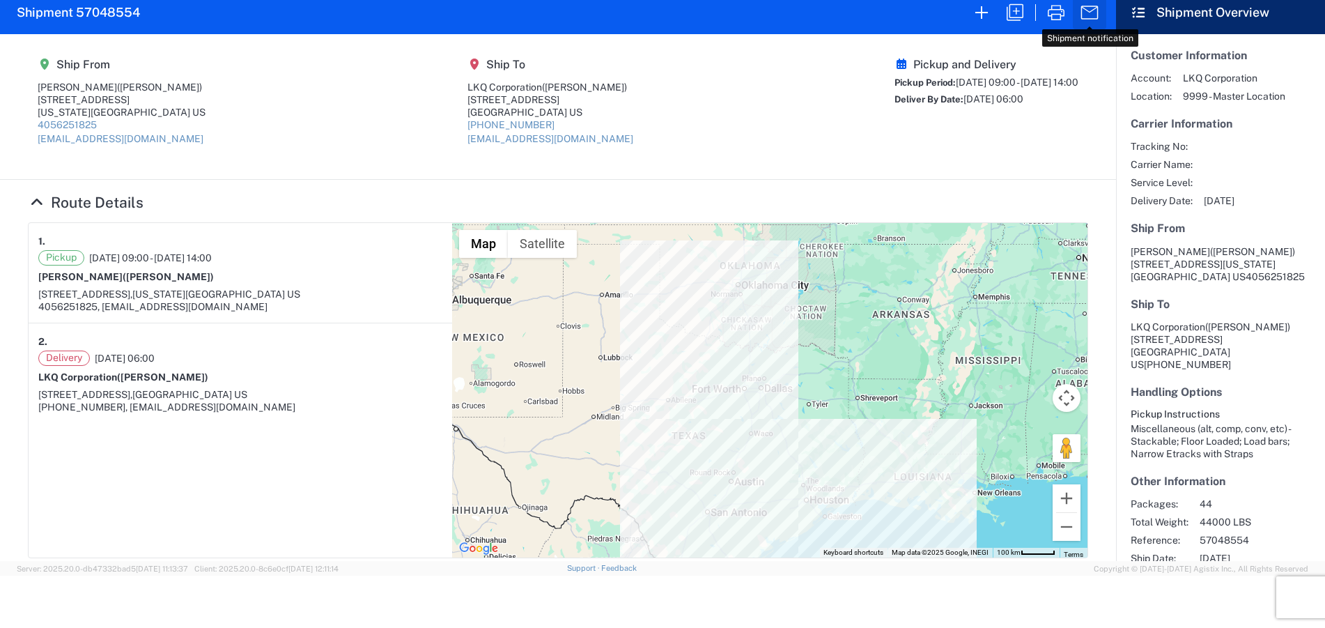
click at [1085, 15] on icon "button" at bounding box center [1089, 12] width 22 height 22
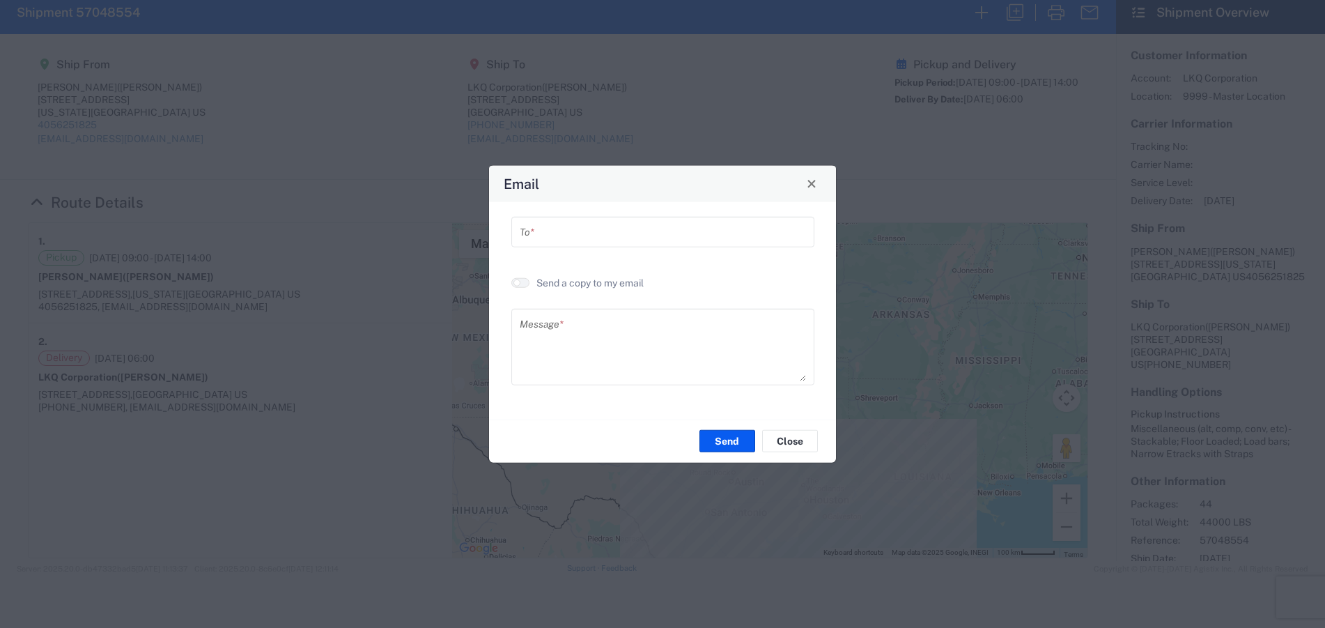
click at [552, 231] on input "text" at bounding box center [663, 231] width 286 height 24
type input "jxrussell@lkqcorp.com"
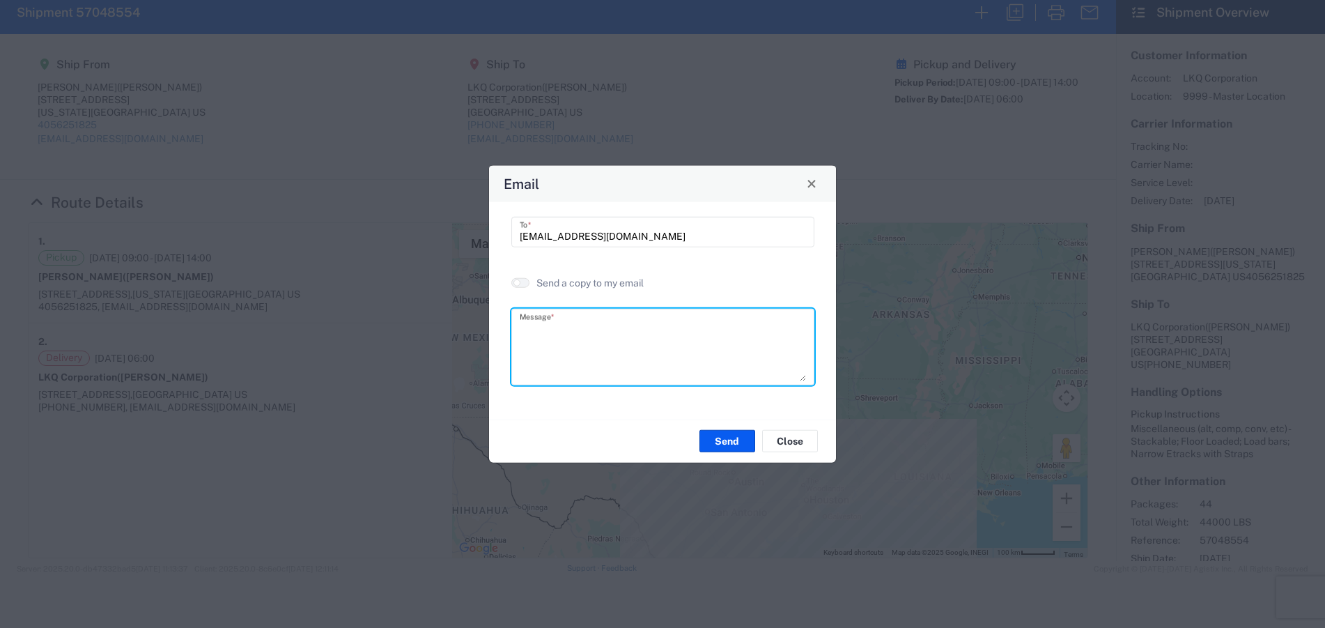
click at [582, 328] on textarea at bounding box center [663, 346] width 286 height 68
type textarea "10.28.2025"
click at [738, 442] on button "Send" at bounding box center [727, 441] width 56 height 22
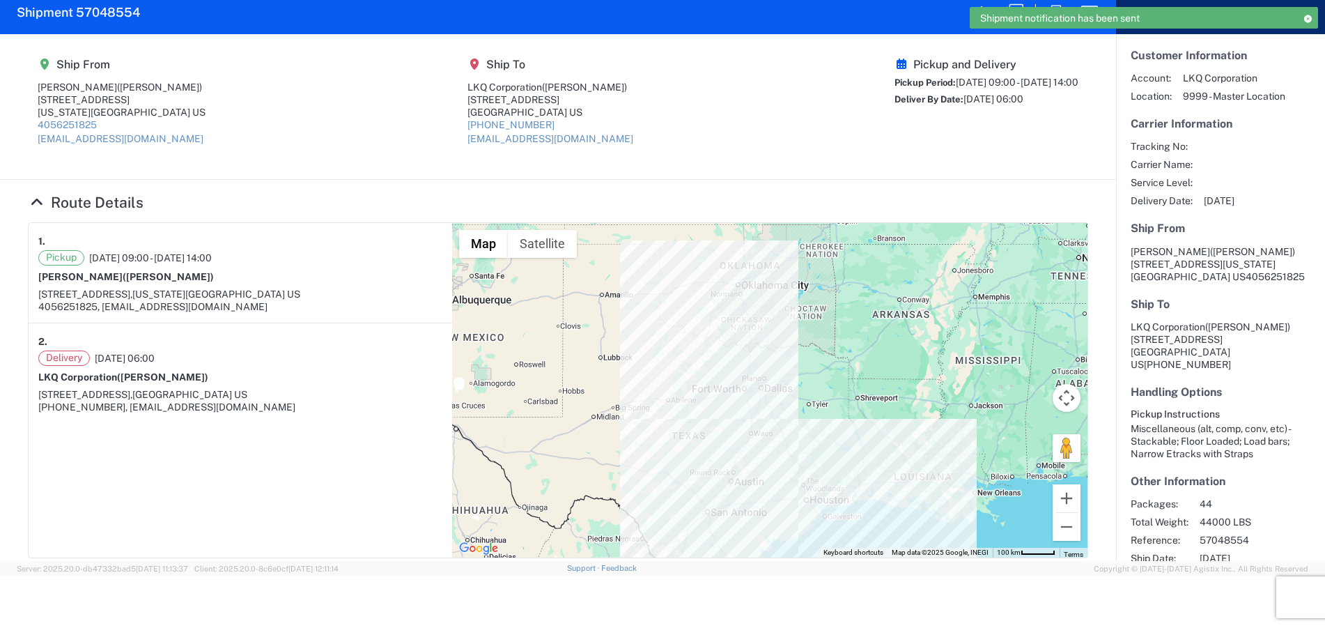
click at [1307, 15] on icon at bounding box center [1307, 19] width 10 height 8
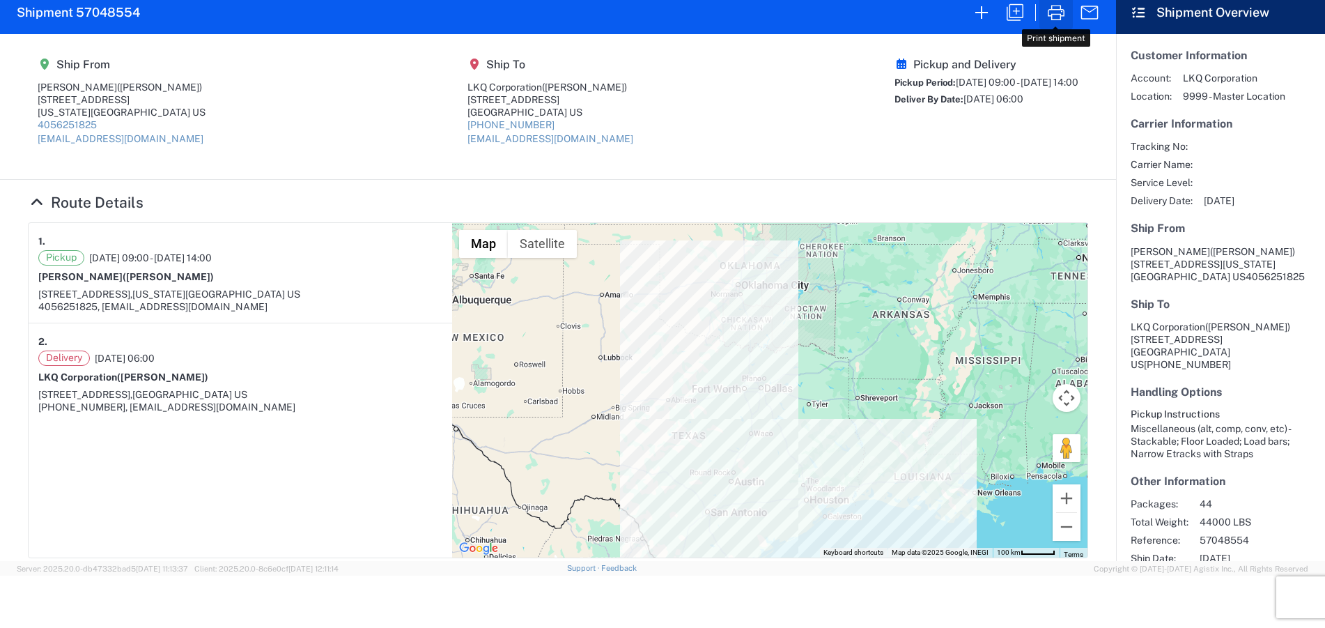
click at [1054, 19] on icon "button" at bounding box center [1056, 12] width 22 height 22
